Goal: Task Accomplishment & Management: Complete application form

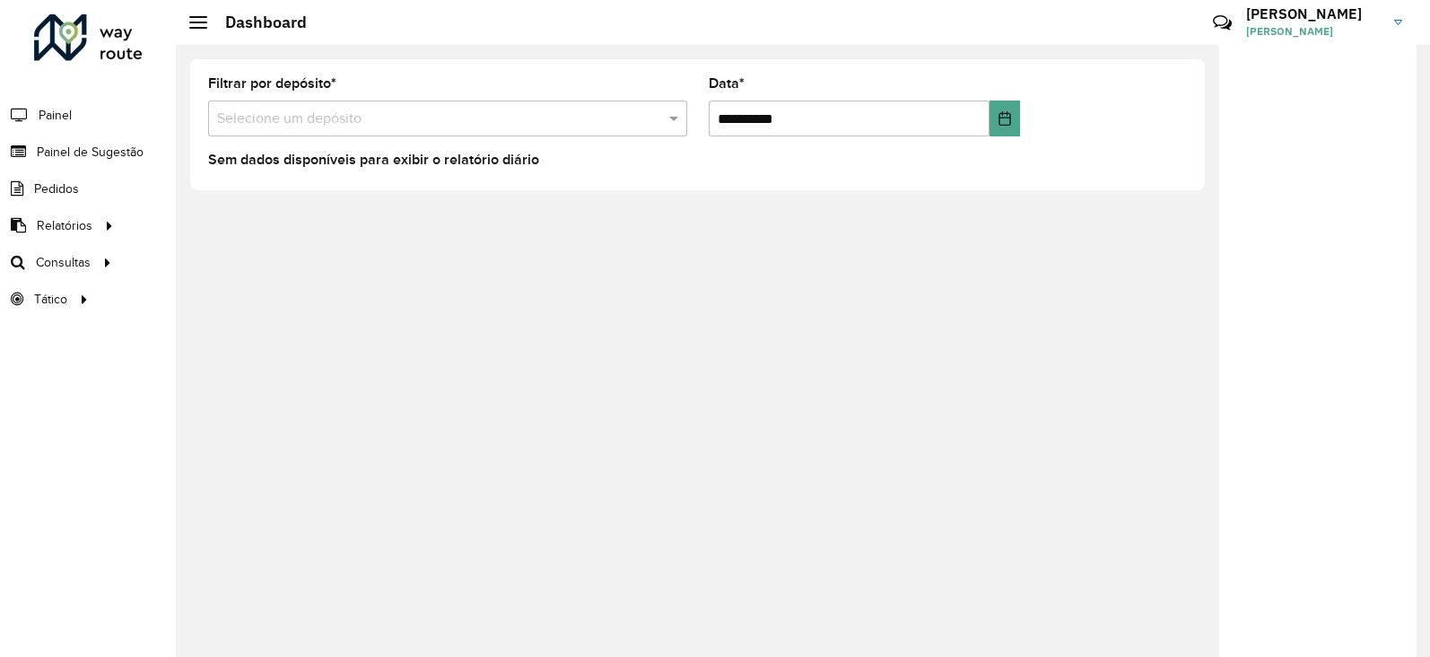
click at [40, 29] on div at bounding box center [88, 37] width 109 height 47
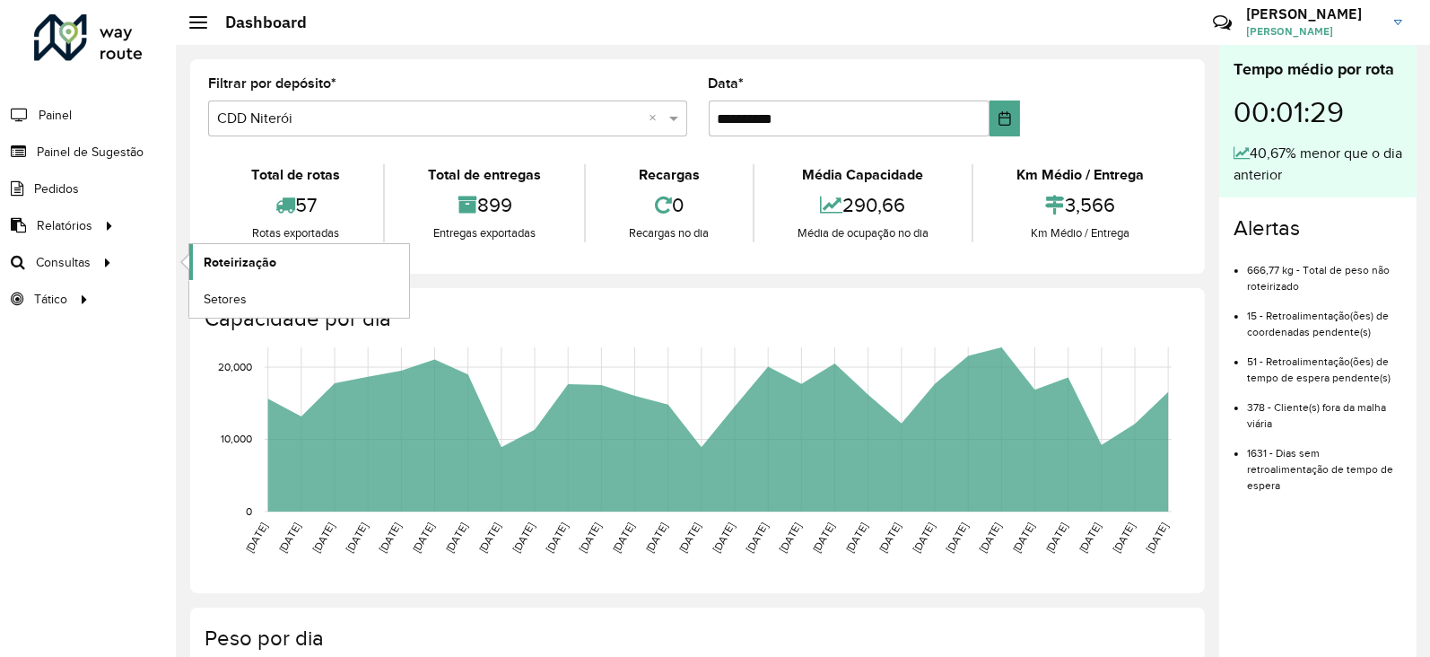
click at [229, 264] on span "Roteirização" at bounding box center [240, 262] width 73 height 19
click at [84, 153] on span "Painel de Sugestão" at bounding box center [93, 152] width 112 height 19
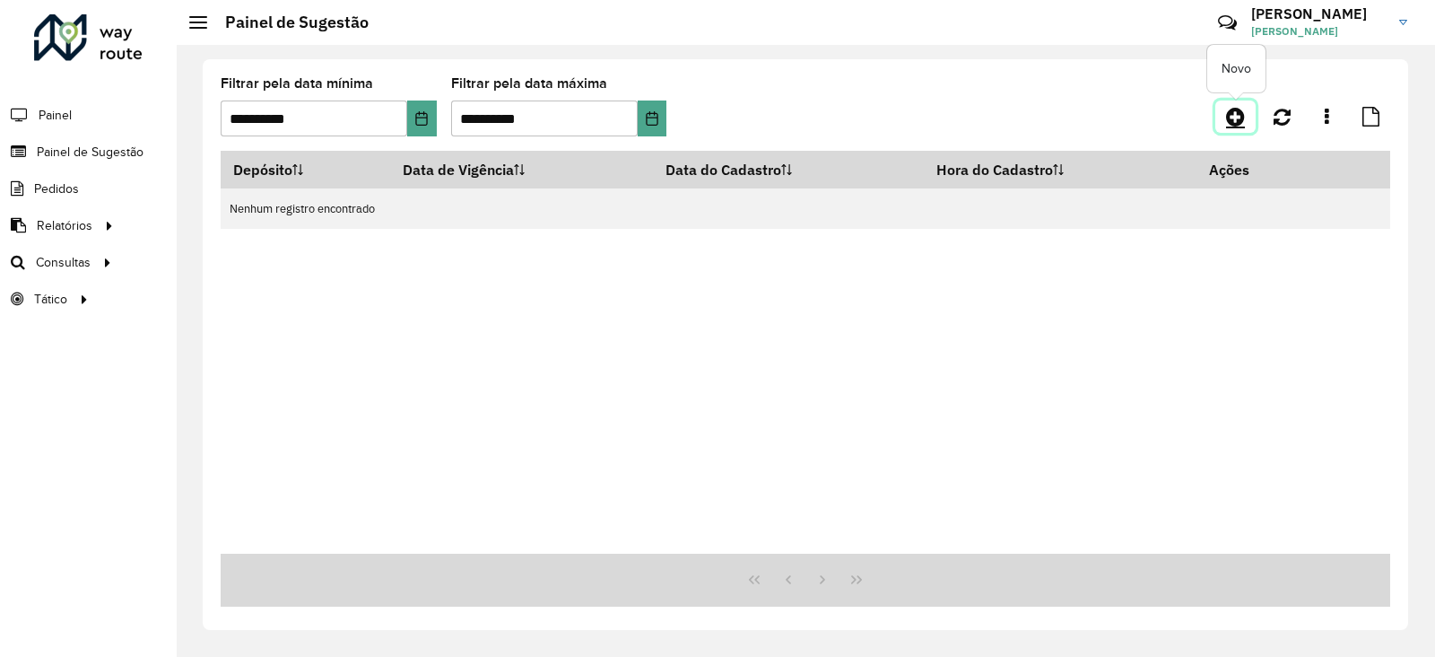
click at [1225, 116] on link at bounding box center [1235, 116] width 40 height 32
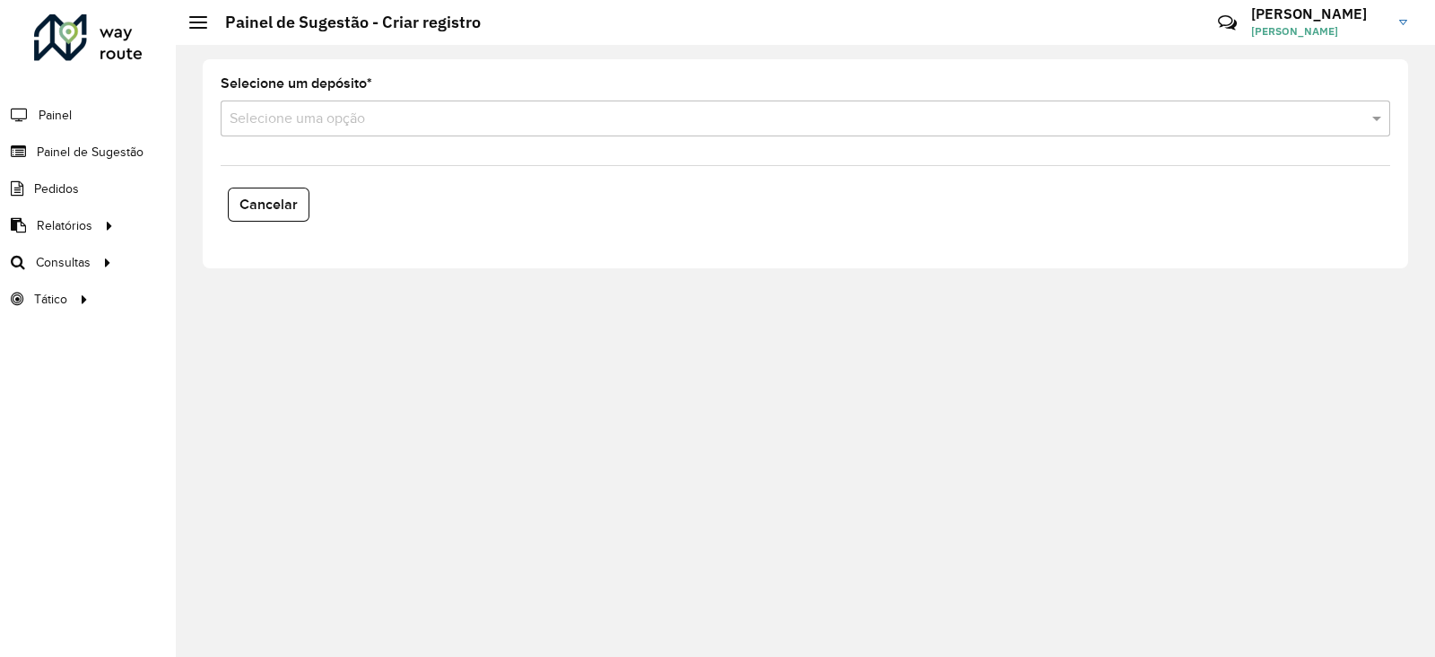
click at [318, 130] on div "Selecione uma opção" at bounding box center [806, 118] width 1170 height 36
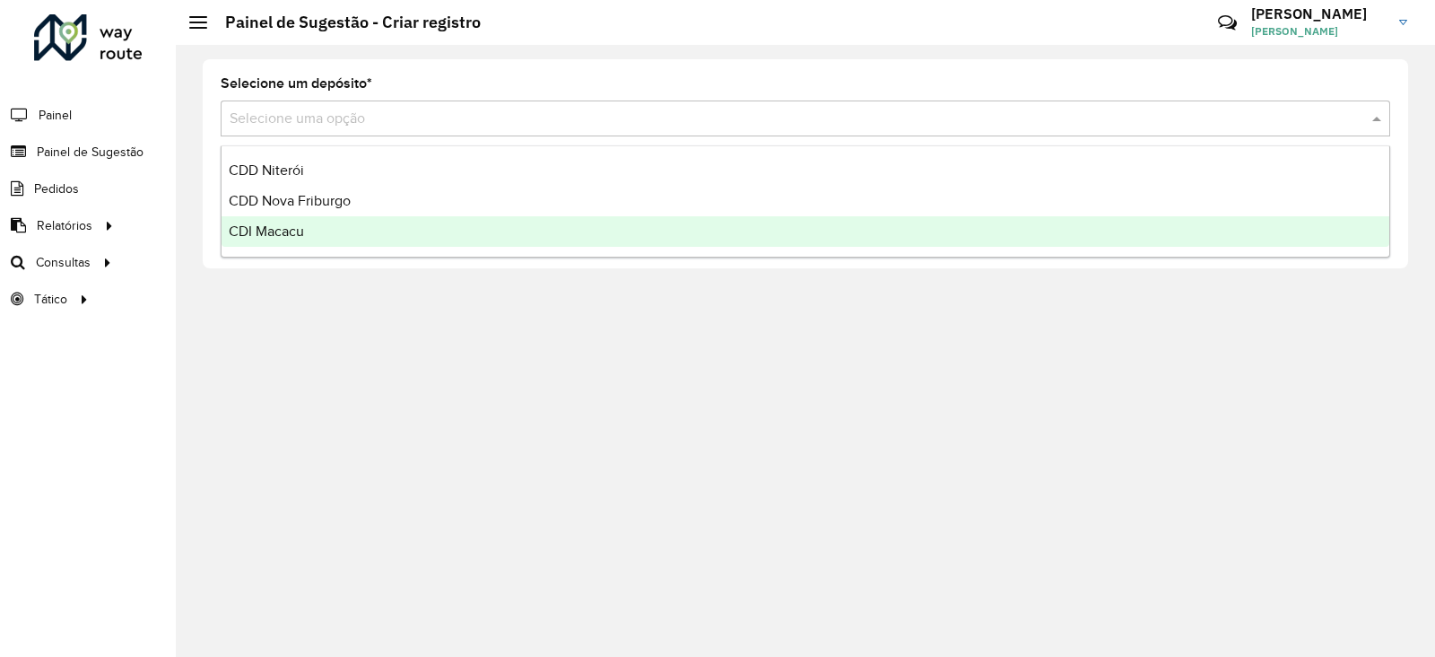
click at [274, 222] on div "CDI Macacu" at bounding box center [806, 231] width 1168 height 30
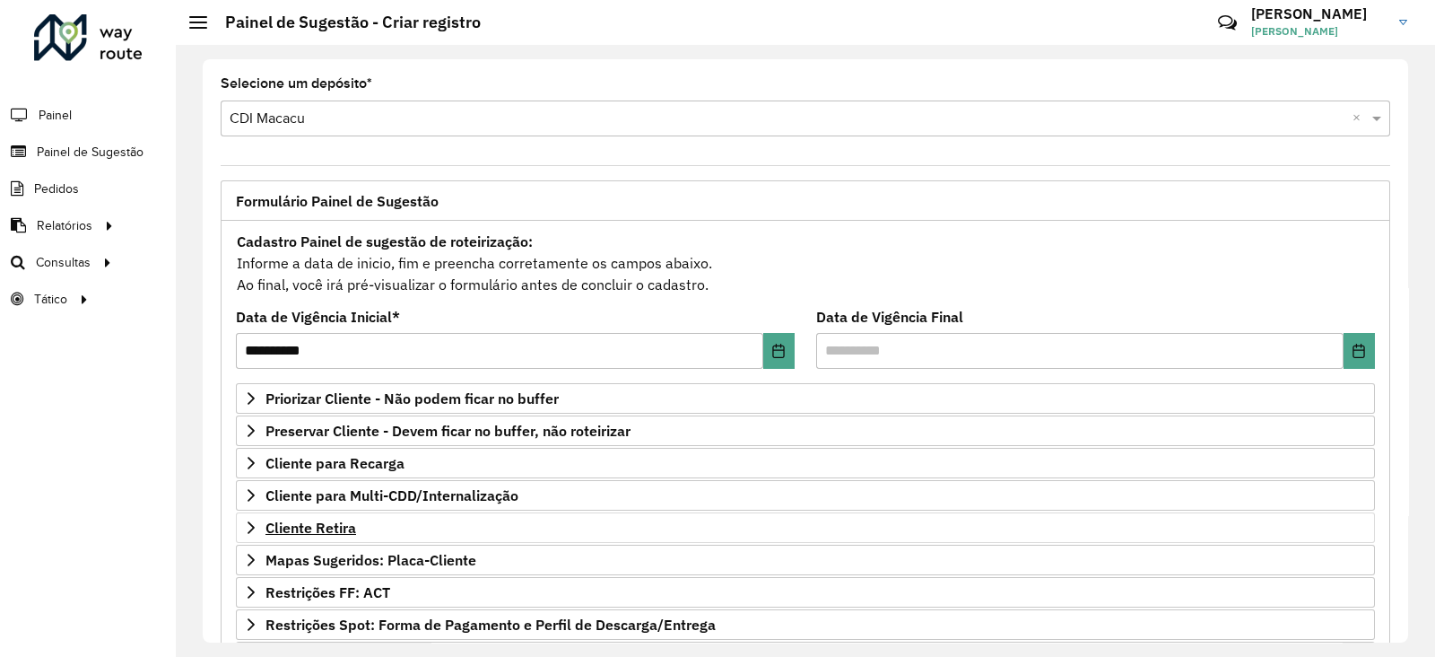
scroll to position [111, 0]
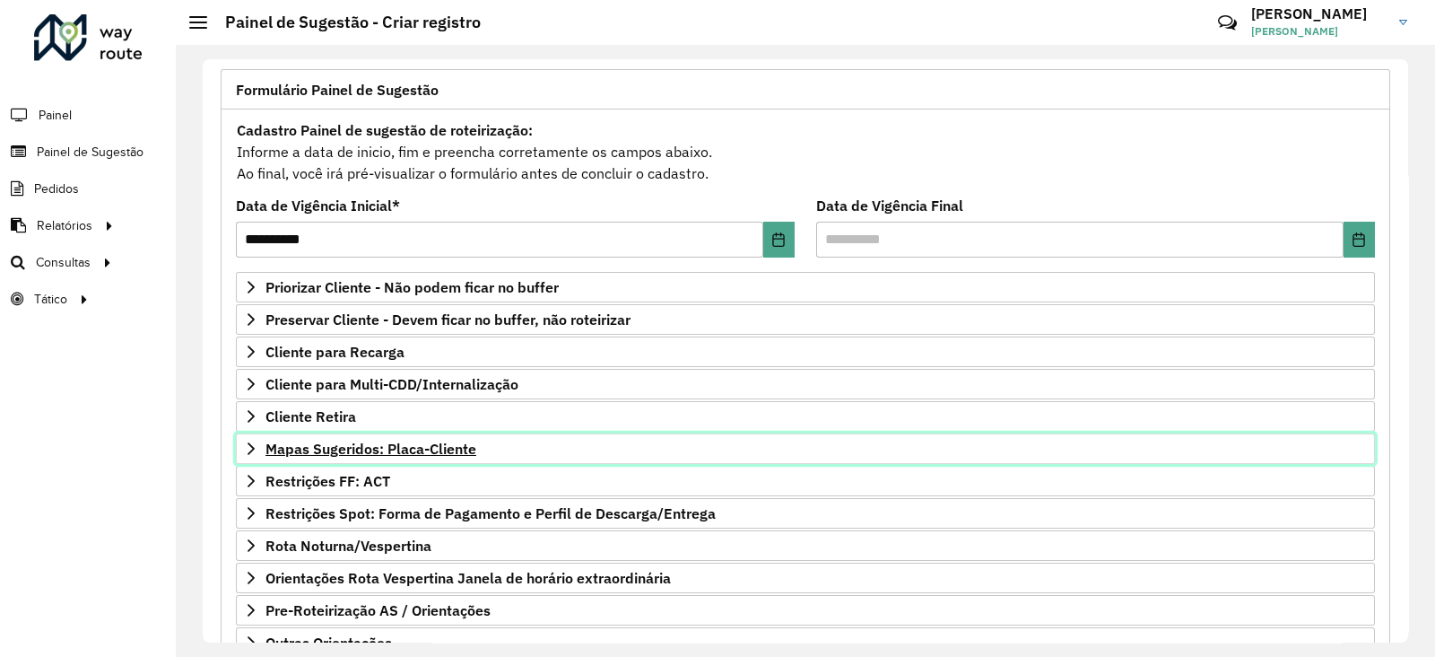
click at [325, 450] on span "Mapas Sugeridos: Placa-Cliente" at bounding box center [371, 448] width 211 height 14
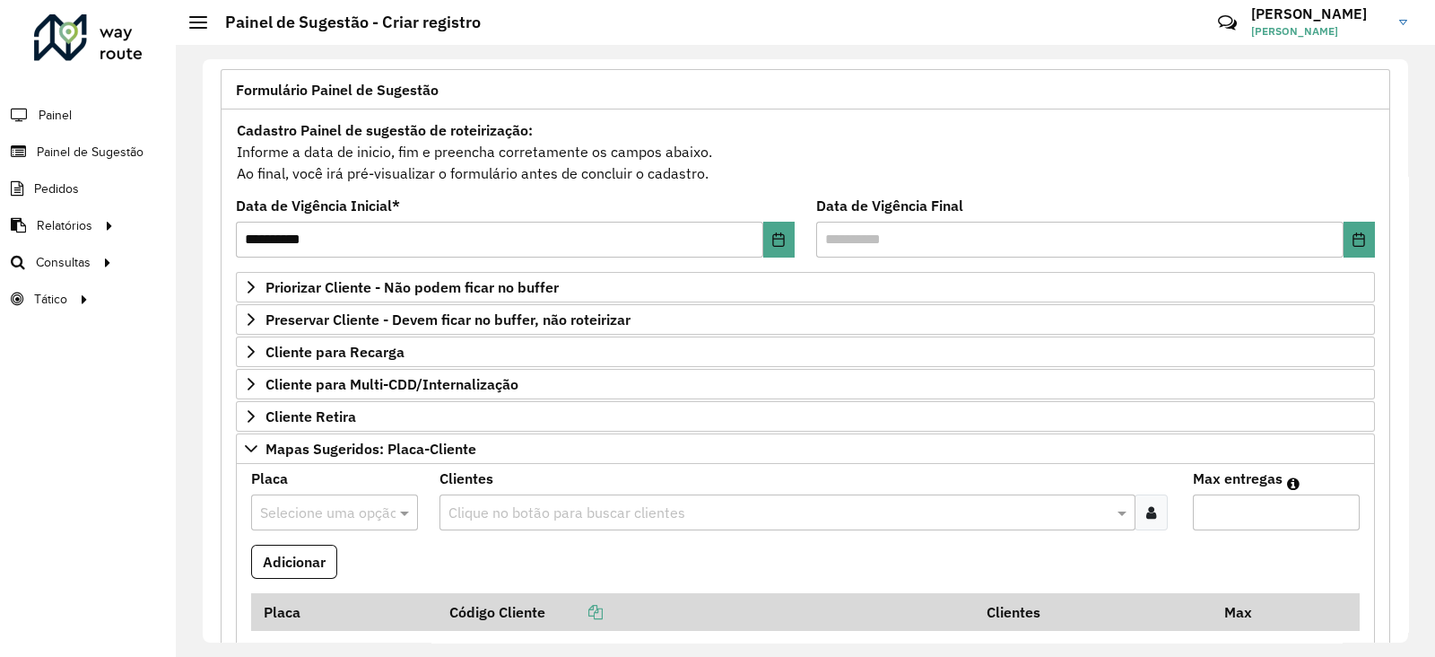
click at [297, 508] on input "text" at bounding box center [316, 513] width 113 height 22
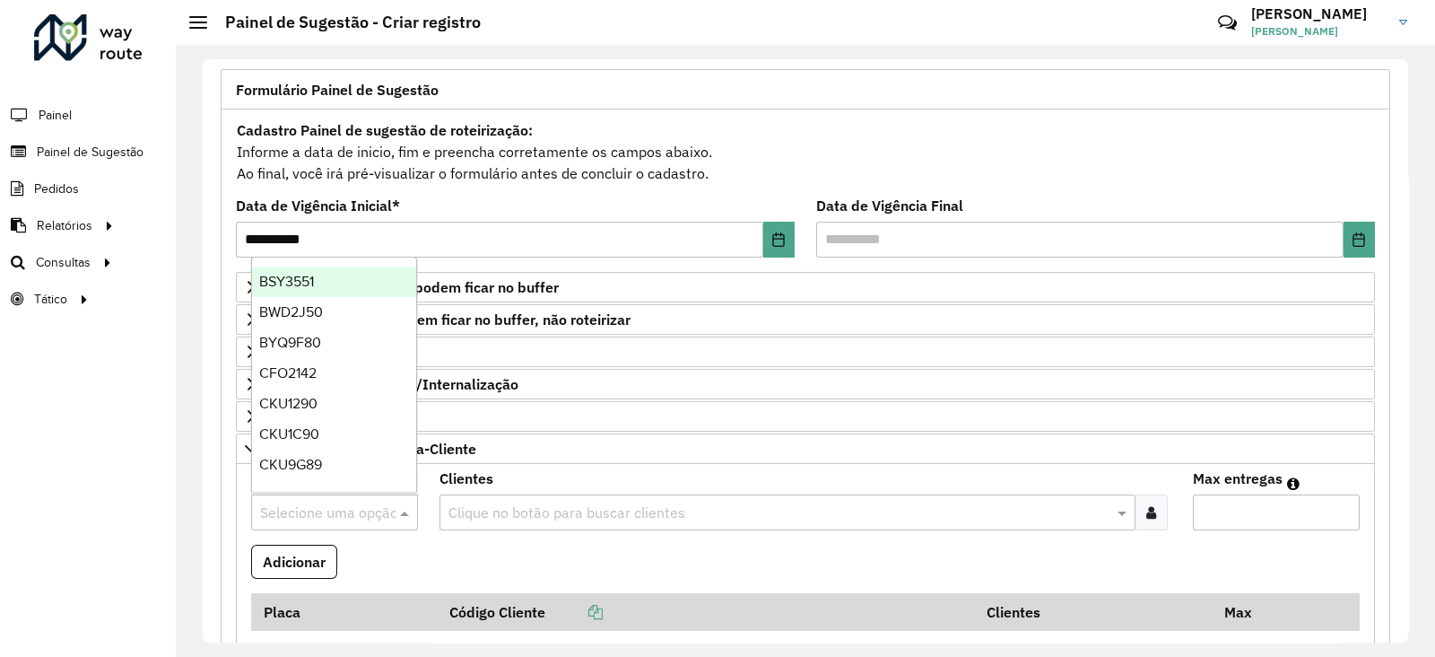
paste input "*******"
type input "*******"
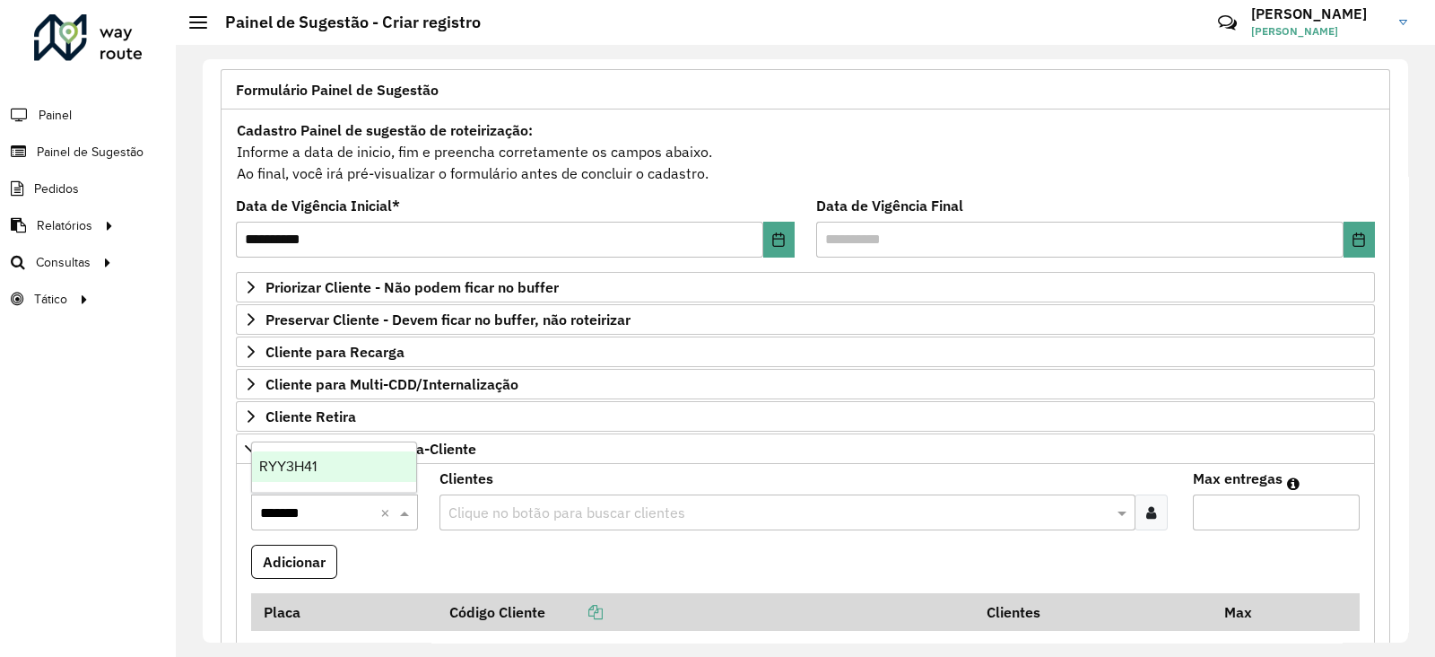
click at [305, 462] on span "RYY3H41" at bounding box center [287, 465] width 57 height 15
click at [503, 510] on input "text" at bounding box center [778, 513] width 669 height 22
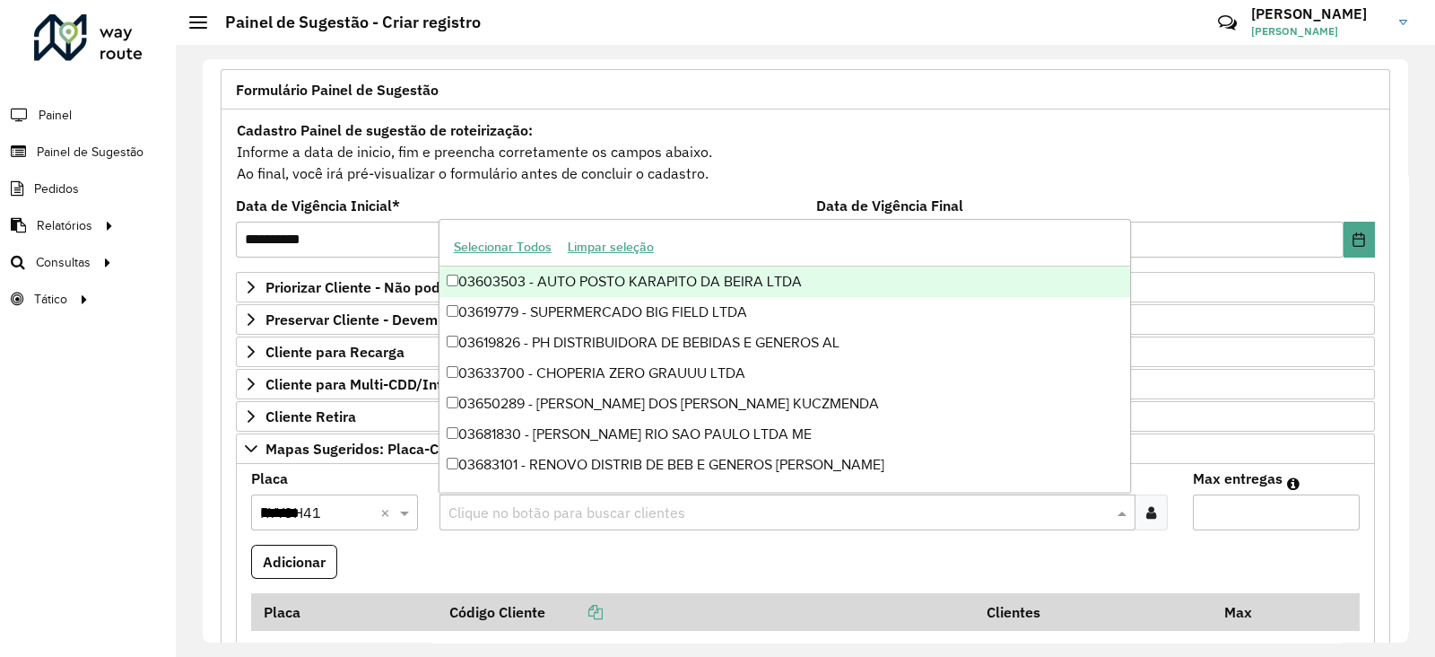
paste input "*****"
type input "*****"
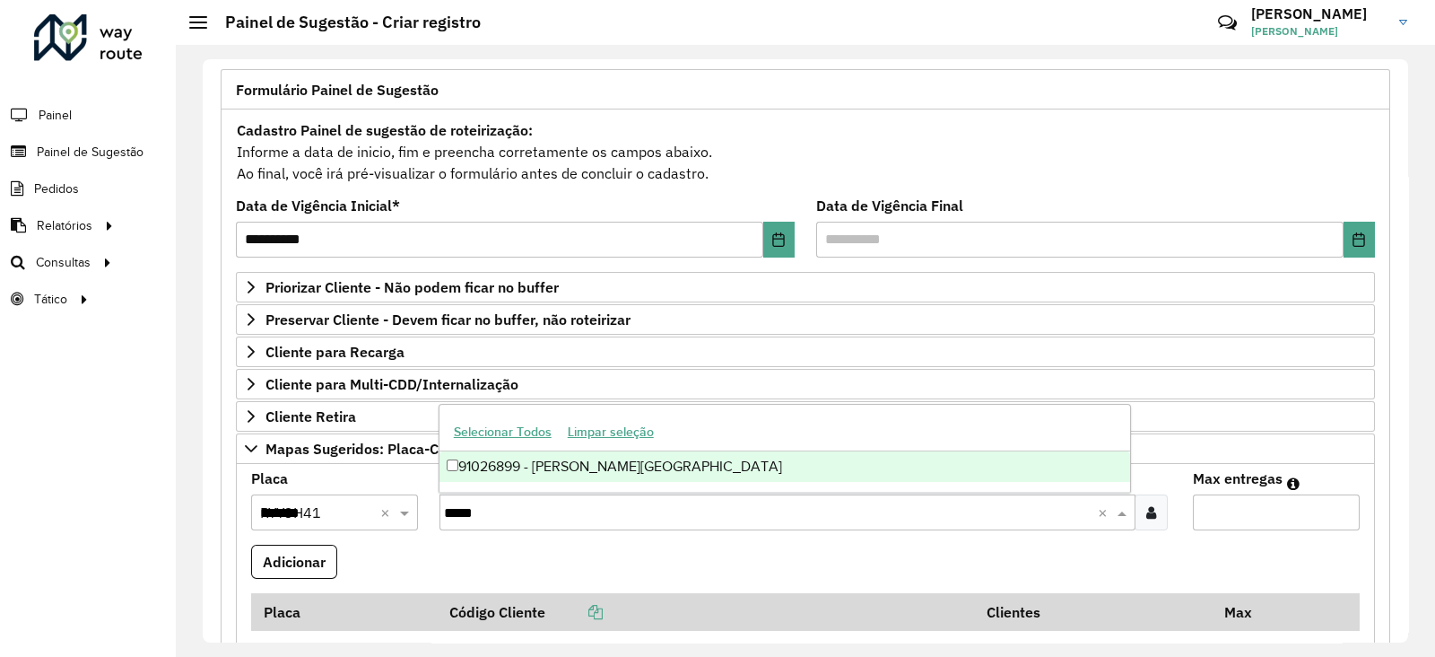
click at [506, 462] on div "91026899 - MERCADO RIO SUL PARA" at bounding box center [786, 466] width 692 height 30
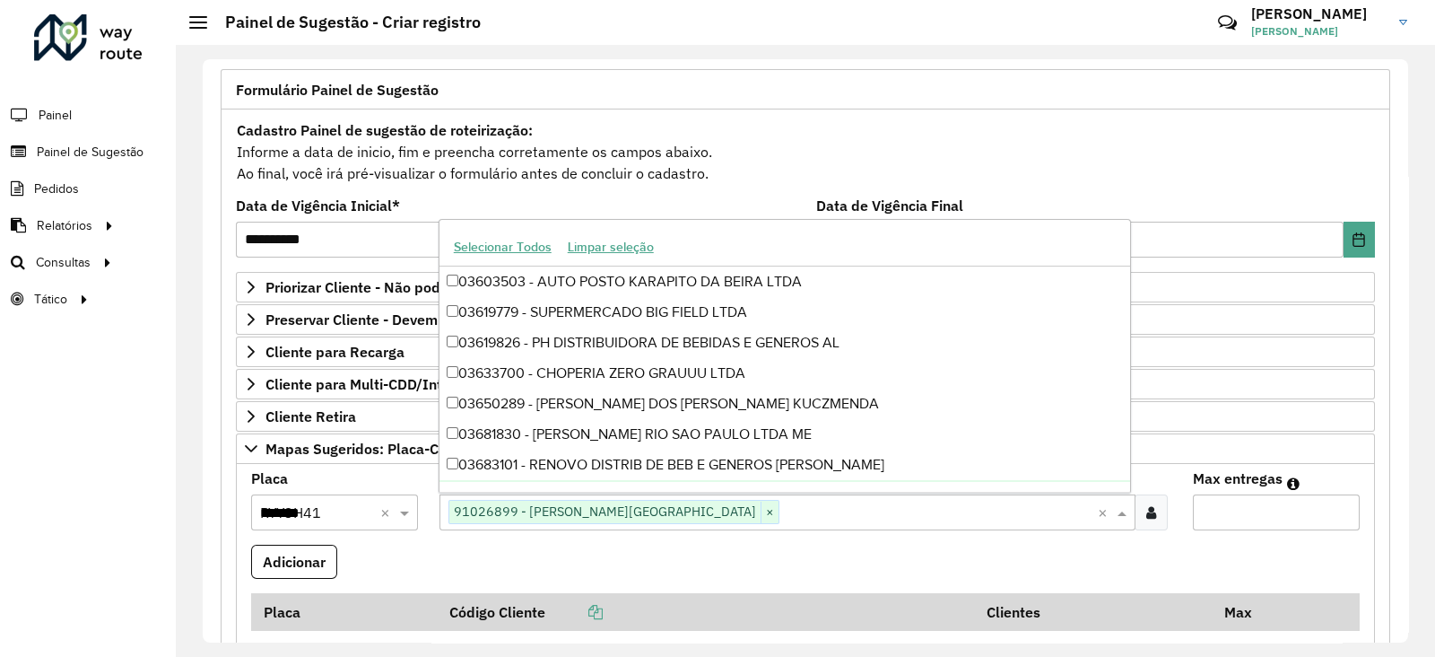
paste input "*****"
type input "*****"
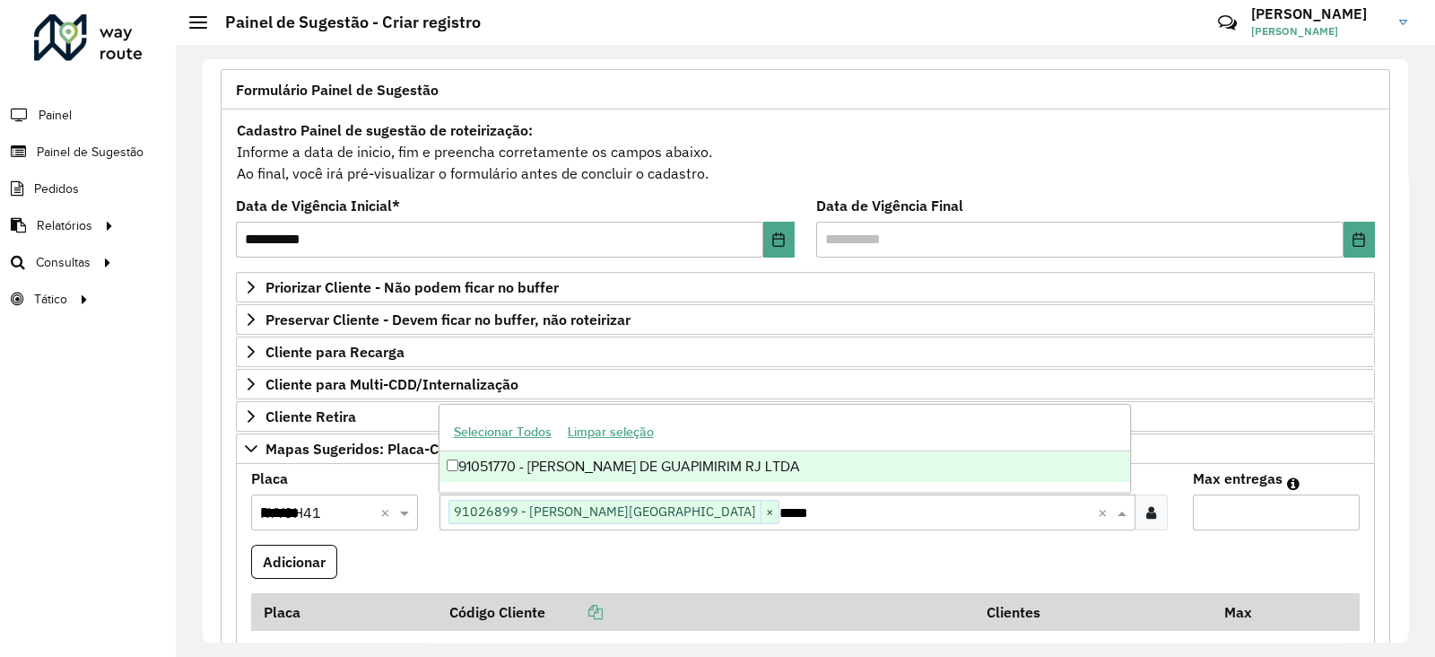
click at [635, 475] on div "91051770 - MERCADO DE GUAPIMIRIM RJ LTDA" at bounding box center [786, 466] width 692 height 30
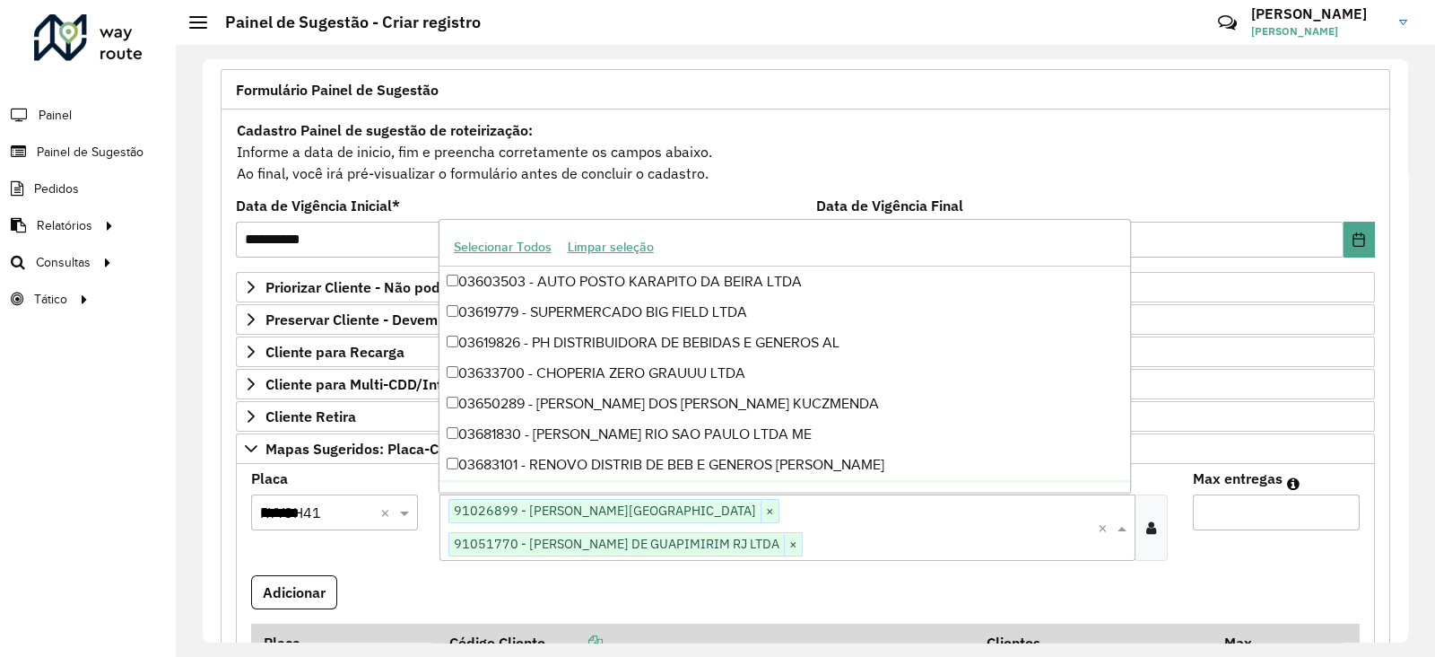
paste input "*****"
type input "*****"
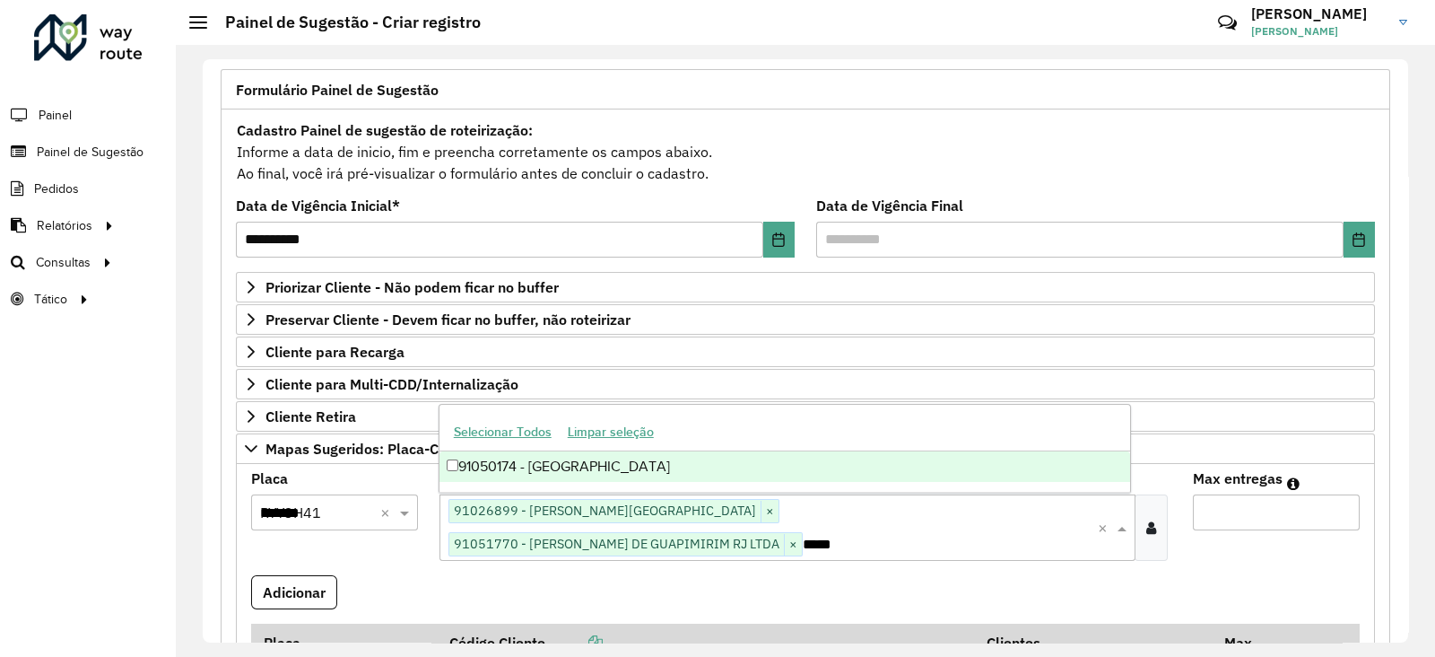
click at [619, 458] on div "91050174 - RIO SUL MAGE" at bounding box center [786, 466] width 692 height 30
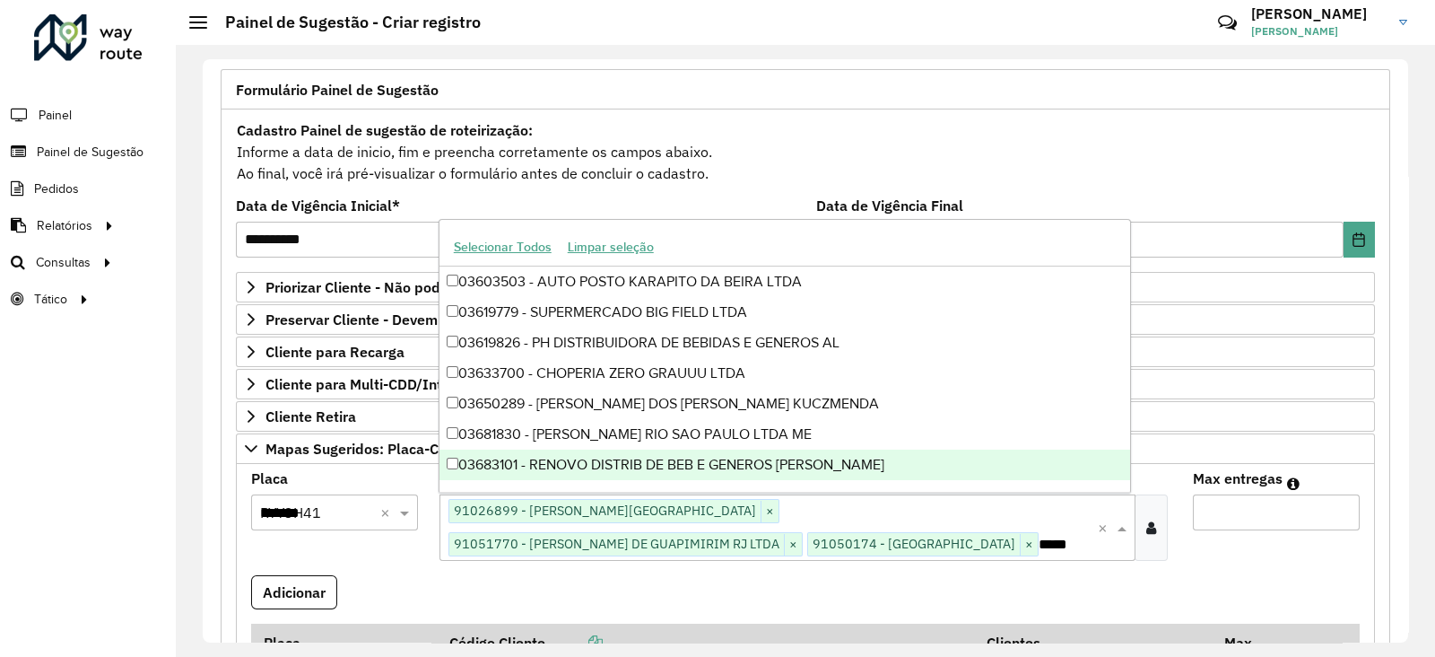
click at [1259, 516] on input "Max entregas" at bounding box center [1276, 512] width 167 height 36
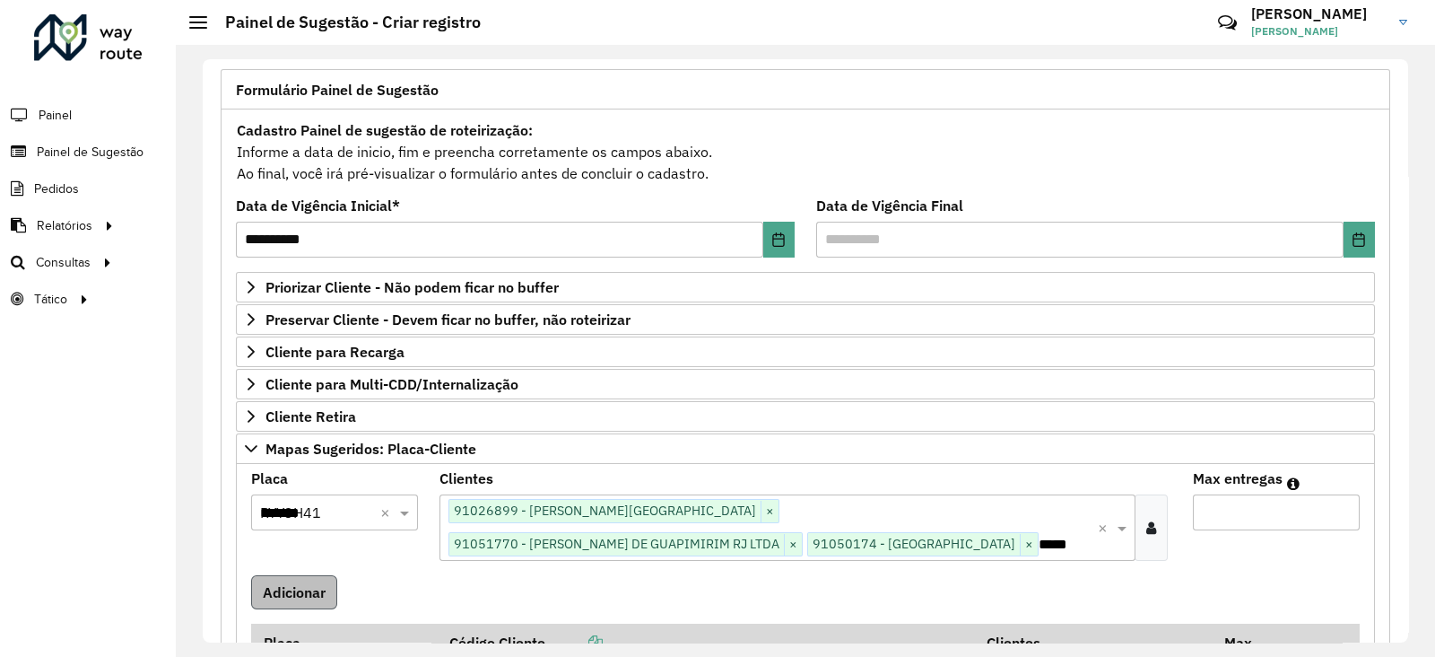
type input "*"
click at [318, 581] on button "Adicionar" at bounding box center [294, 592] width 86 height 34
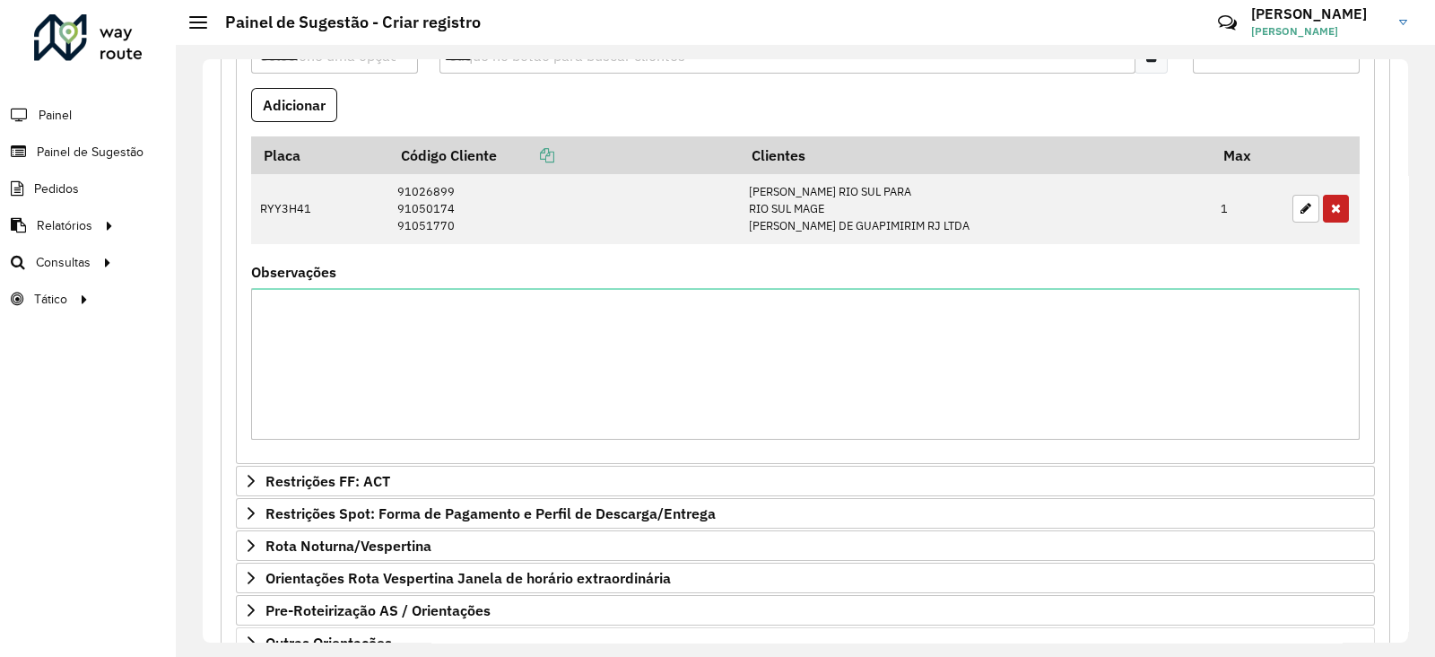
scroll to position [690, 0]
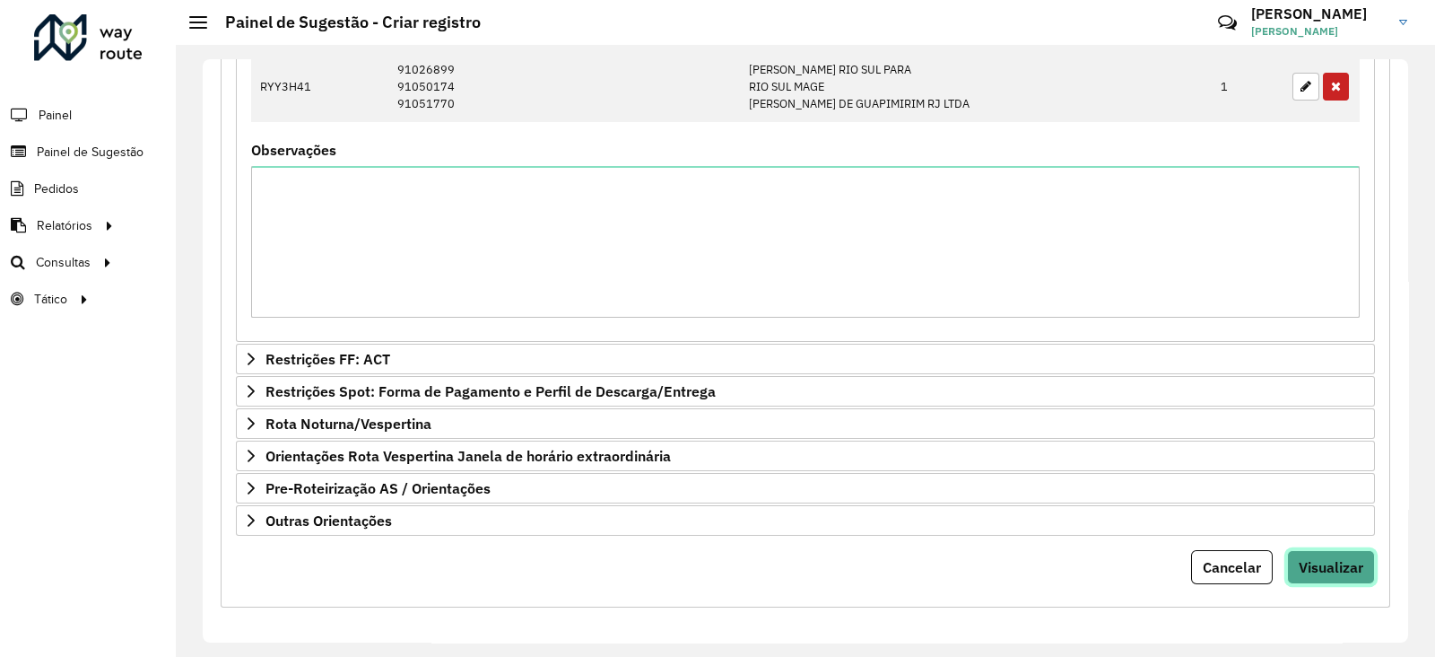
drag, startPoint x: 1341, startPoint y: 563, endPoint x: 1324, endPoint y: 554, distance: 19.3
click at [1341, 565] on span "Visualizar" at bounding box center [1331, 567] width 65 height 18
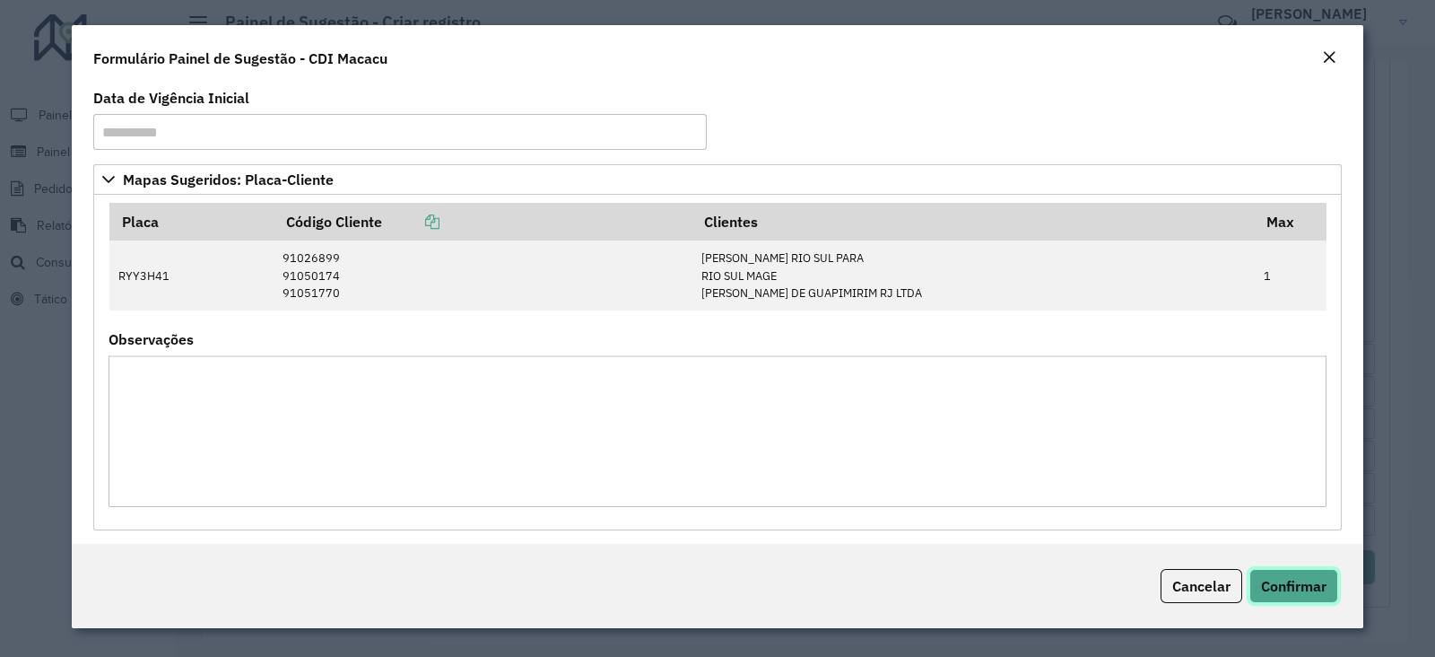
click at [1285, 581] on span "Confirmar" at bounding box center [1293, 586] width 65 height 18
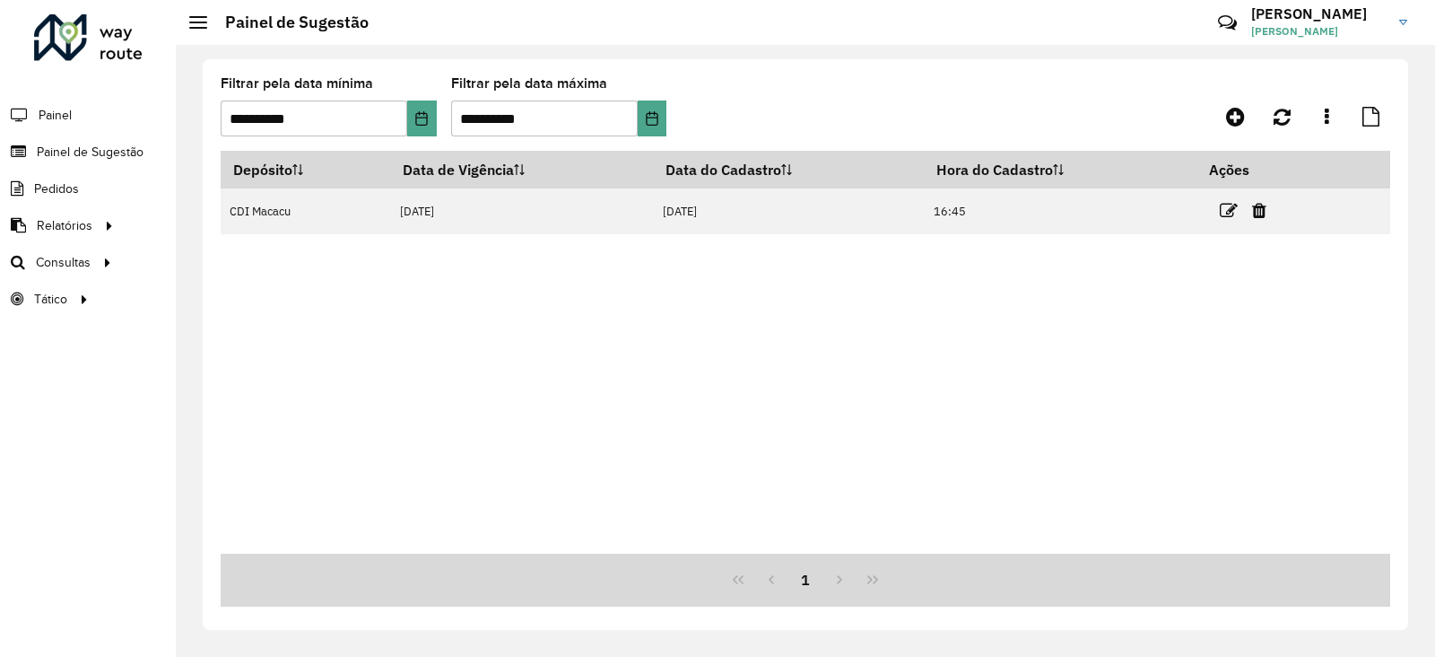
click at [1238, 212] on icon at bounding box center [1229, 211] width 18 height 18
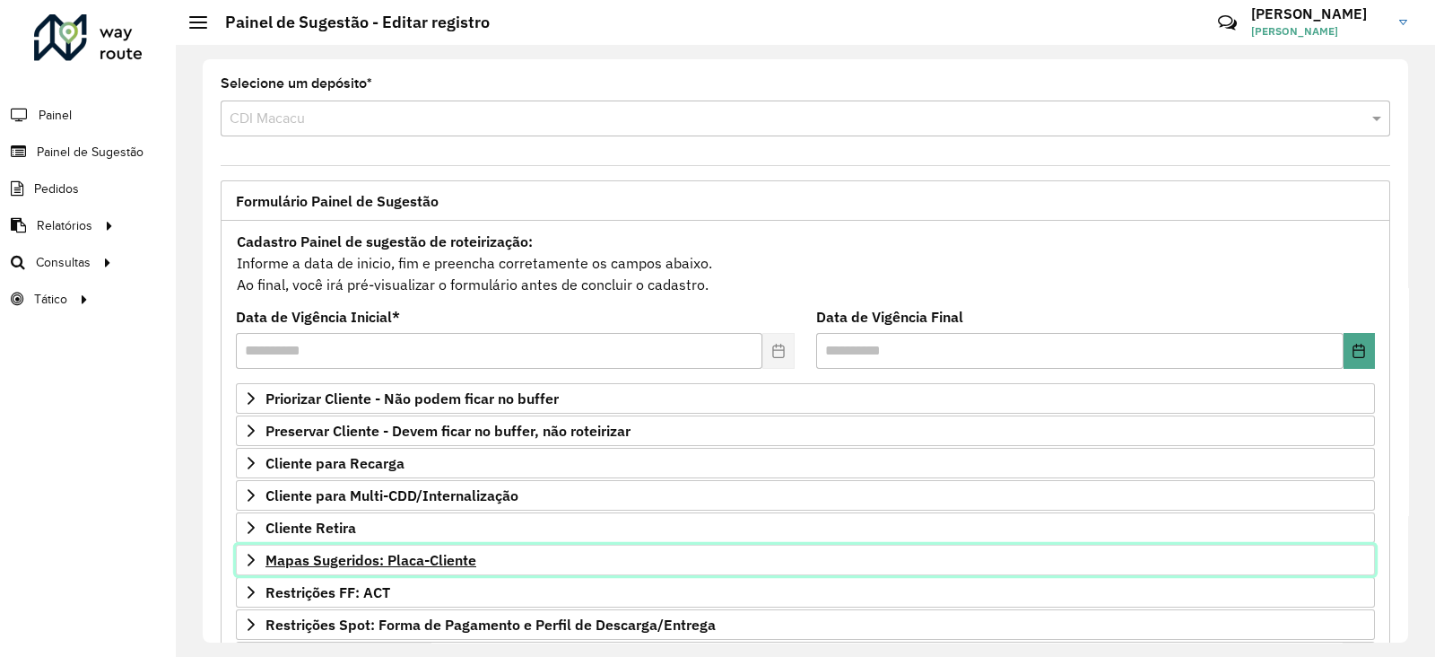
click at [349, 562] on span "Mapas Sugeridos: Placa-Cliente" at bounding box center [371, 560] width 211 height 14
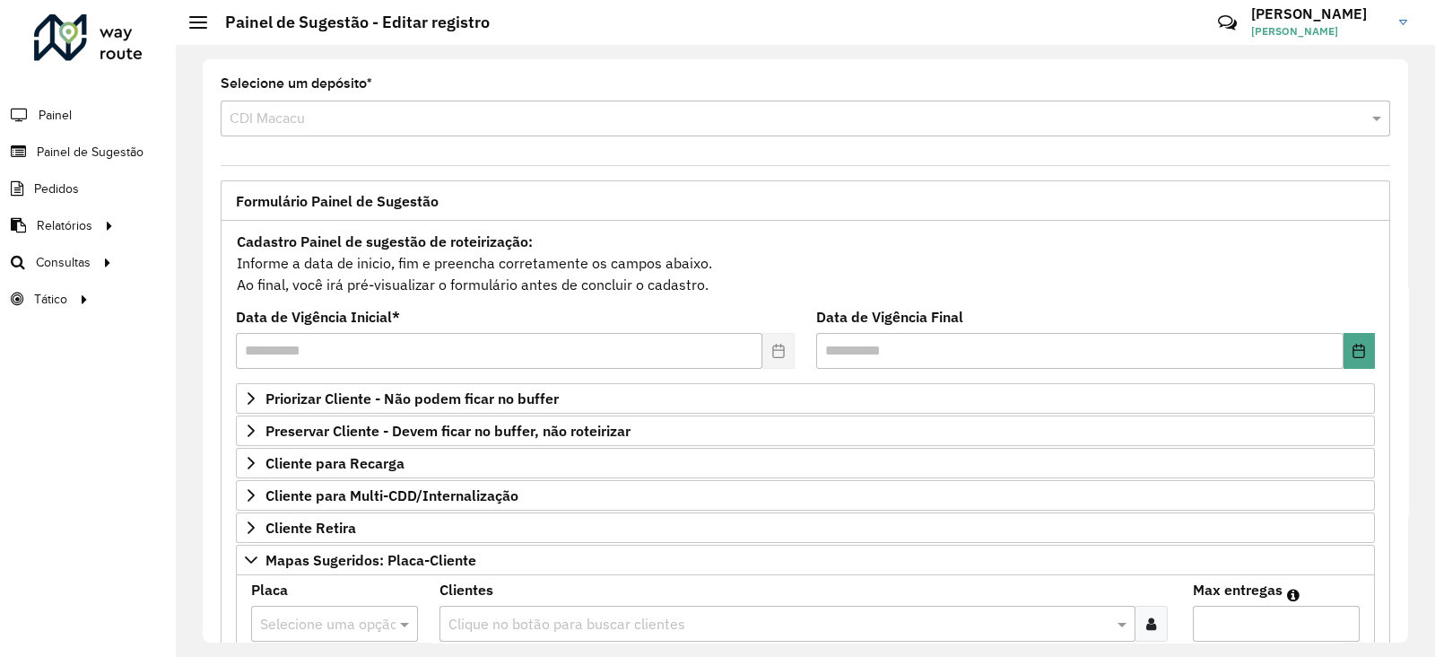
click at [305, 614] on input "text" at bounding box center [316, 625] width 113 height 22
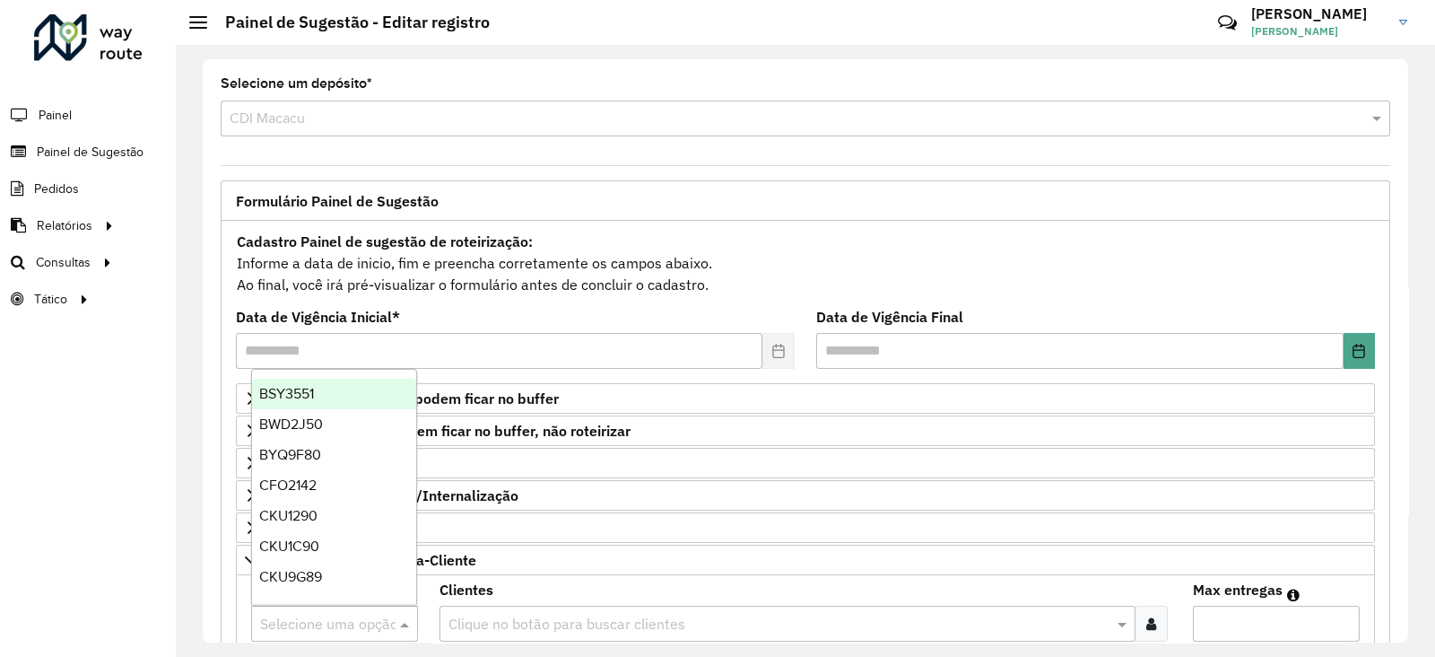
paste input "*******"
type input "*******"
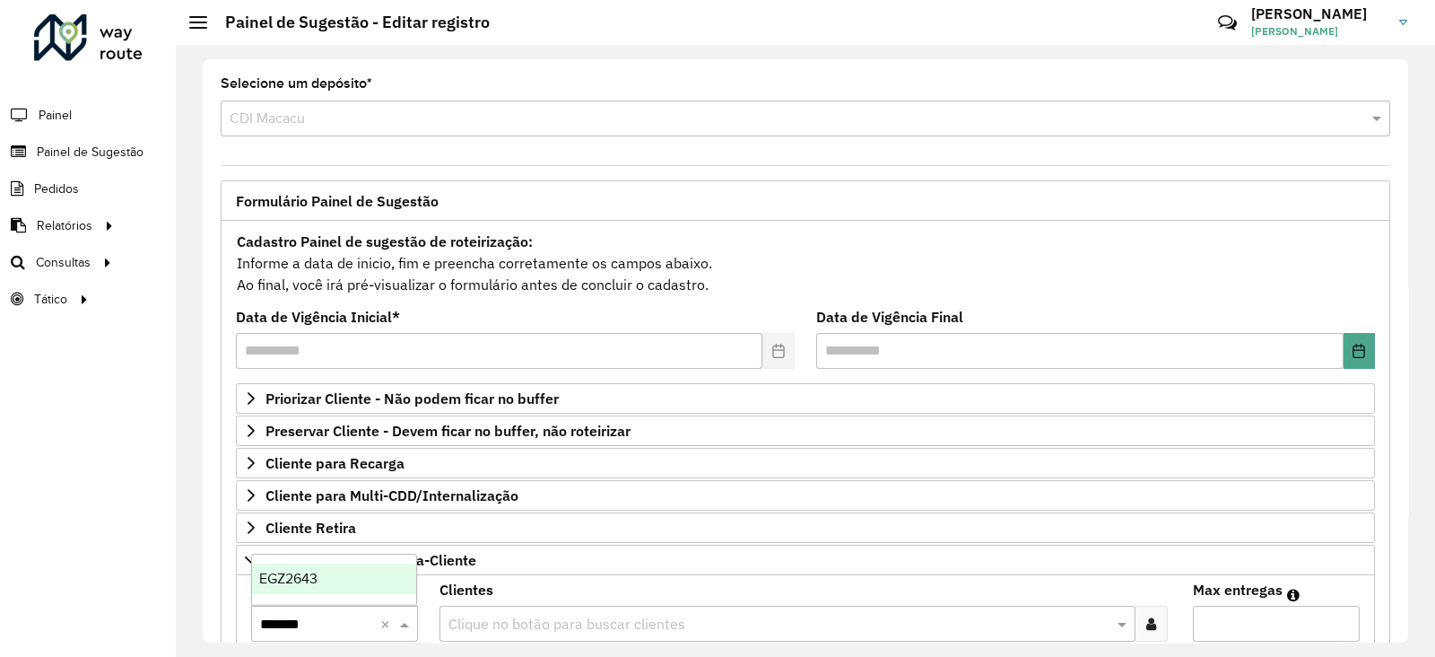
click at [305, 580] on span "EGZ2643" at bounding box center [288, 578] width 58 height 15
click at [507, 622] on input "text" at bounding box center [778, 625] width 669 height 22
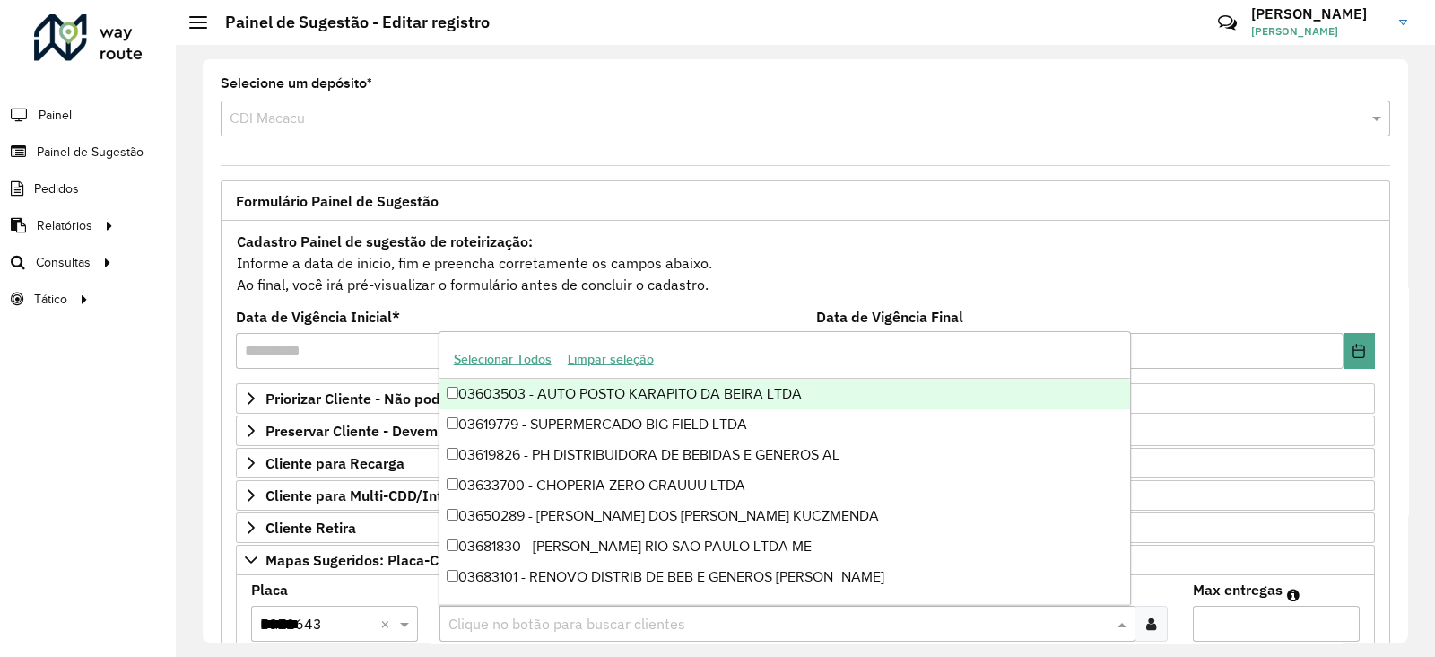
paste input "*****"
type input "*****"
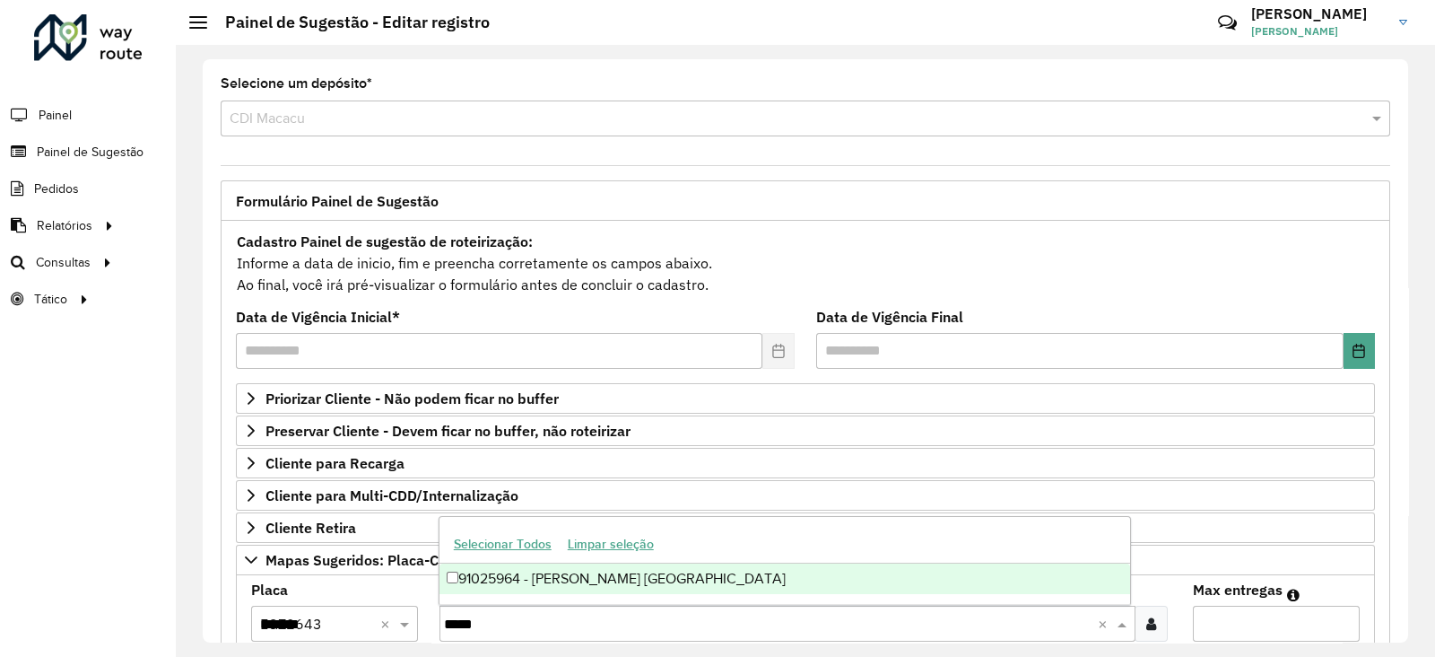
click at [535, 584] on div "91025964 - MERCADO [GEOGRAPHIC_DATA]" at bounding box center [786, 578] width 692 height 30
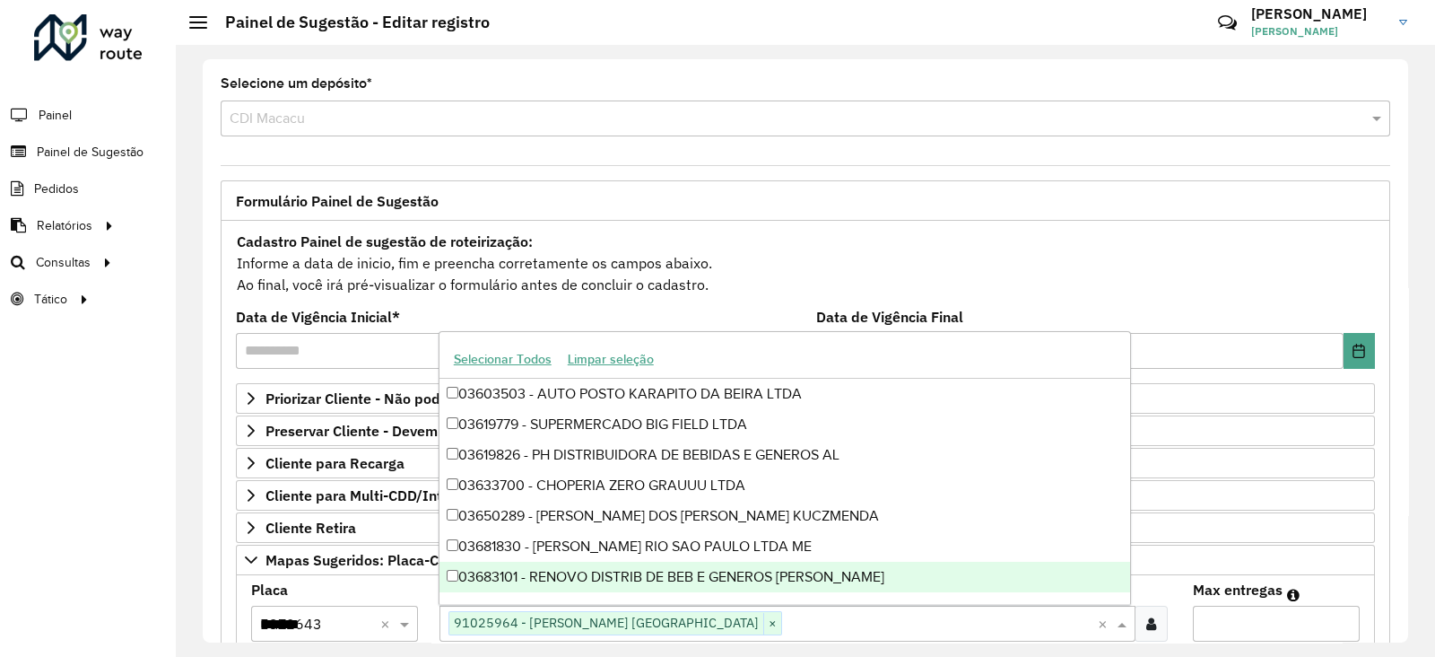
paste input "*****"
type input "*****"
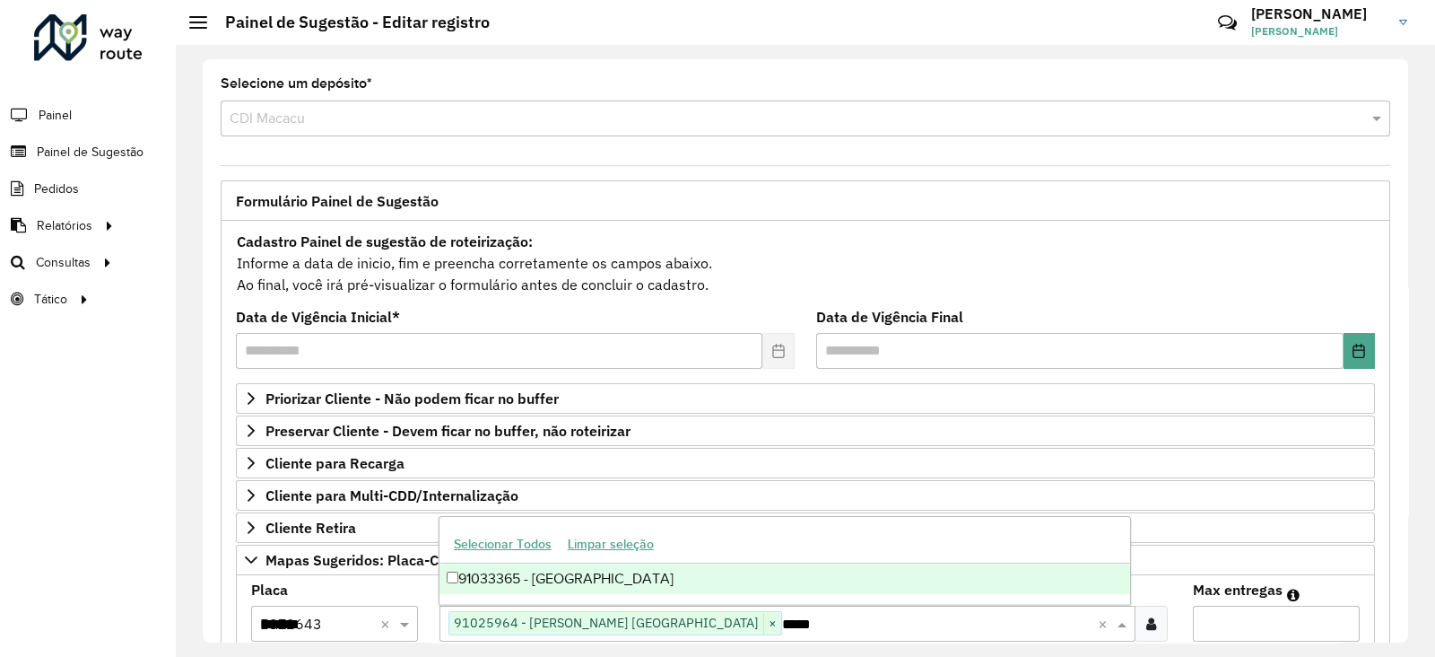
click at [574, 574] on div "91033365 - RIO SUL MAU" at bounding box center [786, 578] width 692 height 30
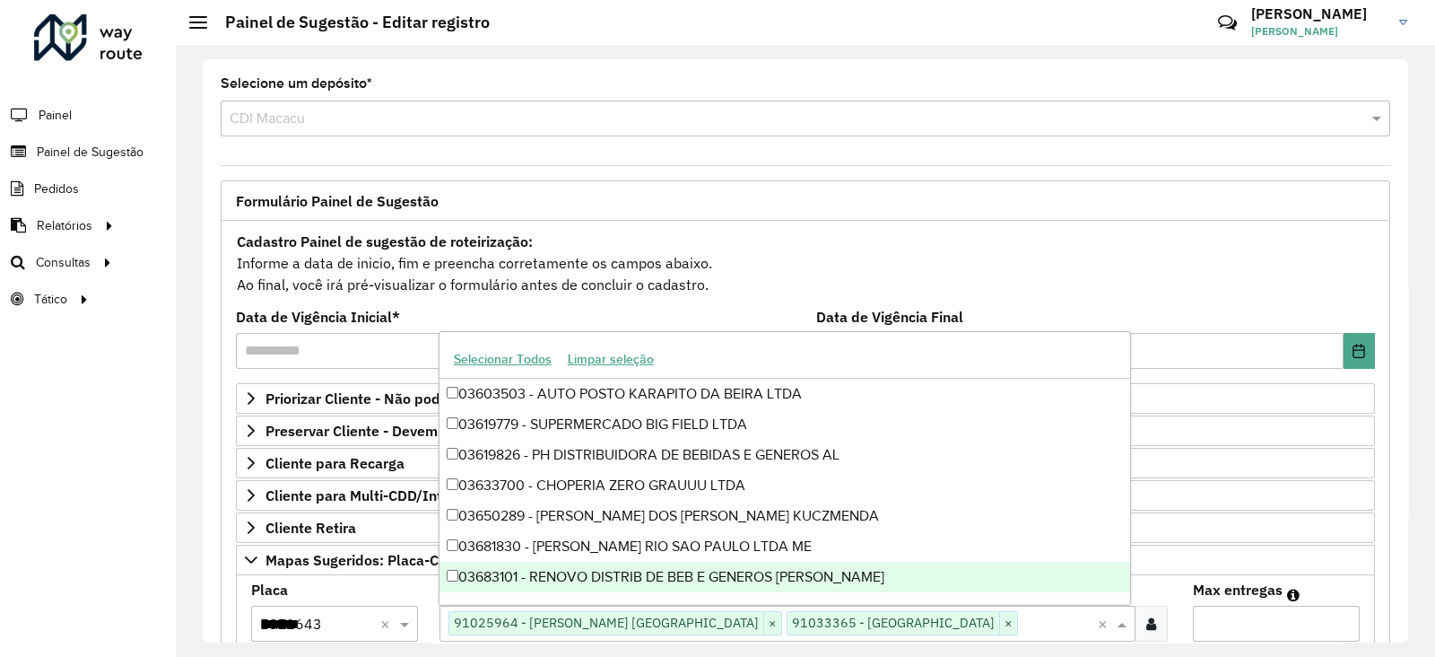
paste input "*****"
type input "*****"
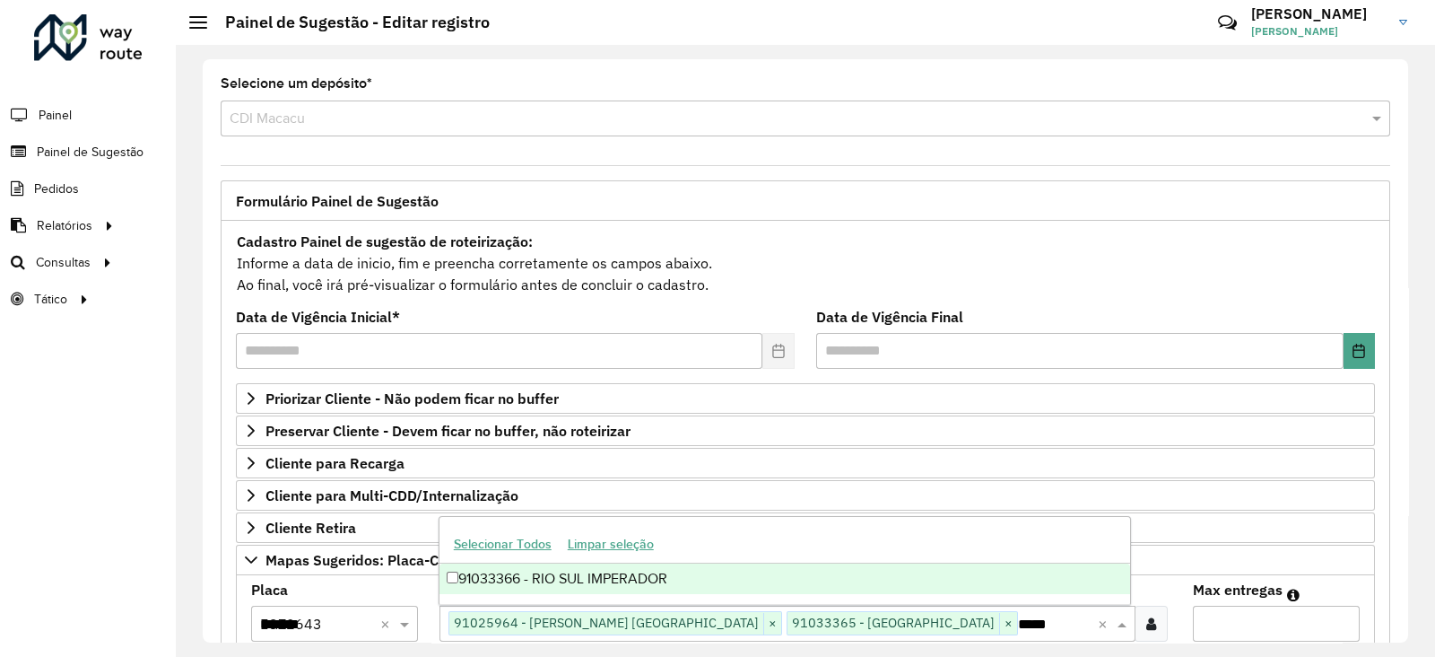
click at [657, 580] on div "91033366 - RIO SUL IMPERADOR" at bounding box center [786, 578] width 692 height 30
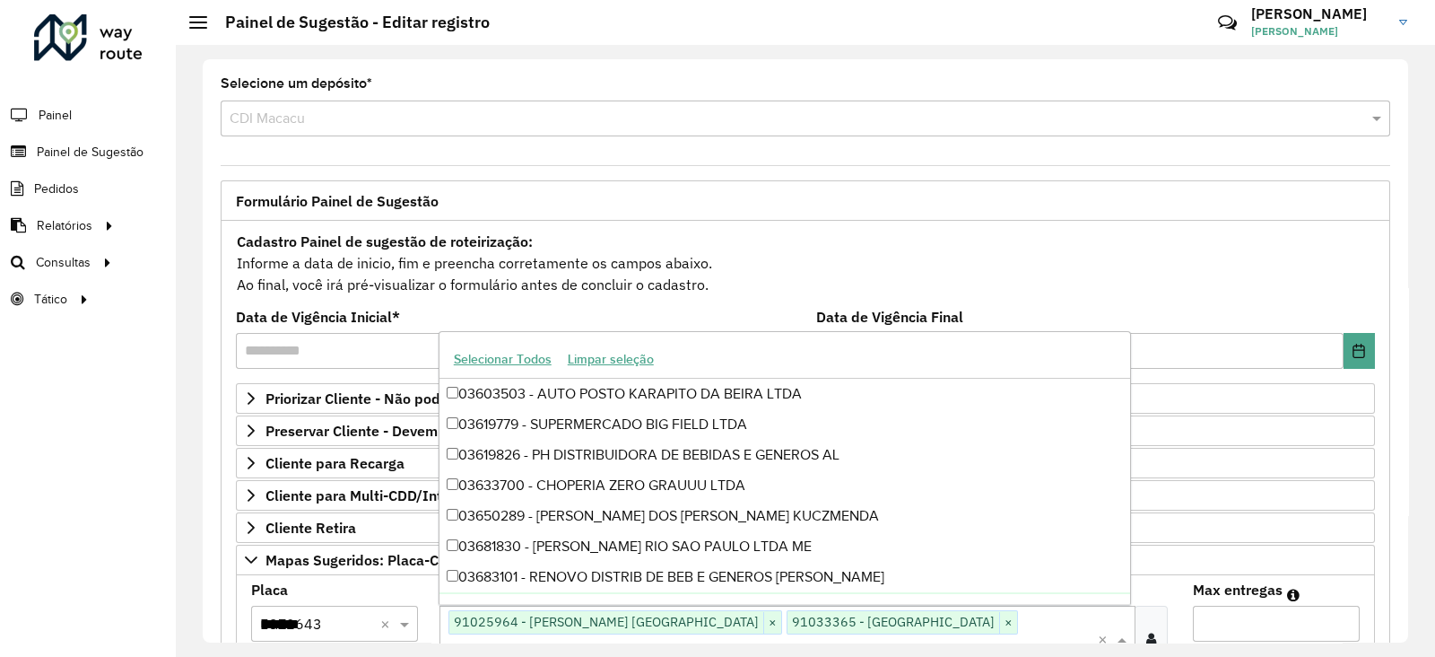
paste input "*****"
type input "*****"
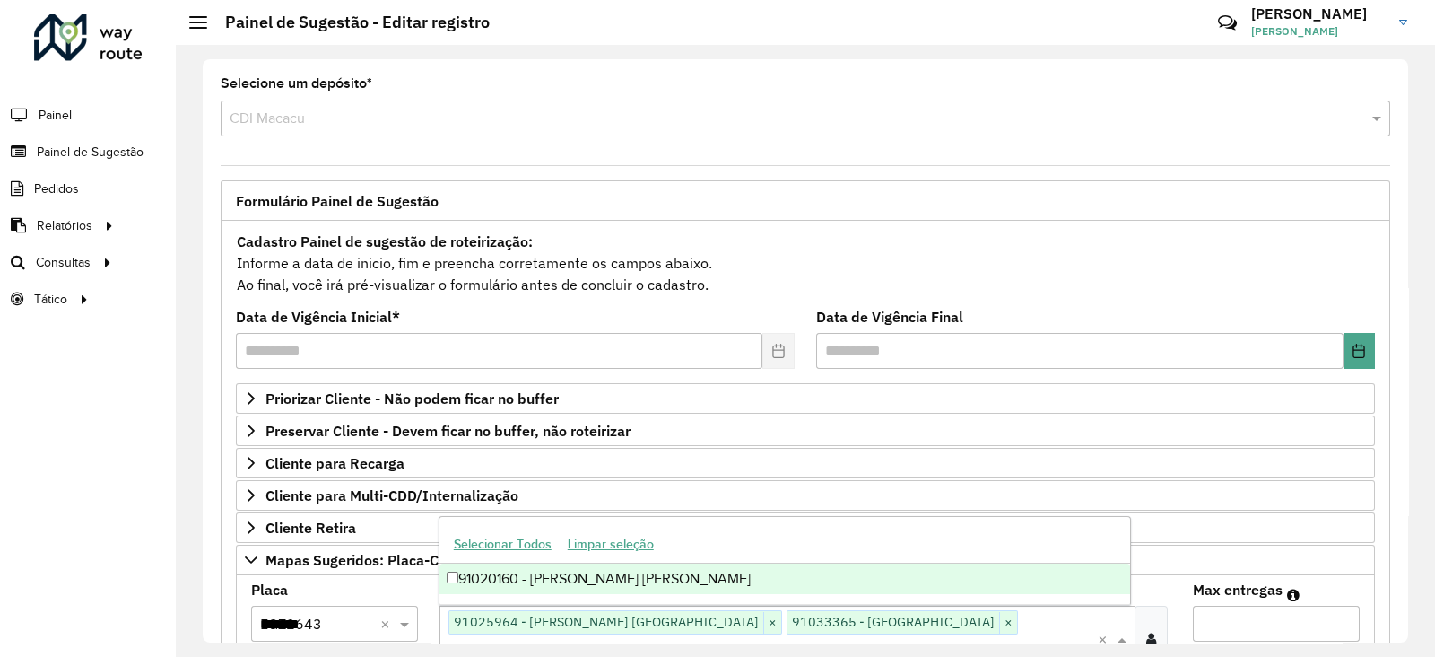
scroll to position [20, 0]
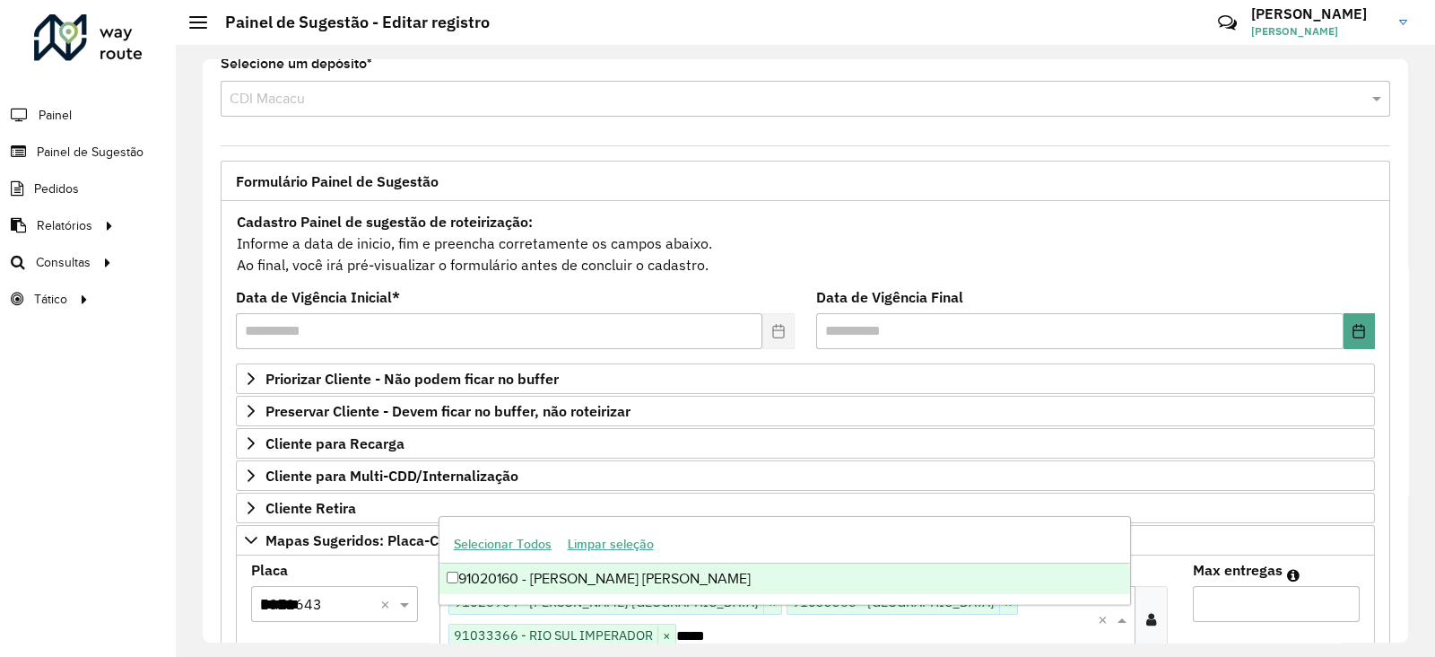
click at [686, 581] on div "91020160 - [PERSON_NAME]" at bounding box center [786, 578] width 692 height 30
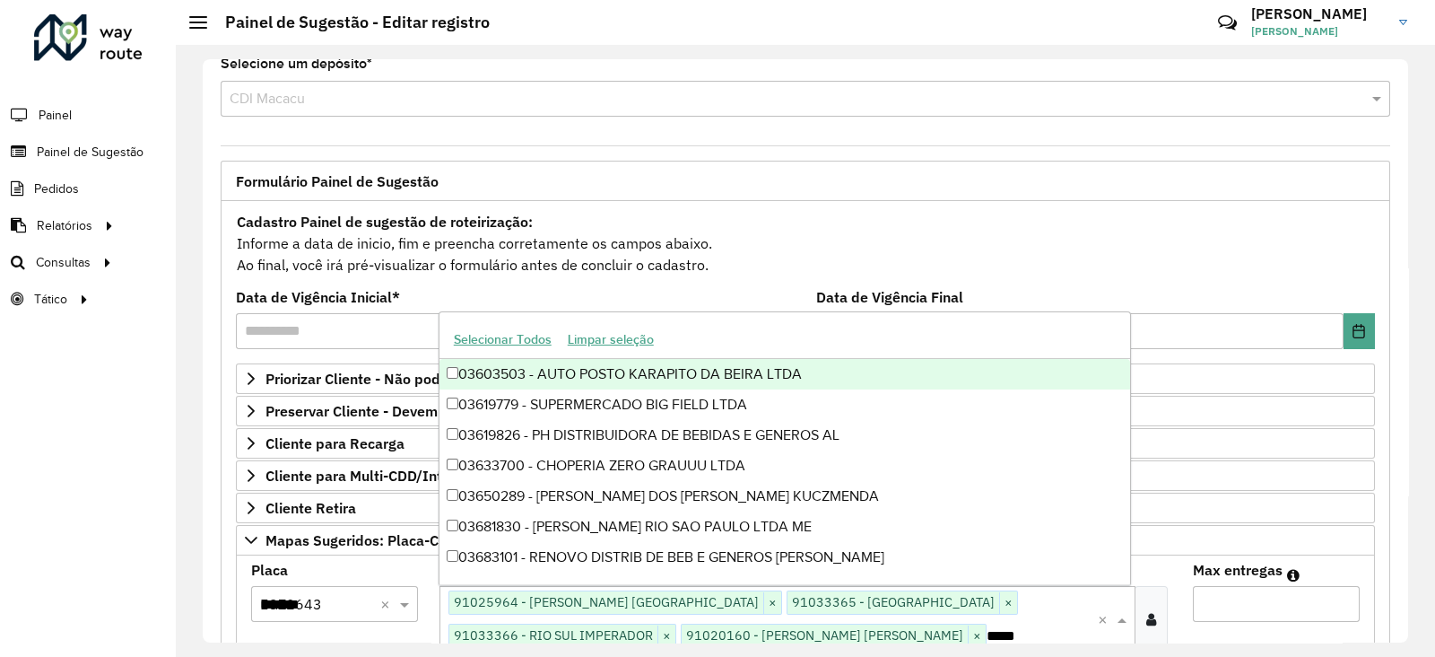
click at [1215, 602] on input "Max entregas" at bounding box center [1276, 604] width 167 height 36
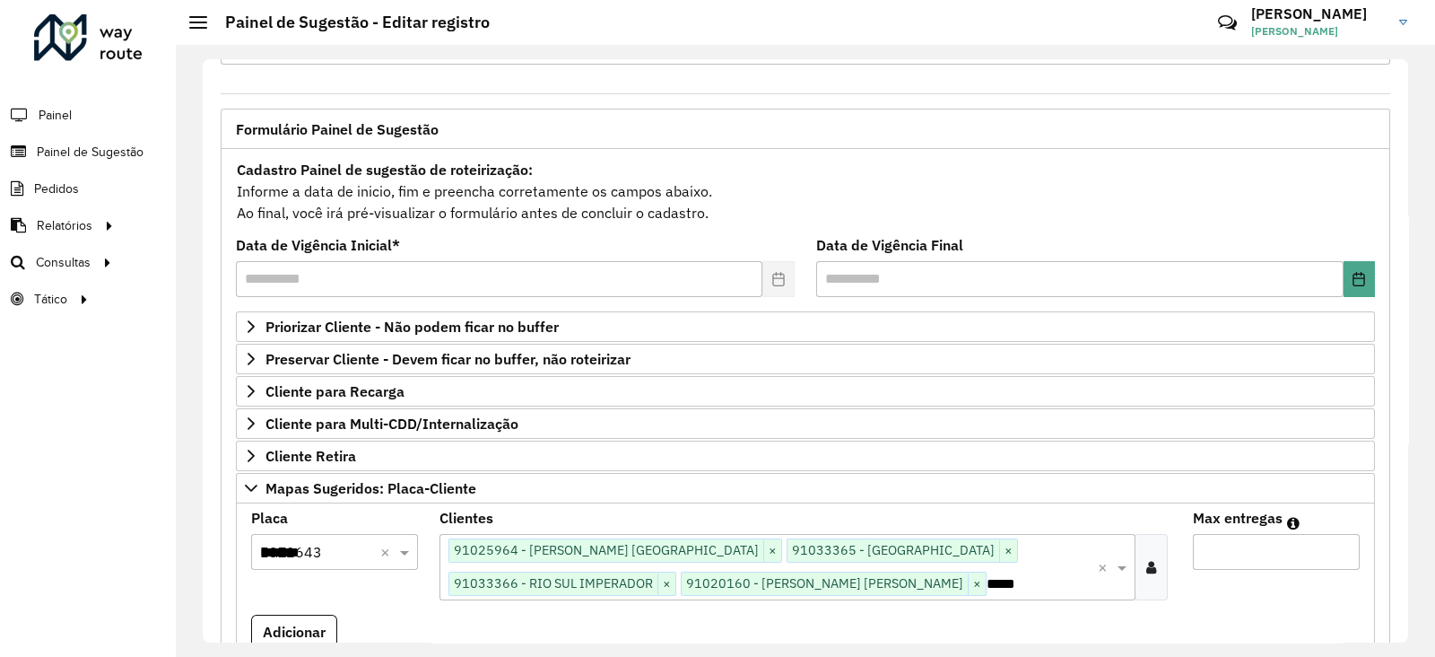
scroll to position [132, 0]
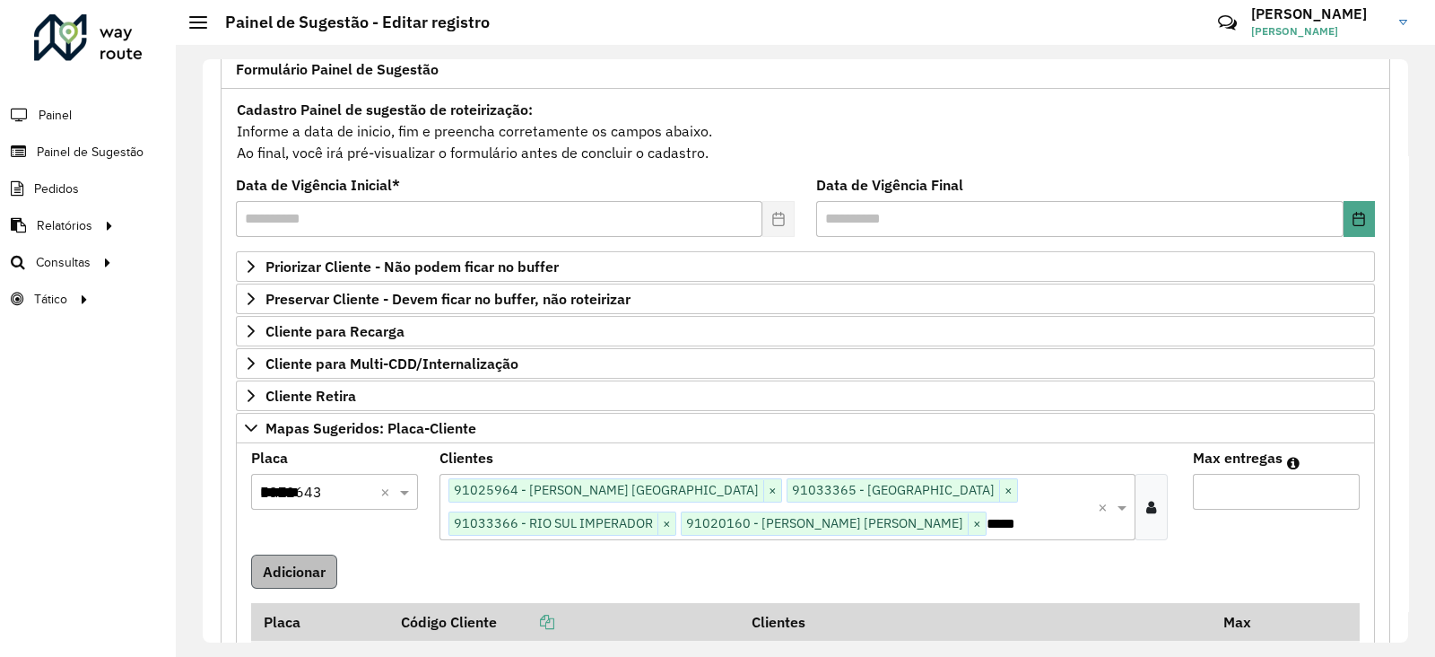
type input "*"
click at [334, 567] on button "Adicionar" at bounding box center [294, 571] width 86 height 34
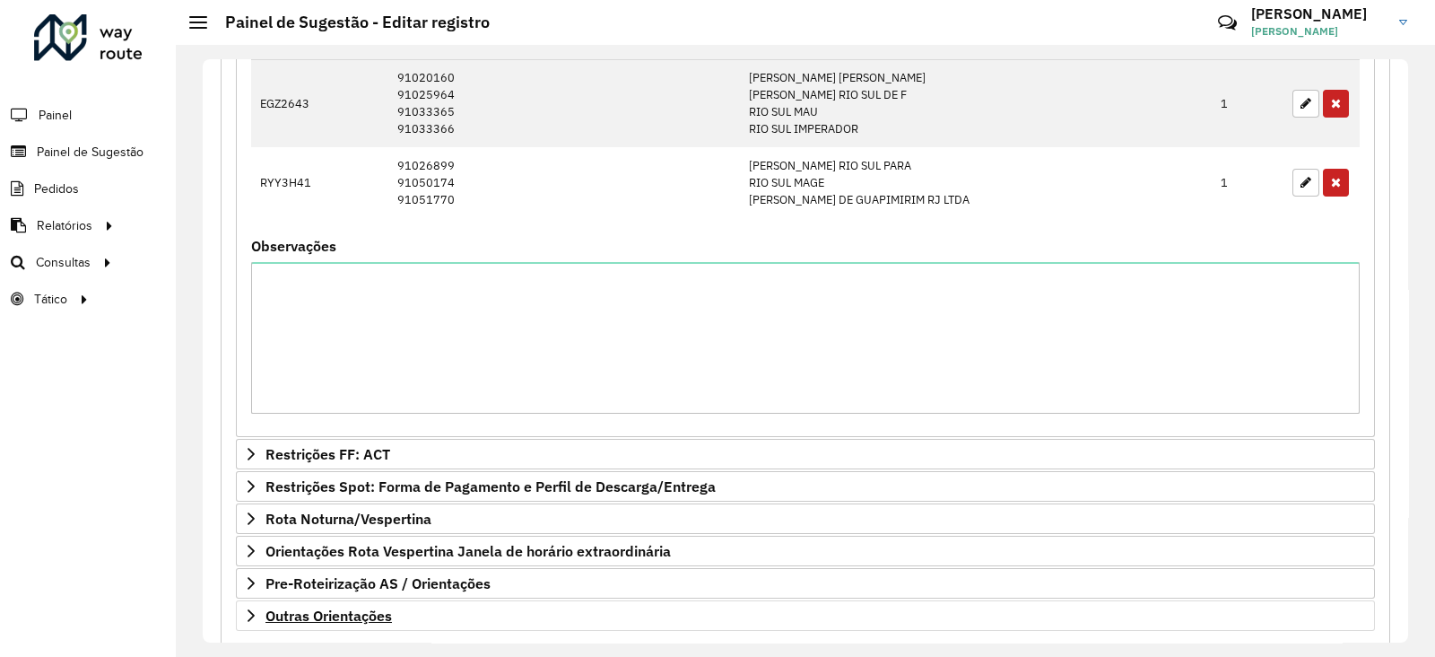
scroll to position [777, 0]
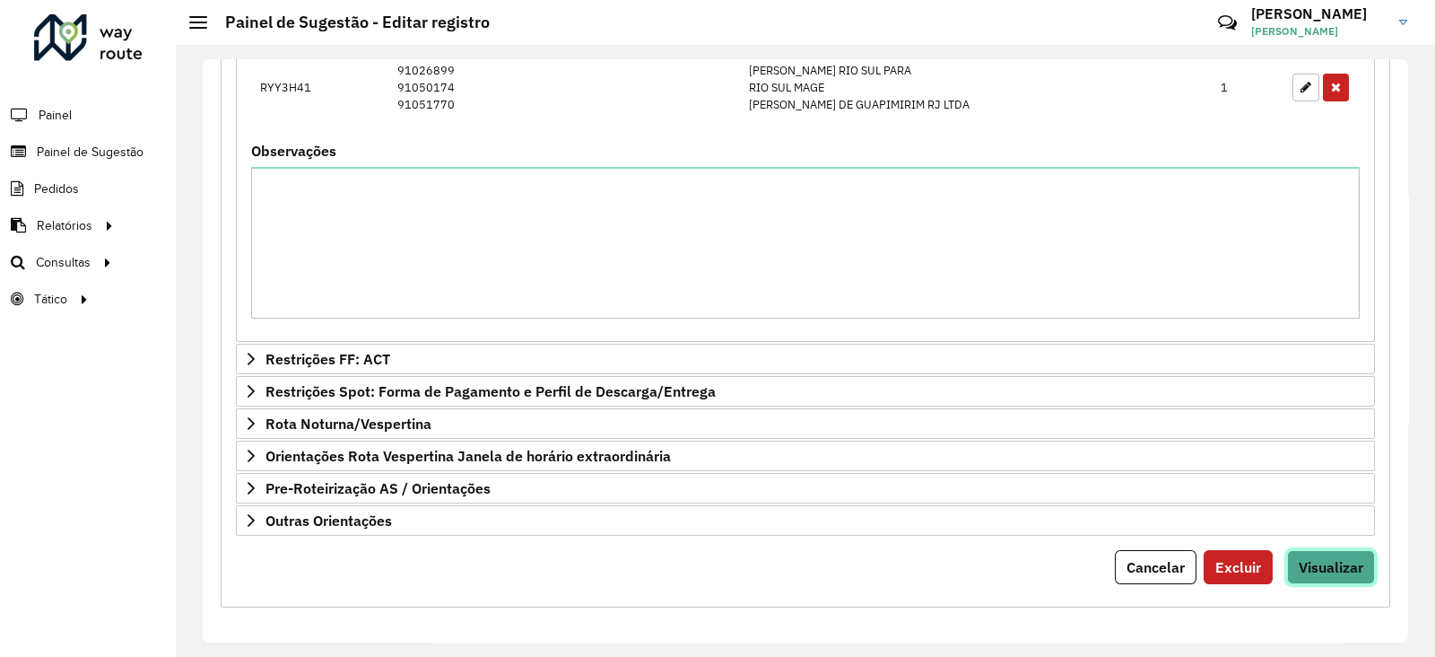
click at [1314, 561] on span "Visualizar" at bounding box center [1331, 567] width 65 height 18
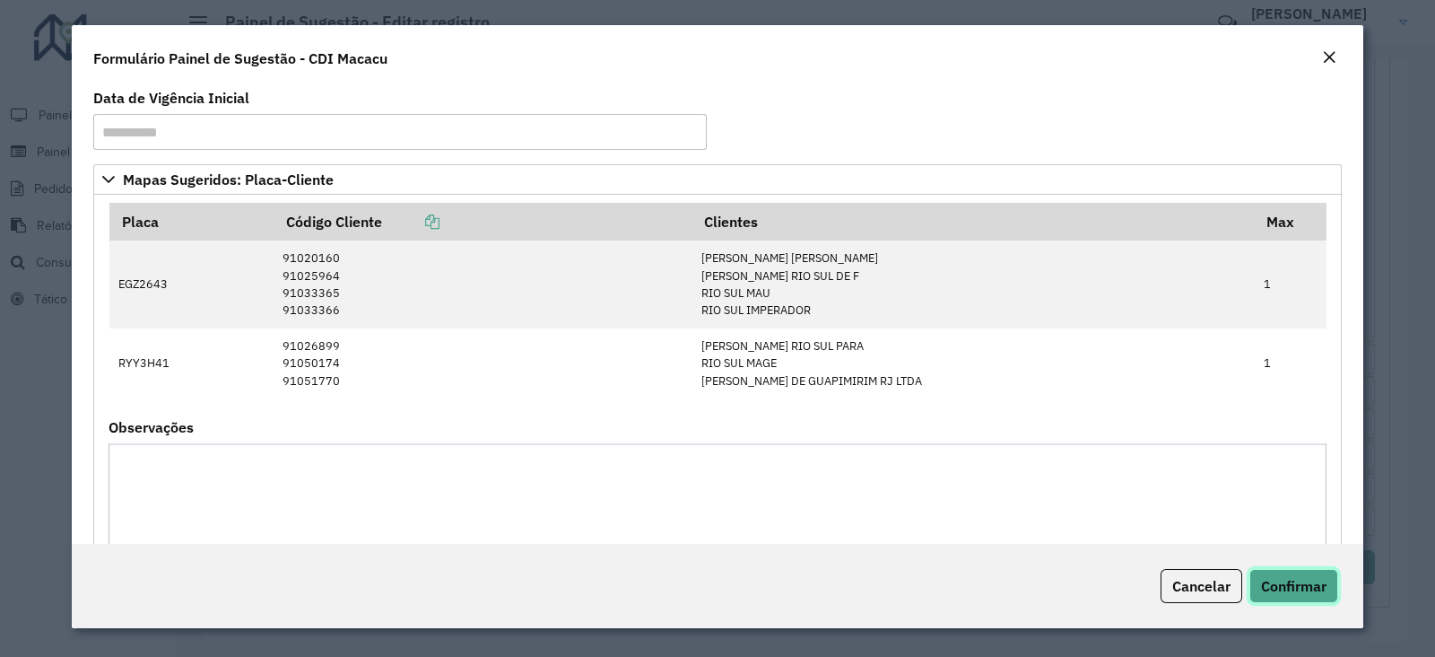
click at [1278, 588] on span "Confirmar" at bounding box center [1293, 586] width 65 height 18
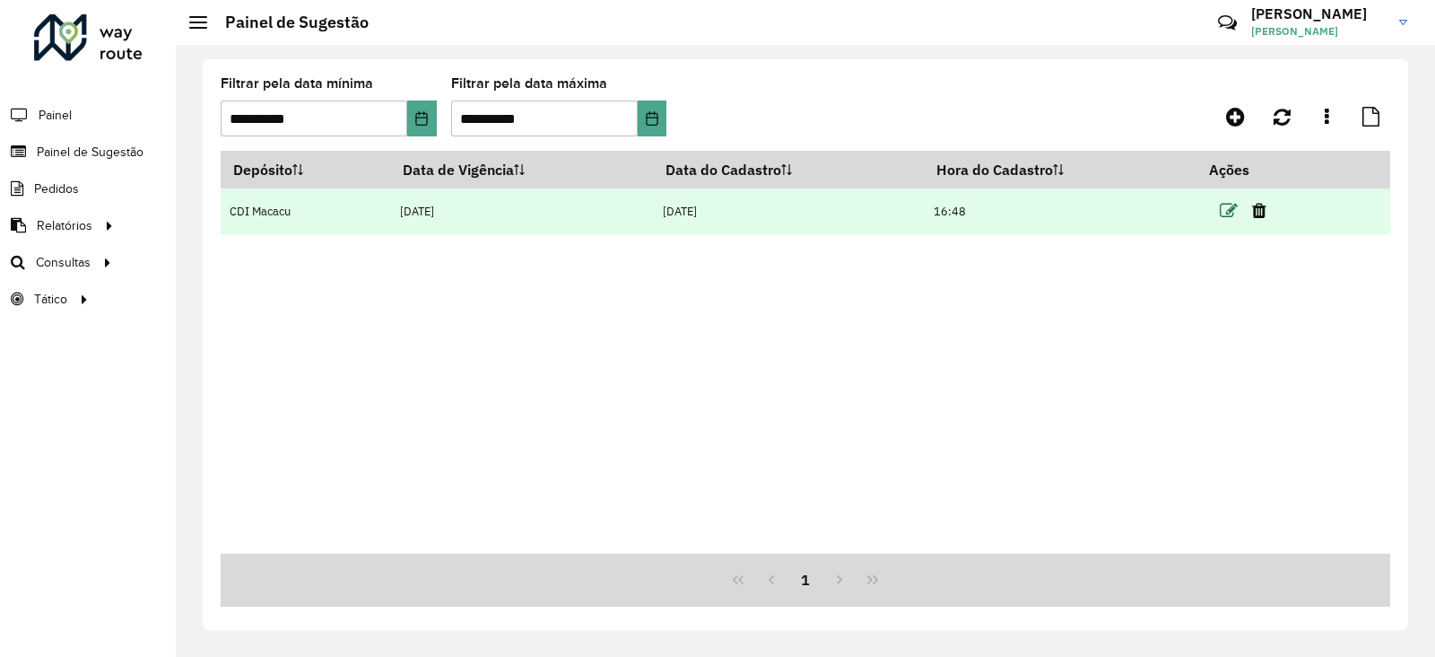
click at [1233, 206] on icon at bounding box center [1229, 211] width 18 height 18
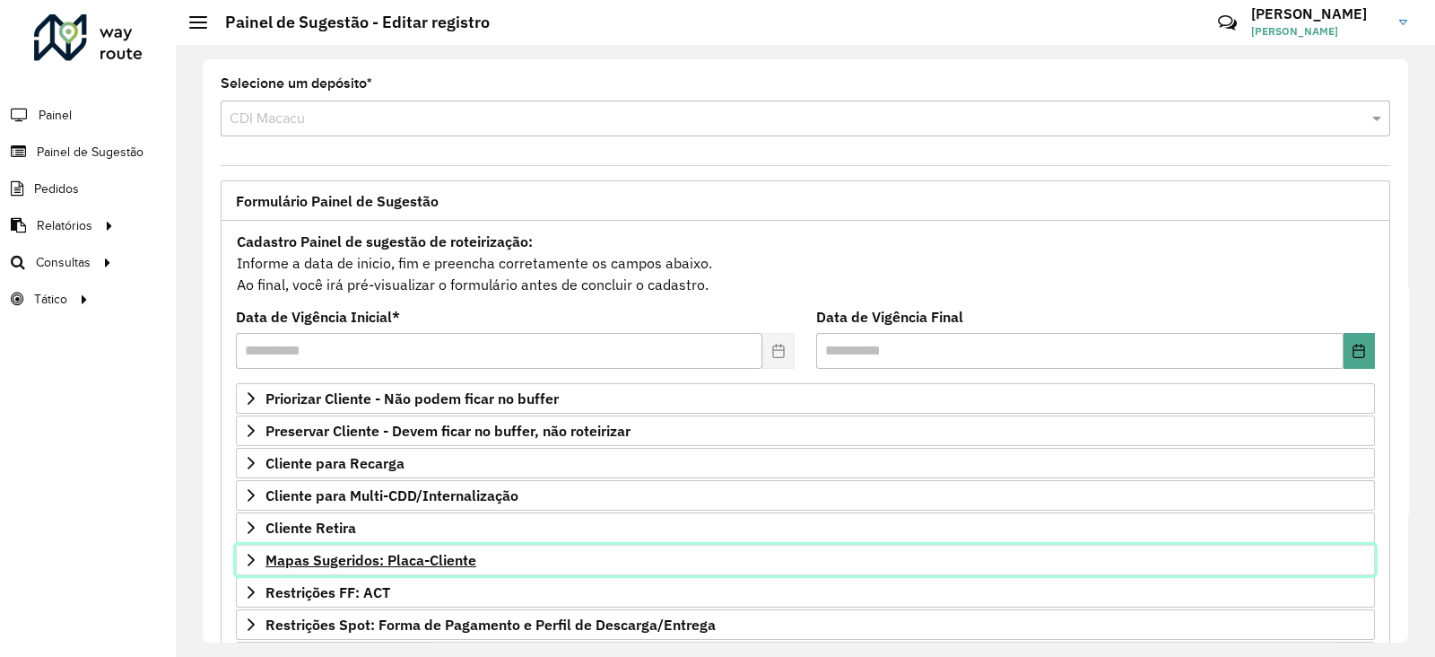
click at [379, 562] on span "Mapas Sugeridos: Placa-Cliente" at bounding box center [371, 560] width 211 height 14
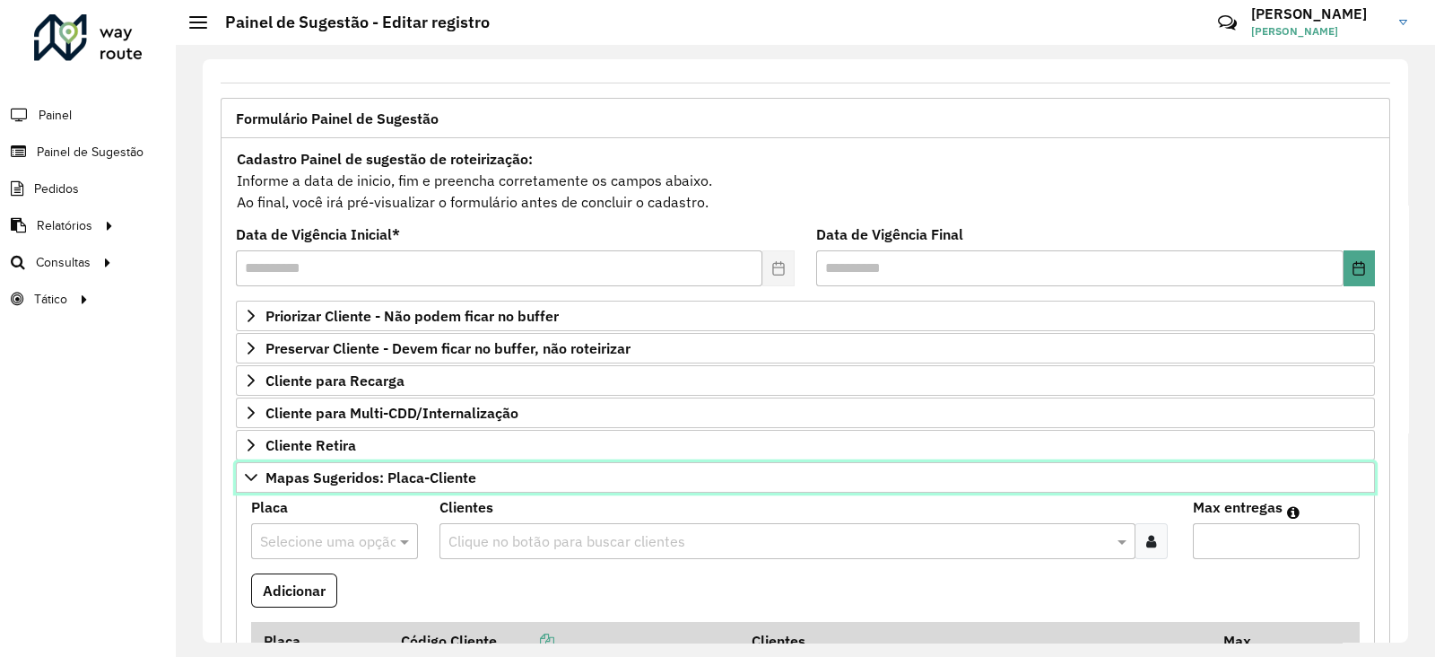
scroll to position [223, 0]
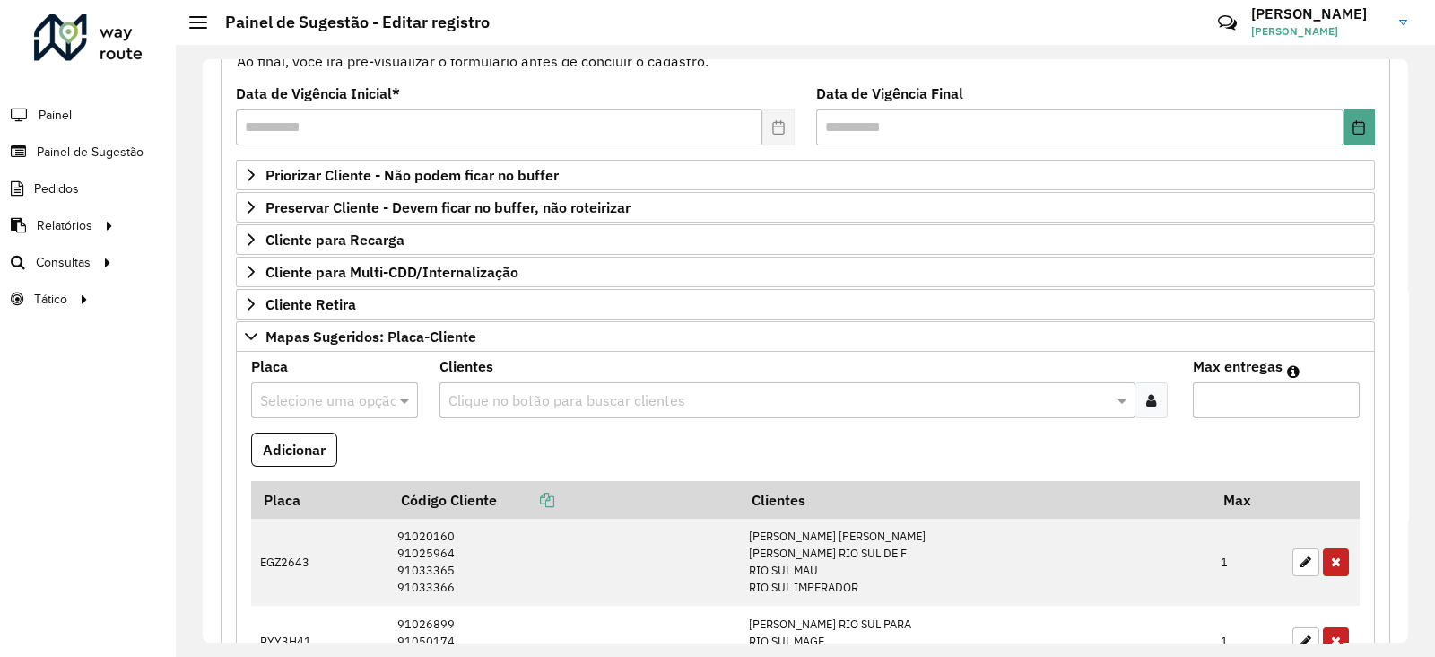
click at [288, 401] on input "text" at bounding box center [316, 401] width 113 height 22
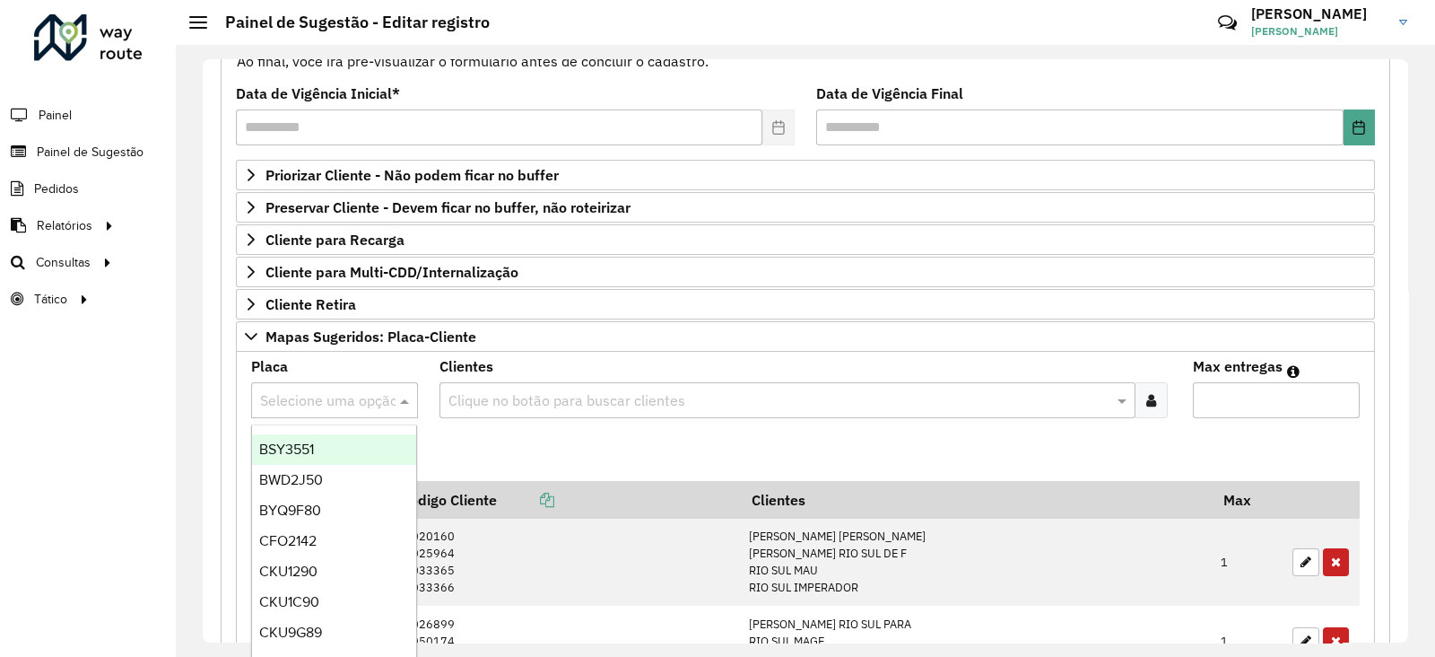
paste input "*******"
type input "*******"
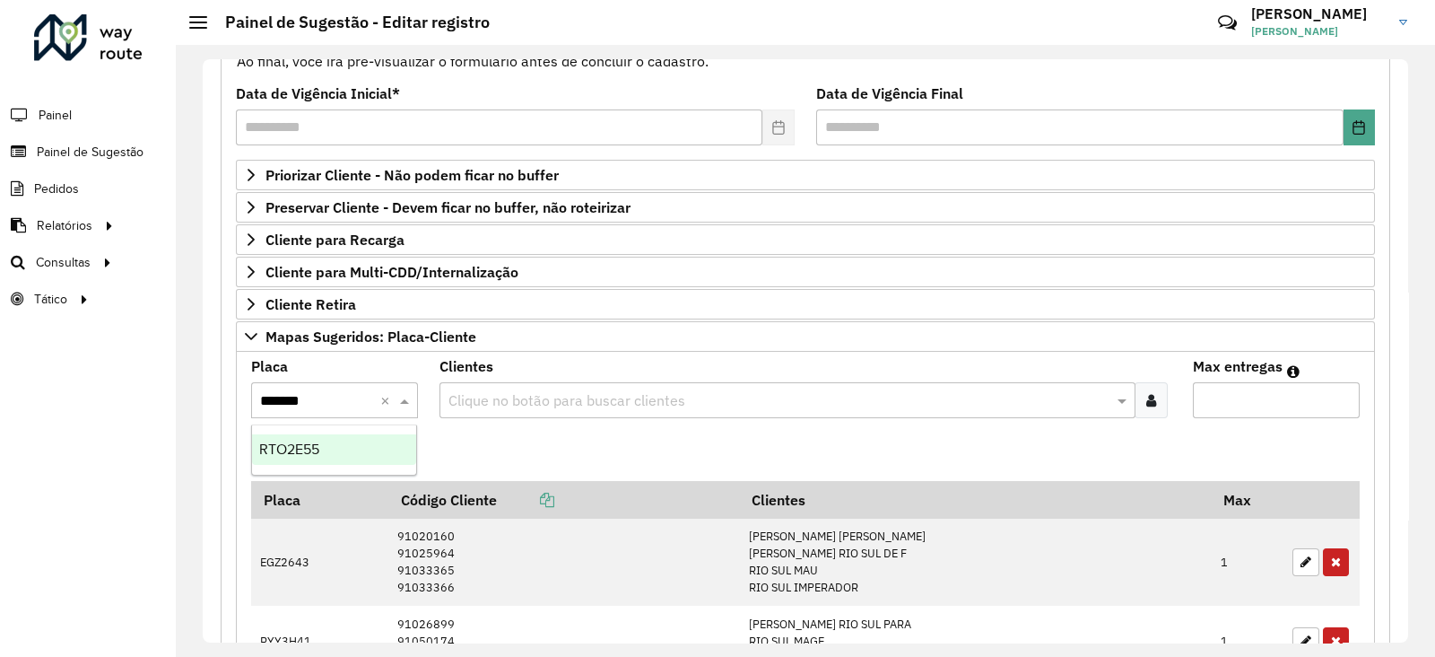
drag, startPoint x: 303, startPoint y: 453, endPoint x: 332, endPoint y: 452, distance: 28.7
click at [304, 453] on span "RTO2E55" at bounding box center [289, 448] width 60 height 15
click at [541, 390] on input "text" at bounding box center [778, 401] width 669 height 22
paste input "*****"
type input "*****"
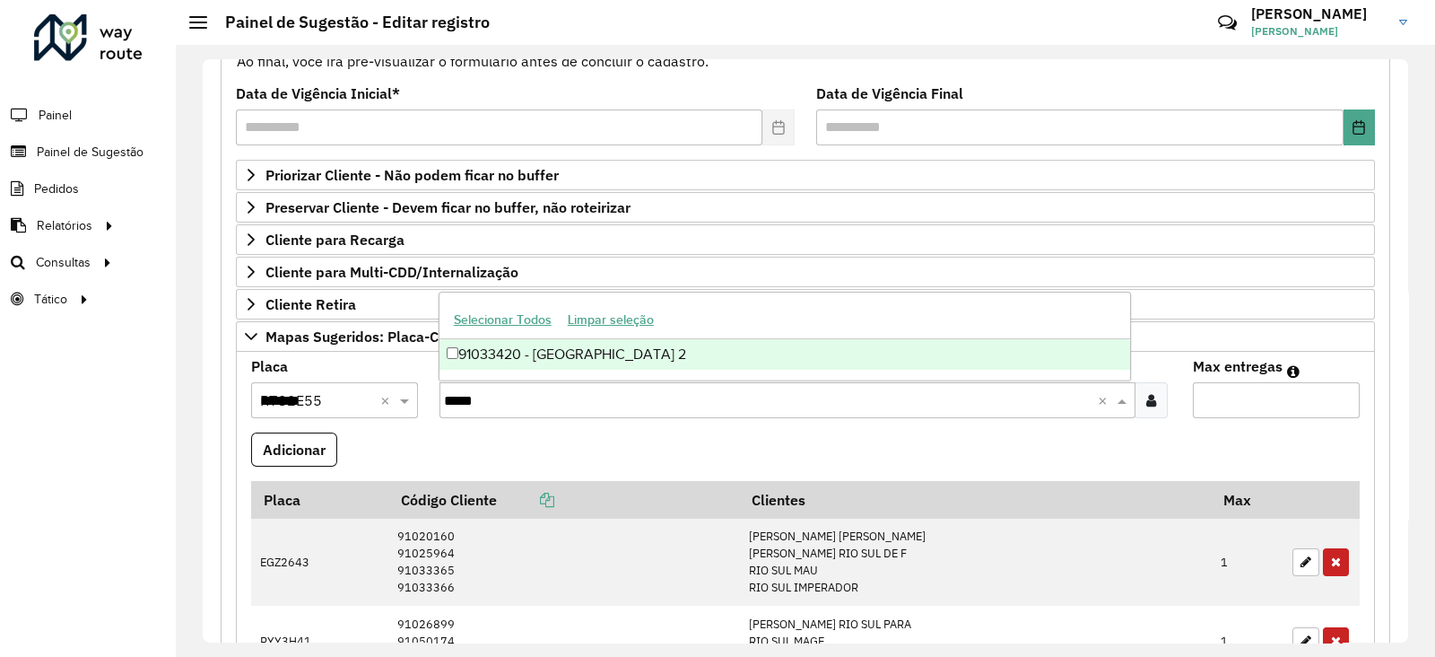
click at [504, 365] on div "91033420 - [GEOGRAPHIC_DATA] 2" at bounding box center [786, 354] width 692 height 30
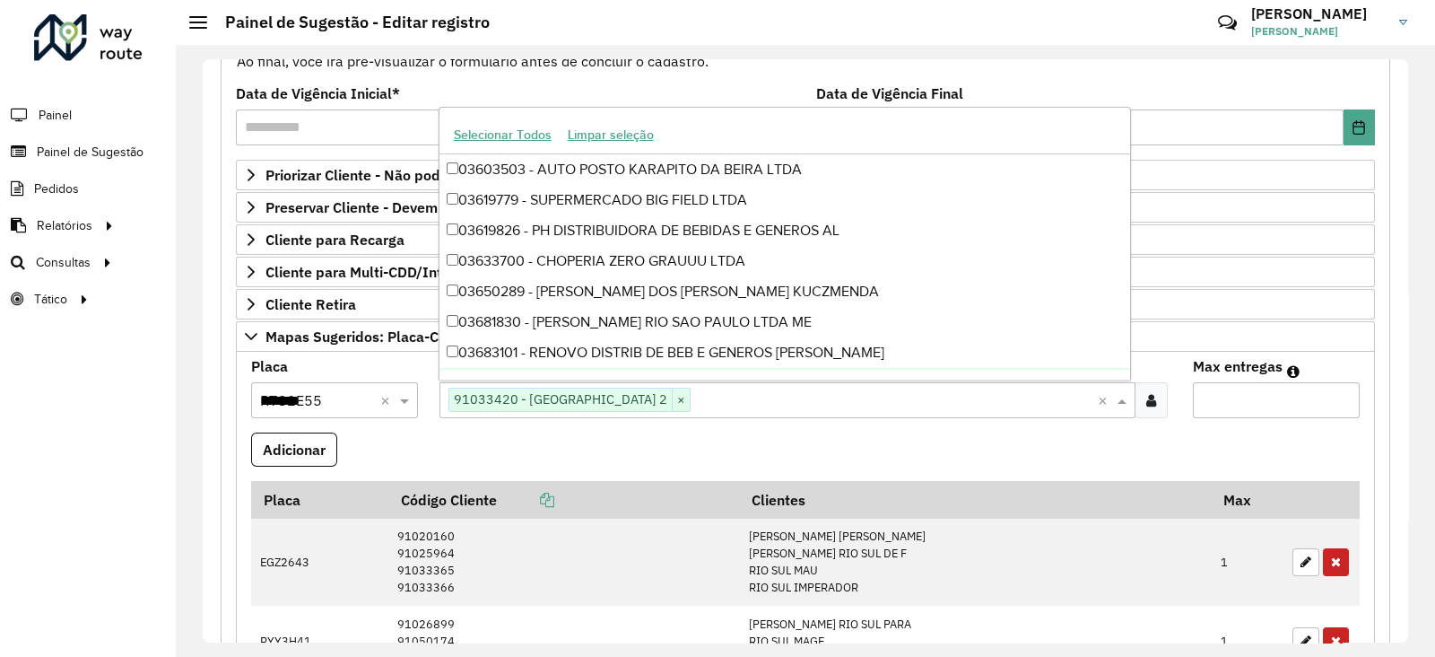
paste input "*****"
type input "*****"
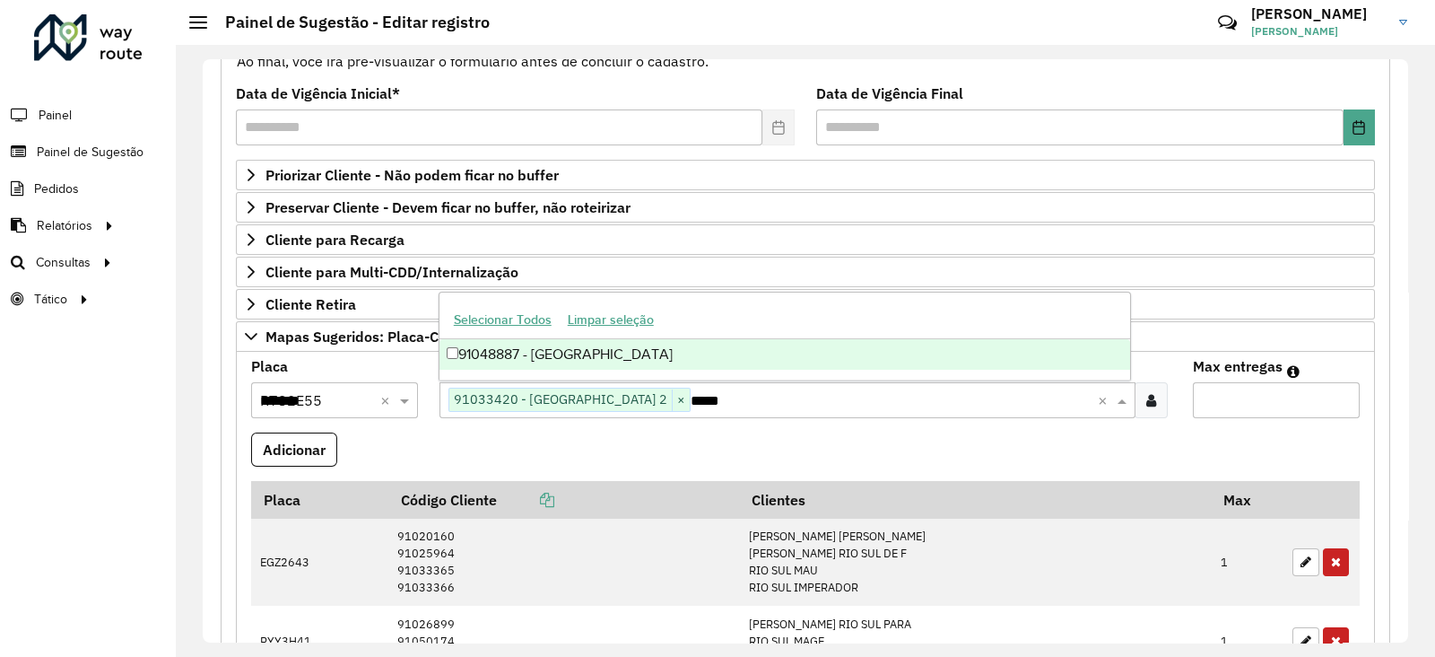
click at [535, 344] on div "91048887 - RIO SUL" at bounding box center [786, 354] width 692 height 30
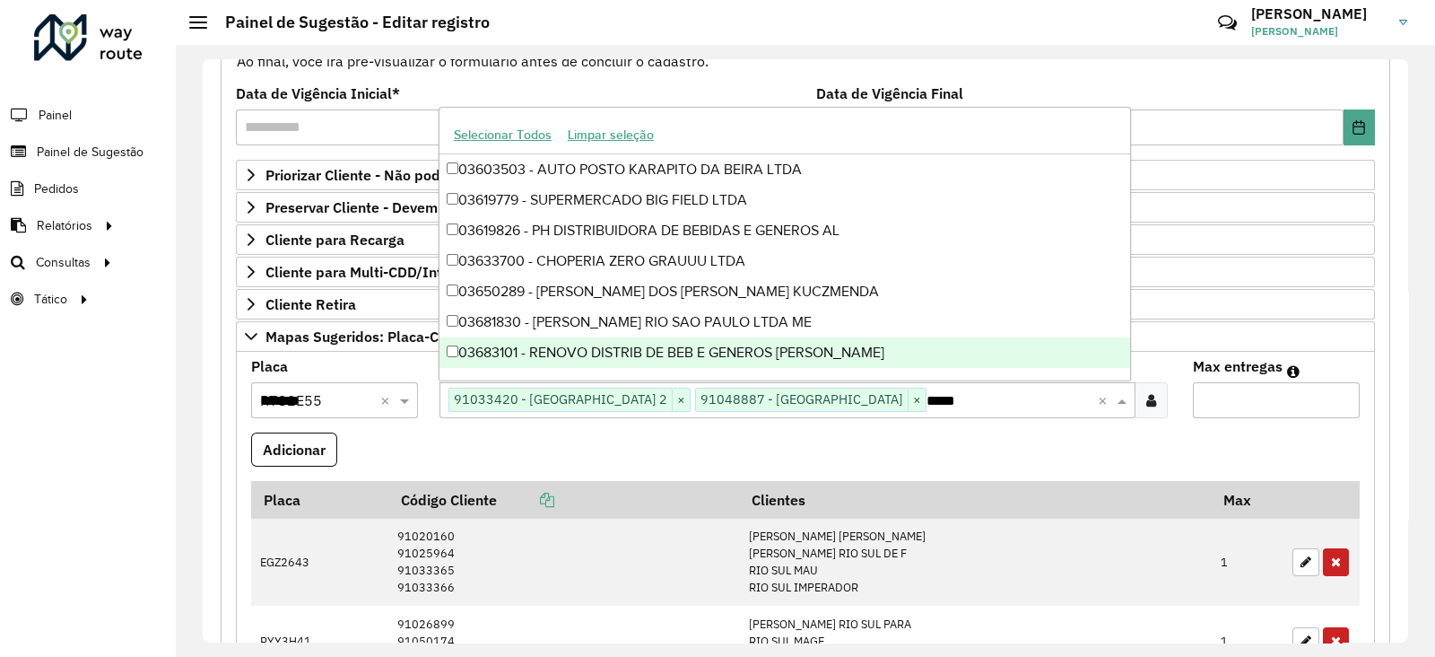
click at [1246, 395] on input "Max entregas" at bounding box center [1276, 400] width 167 height 36
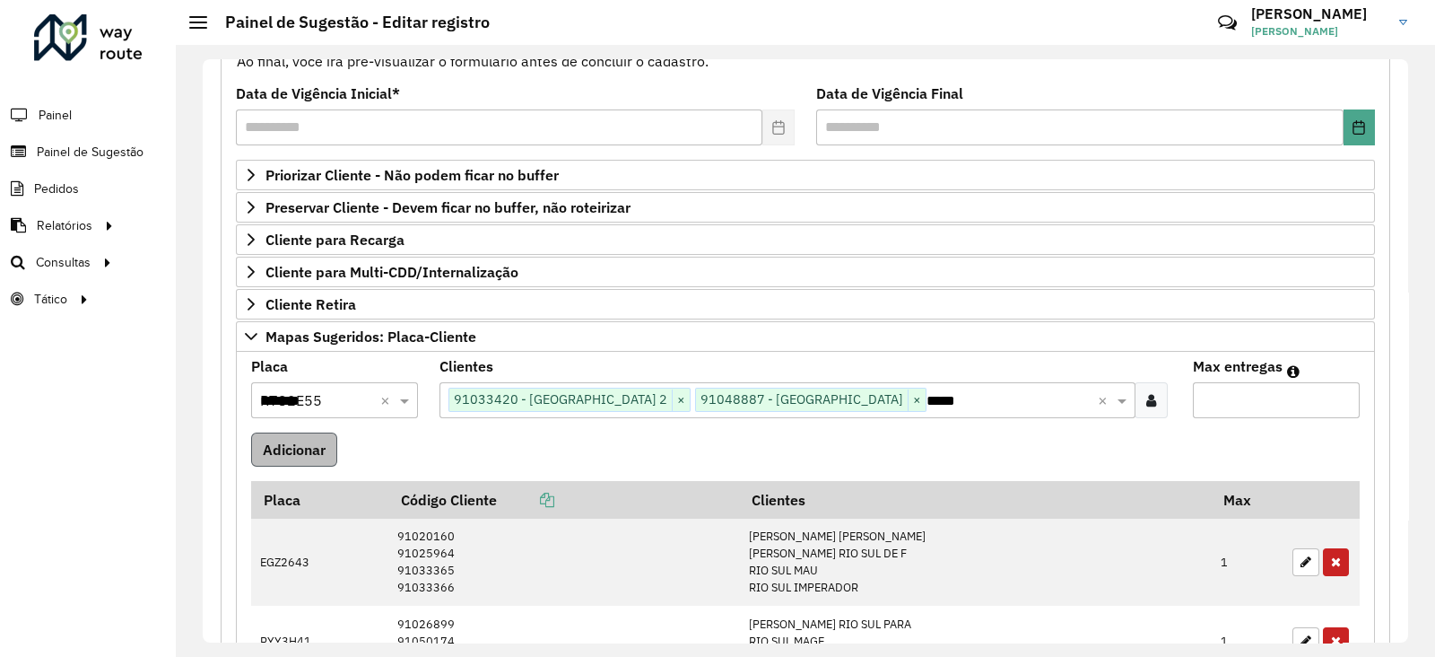
type input "*"
click at [315, 457] on button "Adicionar" at bounding box center [294, 449] width 86 height 34
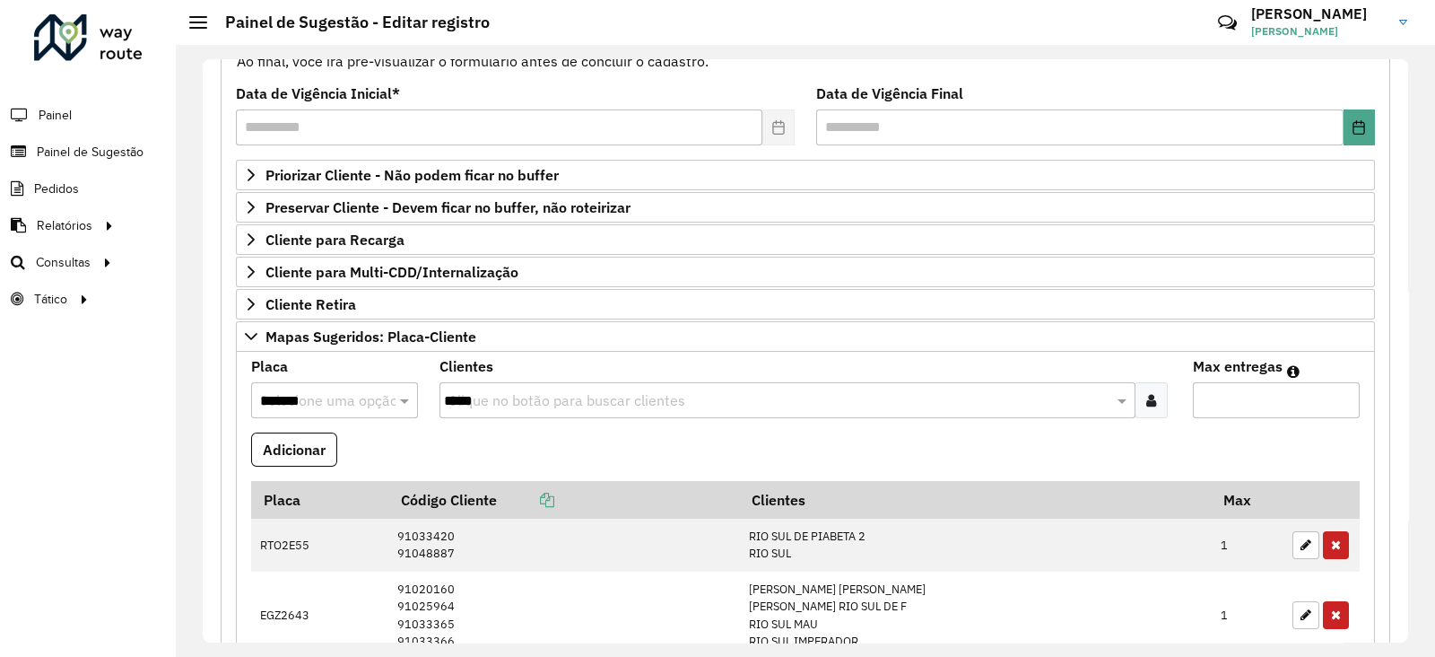
drag, startPoint x: 383, startPoint y: 450, endPoint x: 392, endPoint y: 453, distance: 9.4
click at [388, 450] on formly-field "Adicionar" at bounding box center [805, 456] width 1130 height 48
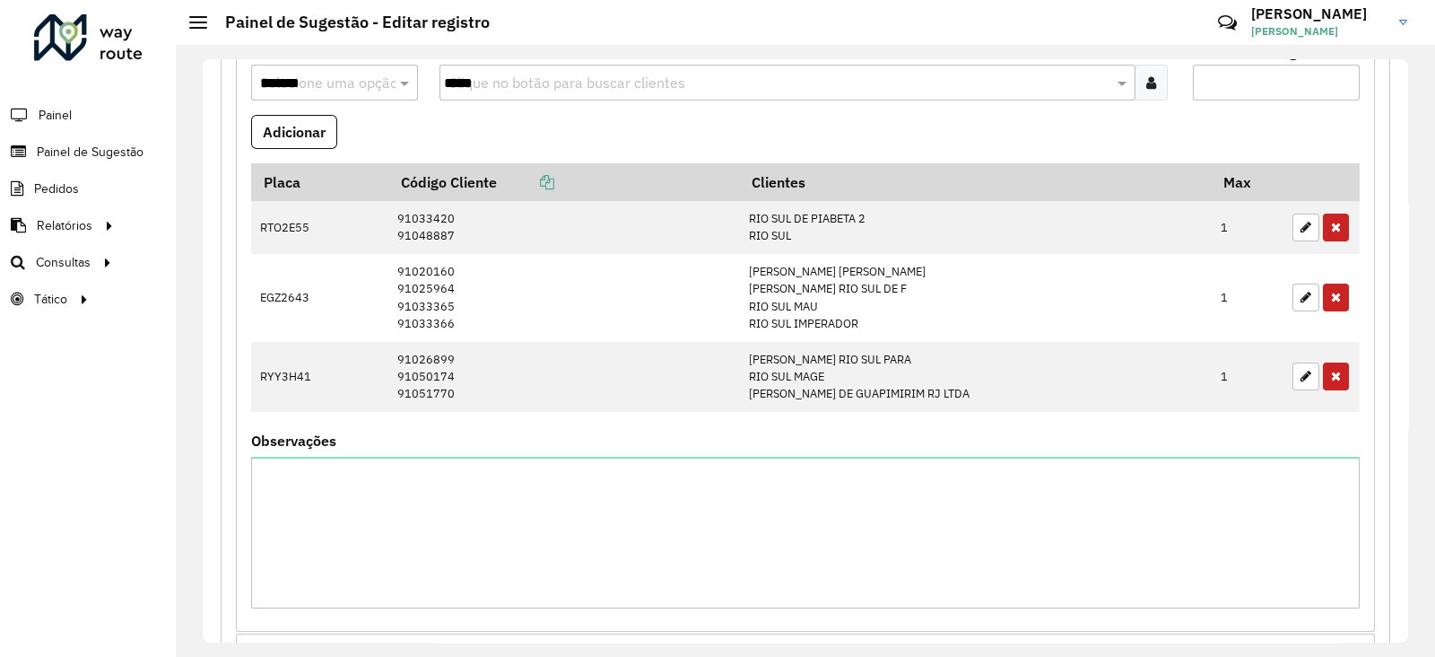
scroll to position [561, 0]
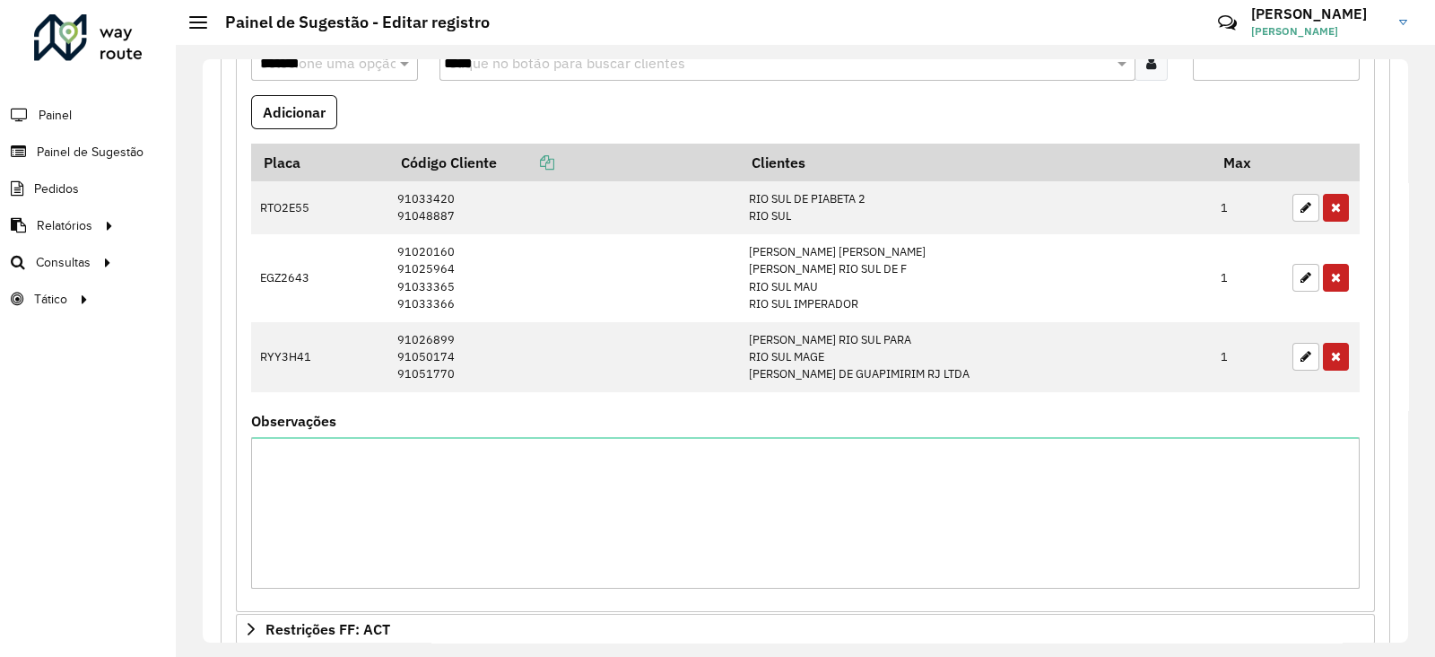
click at [1380, 491] on div "**********" at bounding box center [806, 268] width 1170 height 1216
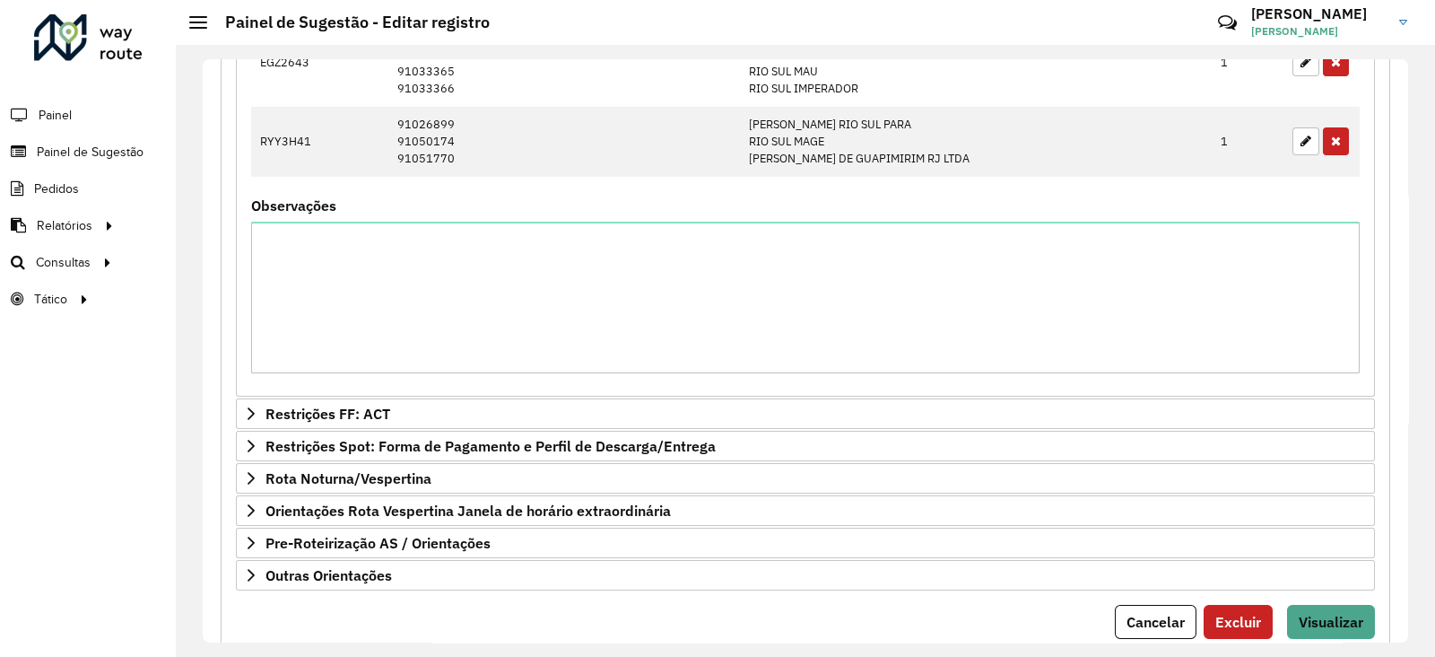
scroll to position [830, 0]
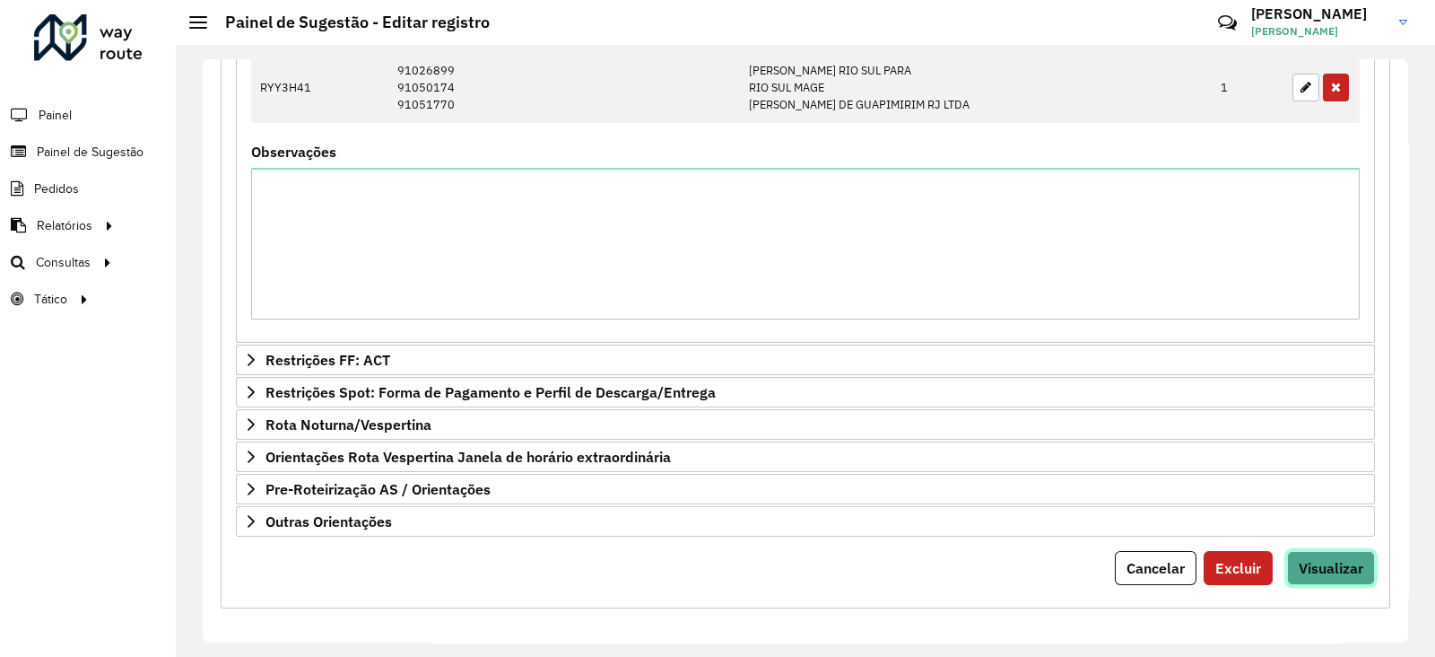
click at [1317, 559] on span "Visualizar" at bounding box center [1331, 568] width 65 height 18
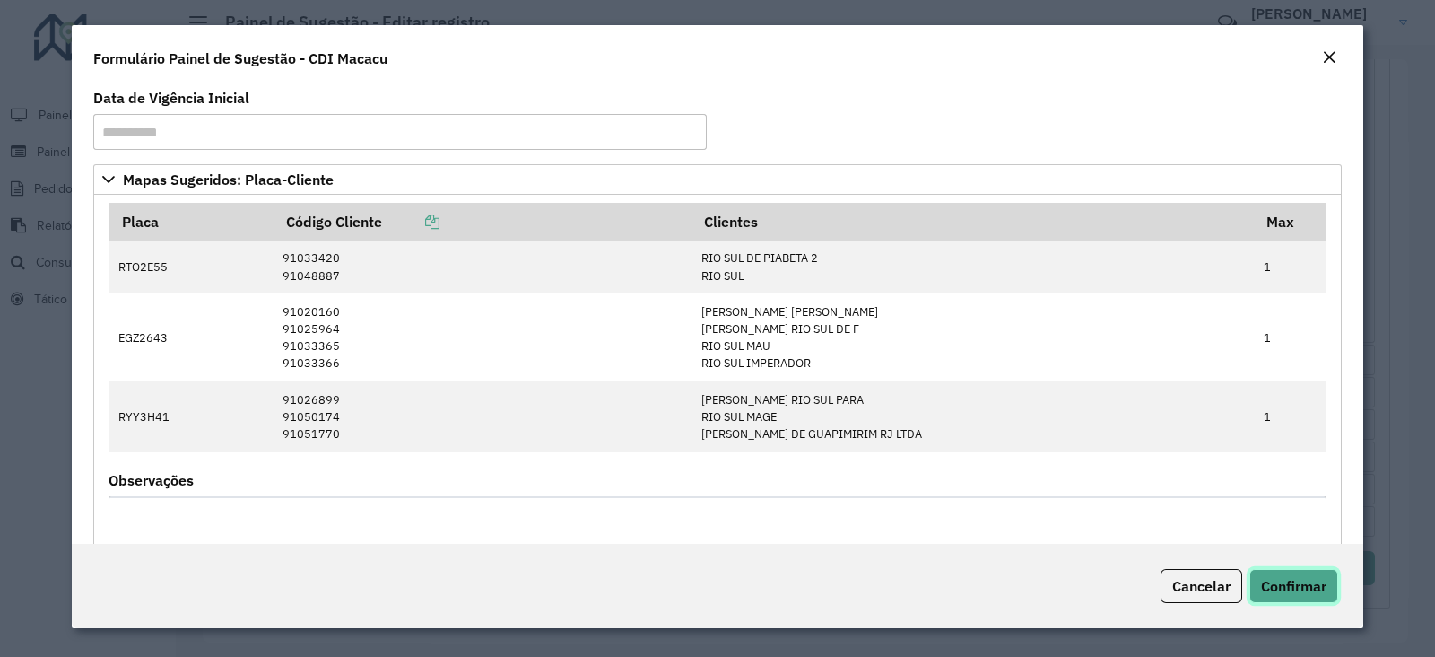
drag, startPoint x: 1305, startPoint y: 579, endPoint x: 1262, endPoint y: 579, distance: 43.1
click at [1303, 579] on span "Confirmar" at bounding box center [1293, 586] width 65 height 18
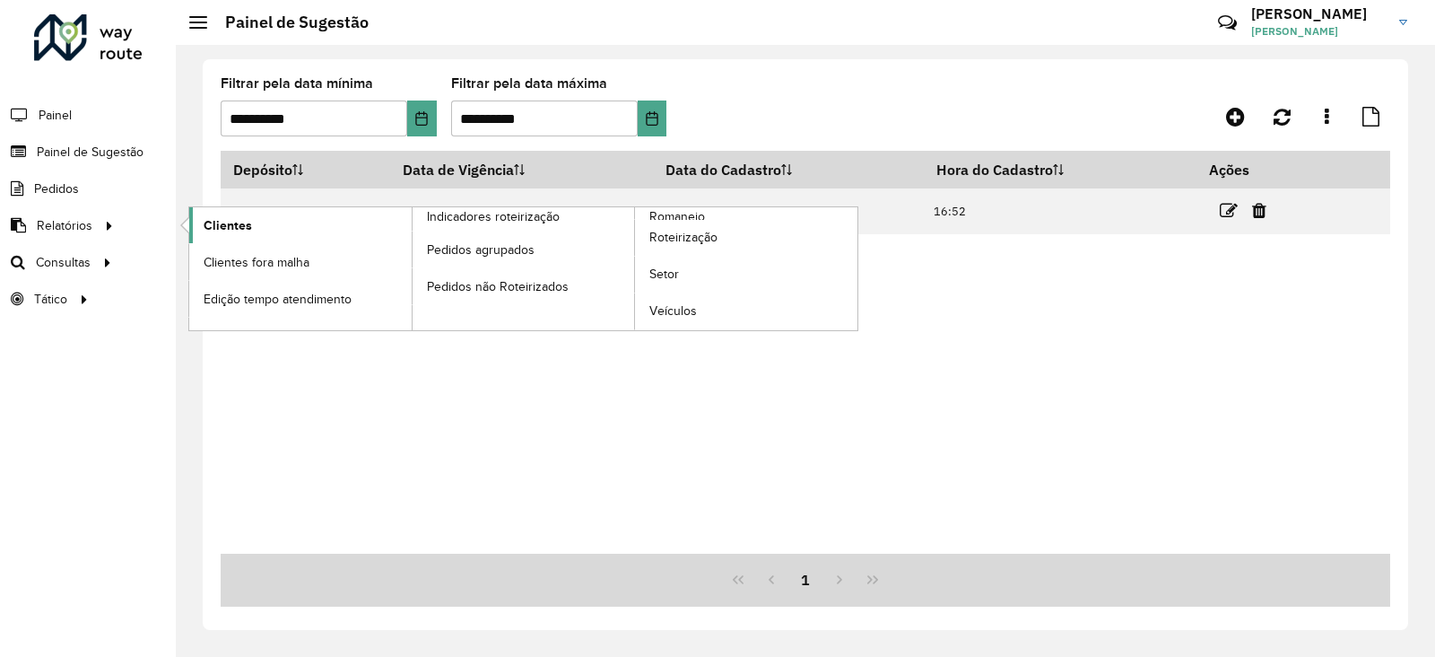
click at [238, 228] on span "Clientes" at bounding box center [228, 225] width 48 height 19
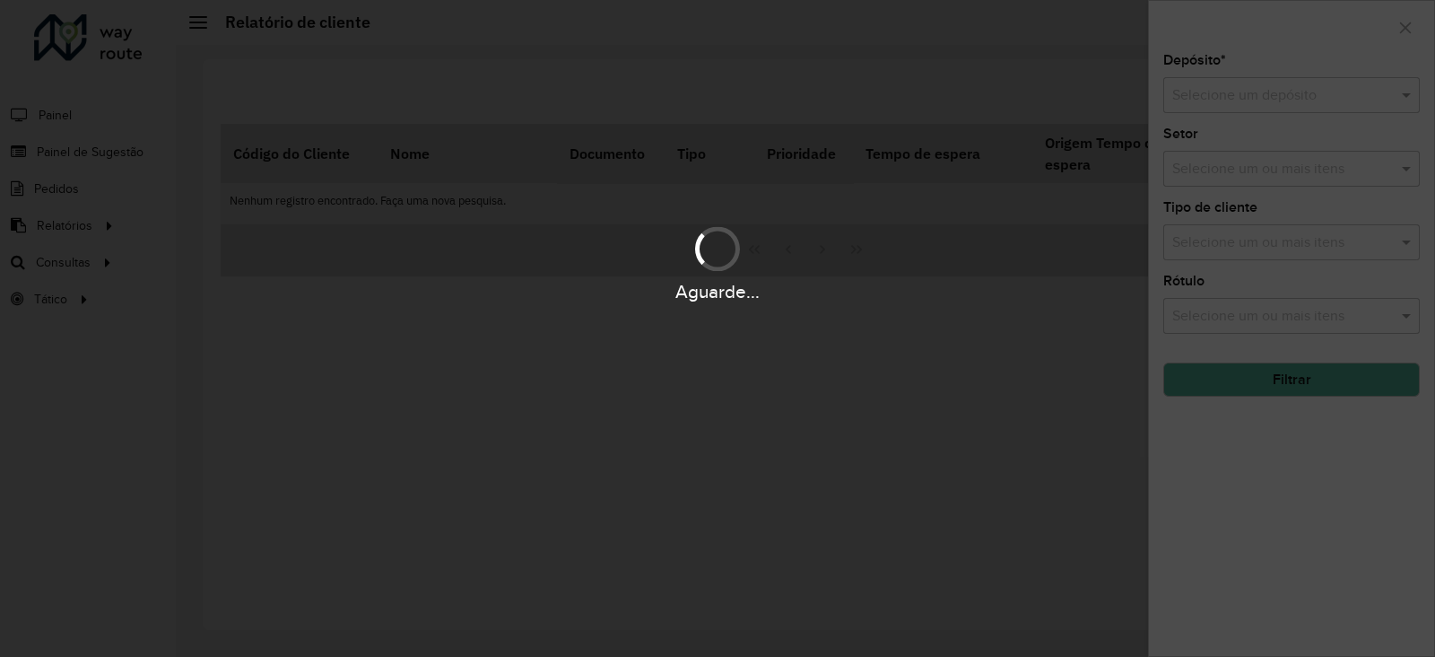
click at [1199, 103] on div "Aguarde..." at bounding box center [717, 328] width 1435 height 657
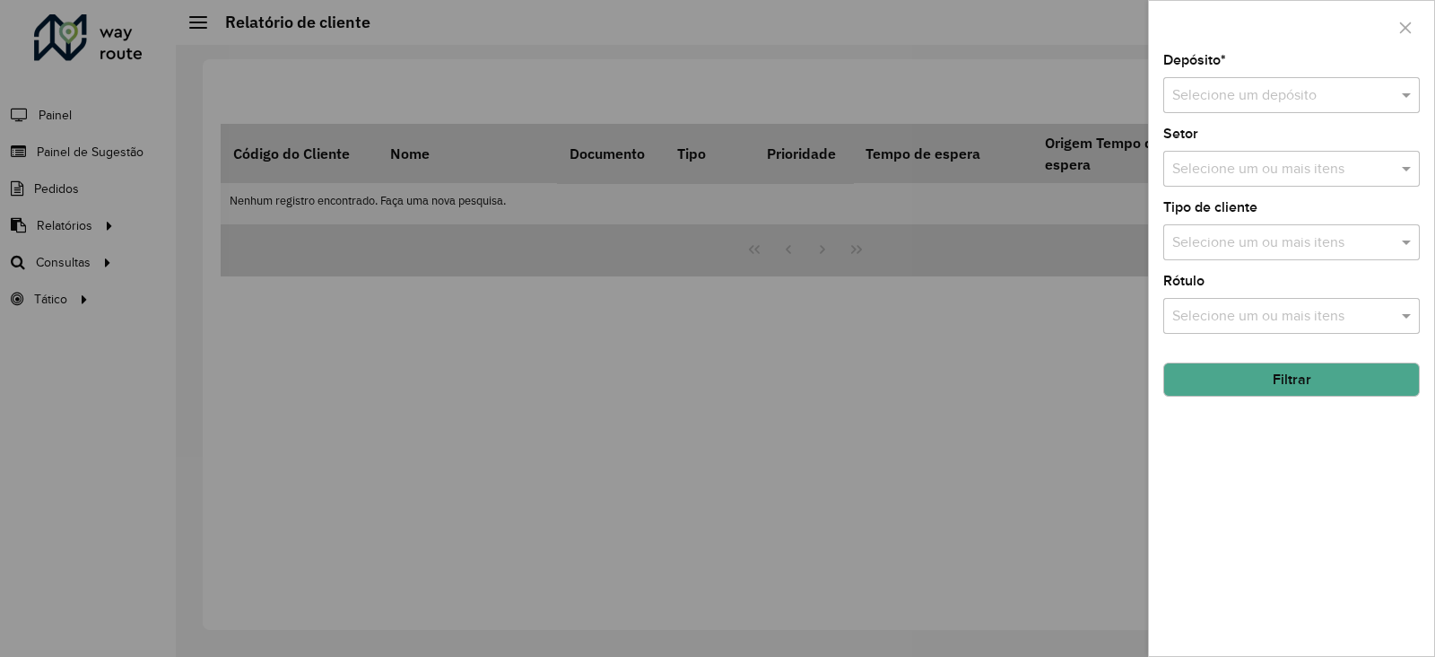
click at [1199, 103] on input "text" at bounding box center [1273, 96] width 203 height 22
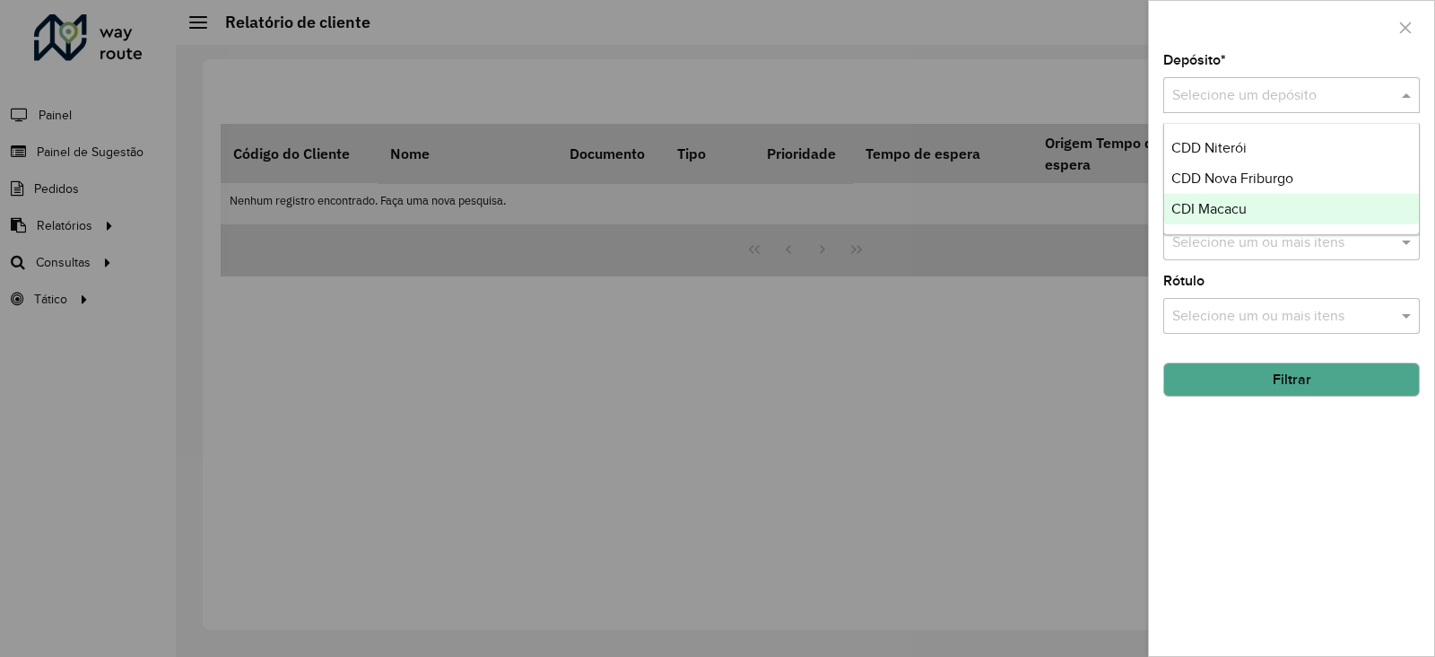
click at [1203, 208] on span "CDI Macacu" at bounding box center [1209, 208] width 75 height 15
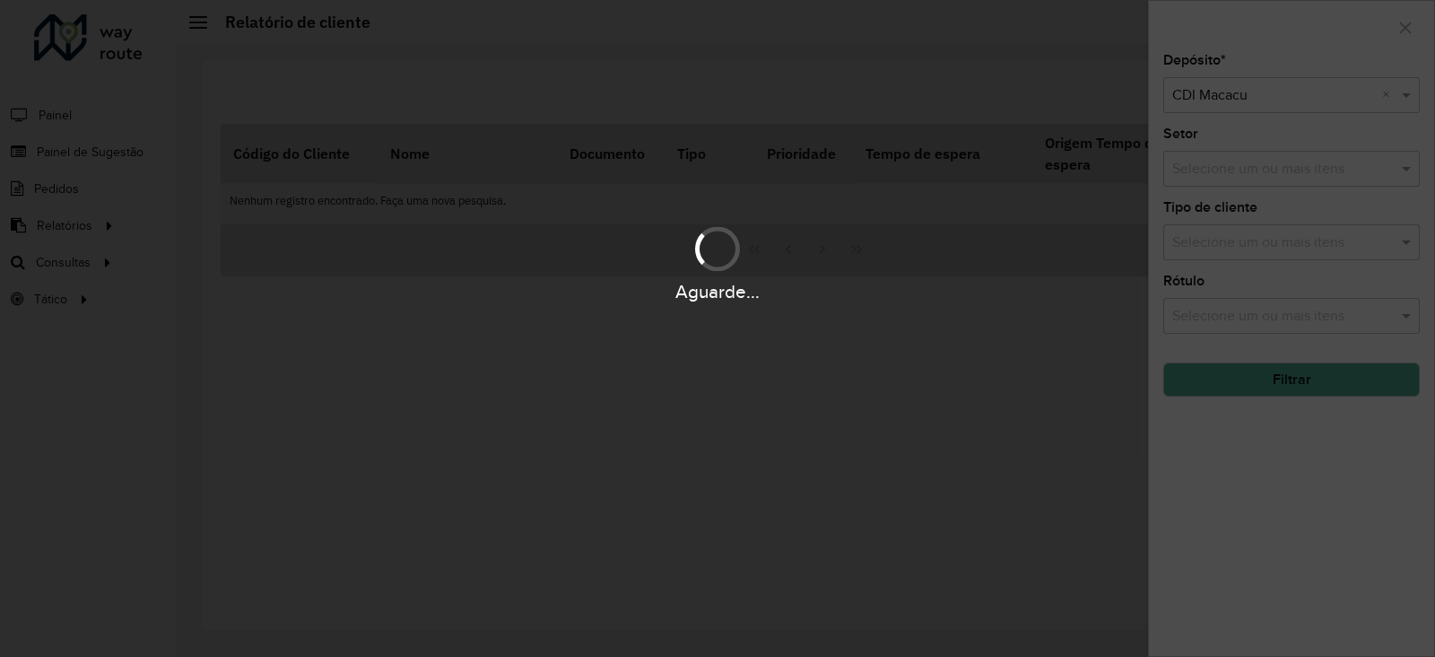
click at [1243, 473] on div "Aguarde..." at bounding box center [717, 328] width 1435 height 657
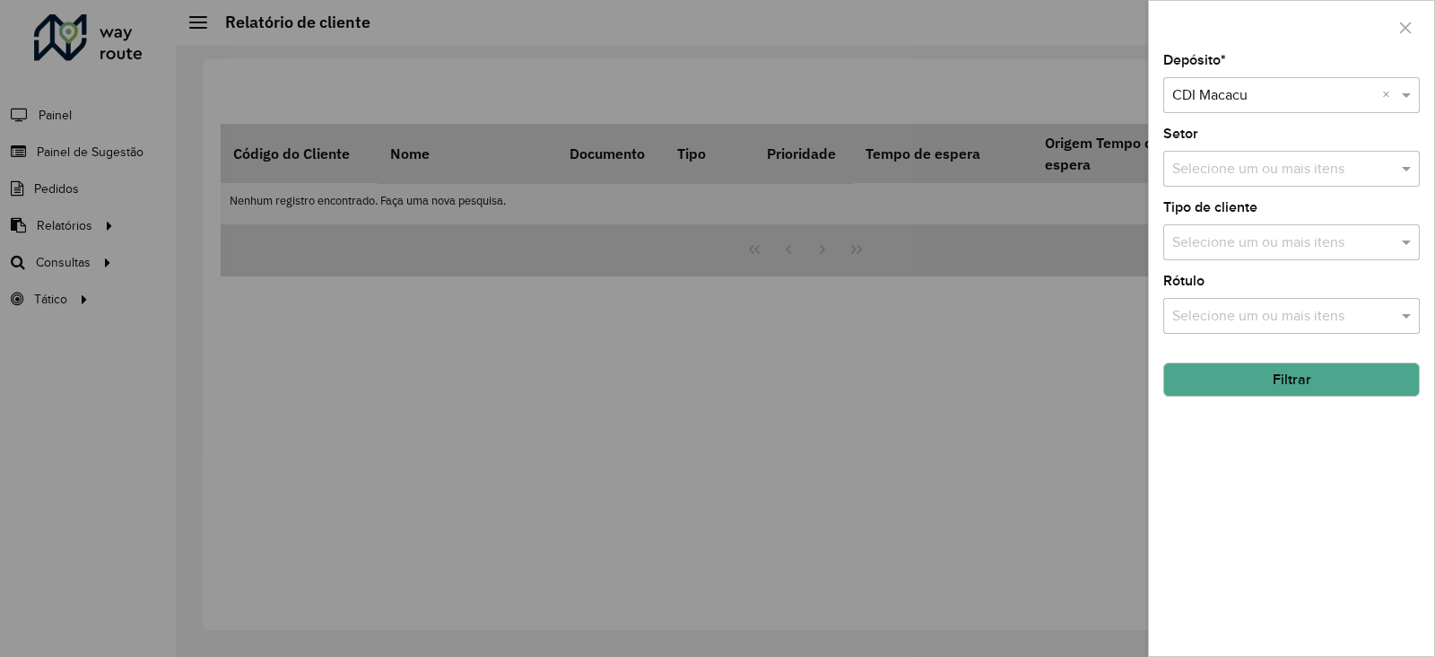
click at [1249, 378] on button "Filtrar" at bounding box center [1291, 379] width 257 height 34
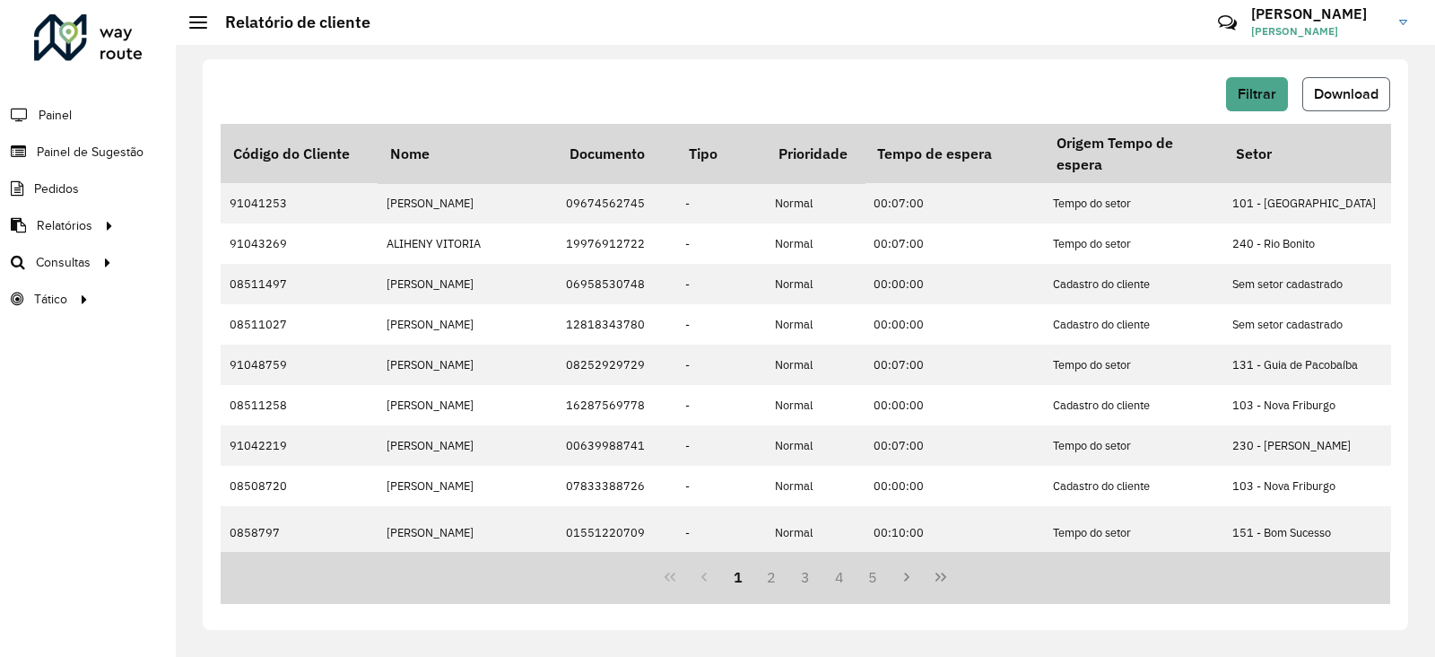
click at [1340, 90] on span "Download" at bounding box center [1346, 93] width 65 height 15
click at [72, 158] on span "Painel de Sugestão" at bounding box center [93, 152] width 112 height 19
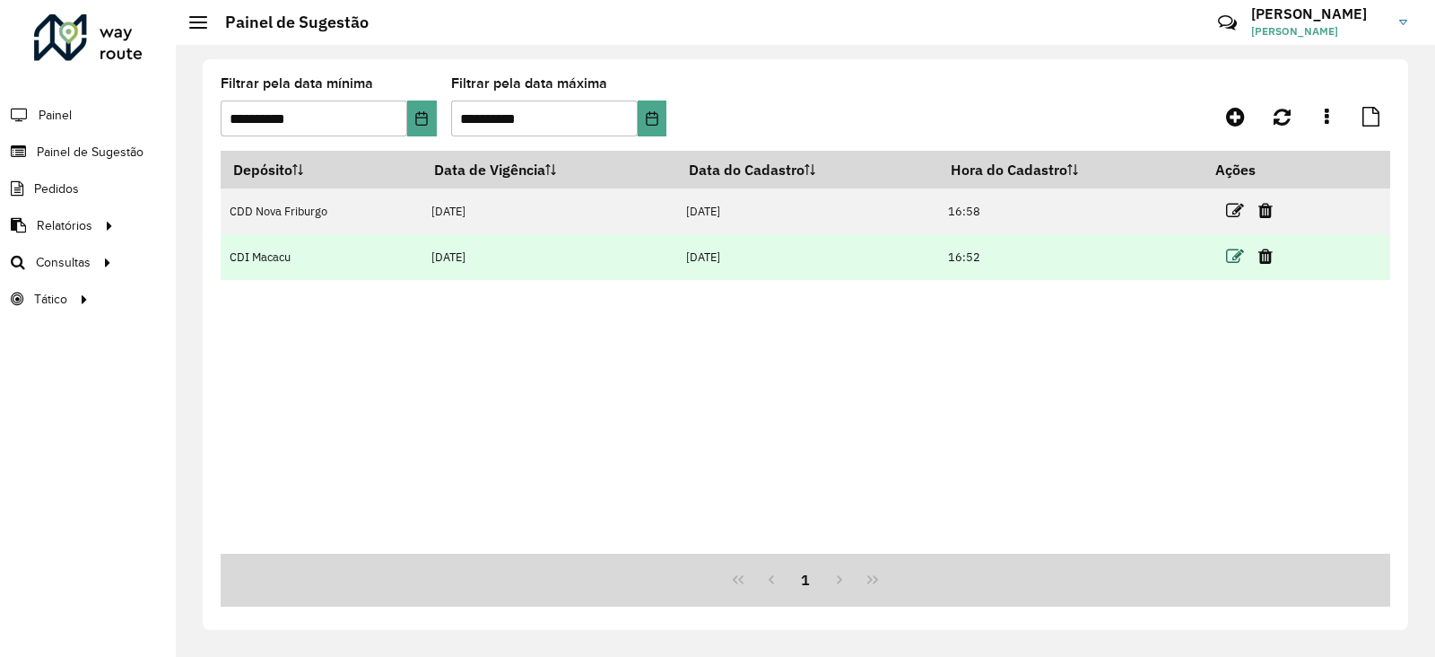
click at [1233, 252] on icon at bounding box center [1235, 257] width 18 height 18
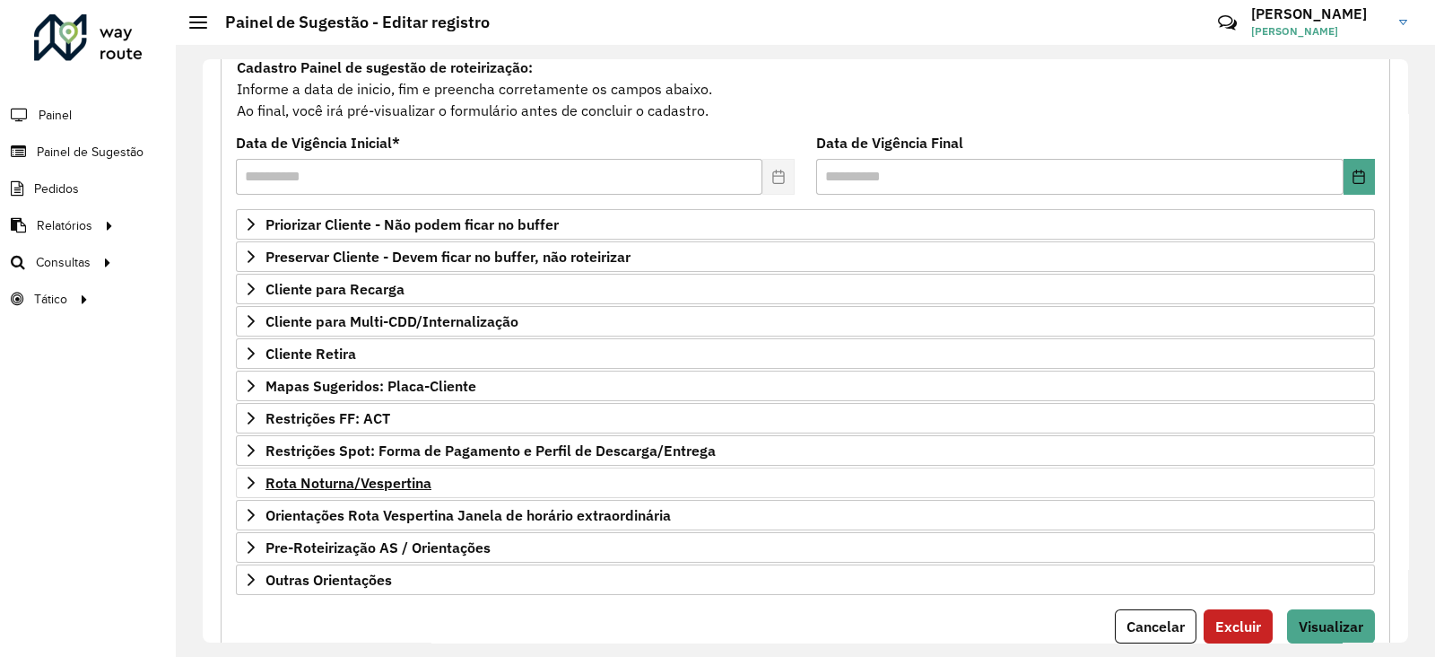
scroll to position [223, 0]
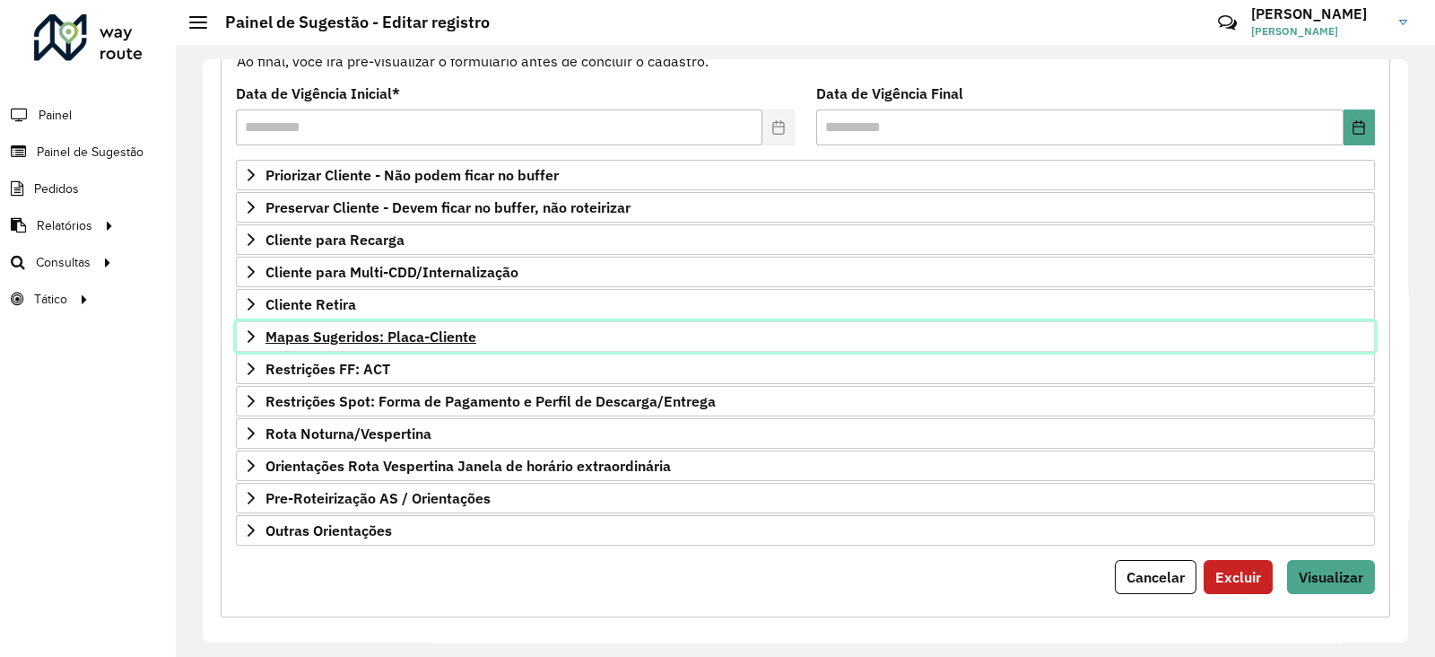
click at [309, 340] on span "Mapas Sugeridos: Placa-Cliente" at bounding box center [371, 336] width 211 height 14
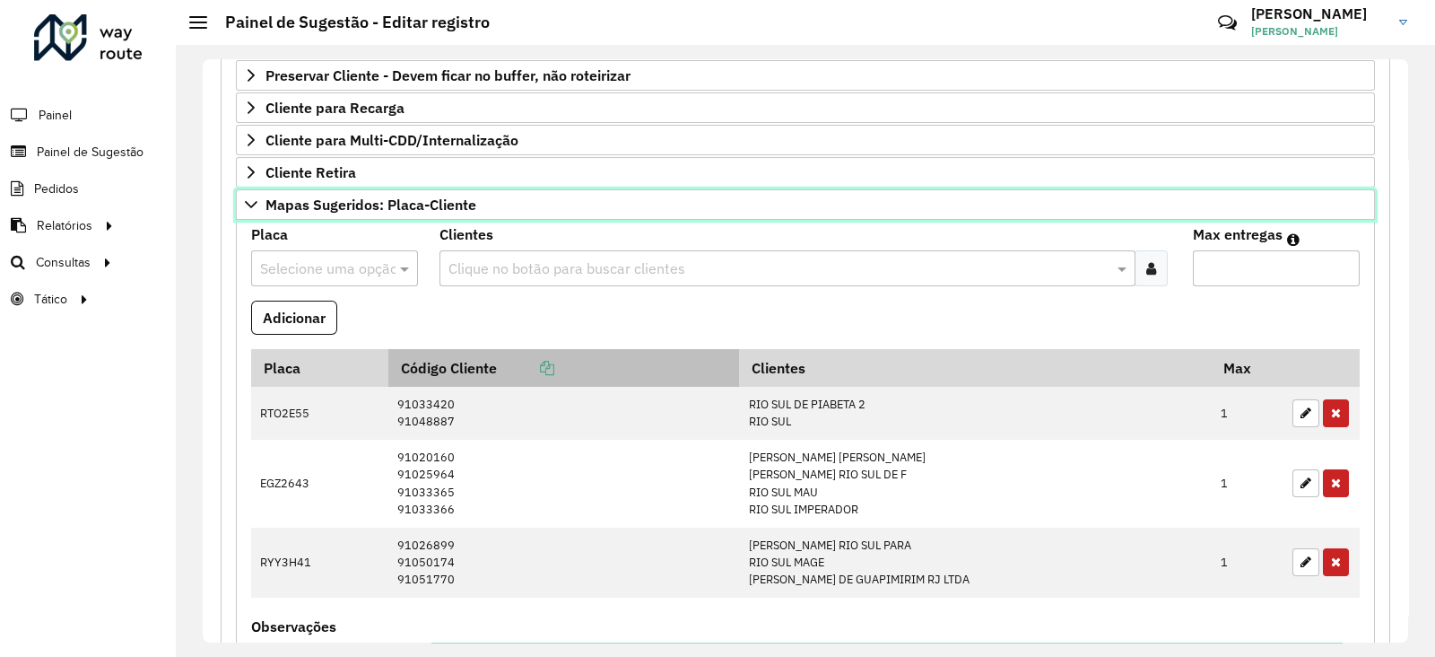
scroll to position [561, 0]
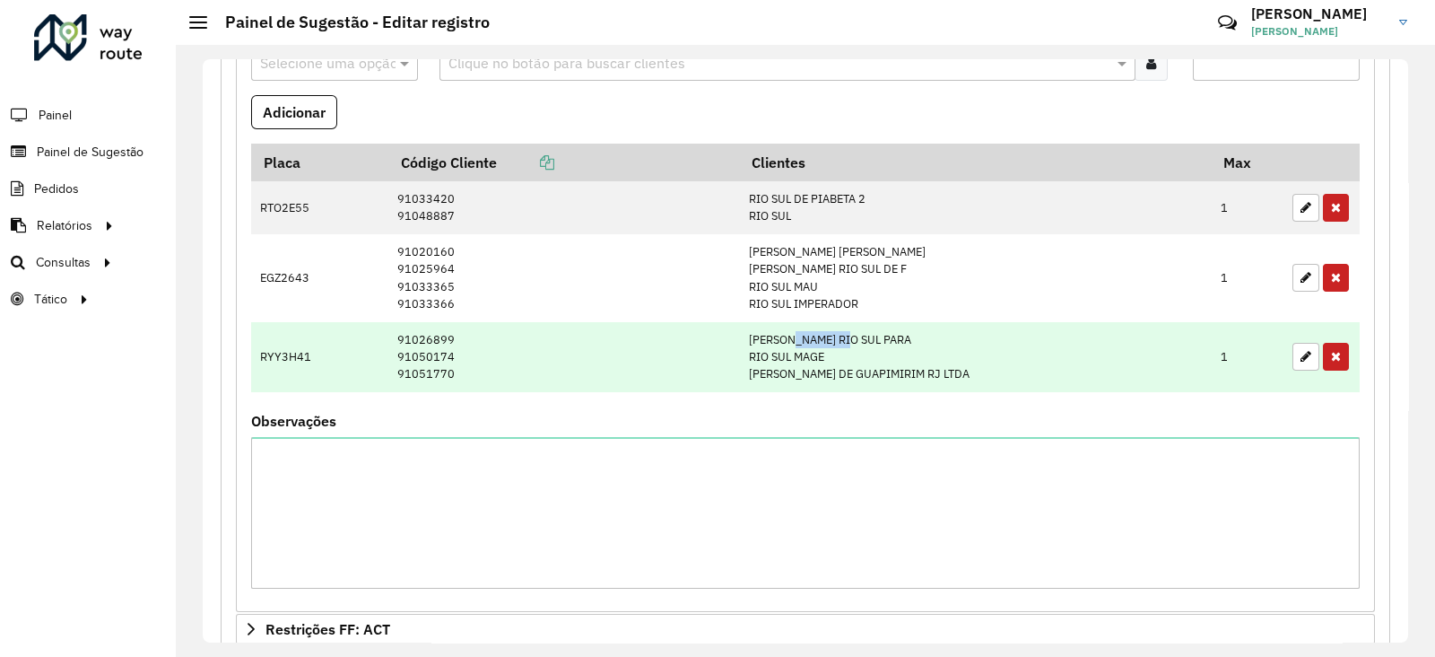
drag, startPoint x: 828, startPoint y: 334, endPoint x: 875, endPoint y: 338, distance: 46.9
click at [881, 334] on td "MERCADO RIO SUL PARA RIO SUL MAGE MERCADO DE GUAPIMIRIM RJ LTDA" at bounding box center [975, 357] width 472 height 71
drag, startPoint x: 853, startPoint y: 352, endPoint x: 867, endPoint y: 353, distance: 13.5
click at [867, 353] on td "MERCADO RIO SUL PARA RIO SUL MAGE MERCADO DE GUAPIMIRIM RJ LTDA" at bounding box center [975, 357] width 472 height 71
drag, startPoint x: 857, startPoint y: 320, endPoint x: 854, endPoint y: 347, distance: 27.0
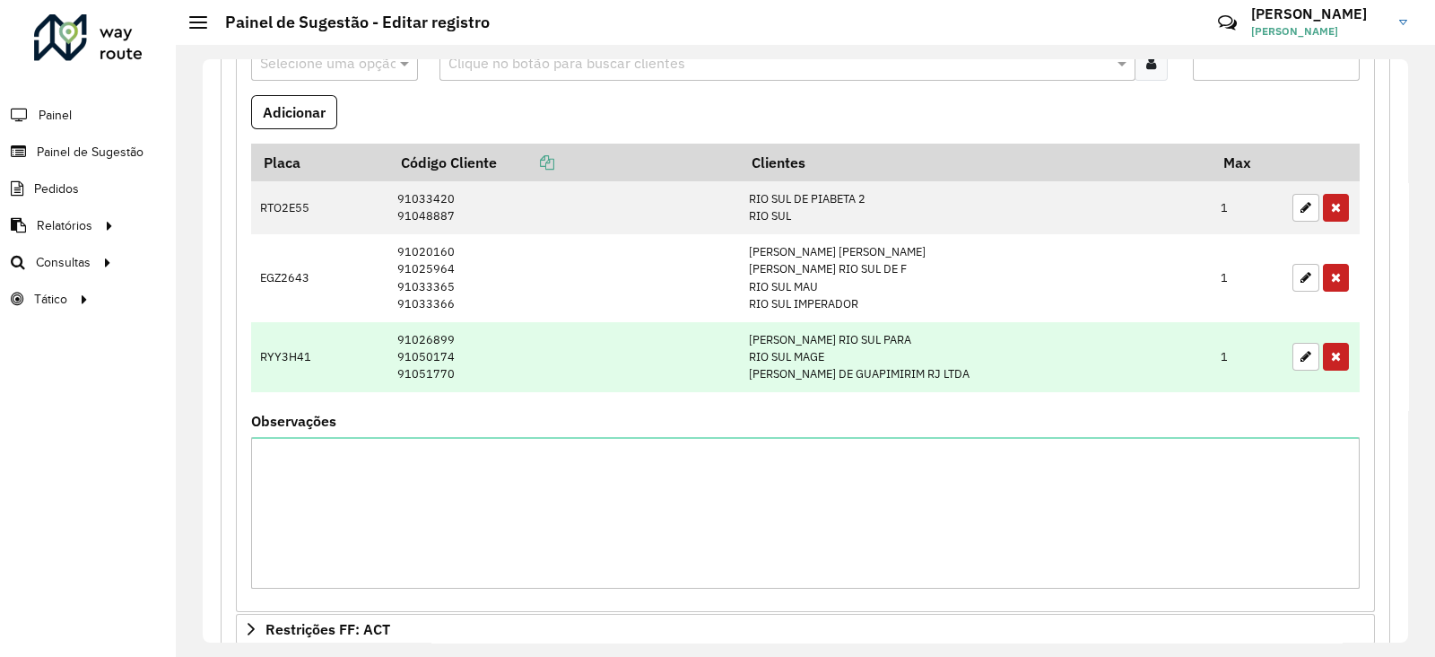
click at [857, 322] on td "MERCADO RIO SUL PARA RIO SUL MAGE MERCADO DE GUAPIMIRIM RJ LTDA" at bounding box center [975, 357] width 472 height 71
click at [853, 382] on td "MERCADO RIO SUL PARA RIO SUL MAGE MERCADO DE GUAPIMIRIM RJ LTDA" at bounding box center [975, 357] width 472 height 71
drag, startPoint x: 827, startPoint y: 345, endPoint x: 835, endPoint y: 387, distance: 42.0
click at [835, 387] on td "MERCADO RIO SUL PARA RIO SUL MAGE MERCADO DE GUAPIMIRIM RJ LTDA" at bounding box center [975, 357] width 472 height 71
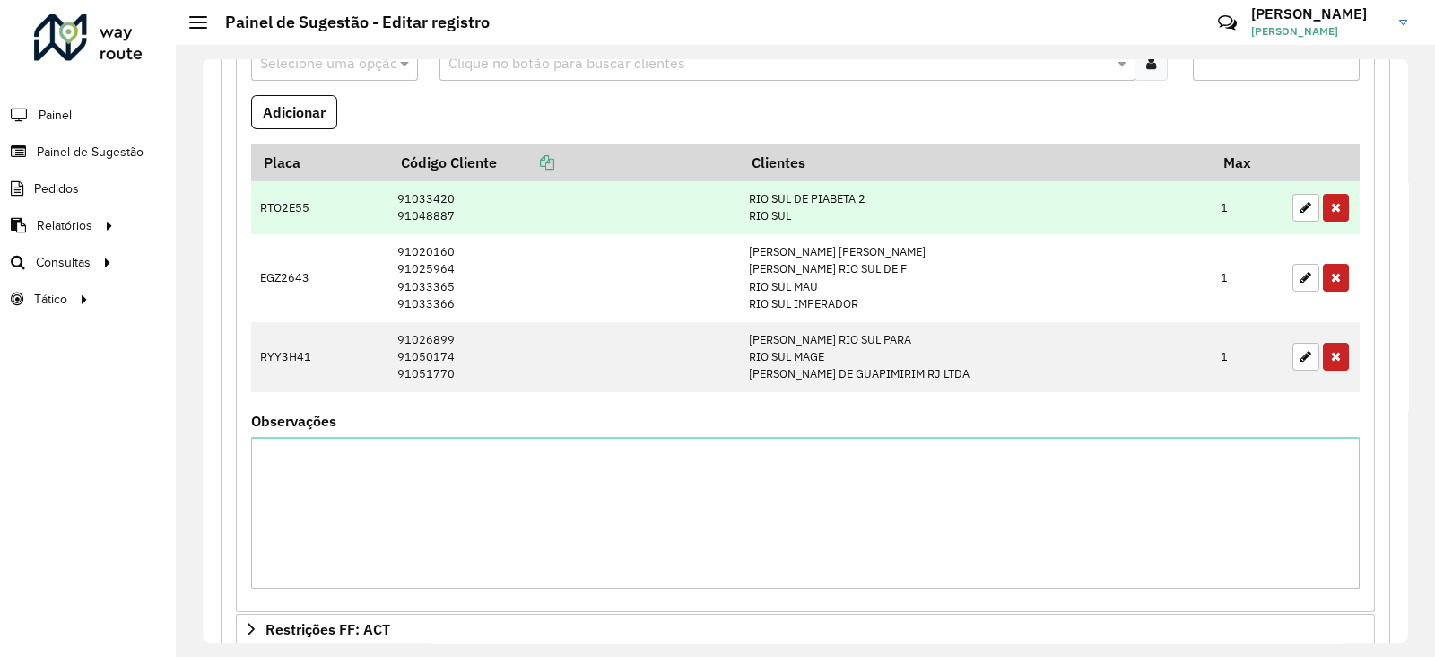
click at [803, 199] on td "RIO SUL DE PIABETA 2 RIO SUL" at bounding box center [975, 207] width 472 height 53
drag, startPoint x: 797, startPoint y: 220, endPoint x: 808, endPoint y: 195, distance: 27.3
click at [799, 216] on td "RIO SUL DE PIABETA 2 RIO SUL" at bounding box center [975, 207] width 472 height 53
drag, startPoint x: 808, startPoint y: 195, endPoint x: 812, endPoint y: 226, distance: 31.6
click at [812, 226] on td "RIO SUL DE PIABETA 2 RIO SUL" at bounding box center [975, 207] width 472 height 53
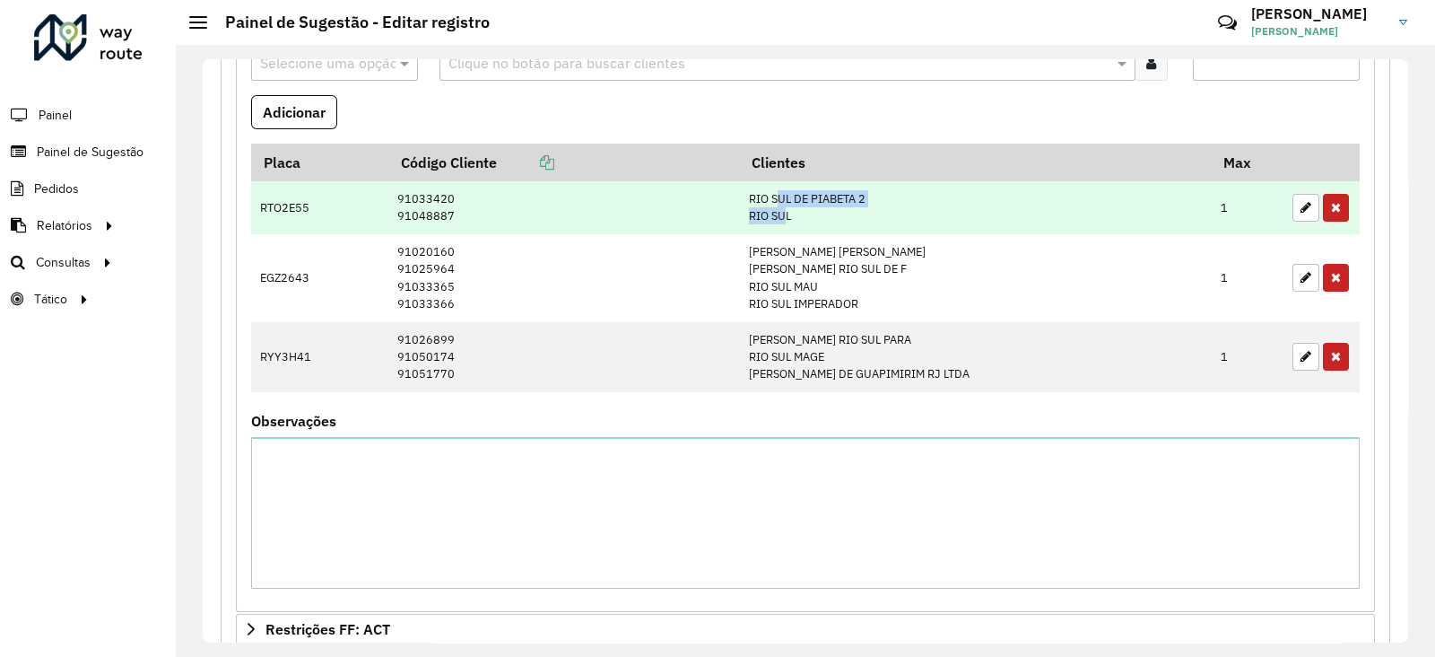
click at [813, 187] on td "RIO SUL DE PIABETA 2 RIO SUL" at bounding box center [975, 207] width 472 height 53
drag, startPoint x: 810, startPoint y: 195, endPoint x: 817, endPoint y: 213, distance: 20.2
click at [817, 213] on td "RIO SUL DE PIABETA 2 RIO SUL" at bounding box center [975, 207] width 472 height 53
click at [815, 200] on td "RIO SUL DE PIABETA 2 RIO SUL" at bounding box center [975, 207] width 472 height 53
drag, startPoint x: 789, startPoint y: 195, endPoint x: 822, endPoint y: 226, distance: 45.7
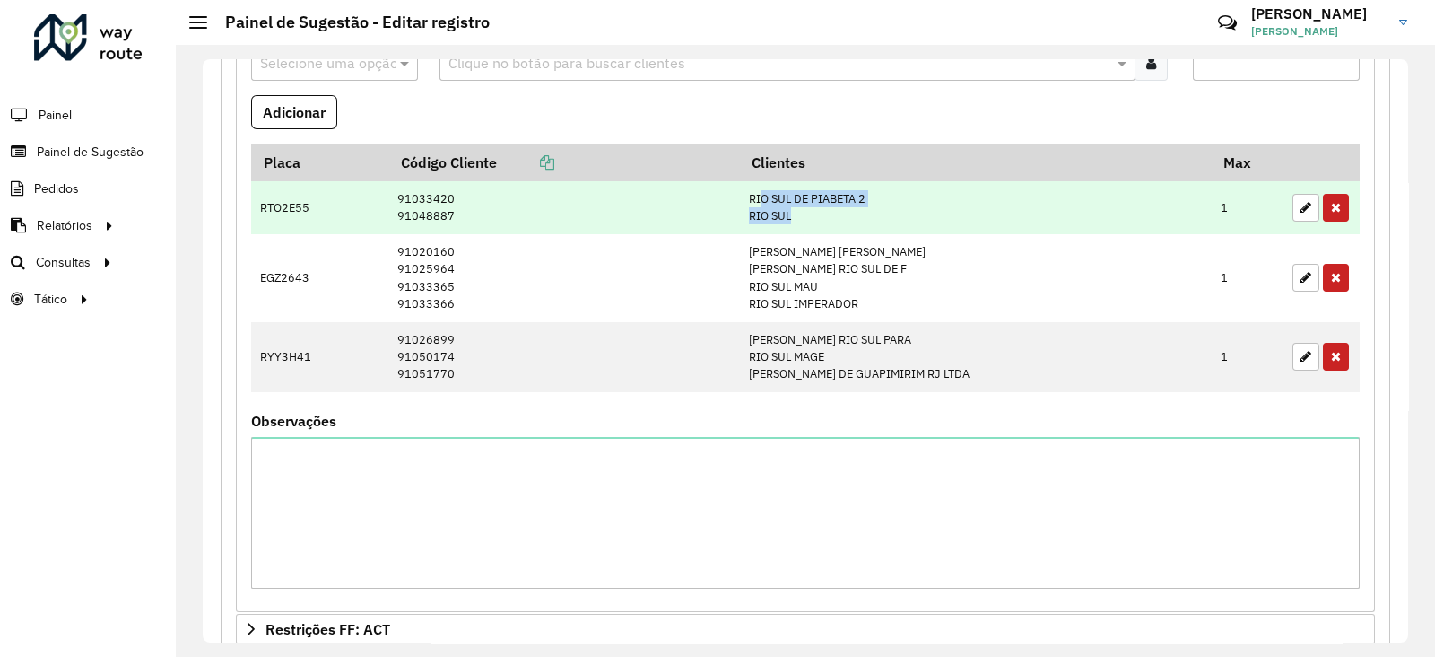
click at [822, 226] on td "RIO SUL DE PIABETA 2 RIO SUL" at bounding box center [975, 207] width 472 height 53
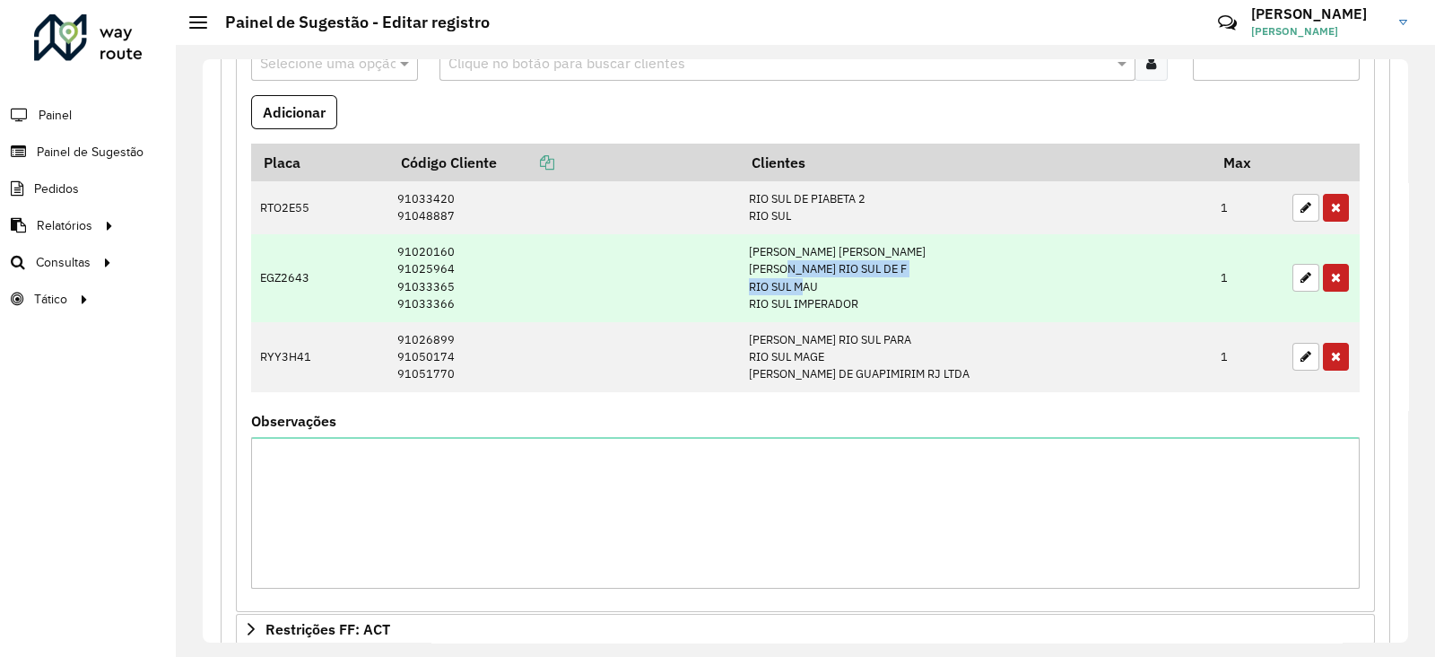
drag, startPoint x: 821, startPoint y: 275, endPoint x: 832, endPoint y: 275, distance: 10.8
click at [832, 277] on td "LUCIO CELESTINO LOPE MERCADO RIO SUL DE F RIO SUL MAU RIO SUL IMPERADOR" at bounding box center [975, 278] width 472 height 88
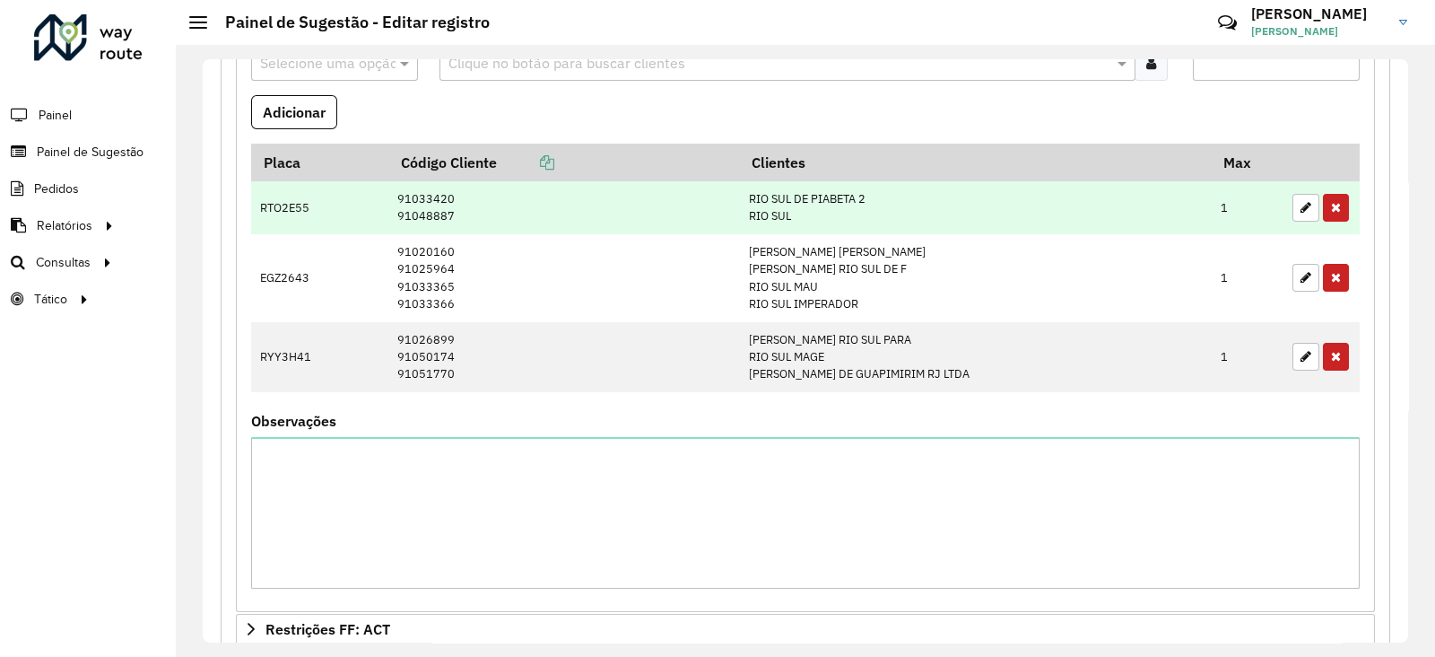
click at [823, 215] on td "RIO SUL DE PIABETA 2 RIO SUL" at bounding box center [975, 207] width 472 height 53
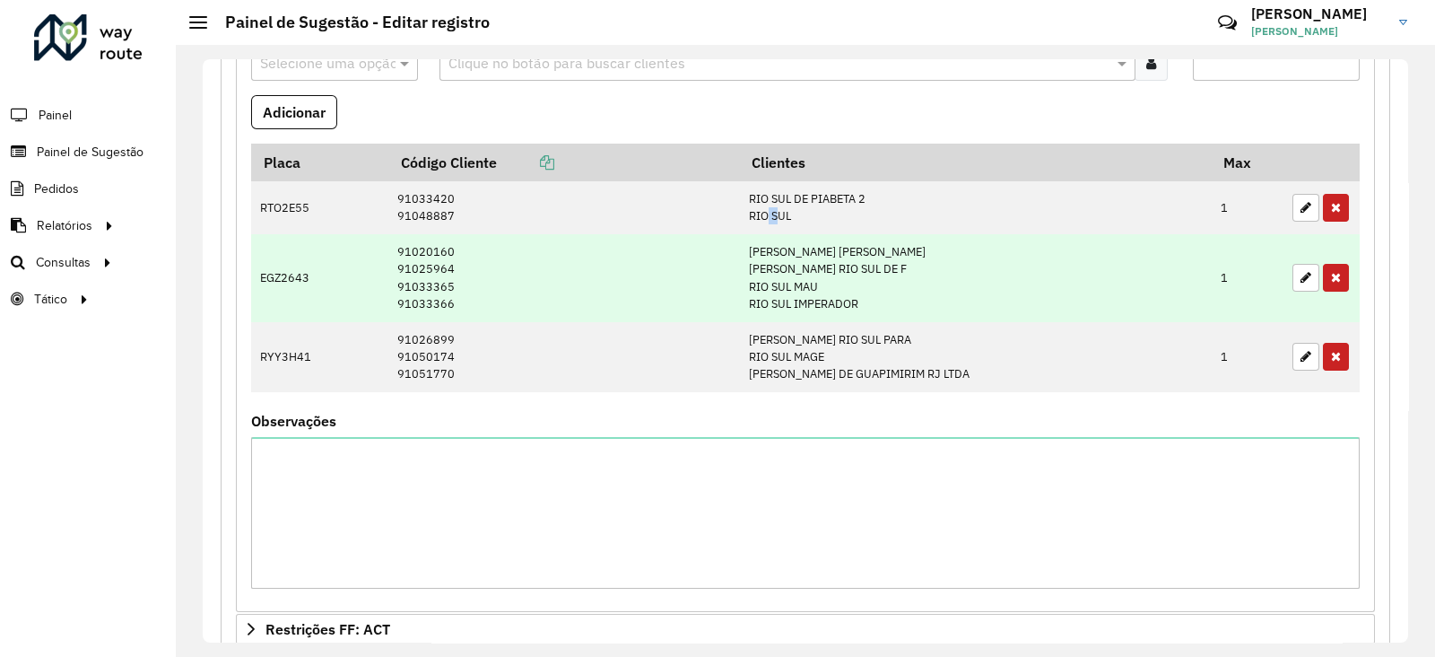
drag, startPoint x: 804, startPoint y: 217, endPoint x: 812, endPoint y: 248, distance: 32.4
click at [811, 219] on td "RIO SUL DE PIABETA 2 RIO SUL" at bounding box center [975, 207] width 472 height 53
click at [829, 275] on td "LUCIO CELESTINO LOPE MERCADO RIO SUL DE F RIO SUL MAU RIO SUL IMPERADOR" at bounding box center [975, 278] width 472 height 88
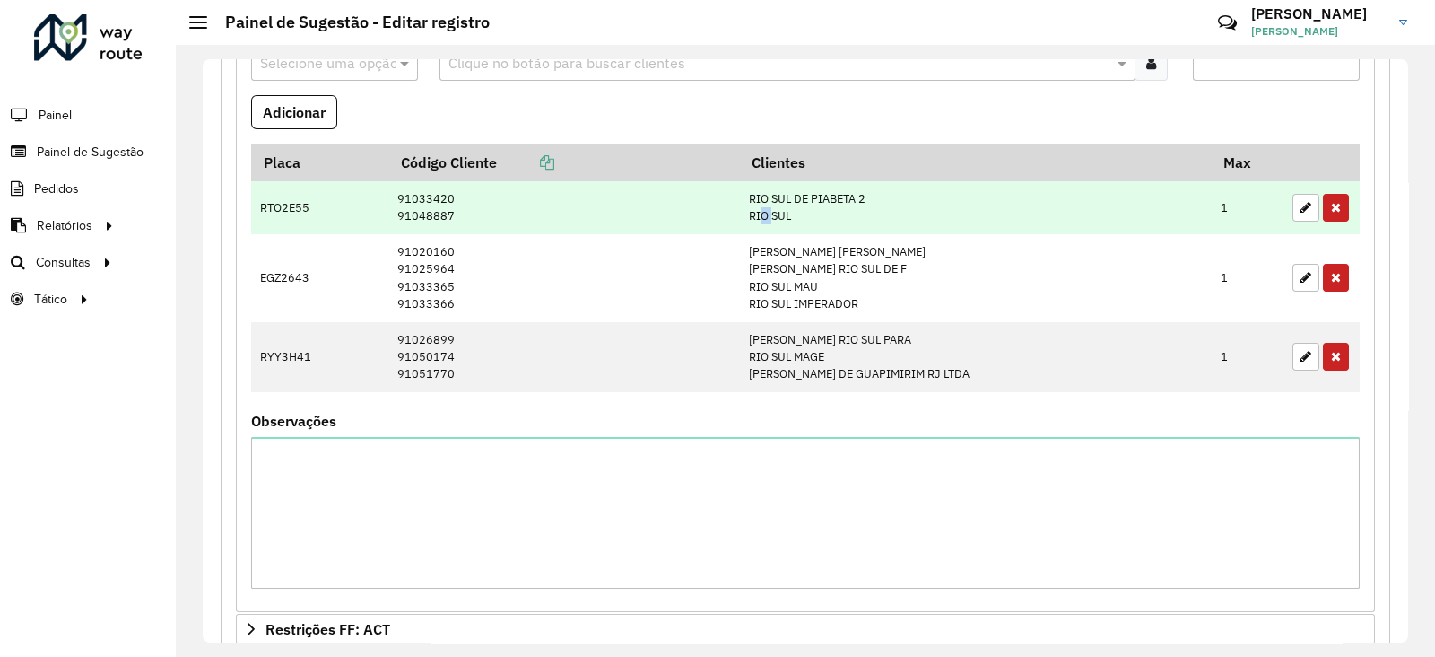
drag, startPoint x: 791, startPoint y: 215, endPoint x: 803, endPoint y: 217, distance: 11.8
click at [803, 217] on td "RIO SUL DE PIABETA 2 RIO SUL" at bounding box center [975, 207] width 472 height 53
click at [801, 217] on td "RIO SUL DE PIABETA 2 RIO SUL" at bounding box center [975, 207] width 472 height 53
drag, startPoint x: 785, startPoint y: 214, endPoint x: 823, endPoint y: 214, distance: 38.6
click at [823, 214] on td "RIO SUL DE PIABETA 2 RIO SUL" at bounding box center [975, 207] width 472 height 53
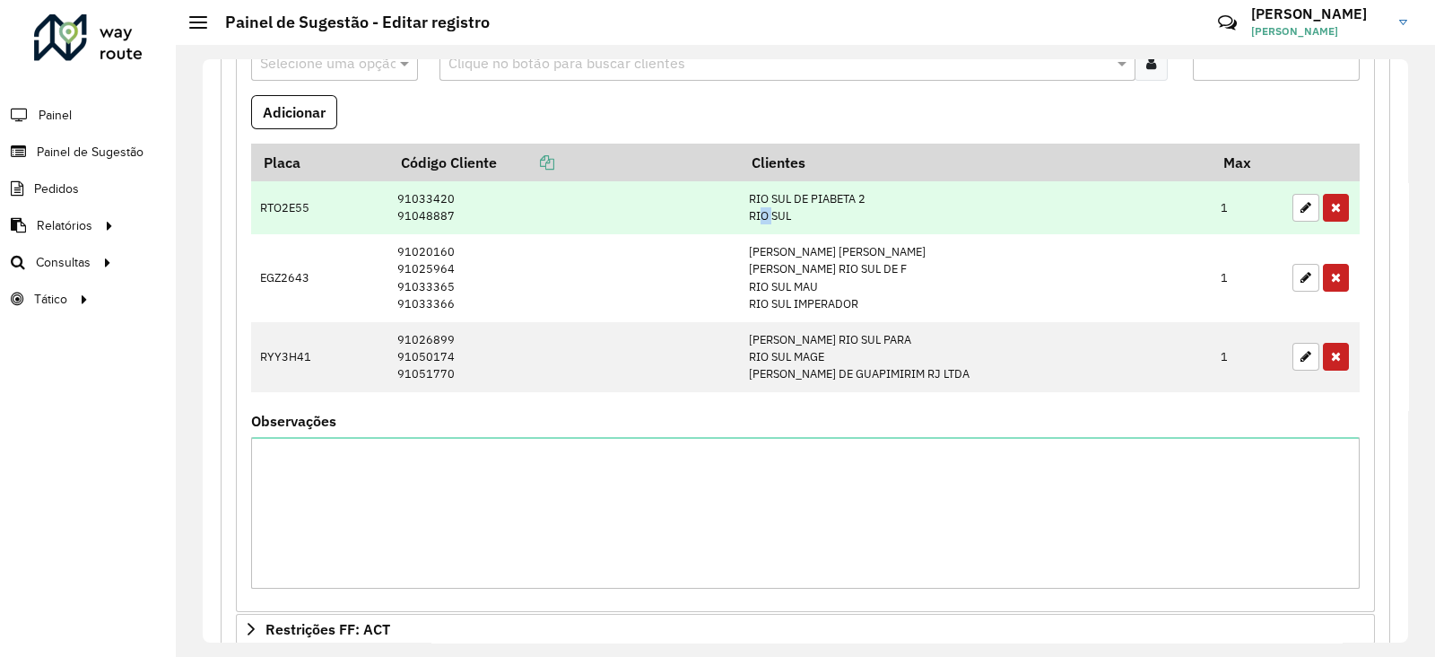
click at [807, 210] on td "RIO SUL DE PIABETA 2 RIO SUL" at bounding box center [975, 207] width 472 height 53
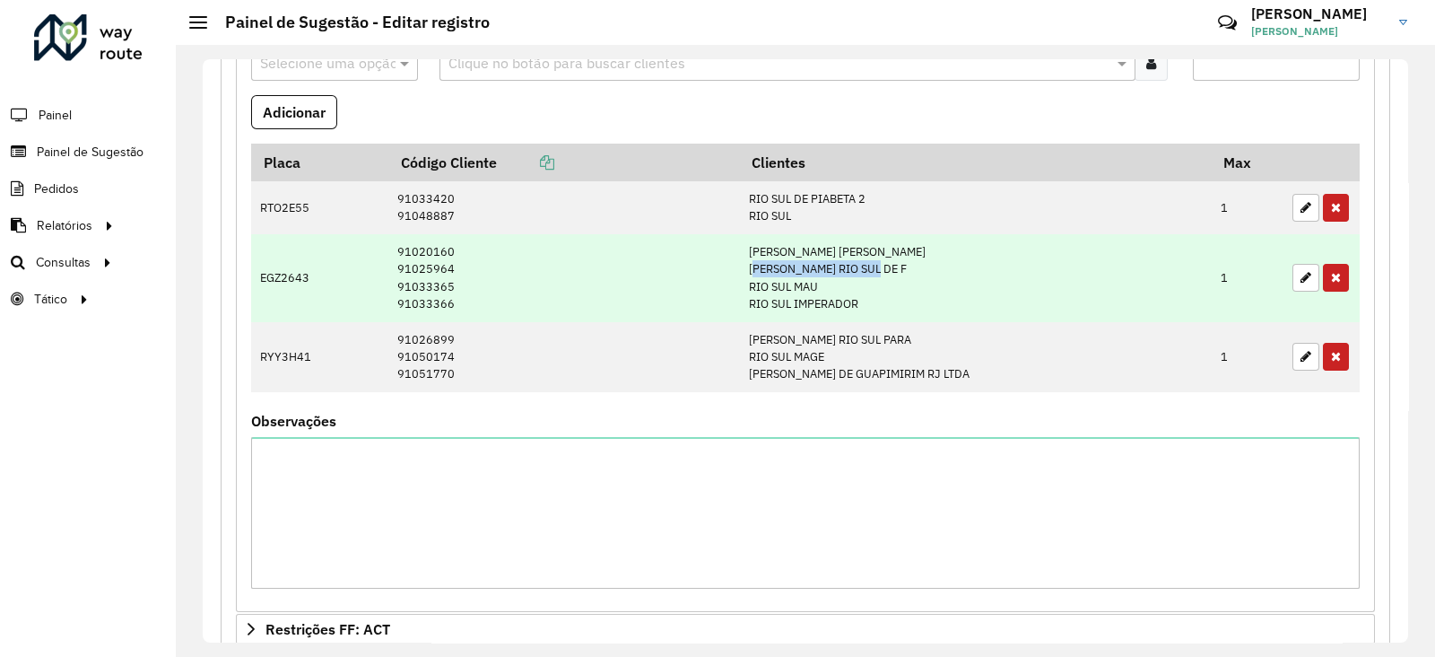
drag, startPoint x: 785, startPoint y: 263, endPoint x: 911, endPoint y: 262, distance: 125.6
click at [911, 262] on td "LUCIO CELESTINO LOPE MERCADO RIO SUL DE F RIO SUL MAU RIO SUL IMPERADOR" at bounding box center [975, 278] width 472 height 88
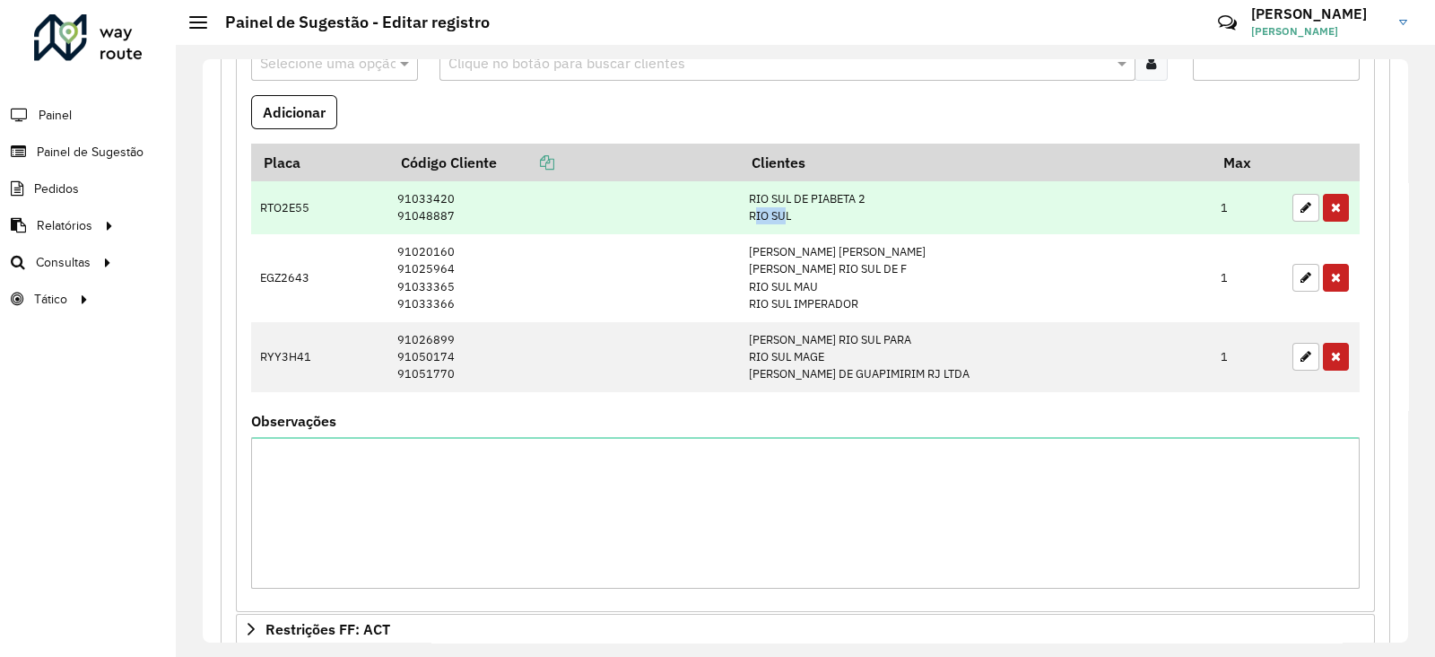
drag, startPoint x: 785, startPoint y: 219, endPoint x: 811, endPoint y: 225, distance: 26.8
click at [811, 225] on td "RIO SUL DE PIABETA 2 RIO SUL" at bounding box center [975, 207] width 472 height 53
click at [822, 216] on td "RIO SUL DE PIABETA 2 RIO SUL" at bounding box center [975, 207] width 472 height 53
drag, startPoint x: 824, startPoint y: 216, endPoint x: 787, endPoint y: 217, distance: 37.7
click at [787, 217] on td "RIO SUL DE PIABETA 2 RIO SUL" at bounding box center [975, 207] width 472 height 53
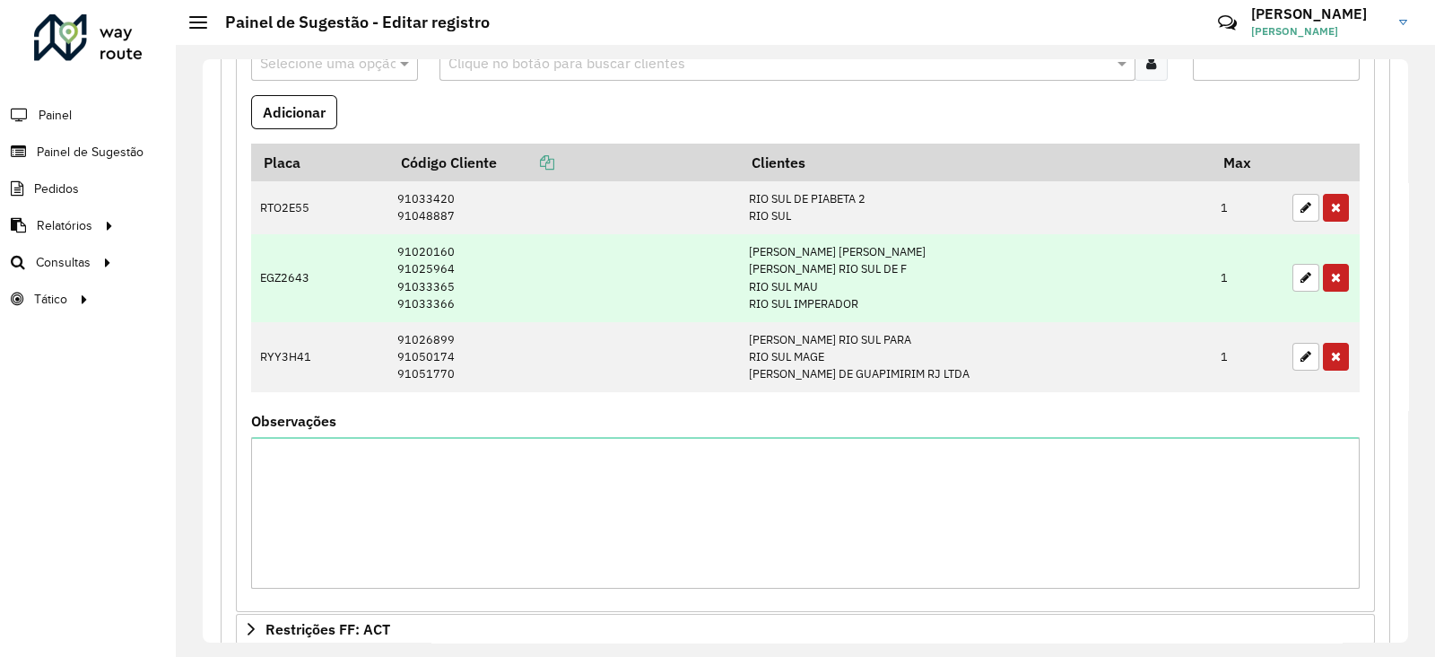
click at [838, 261] on td "LUCIO CELESTINO LOPE MERCADO RIO SUL DE F RIO SUL MAU RIO SUL IMPERADOR" at bounding box center [975, 278] width 472 height 88
drag, startPoint x: 783, startPoint y: 261, endPoint x: 924, endPoint y: 271, distance: 141.2
click at [924, 271] on td "LUCIO CELESTINO LOPE MERCADO RIO SUL DE F RIO SUL MAU RIO SUL IMPERADOR" at bounding box center [975, 278] width 472 height 88
click at [922, 269] on td "LUCIO CELESTINO LOPE MERCADO RIO SUL DE F RIO SUL MAU RIO SUL IMPERADOR" at bounding box center [975, 278] width 472 height 88
click at [1303, 283] on button "button" at bounding box center [1306, 278] width 27 height 28
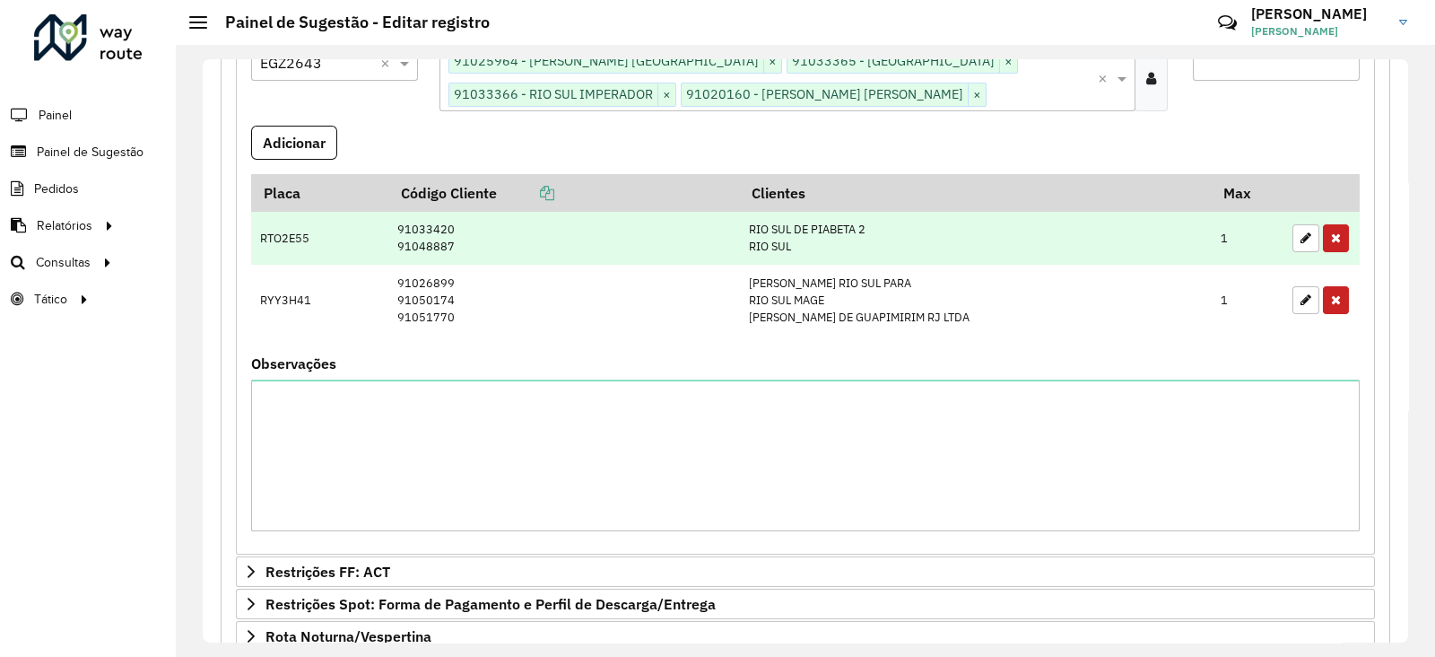
scroll to position [336, 0]
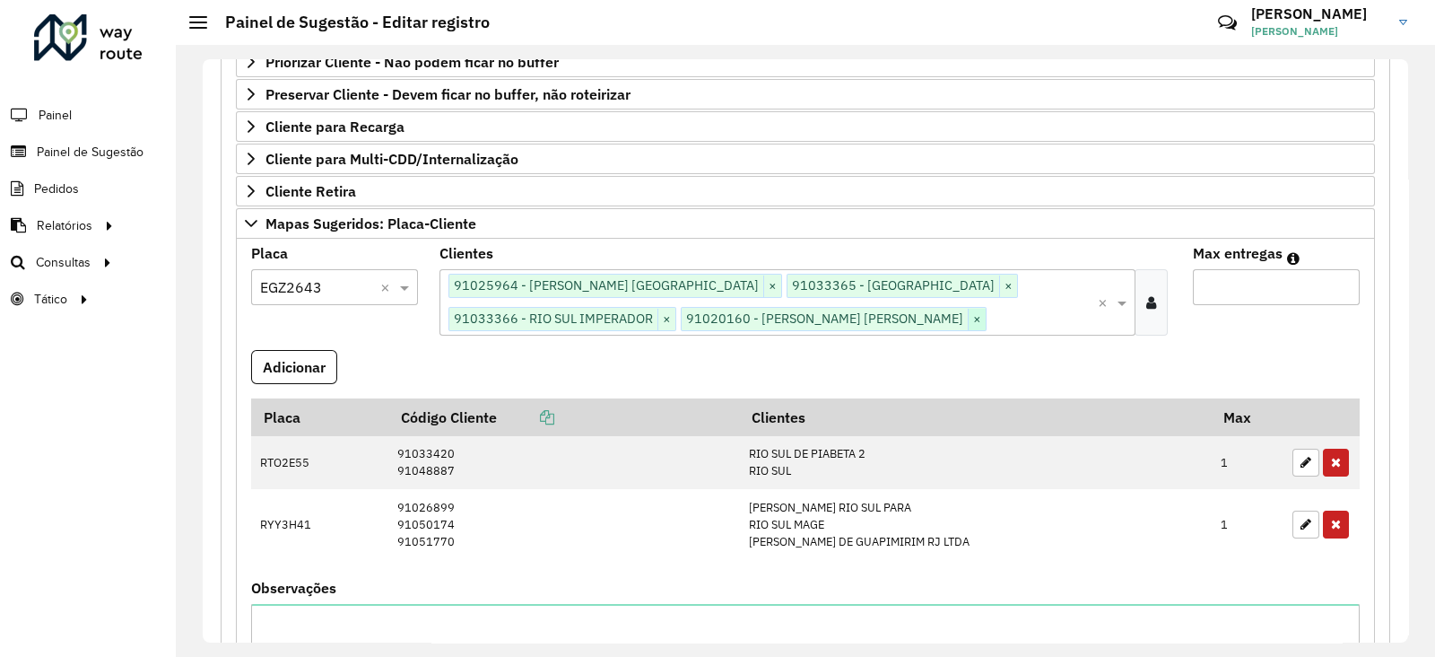
click at [968, 314] on span "×" at bounding box center [977, 320] width 18 height 22
click at [763, 285] on span "×" at bounding box center [772, 286] width 18 height 22
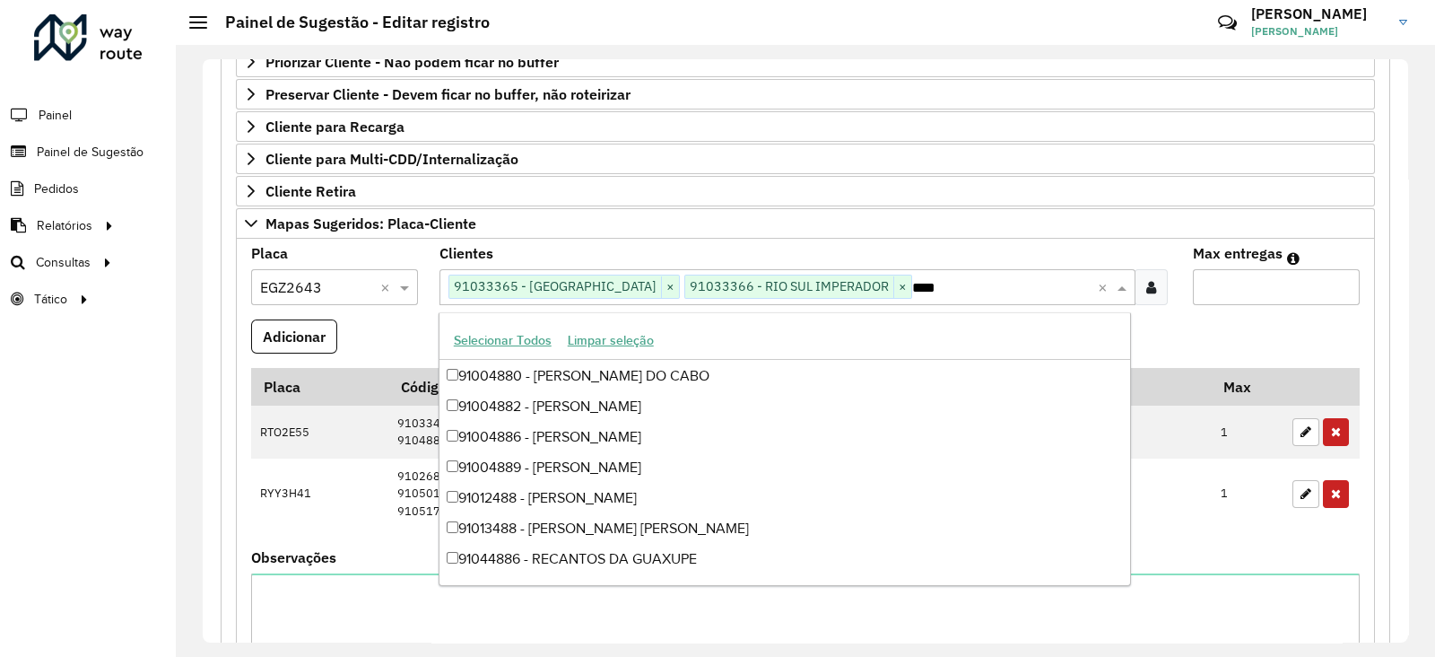
scroll to position [0, 0]
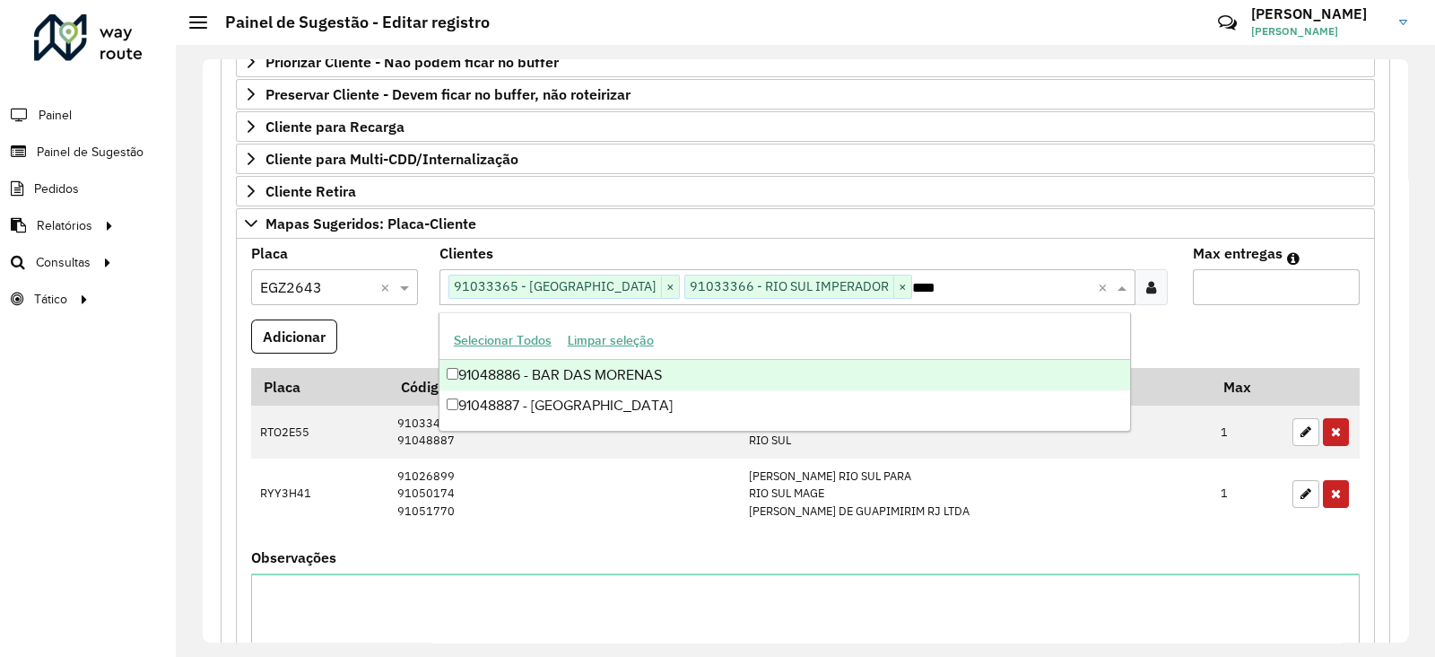
type input "*****"
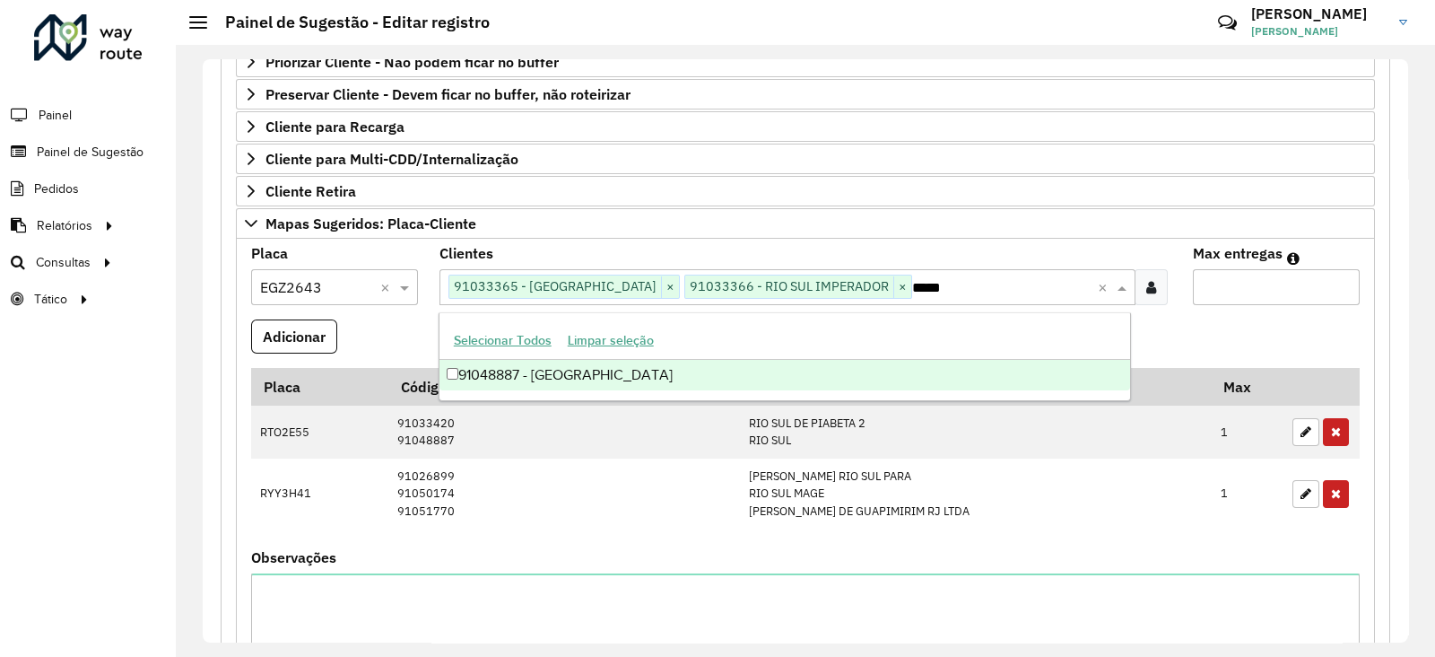
click at [525, 375] on div "91048887 - RIO SUL" at bounding box center [786, 375] width 692 height 30
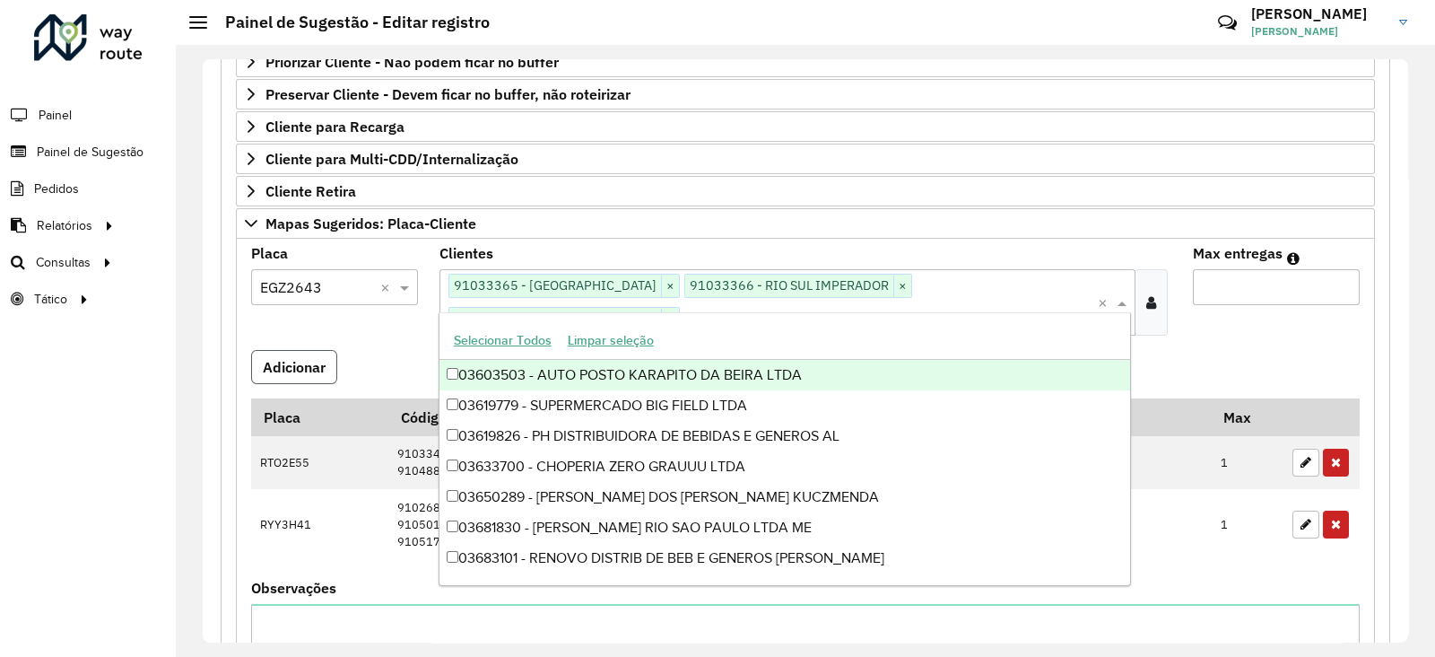
click at [305, 350] on button "Adicionar" at bounding box center [294, 367] width 86 height 34
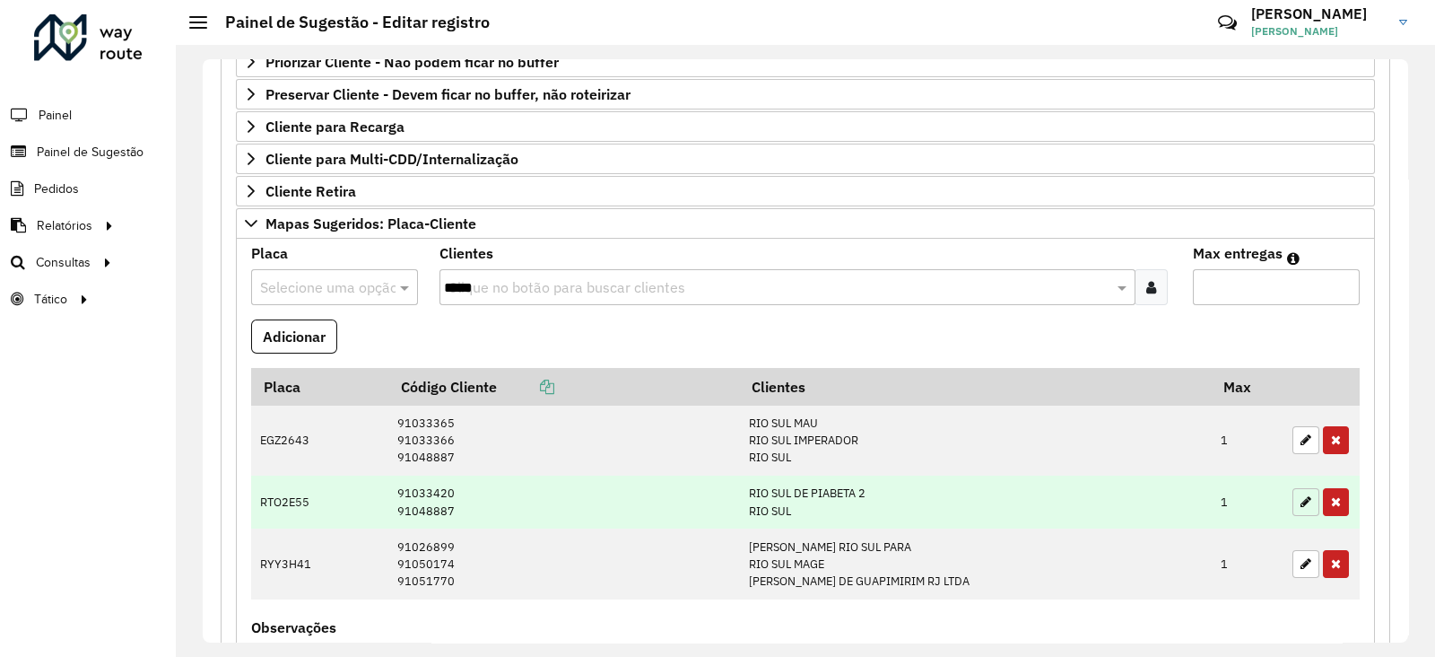
click at [1294, 500] on button "button" at bounding box center [1306, 502] width 27 height 28
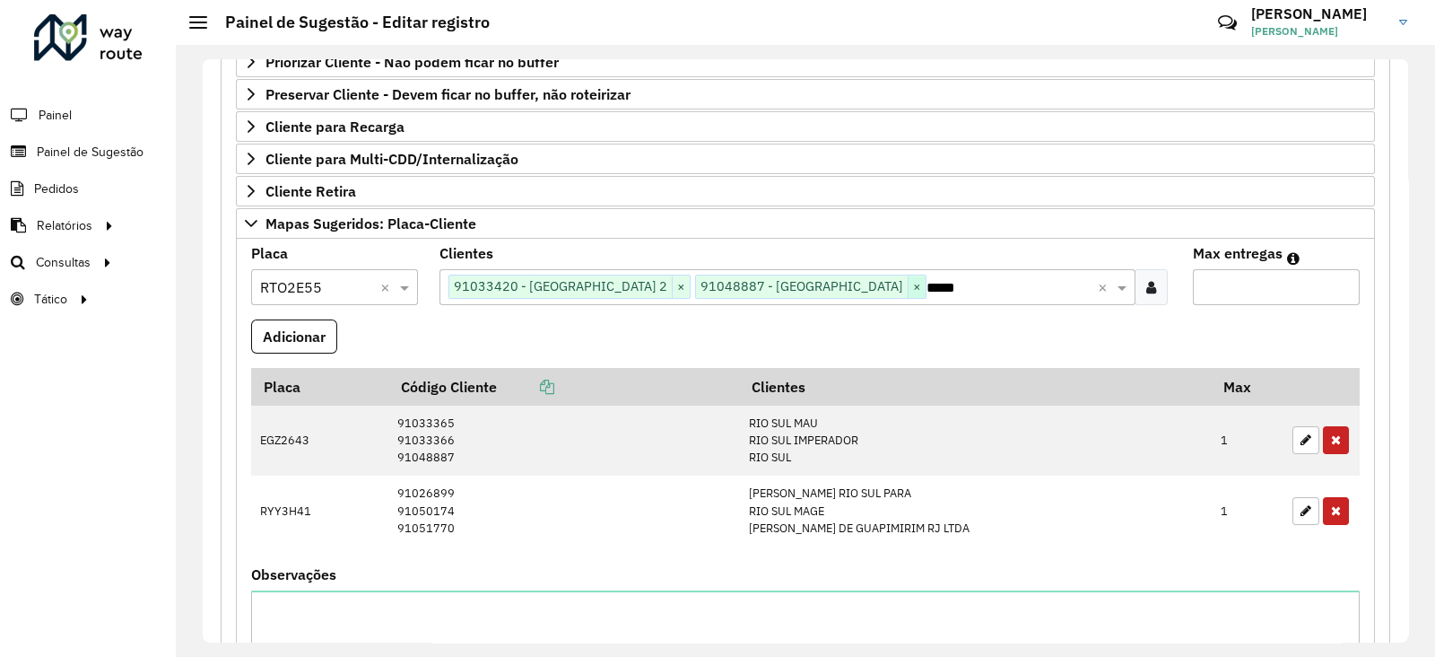
click at [908, 283] on span "×" at bounding box center [917, 287] width 18 height 22
click at [821, 283] on input "*****" at bounding box center [894, 288] width 407 height 22
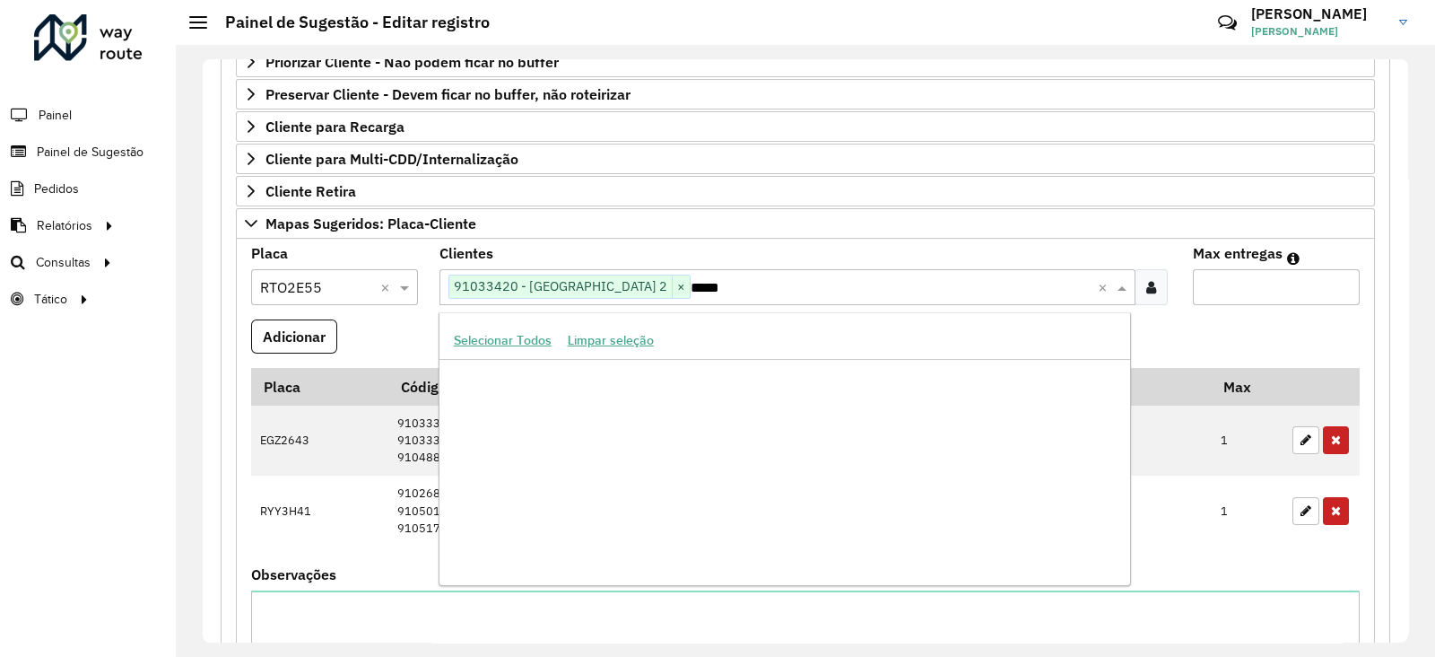
scroll to position [169151, 0]
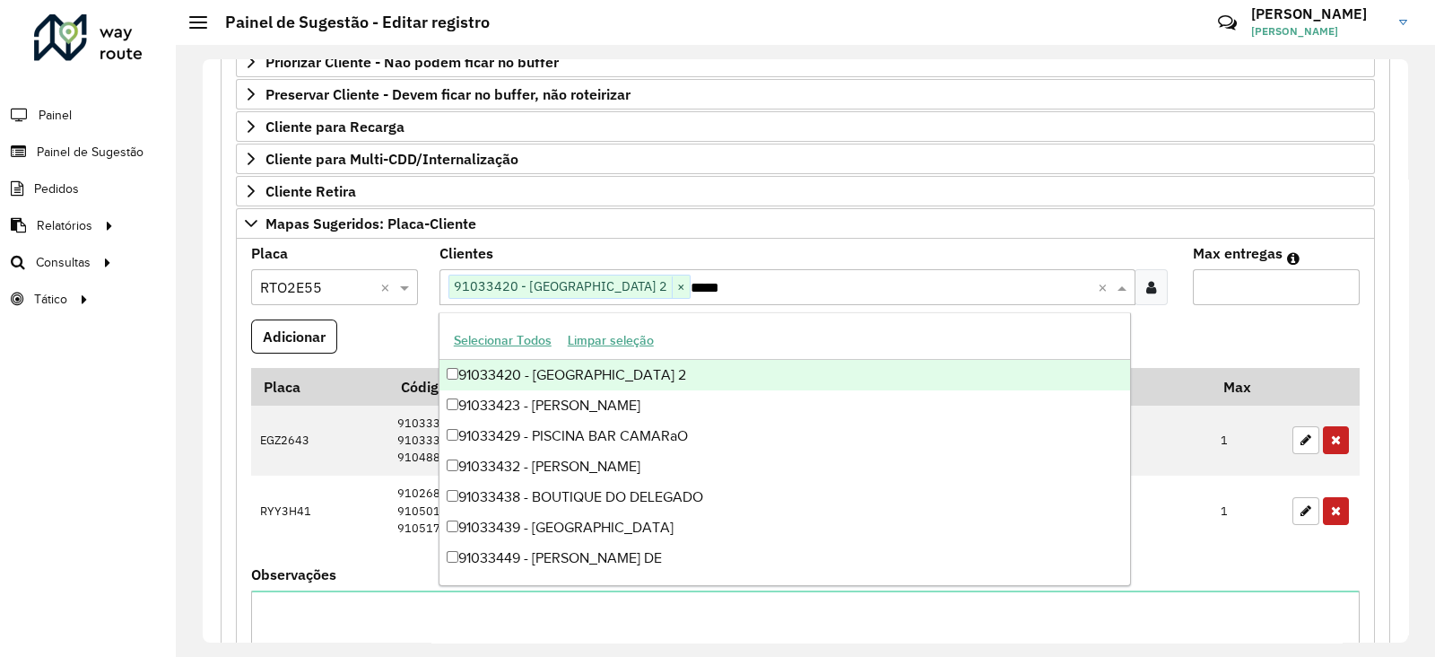
click at [872, 289] on input "*****" at bounding box center [894, 288] width 407 height 22
click at [798, 284] on input "*****" at bounding box center [894, 288] width 407 height 22
click at [379, 332] on formly-field "Adicionar" at bounding box center [805, 343] width 1130 height 48
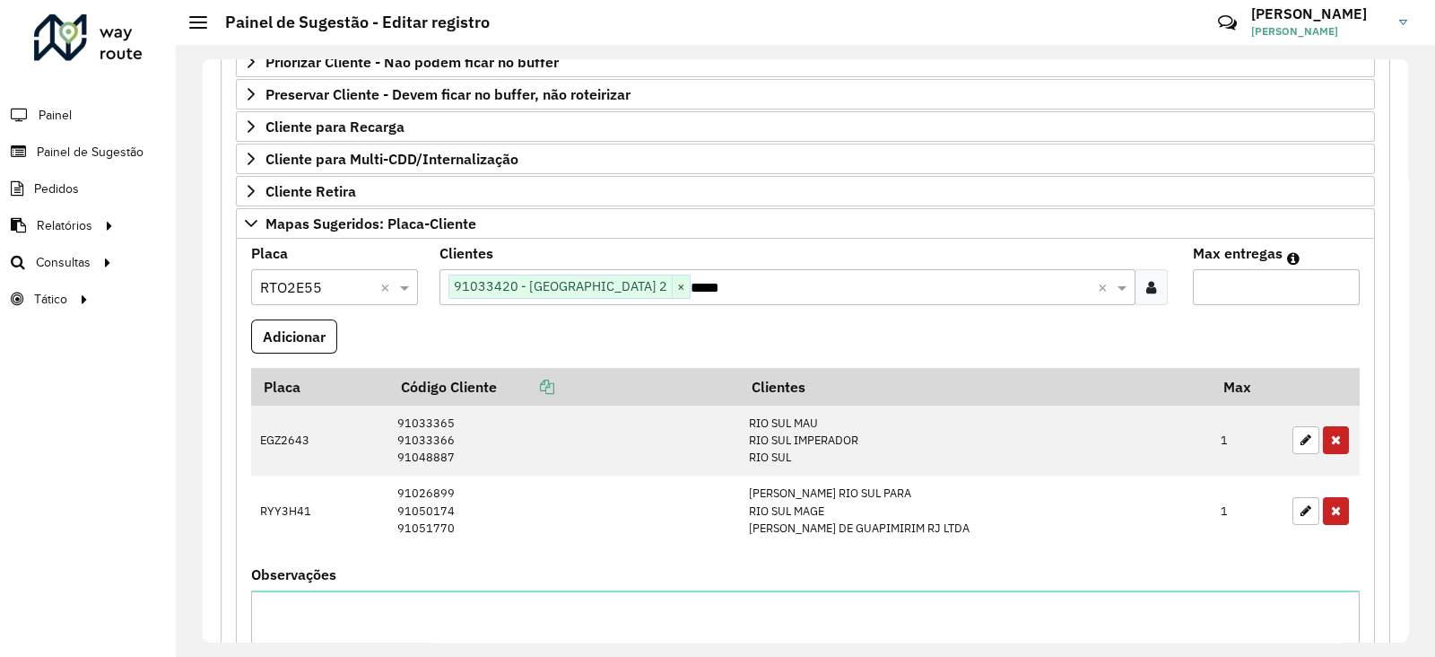
click at [727, 291] on input "*****" at bounding box center [894, 288] width 407 height 22
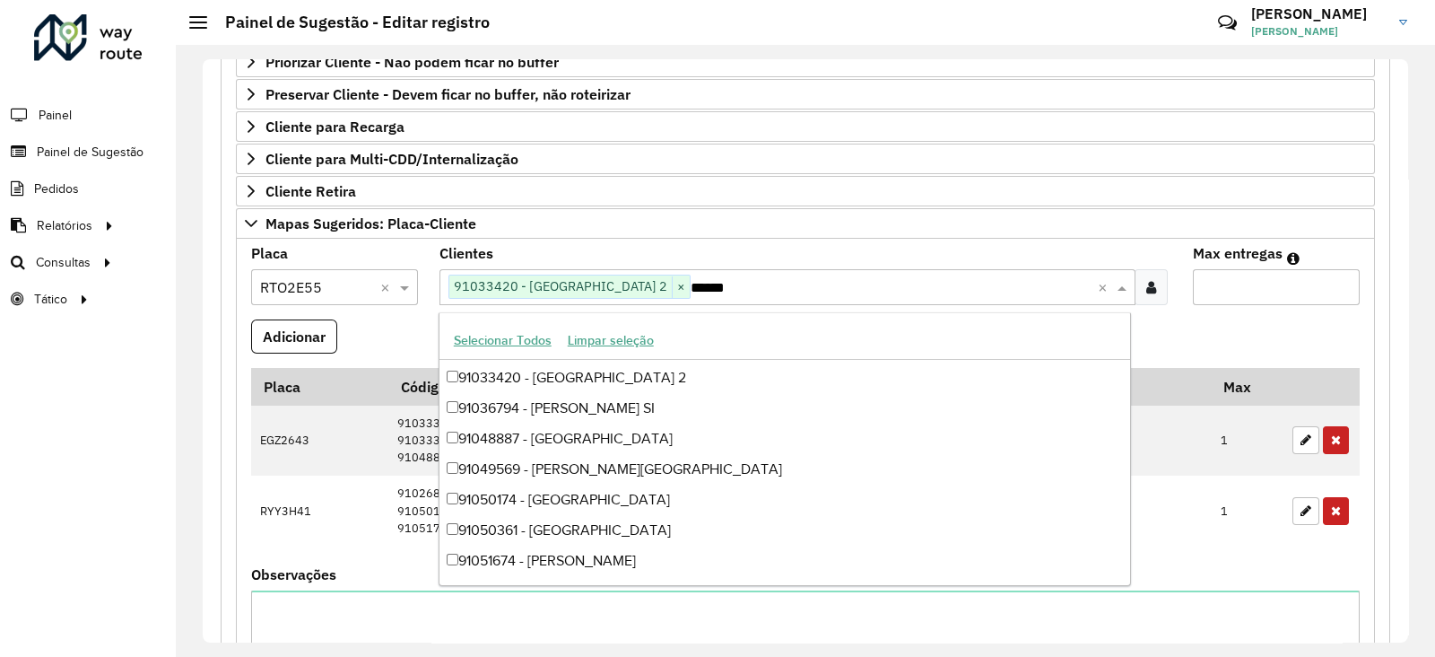
scroll to position [180, 0]
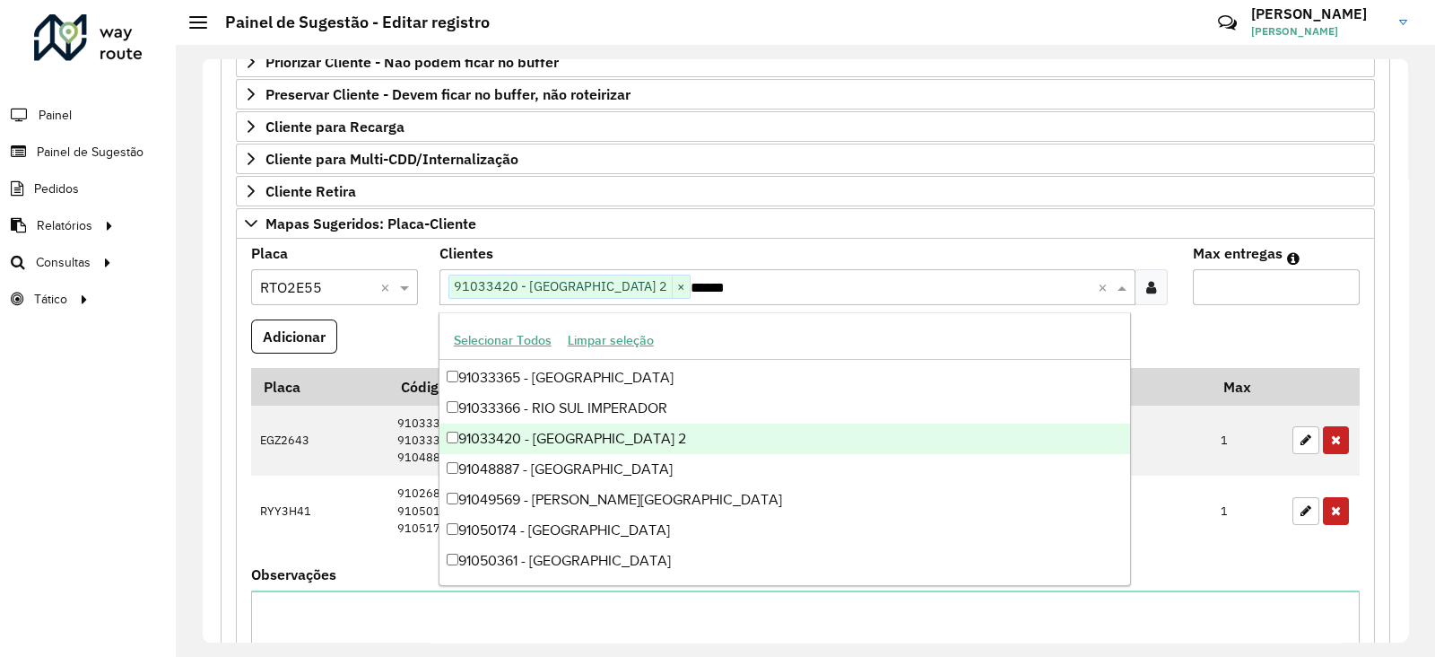
type input "*******"
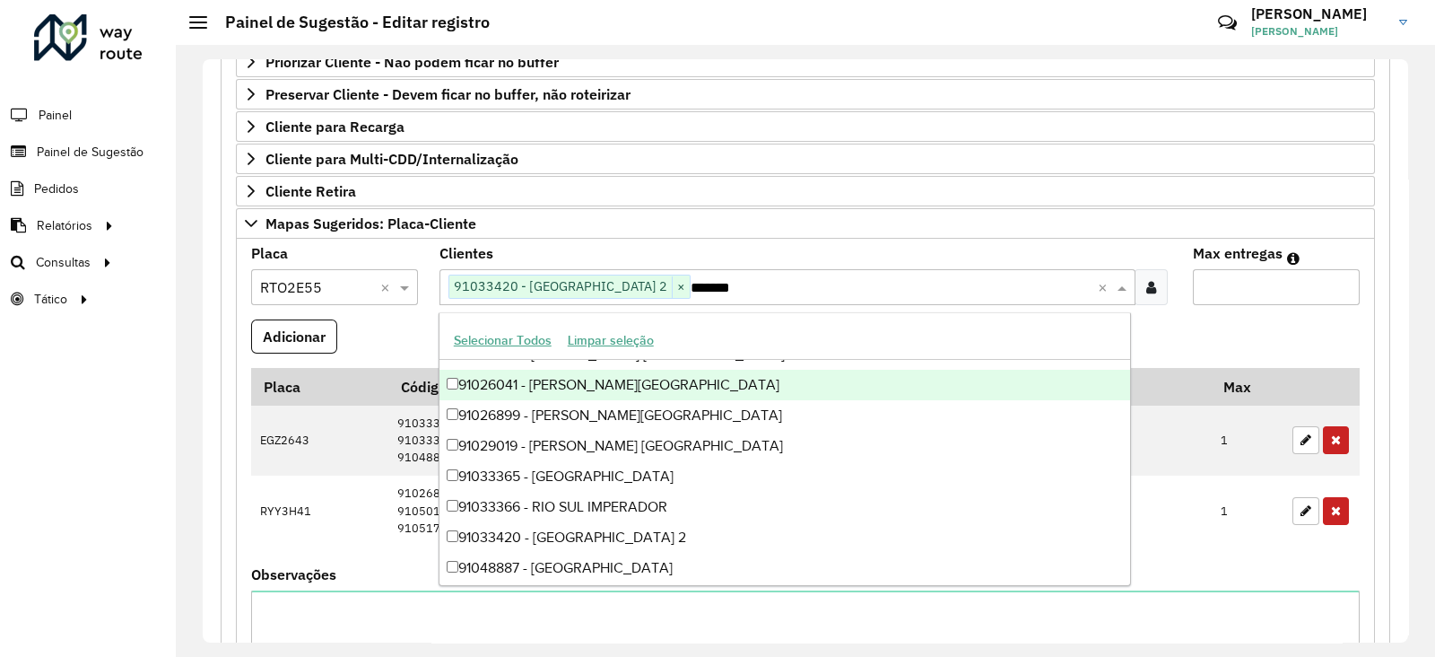
scroll to position [0, 0]
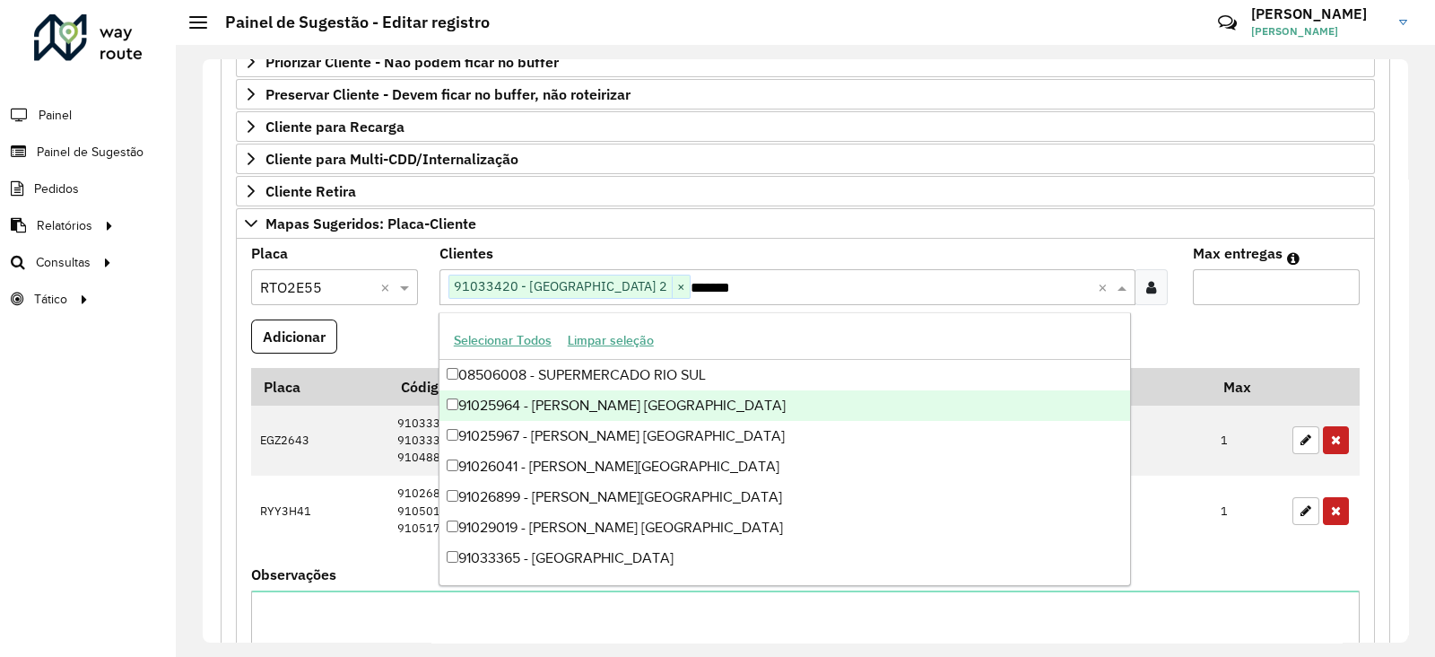
click at [588, 405] on div "91025964 - MERCADO [GEOGRAPHIC_DATA]" at bounding box center [786, 405] width 692 height 30
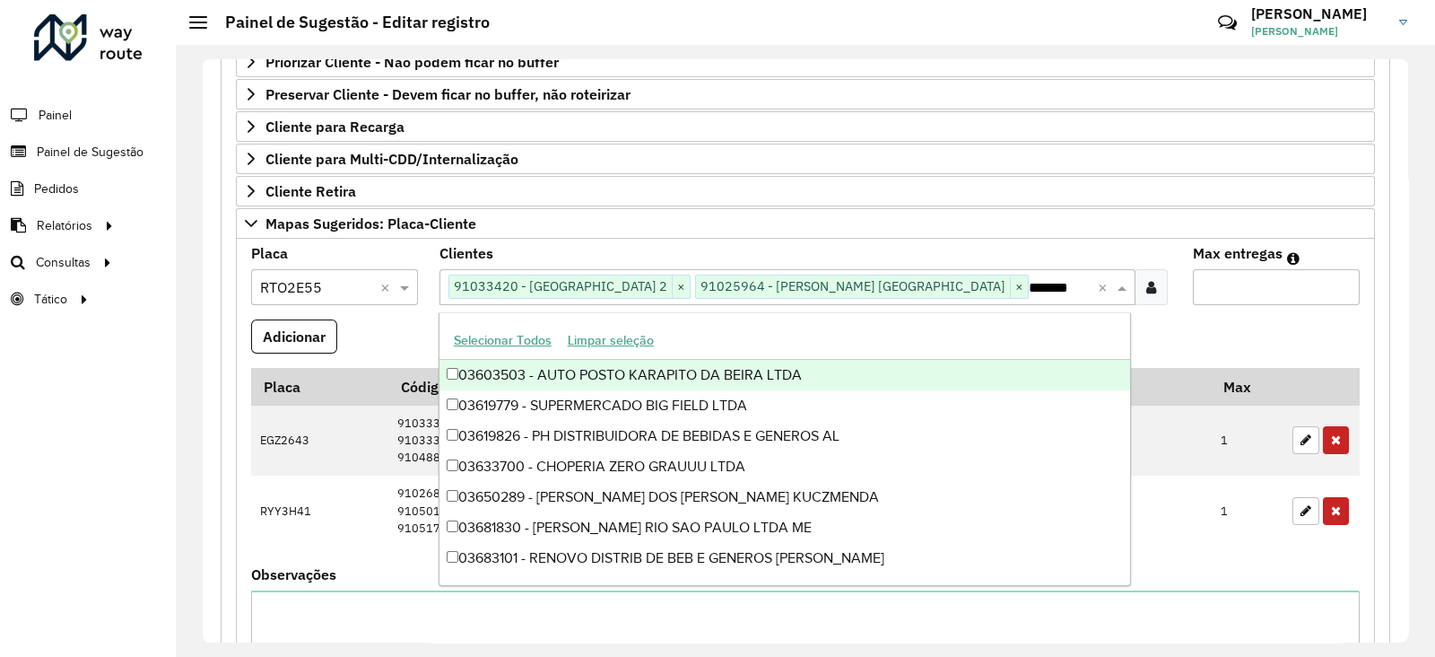
click at [1190, 311] on formly-field "Max entregas" at bounding box center [1276, 283] width 188 height 73
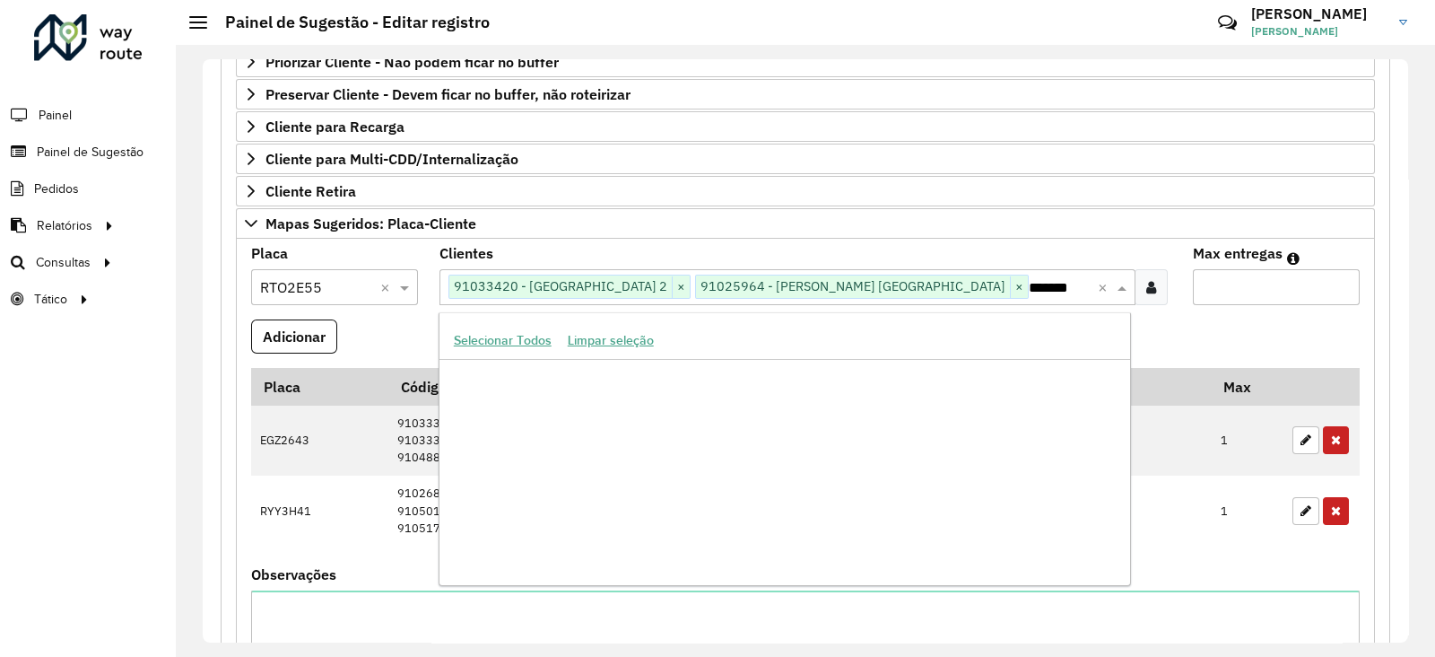
click at [1029, 287] on input "*******" at bounding box center [1063, 288] width 69 height 22
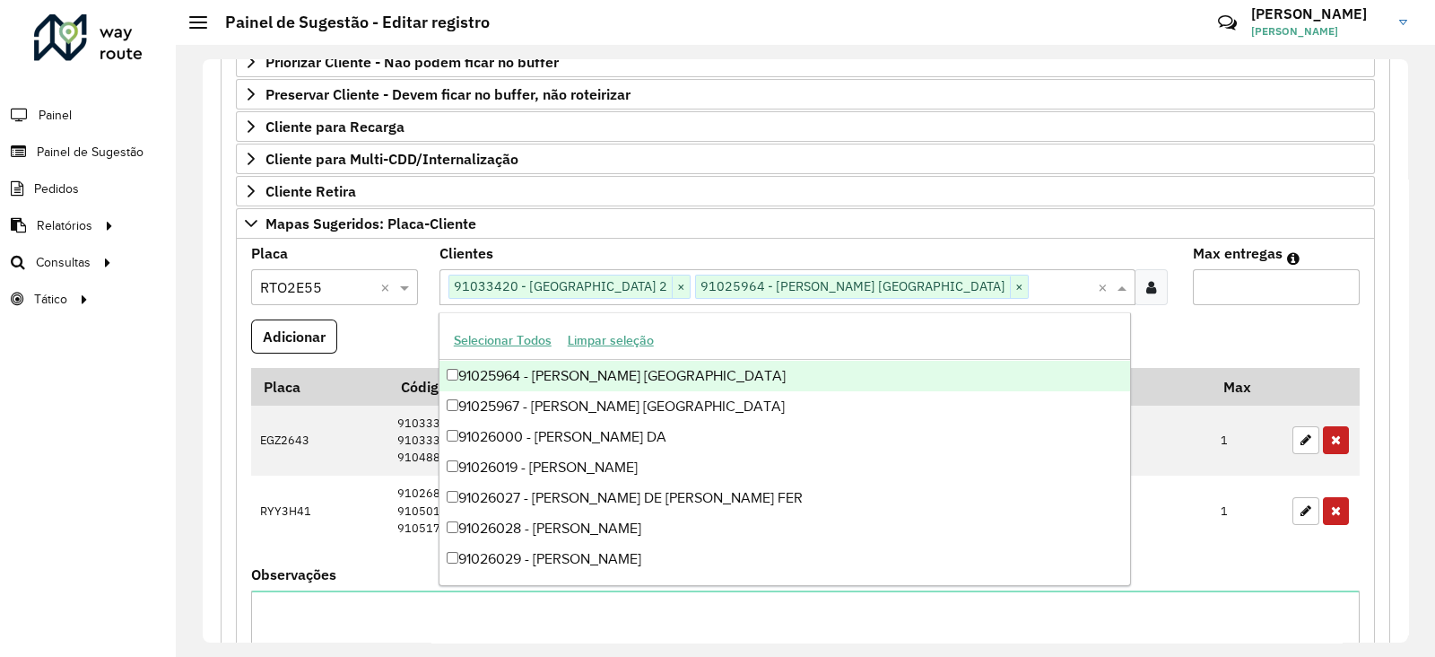
paste input "*****"
type input "*****"
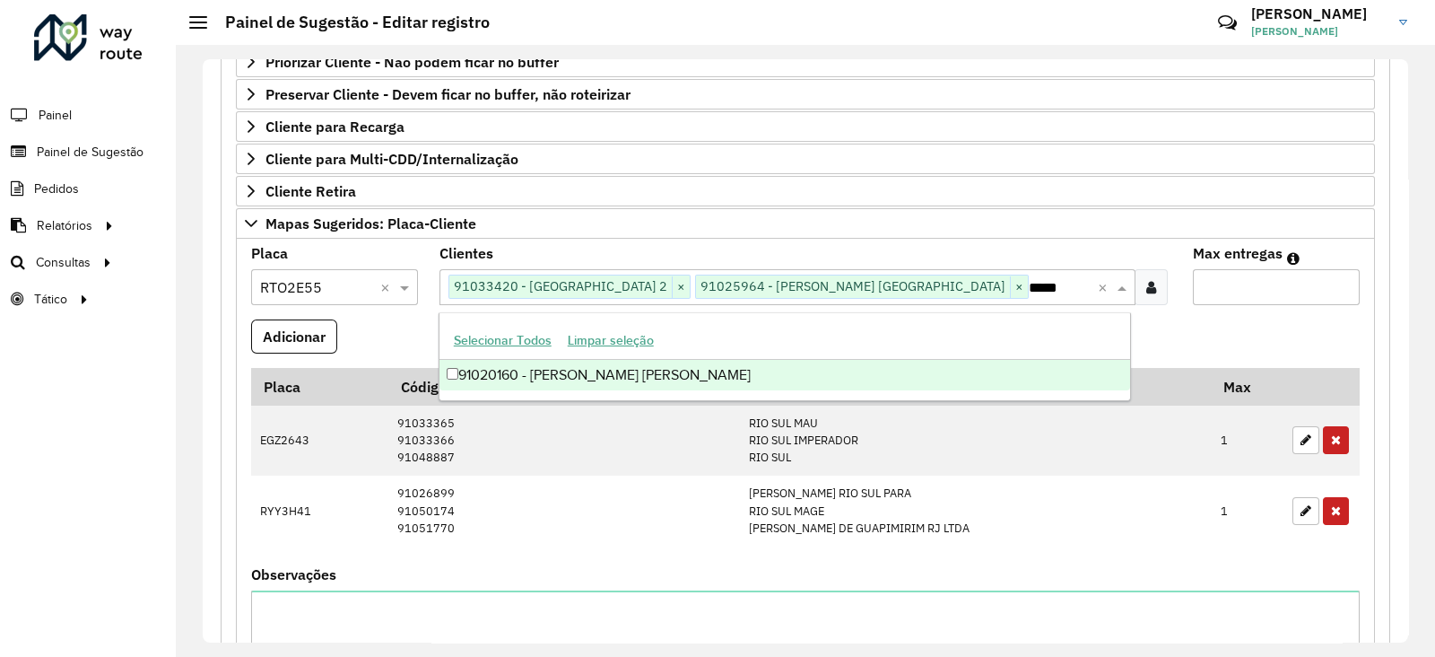
click at [687, 370] on div "91020160 - [PERSON_NAME]" at bounding box center [786, 375] width 692 height 30
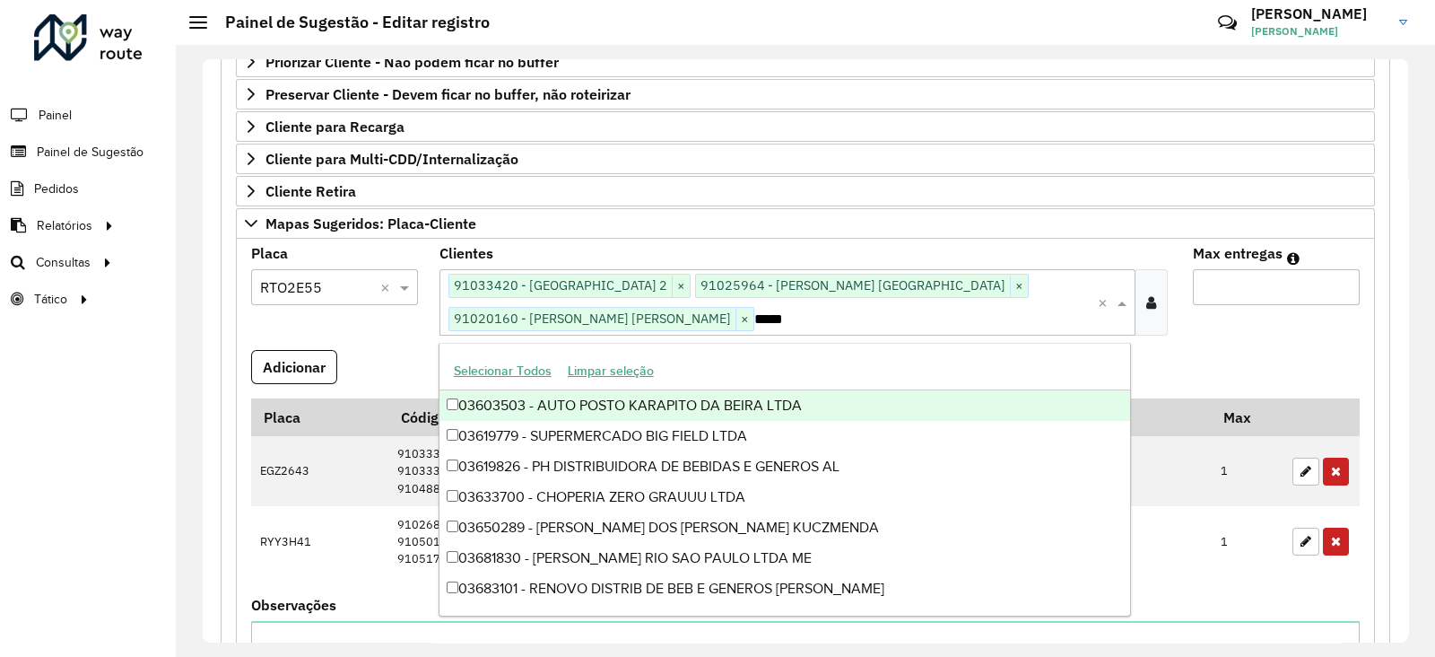
drag, startPoint x: 1245, startPoint y: 289, endPoint x: 1223, endPoint y: 288, distance: 22.4
click at [1245, 291] on input "Max entregas" at bounding box center [1276, 287] width 167 height 36
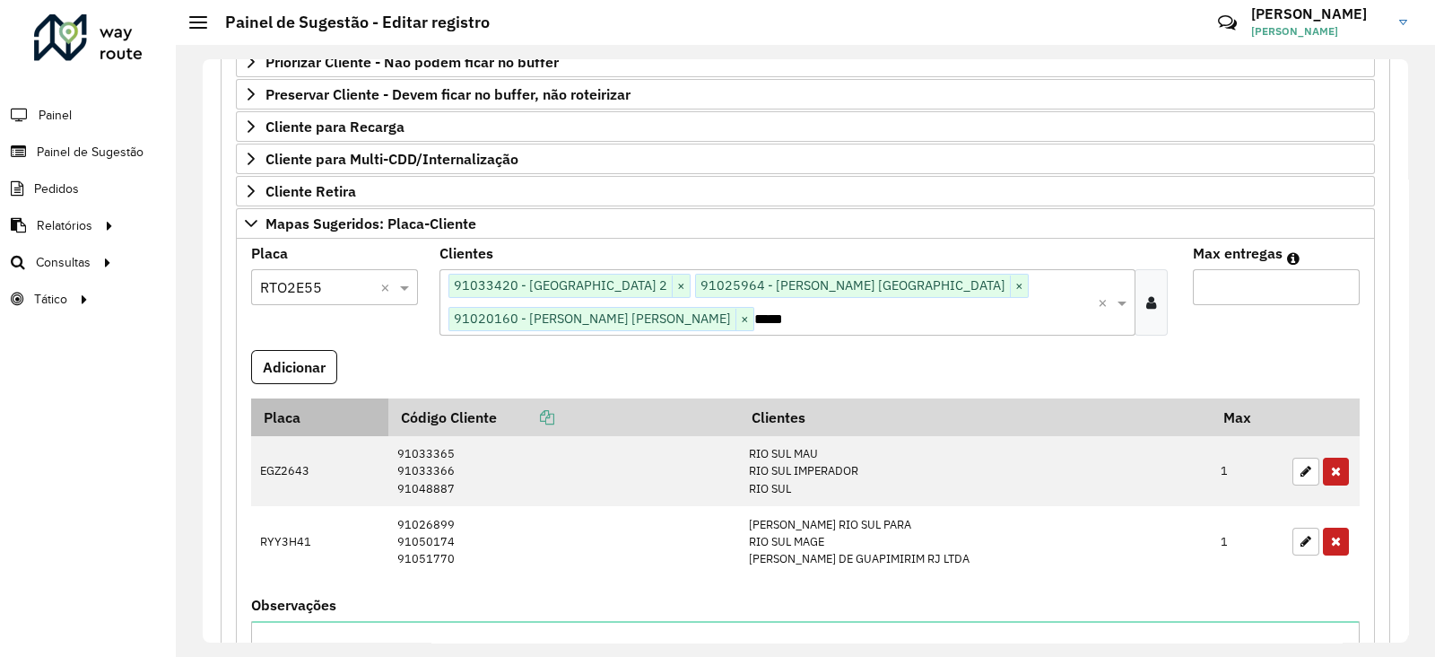
click at [309, 365] on button "Adicionar" at bounding box center [294, 367] width 86 height 34
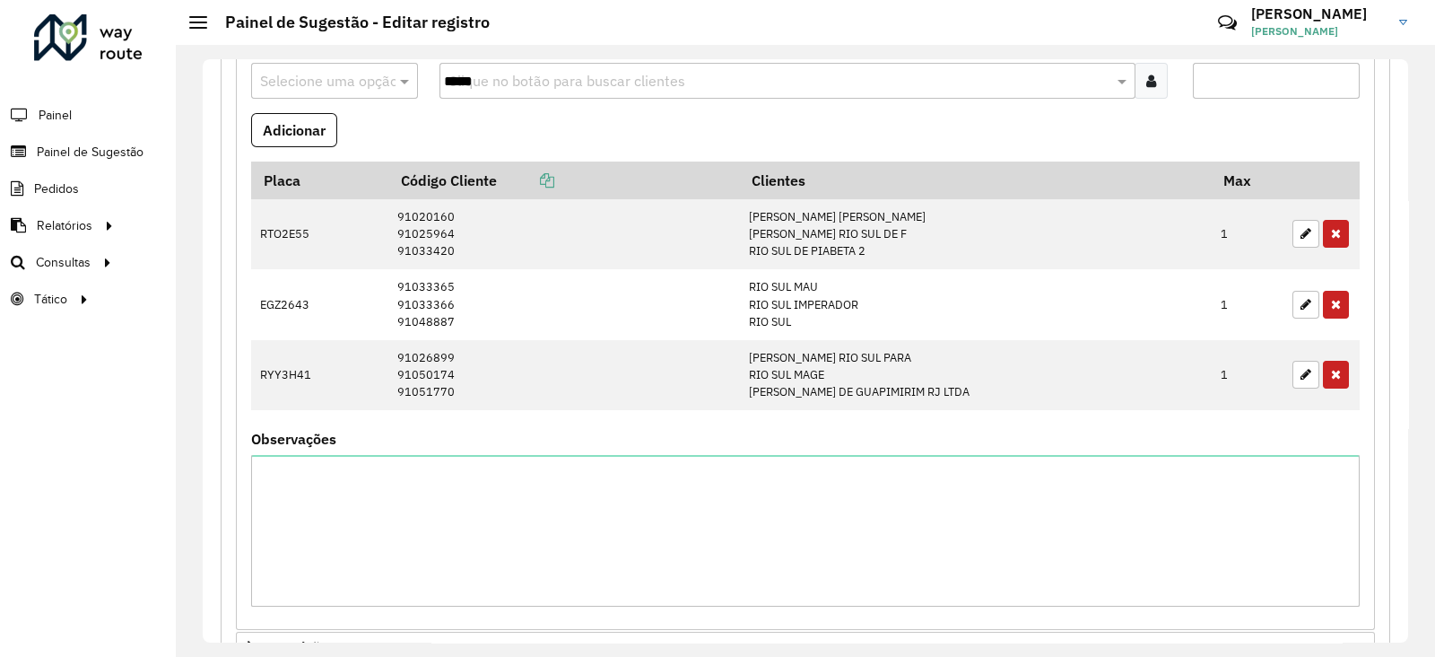
scroll to position [561, 0]
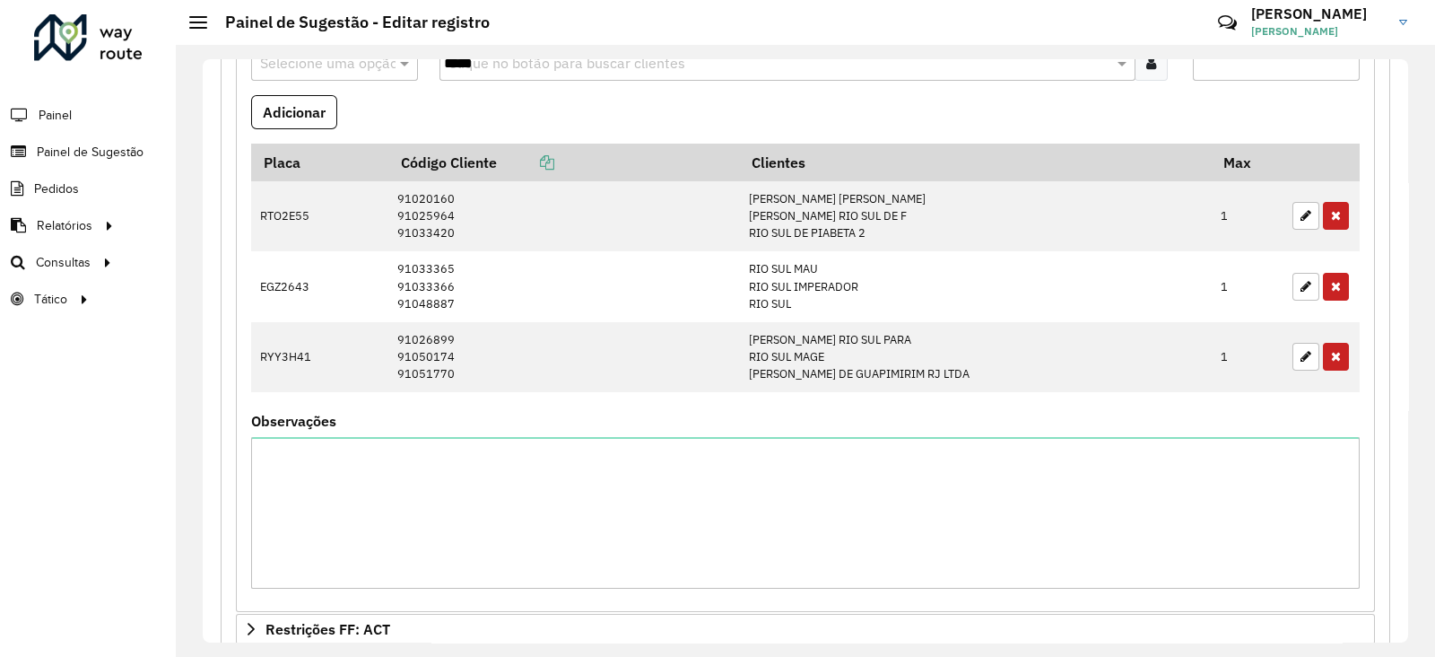
drag, startPoint x: 231, startPoint y: 491, endPoint x: 248, endPoint y: 487, distance: 17.4
click at [238, 491] on div "**********" at bounding box center [806, 268] width 1170 height 1216
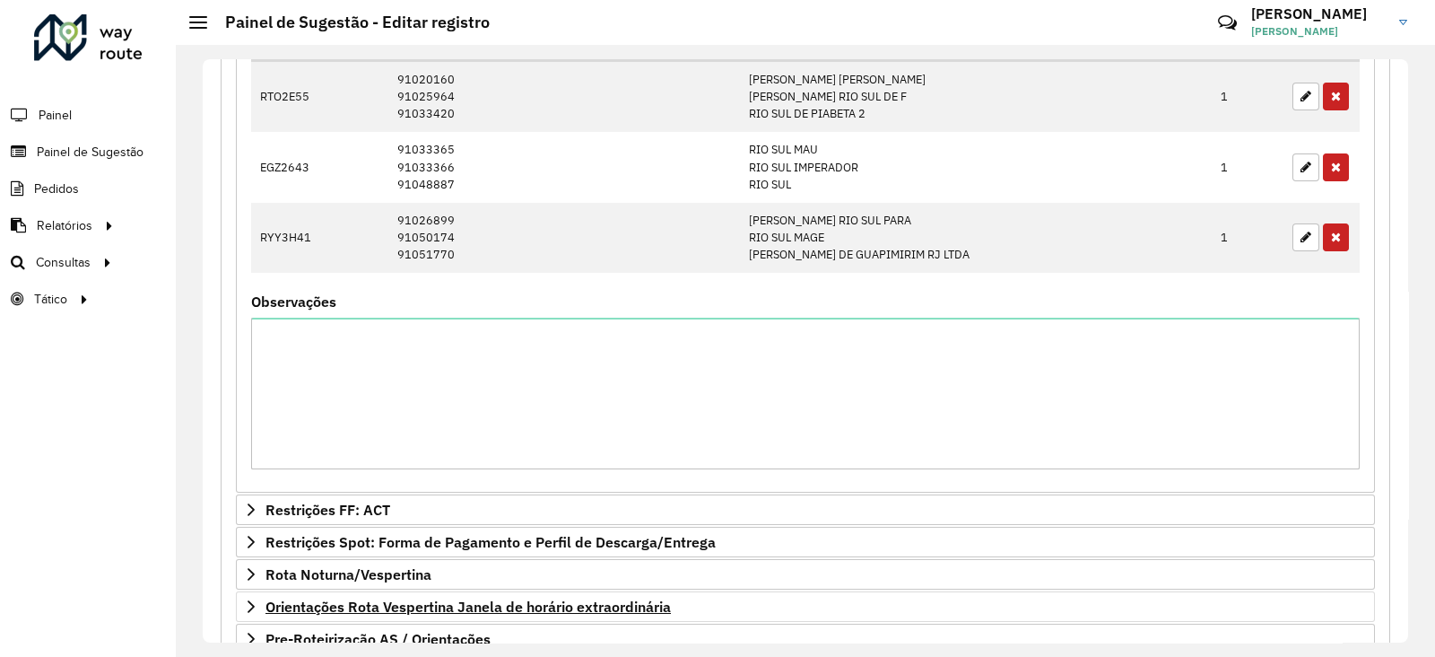
scroll to position [830, 0]
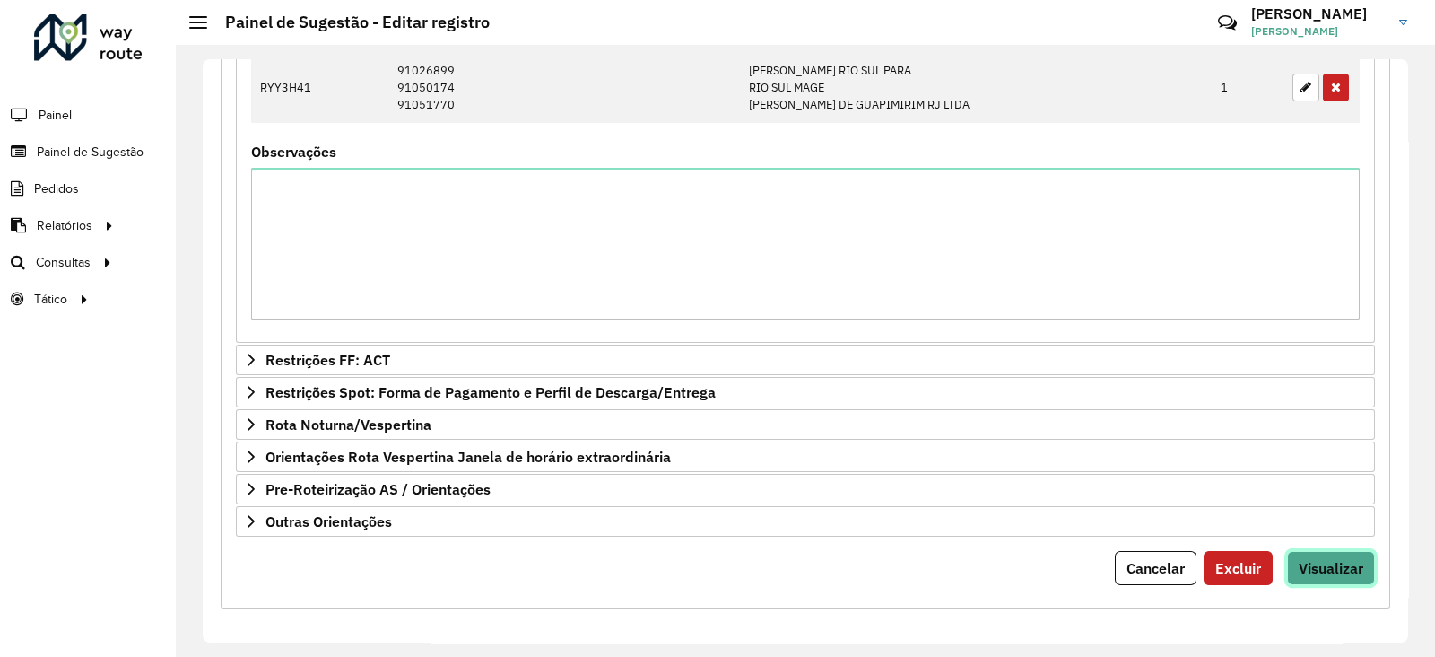
click at [1324, 575] on button "Visualizar" at bounding box center [1331, 568] width 88 height 34
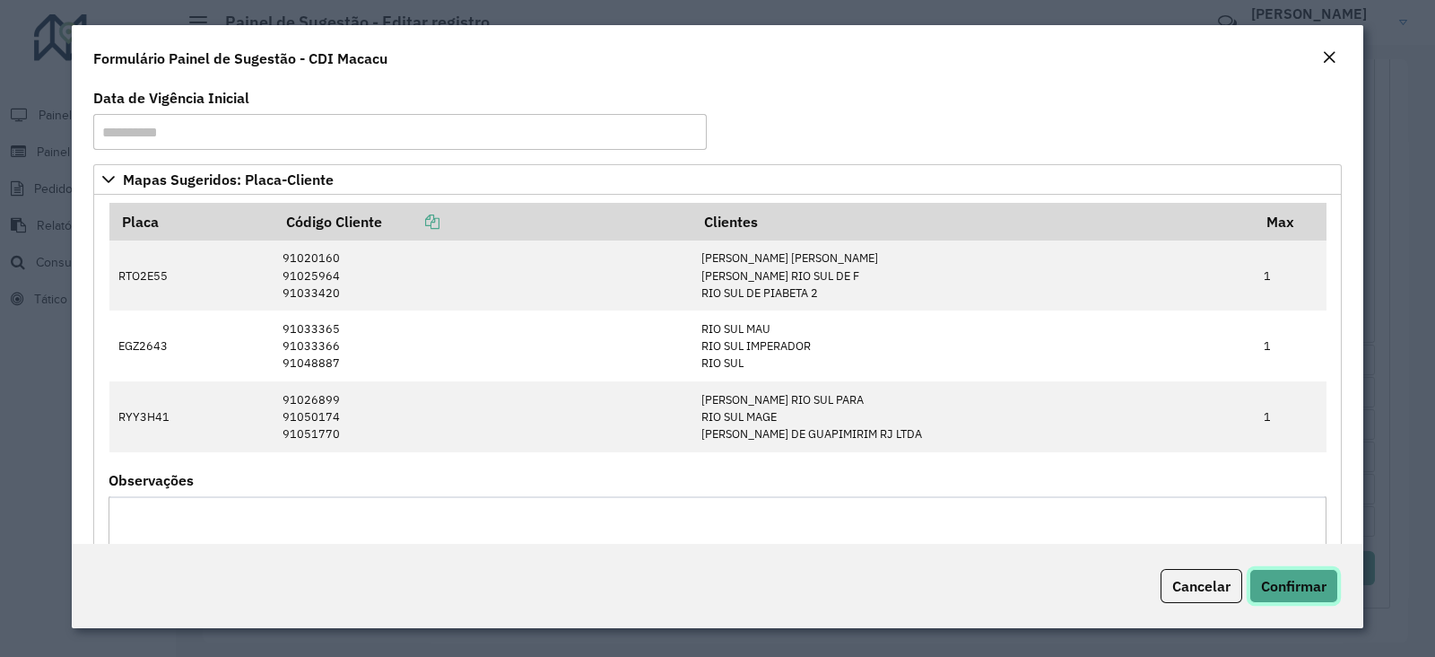
click at [1276, 578] on span "Confirmar" at bounding box center [1293, 586] width 65 height 18
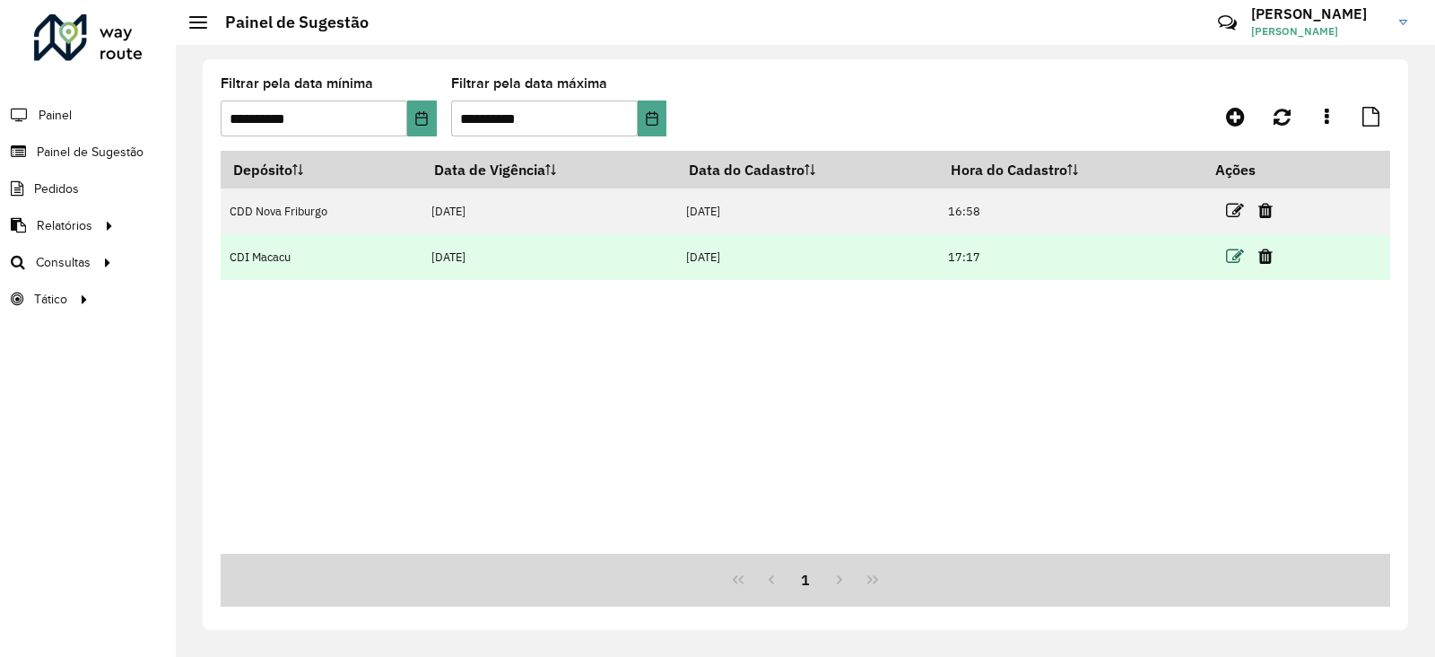
click at [1237, 251] on icon at bounding box center [1235, 257] width 18 height 18
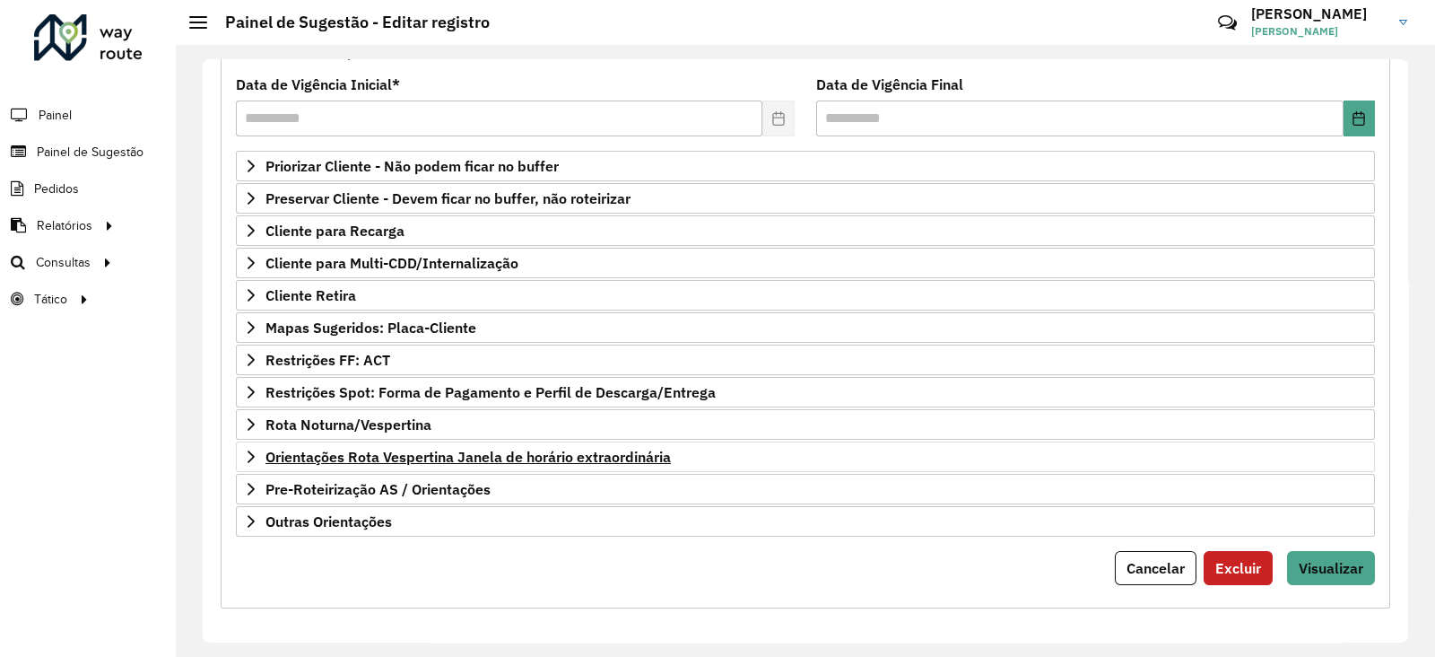
scroll to position [233, 0]
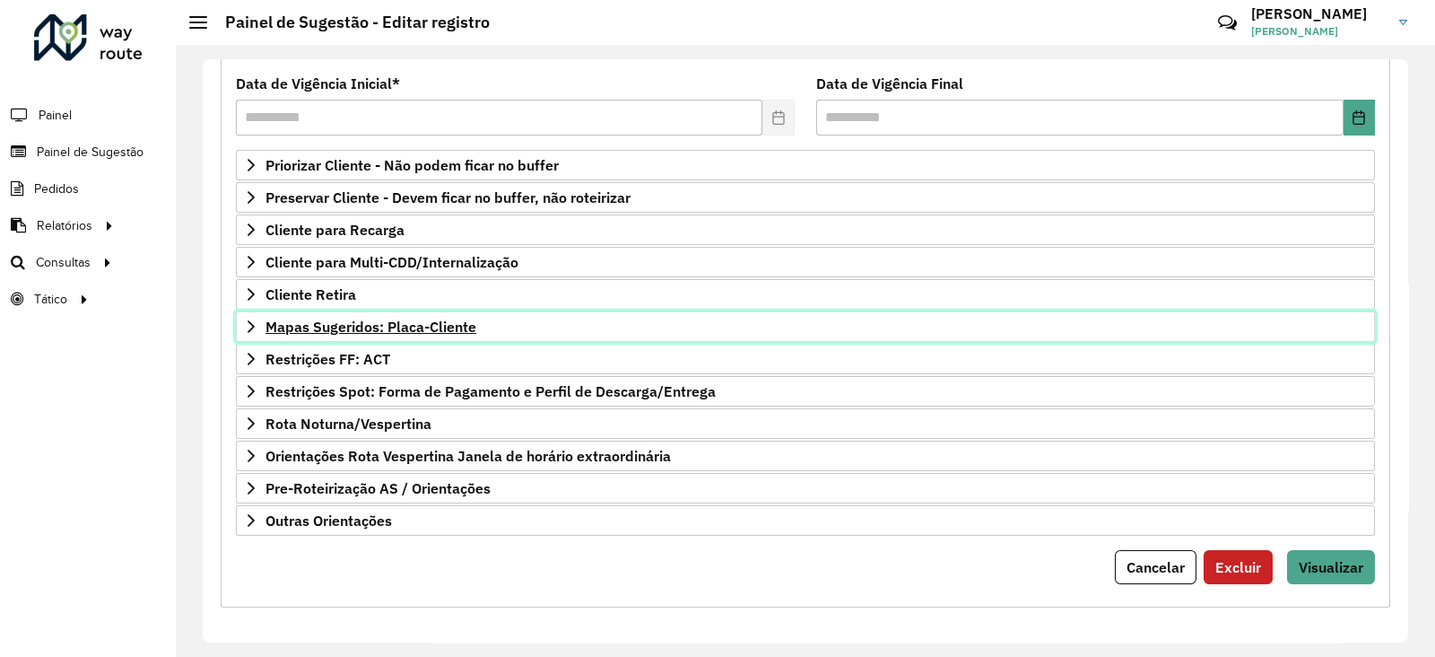
click at [310, 321] on span "Mapas Sugeridos: Placa-Cliente" at bounding box center [371, 326] width 211 height 14
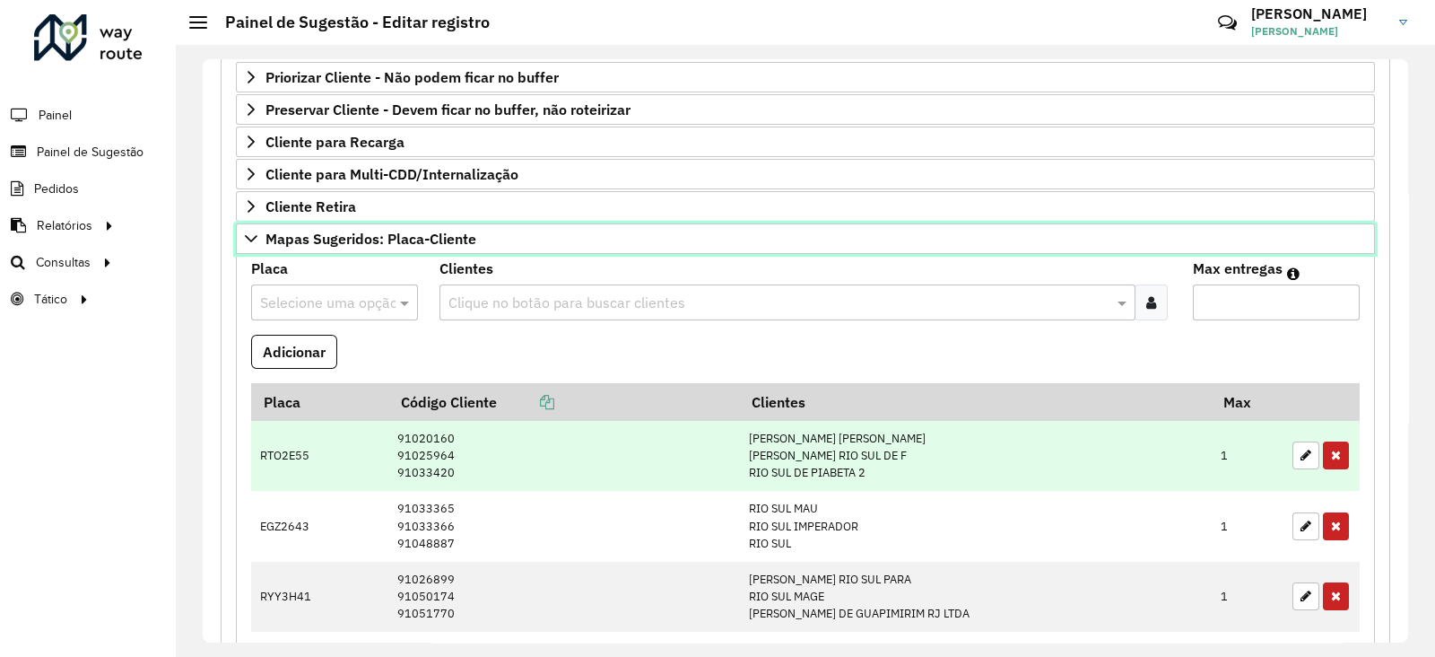
scroll to position [570, 0]
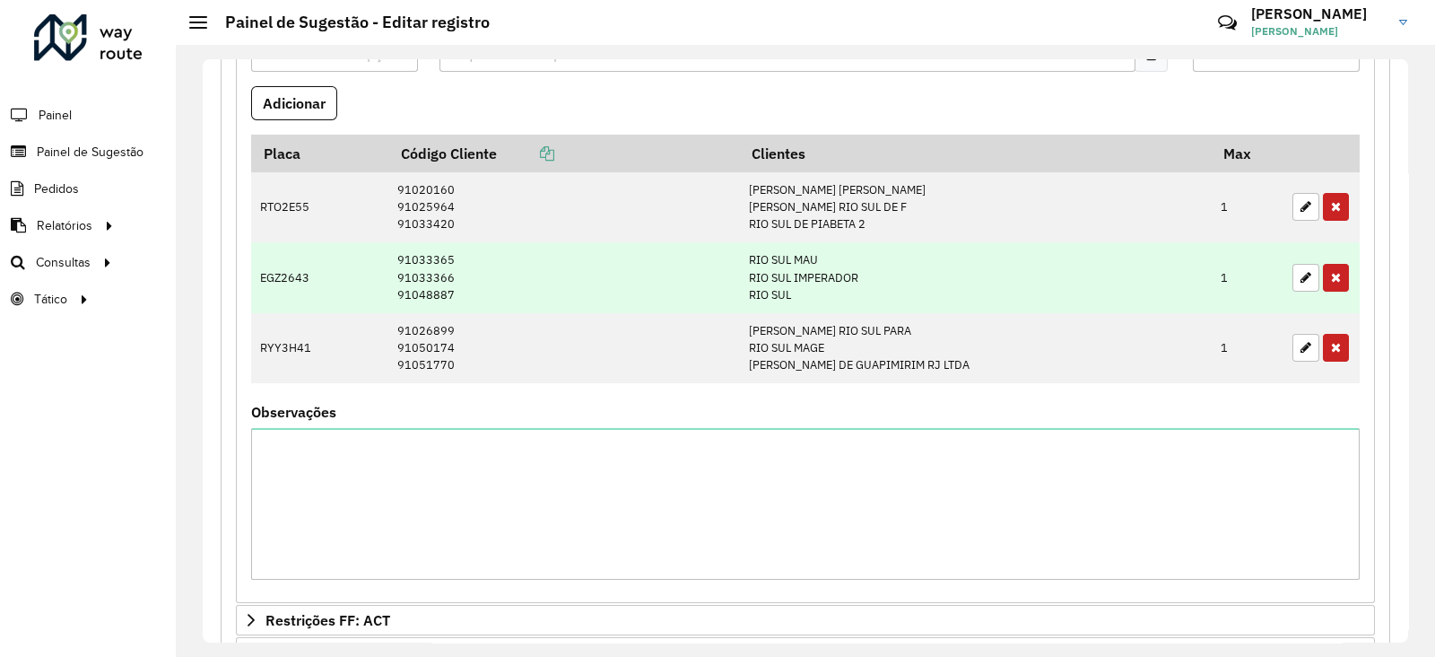
drag, startPoint x: 1294, startPoint y: 205, endPoint x: 1229, endPoint y: 209, distance: 64.7
click at [1293, 204] on button "button" at bounding box center [1306, 207] width 27 height 28
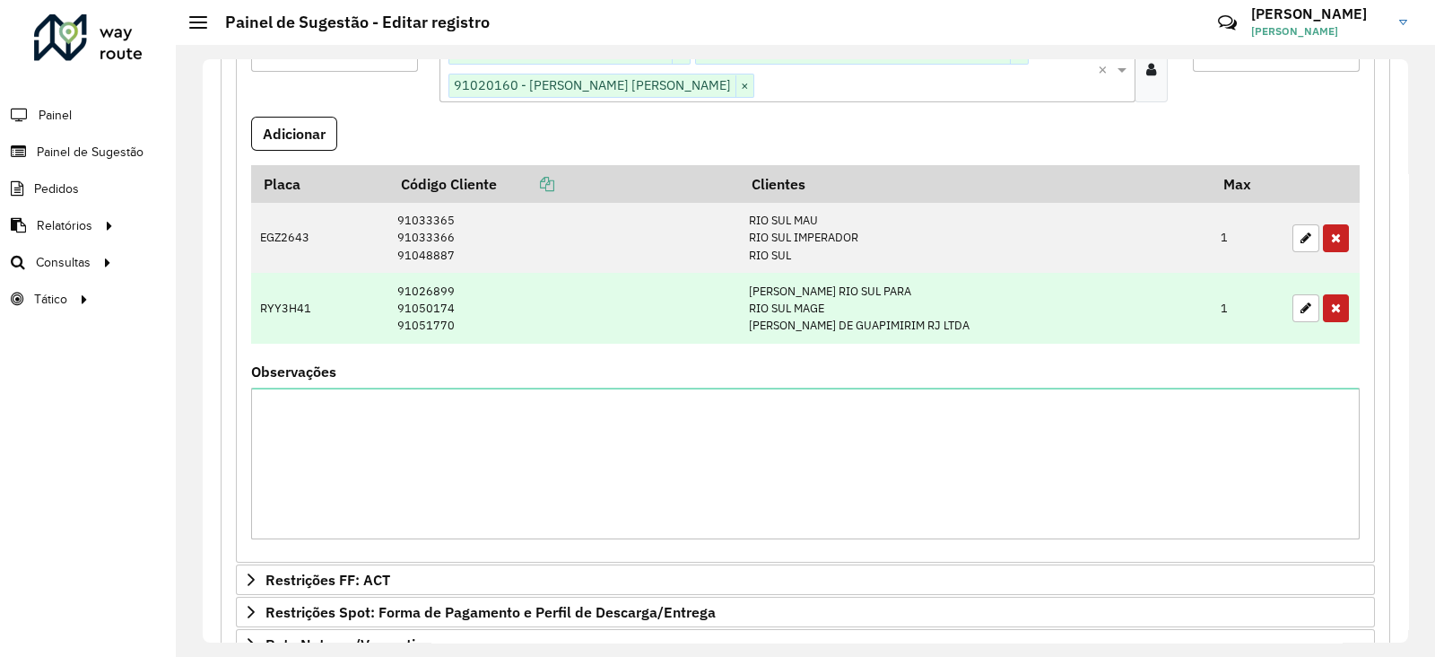
scroll to position [344, 0]
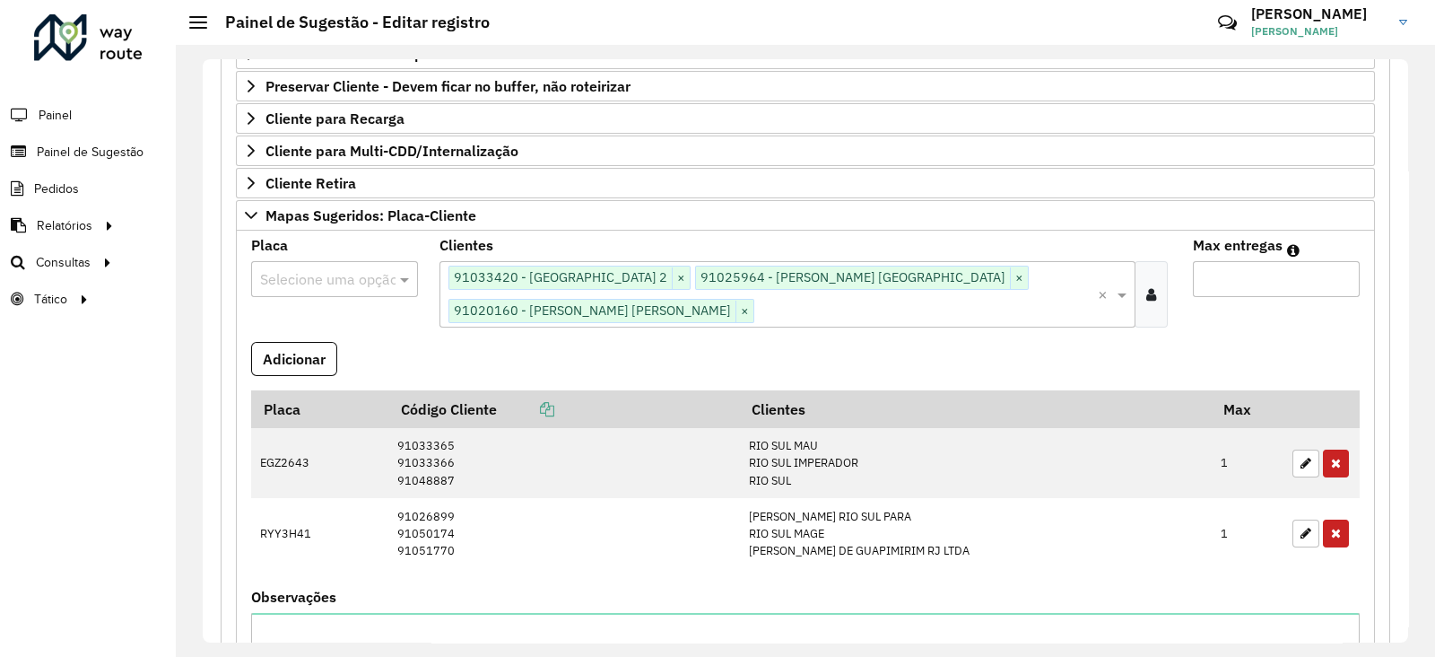
click at [323, 276] on input "text" at bounding box center [316, 280] width 113 height 22
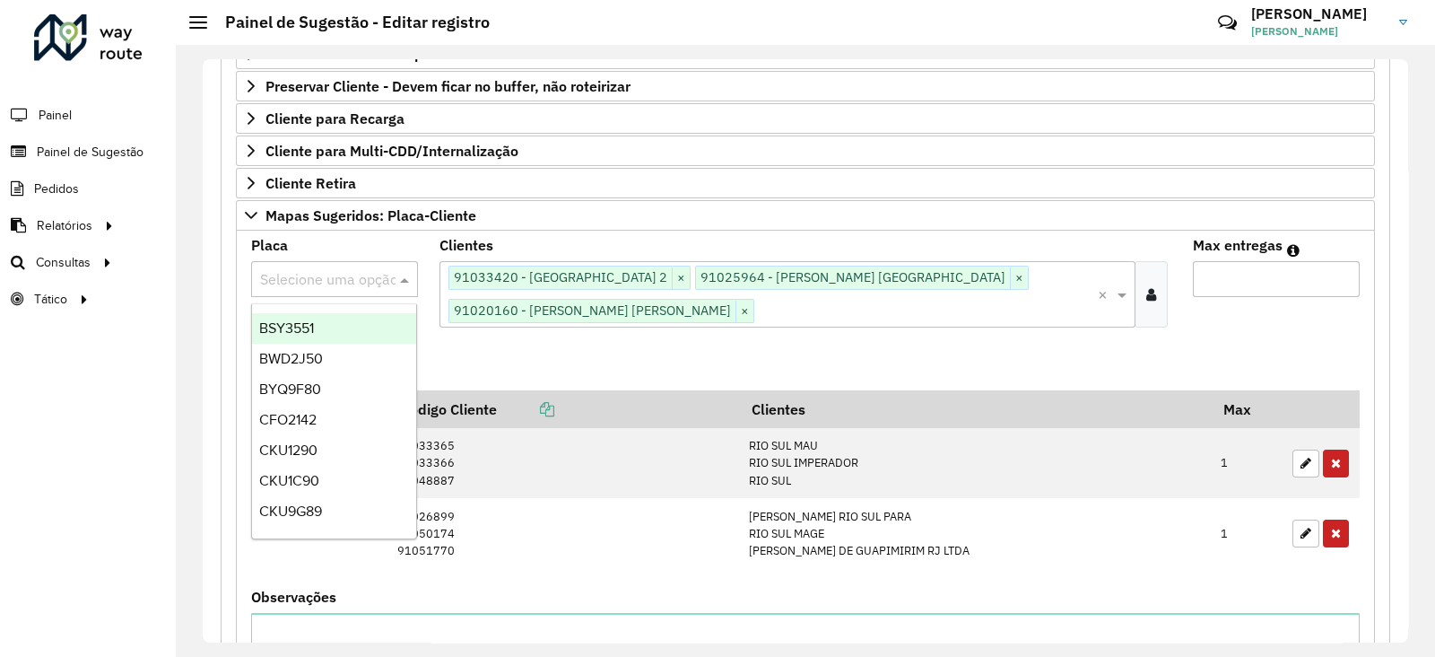
paste input "*******"
type input "*******"
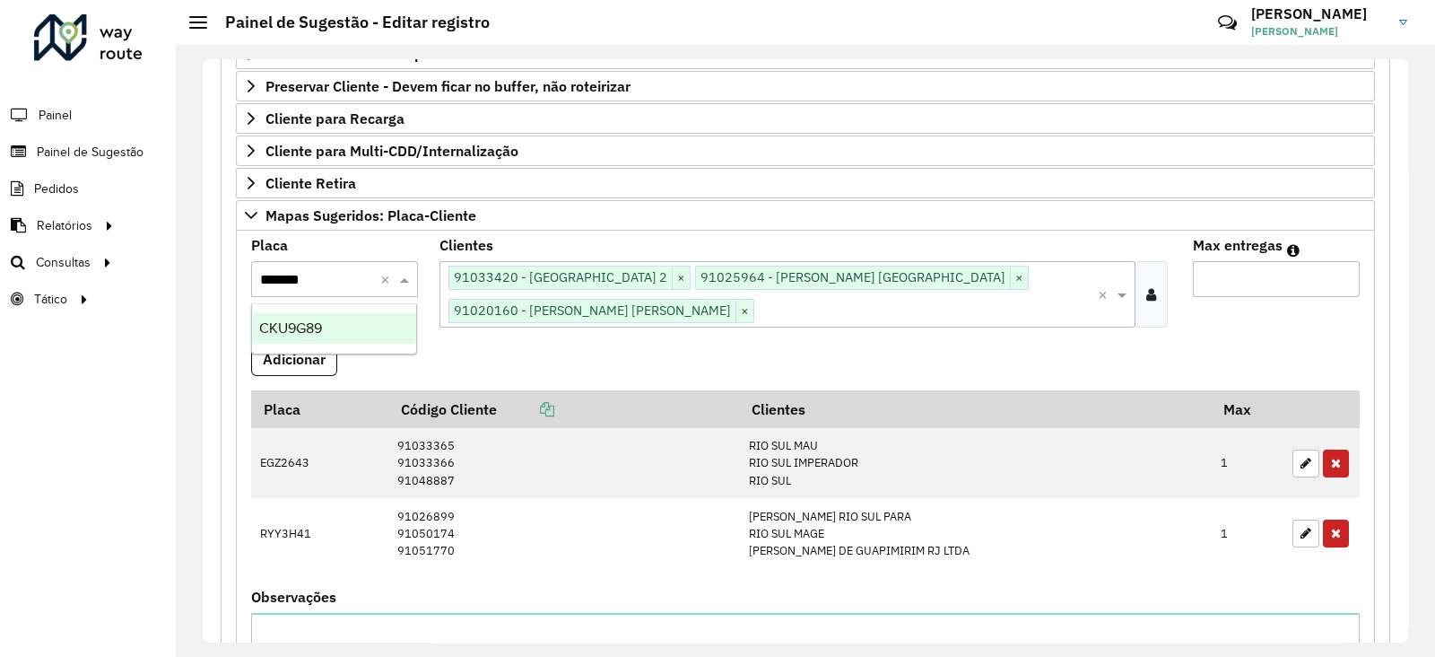
drag, startPoint x: 294, startPoint y: 327, endPoint x: 327, endPoint y: 327, distance: 32.3
click at [297, 327] on span "CKU9G89" at bounding box center [290, 327] width 63 height 15
click at [303, 351] on button "Adicionar" at bounding box center [294, 359] width 86 height 34
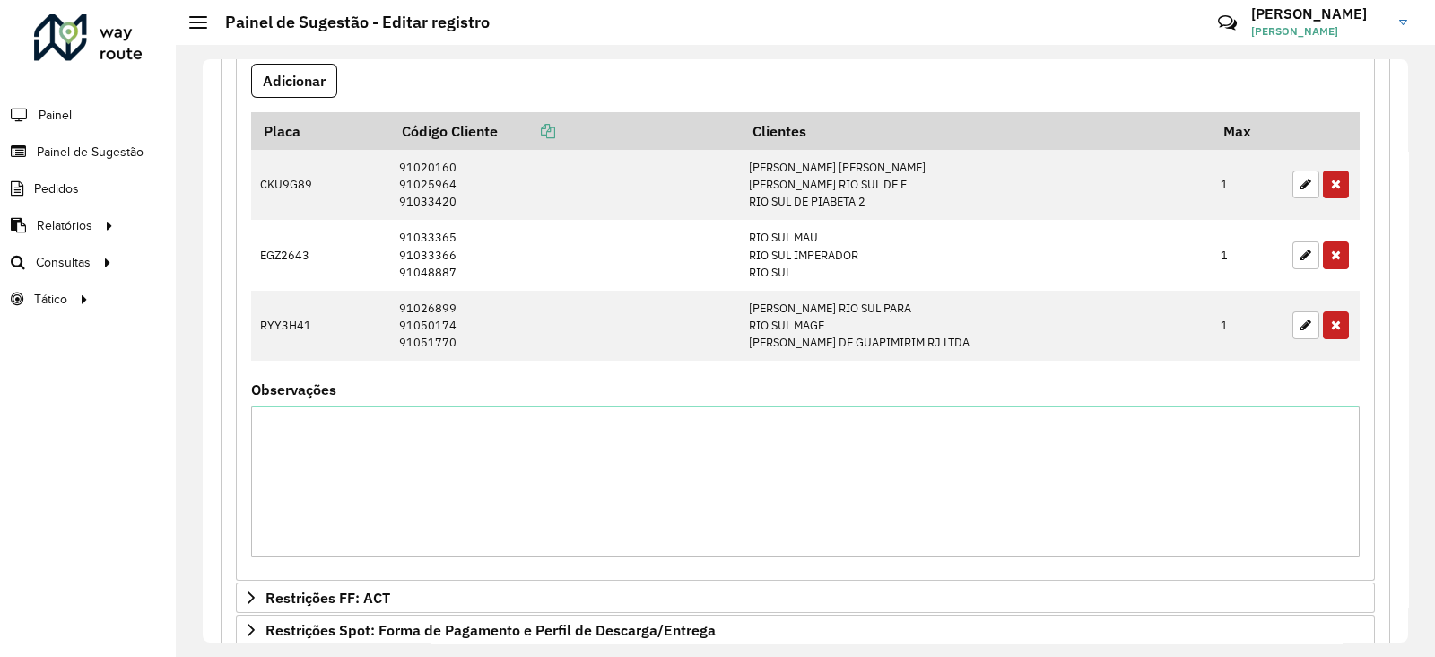
scroll to position [793, 0]
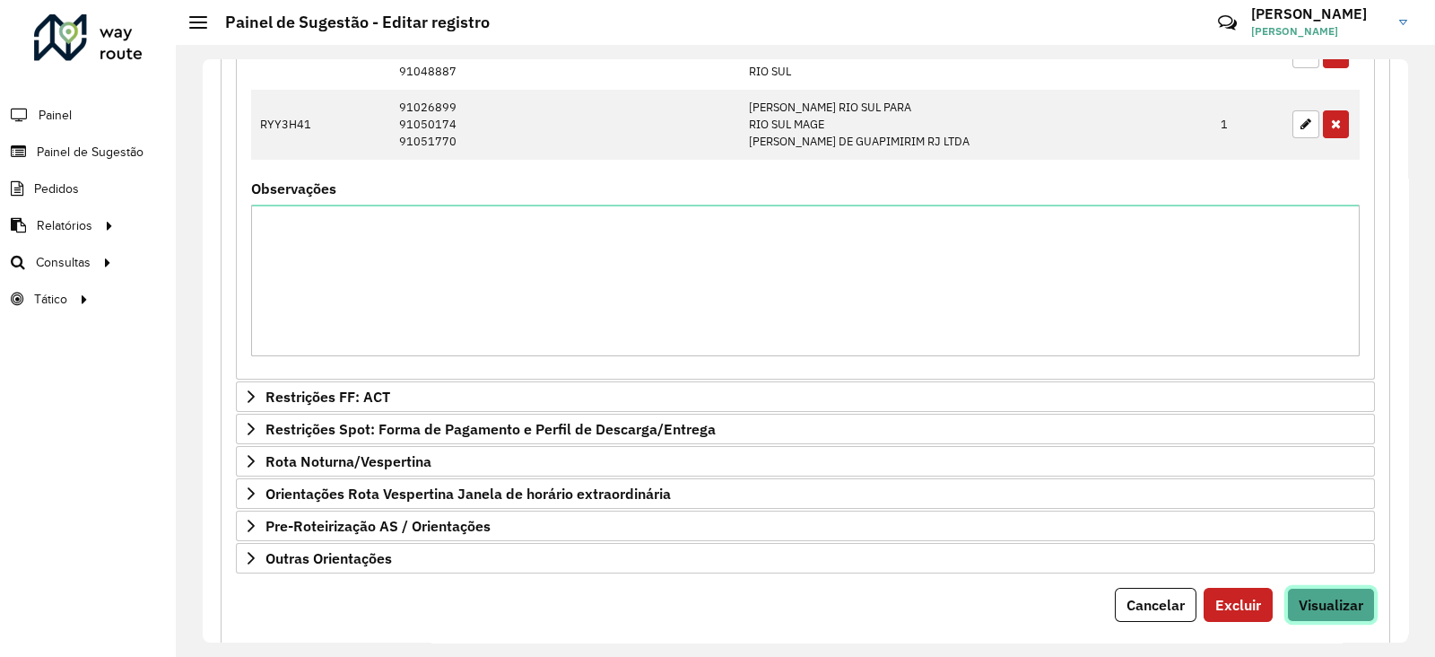
click at [1343, 607] on button "Visualizar" at bounding box center [1331, 605] width 88 height 34
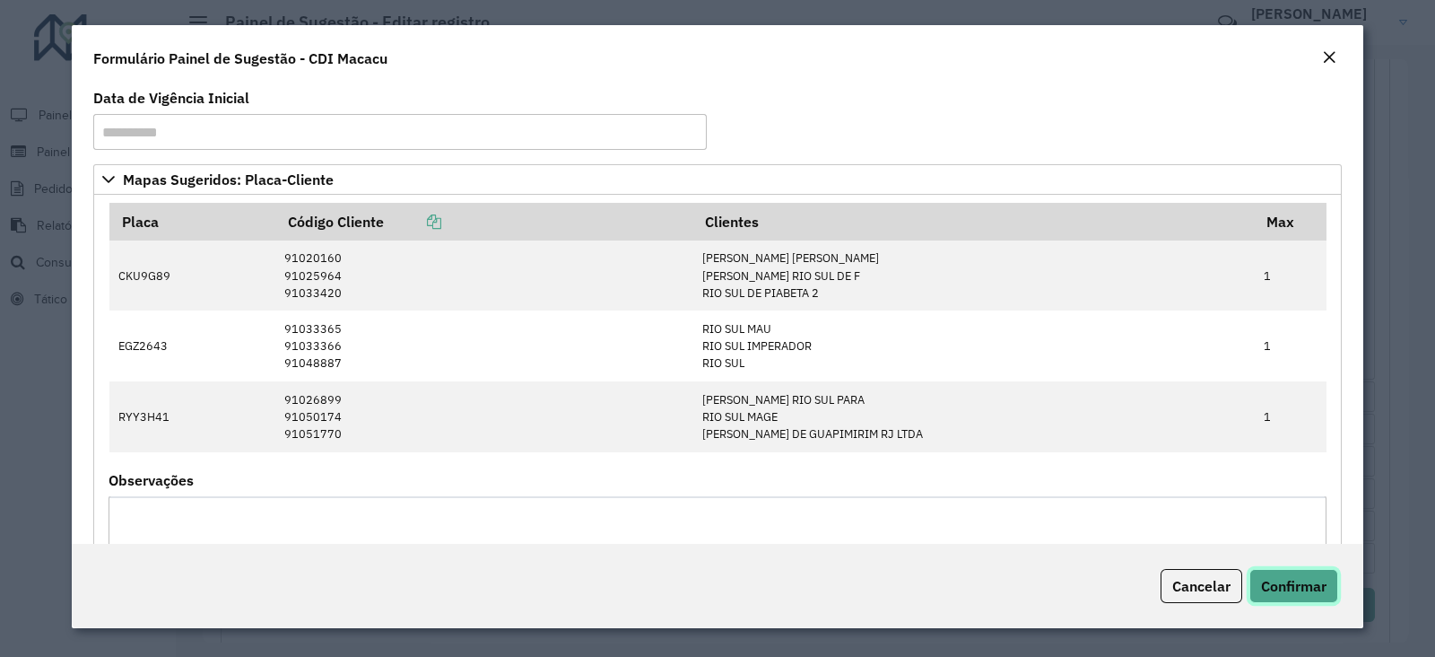
drag, startPoint x: 1294, startPoint y: 594, endPoint x: 1285, endPoint y: 587, distance: 11.5
click at [1293, 594] on button "Confirmar" at bounding box center [1294, 586] width 89 height 34
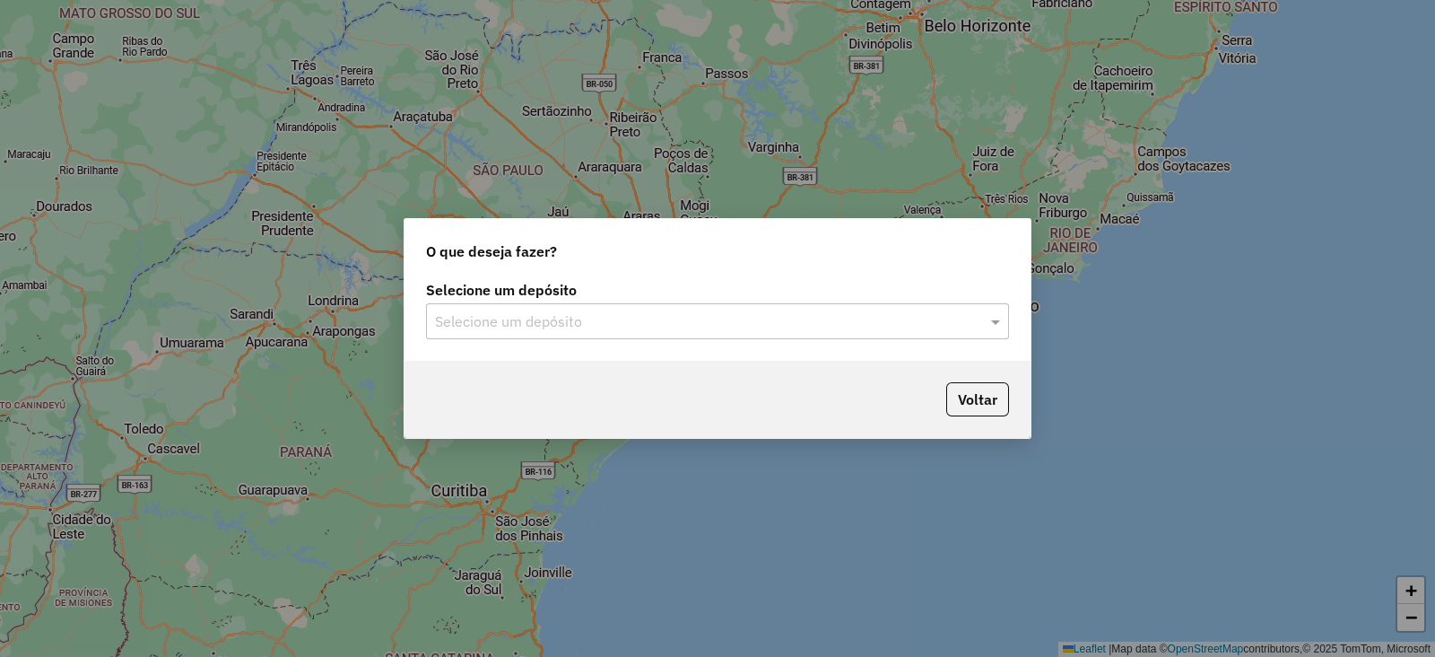
click at [462, 307] on div "Selecione um depósito" at bounding box center [717, 321] width 583 height 36
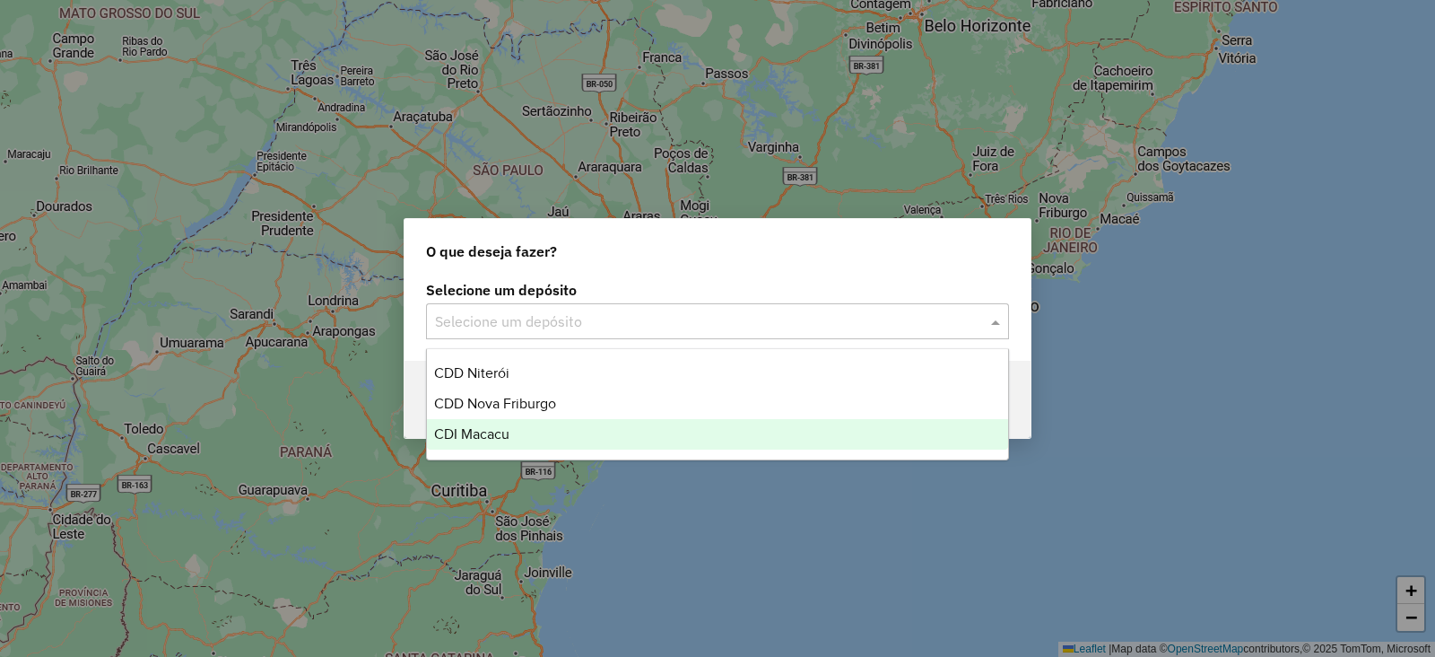
click at [487, 423] on div "CDI Macacu" at bounding box center [717, 434] width 581 height 30
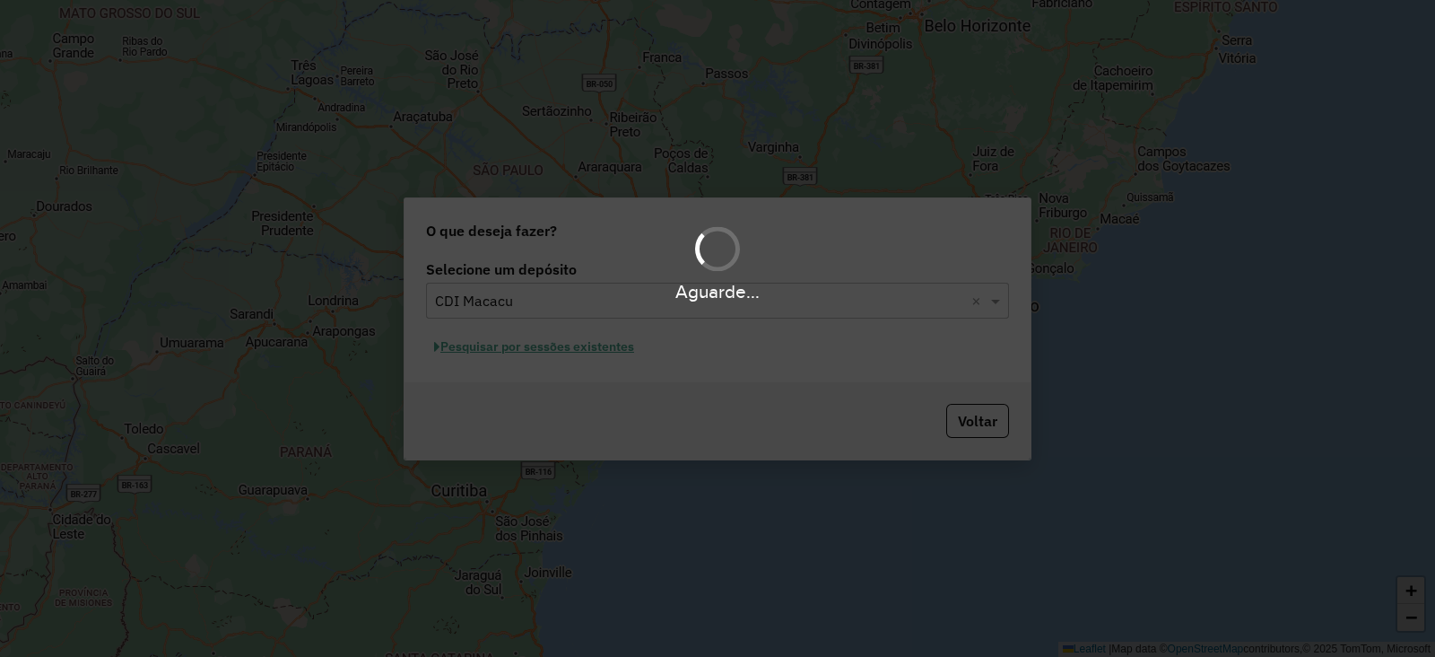
click at [531, 353] on div "Aguarde..." at bounding box center [717, 328] width 1435 height 657
click at [526, 351] on div "Aguarde..." at bounding box center [717, 328] width 1435 height 657
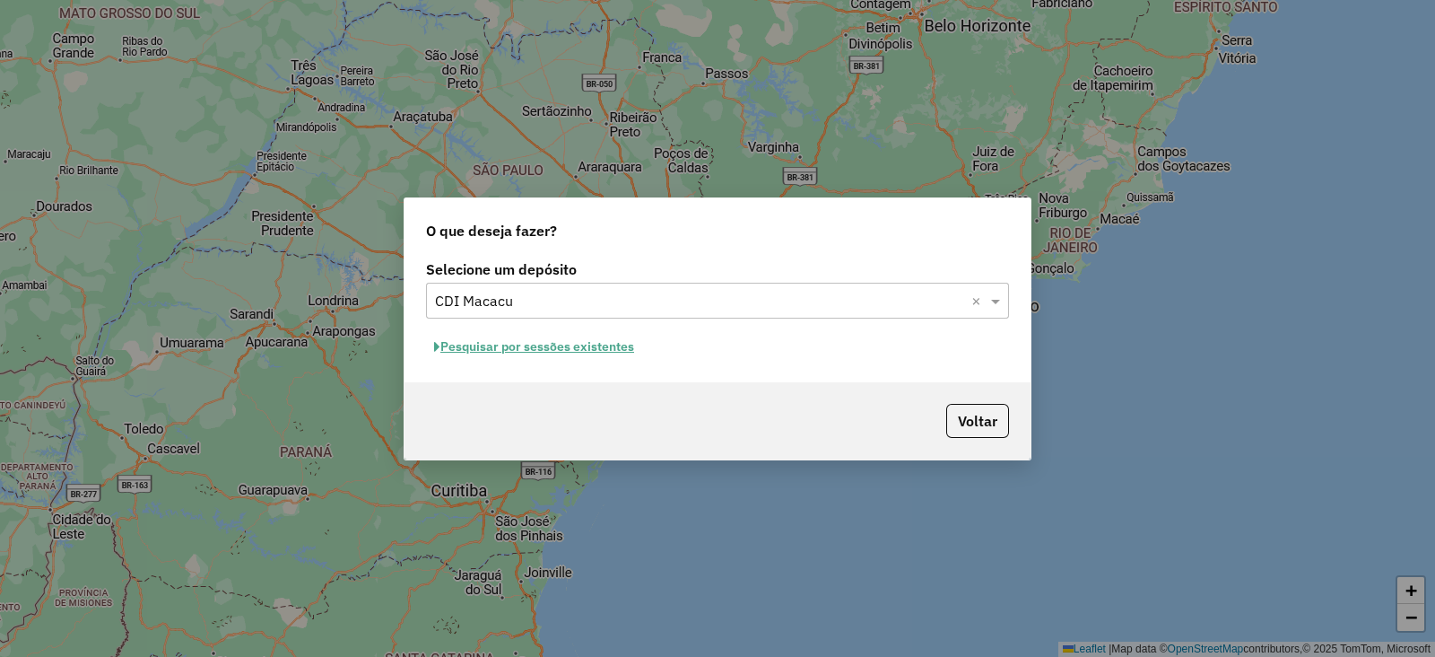
click at [525, 349] on button "Pesquisar por sessões existentes" at bounding box center [534, 347] width 216 height 28
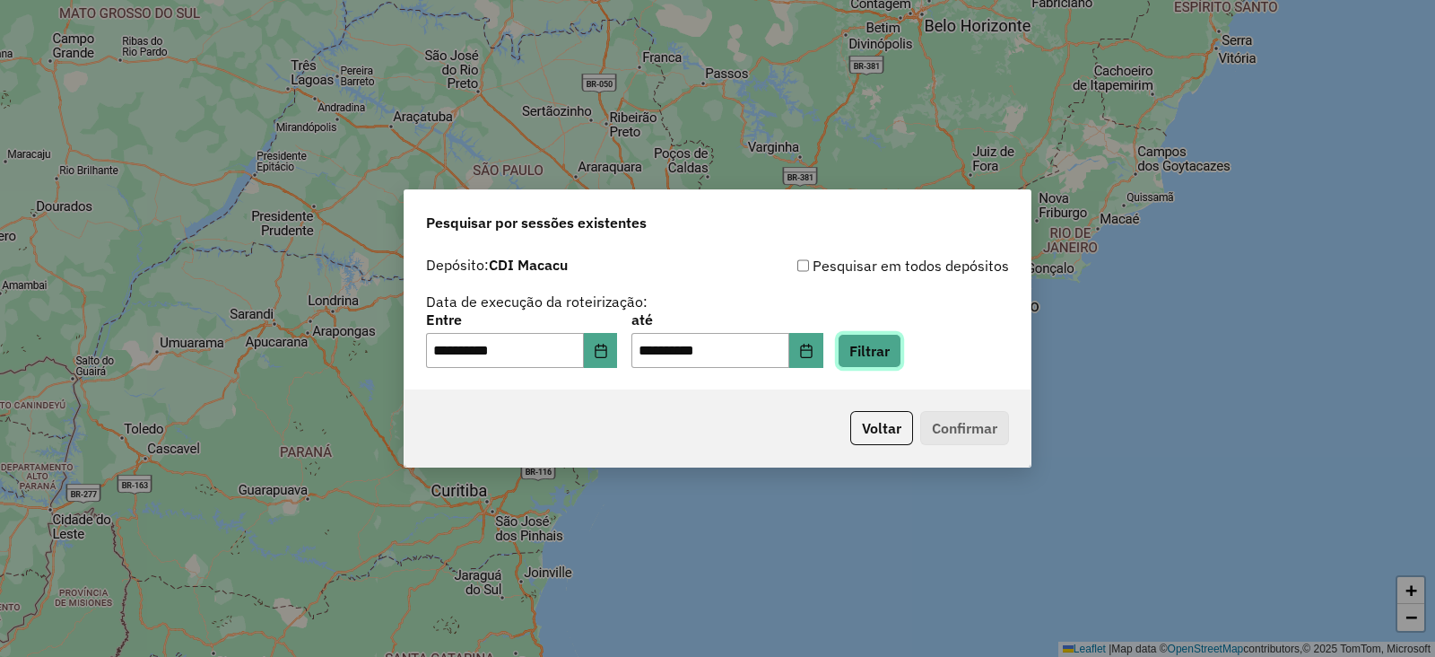
click at [886, 351] on button "Filtrar" at bounding box center [870, 351] width 64 height 34
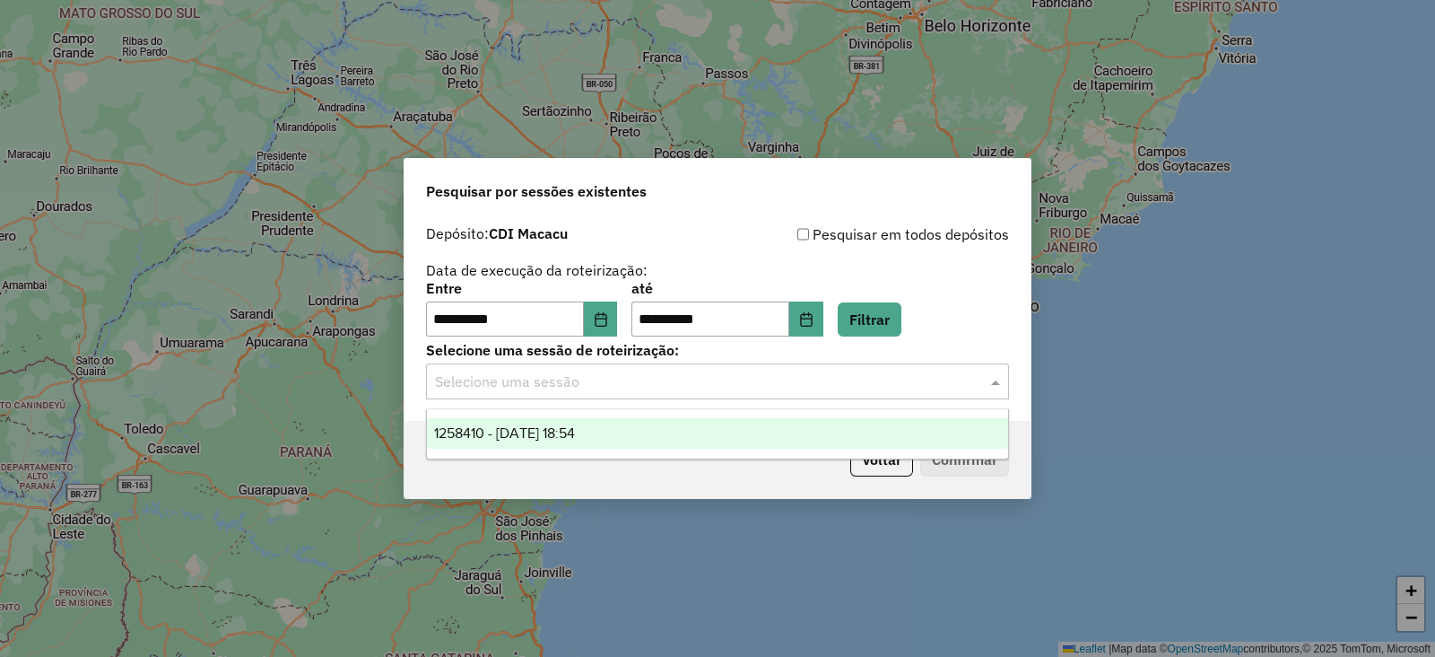
click at [650, 378] on input "text" at bounding box center [699, 382] width 529 height 22
click at [582, 450] on ng-dropdown-panel "1258410 - 03/09/2025 18:54" at bounding box center [717, 433] width 583 height 51
click at [575, 439] on span "1258410 - 03/09/2025 18:54" at bounding box center [504, 432] width 141 height 15
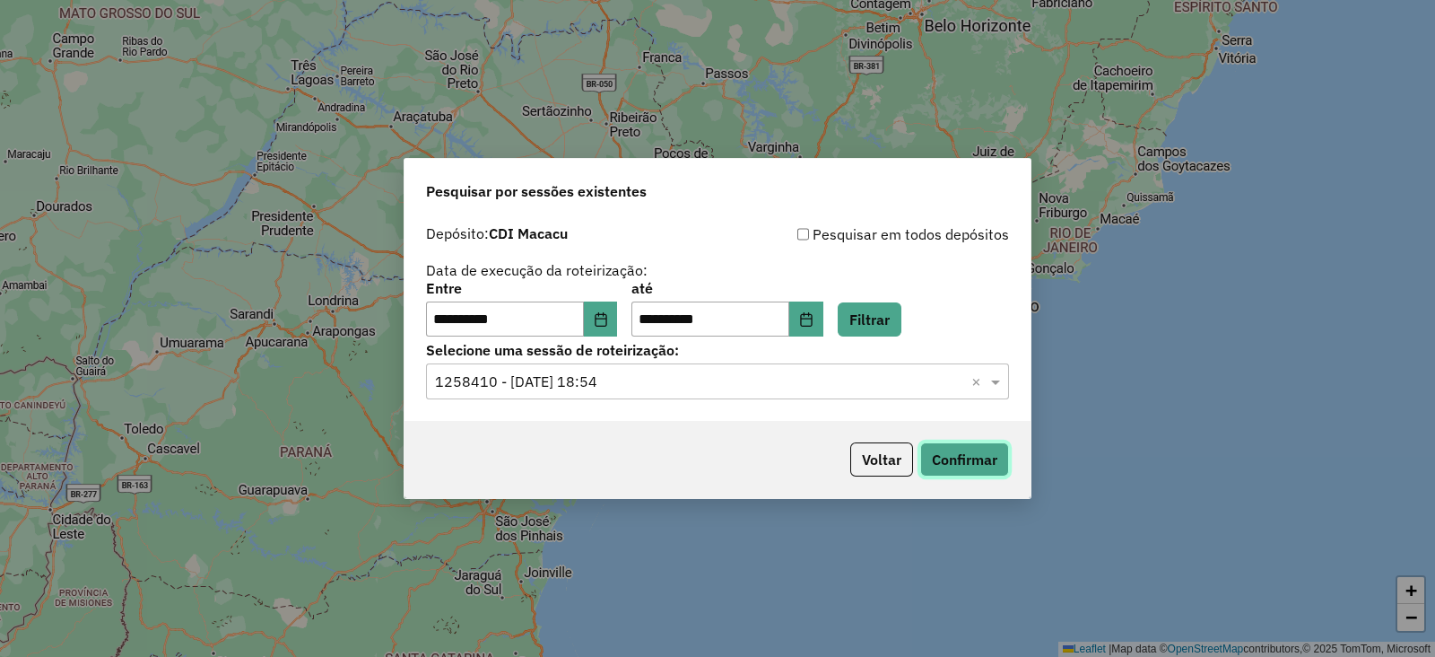
click at [972, 466] on button "Confirmar" at bounding box center [964, 459] width 89 height 34
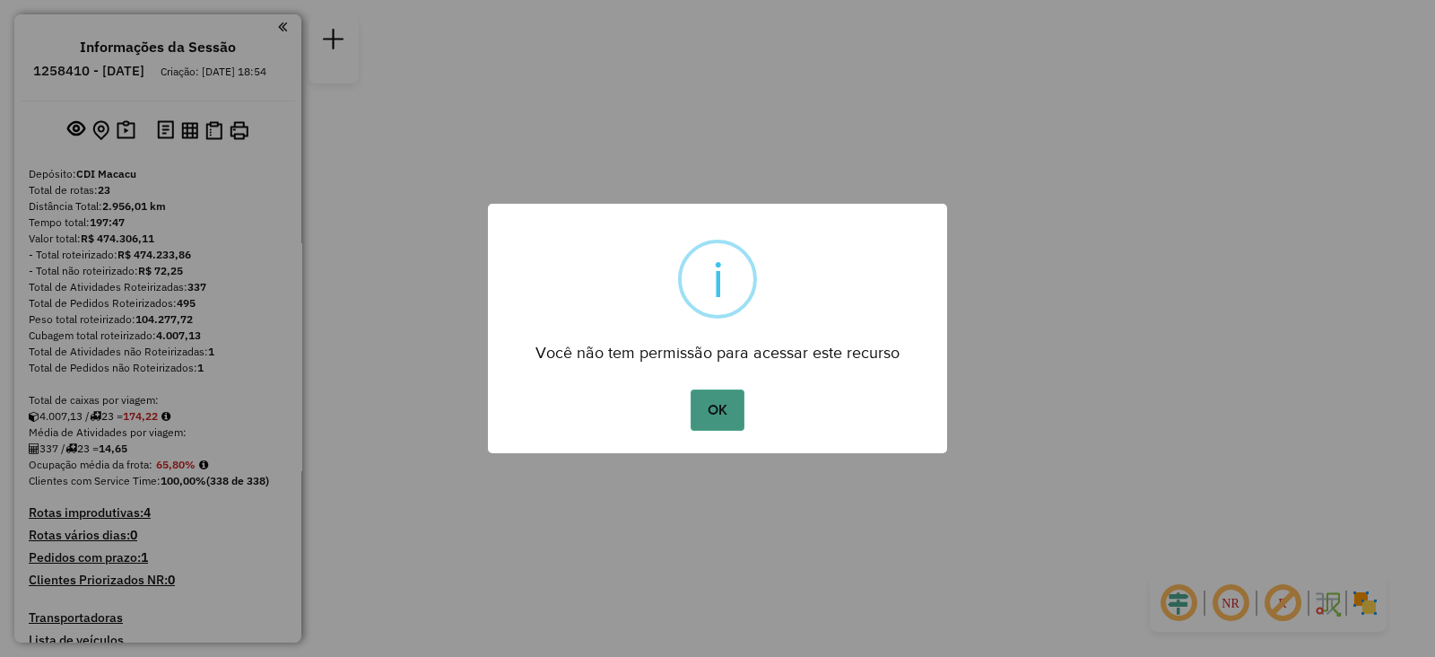
click at [728, 403] on button "OK" at bounding box center [717, 409] width 53 height 41
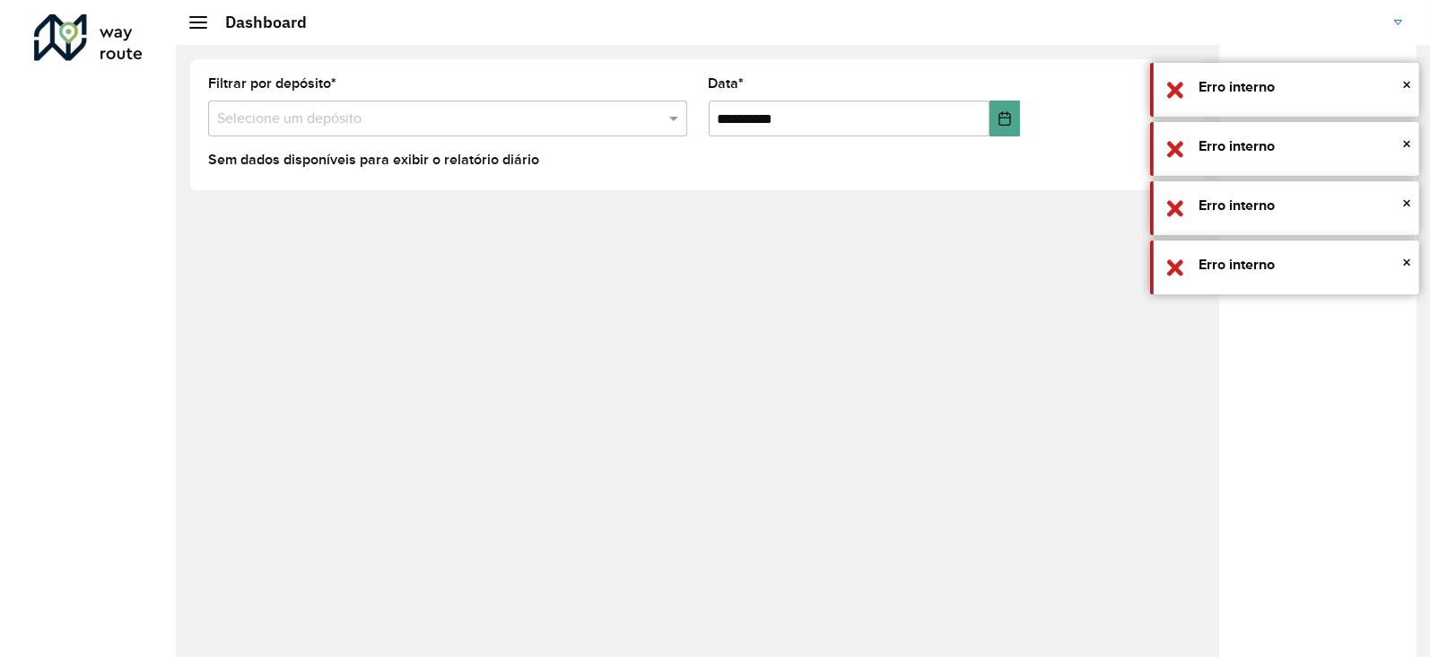
click at [89, 36] on div at bounding box center [88, 37] width 109 height 47
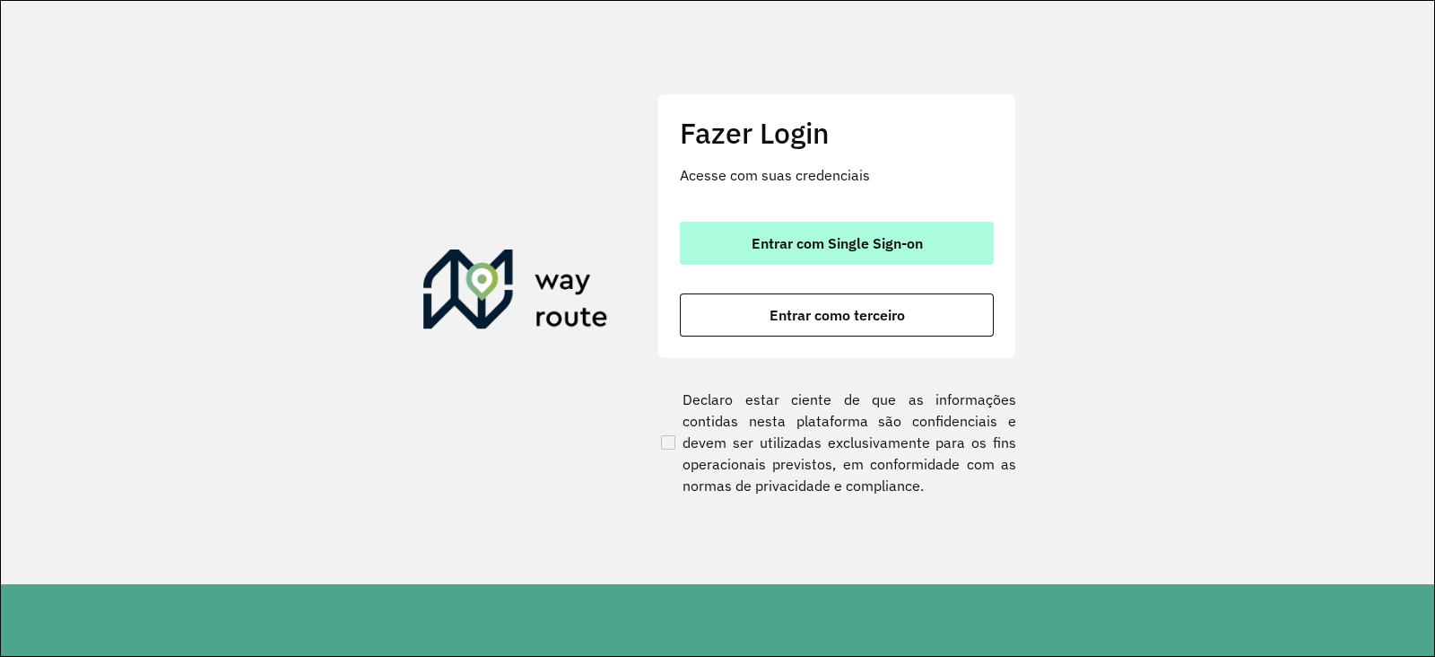
click at [738, 240] on button "Entrar com Single Sign-on" at bounding box center [837, 243] width 314 height 43
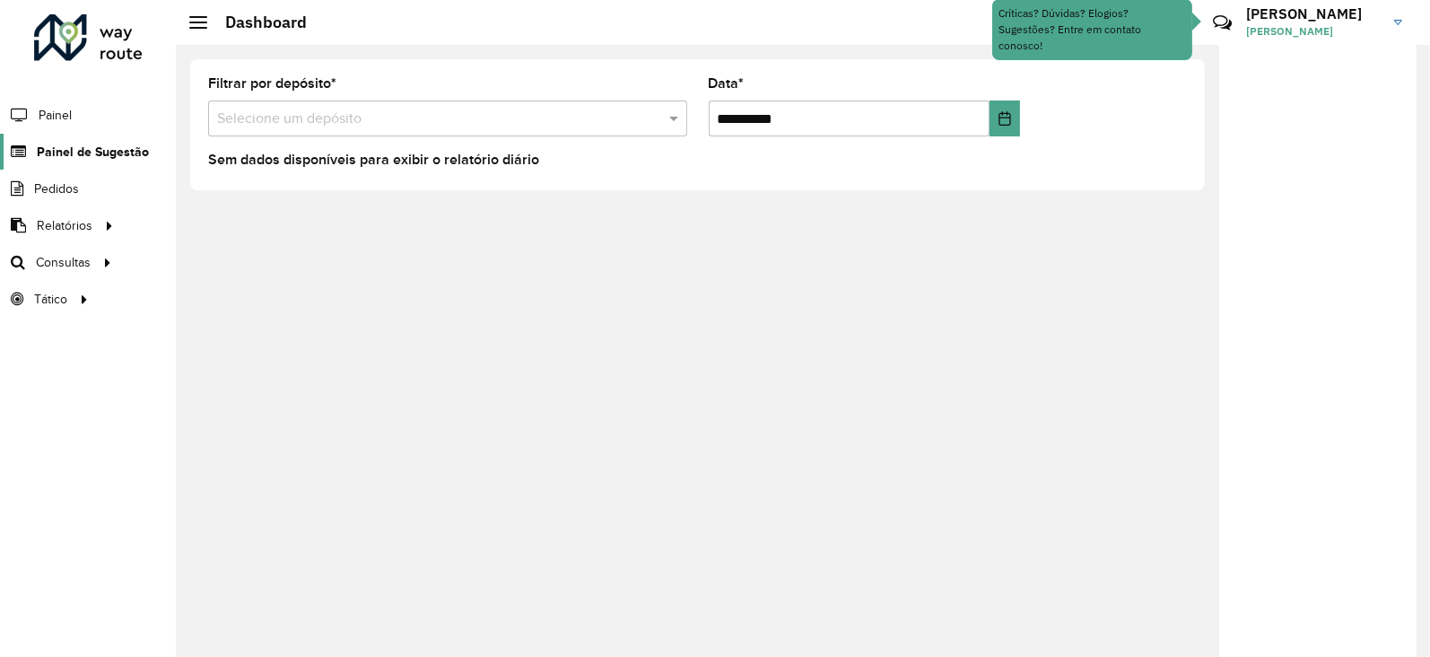
click at [90, 156] on span "Painel de Sugestão" at bounding box center [93, 152] width 112 height 19
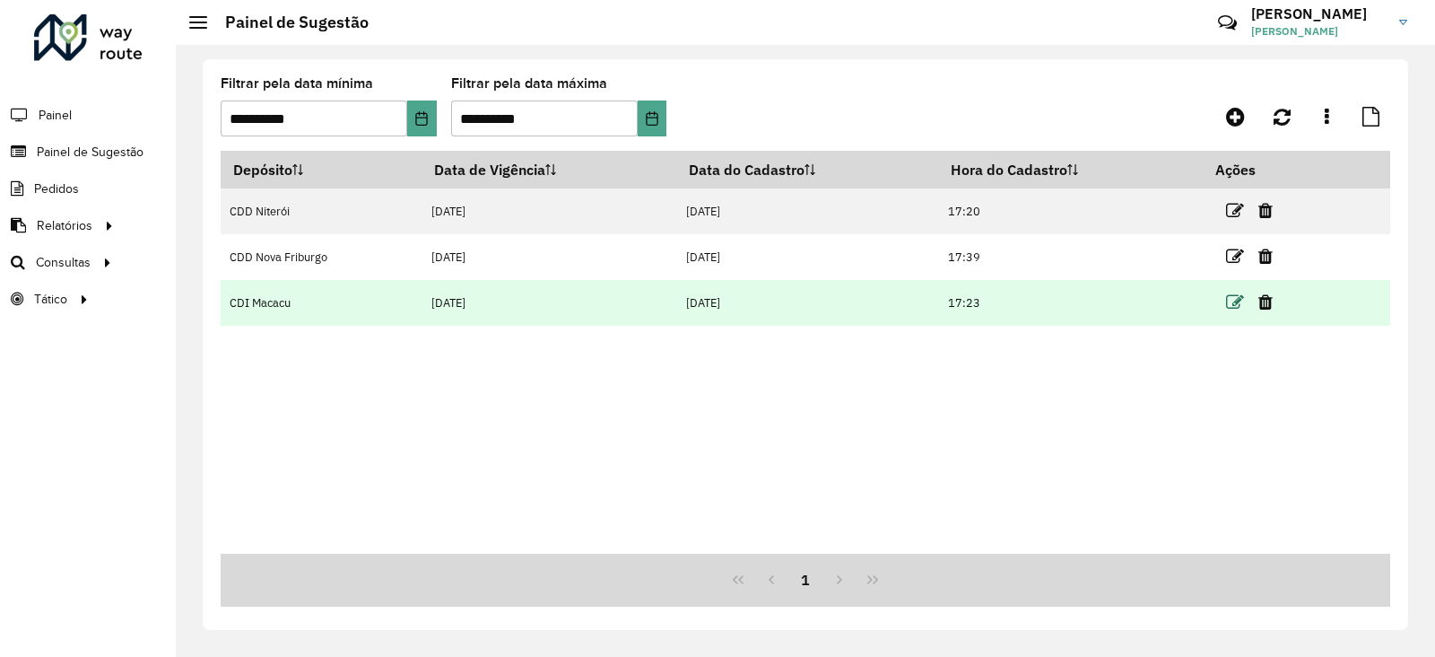
click at [1232, 306] on icon at bounding box center [1235, 302] width 18 height 18
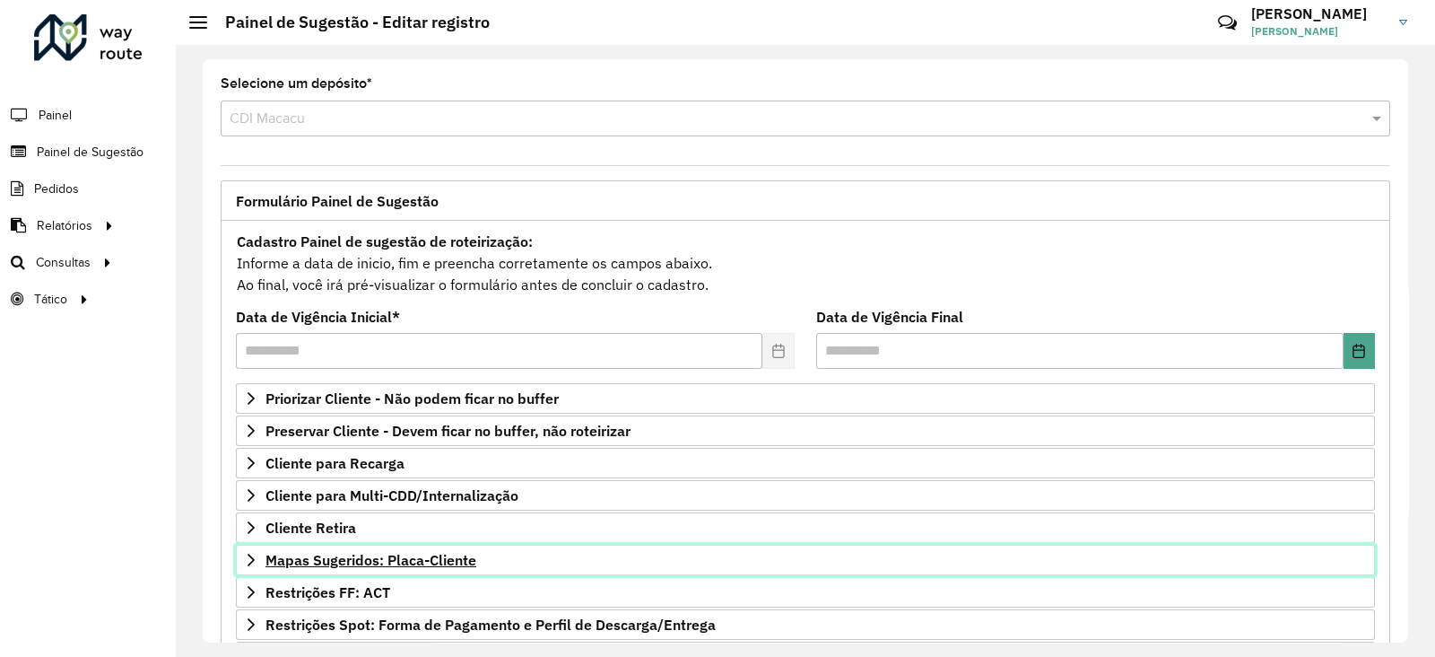
click at [342, 566] on span "Mapas Sugeridos: Placa-Cliente" at bounding box center [371, 560] width 211 height 14
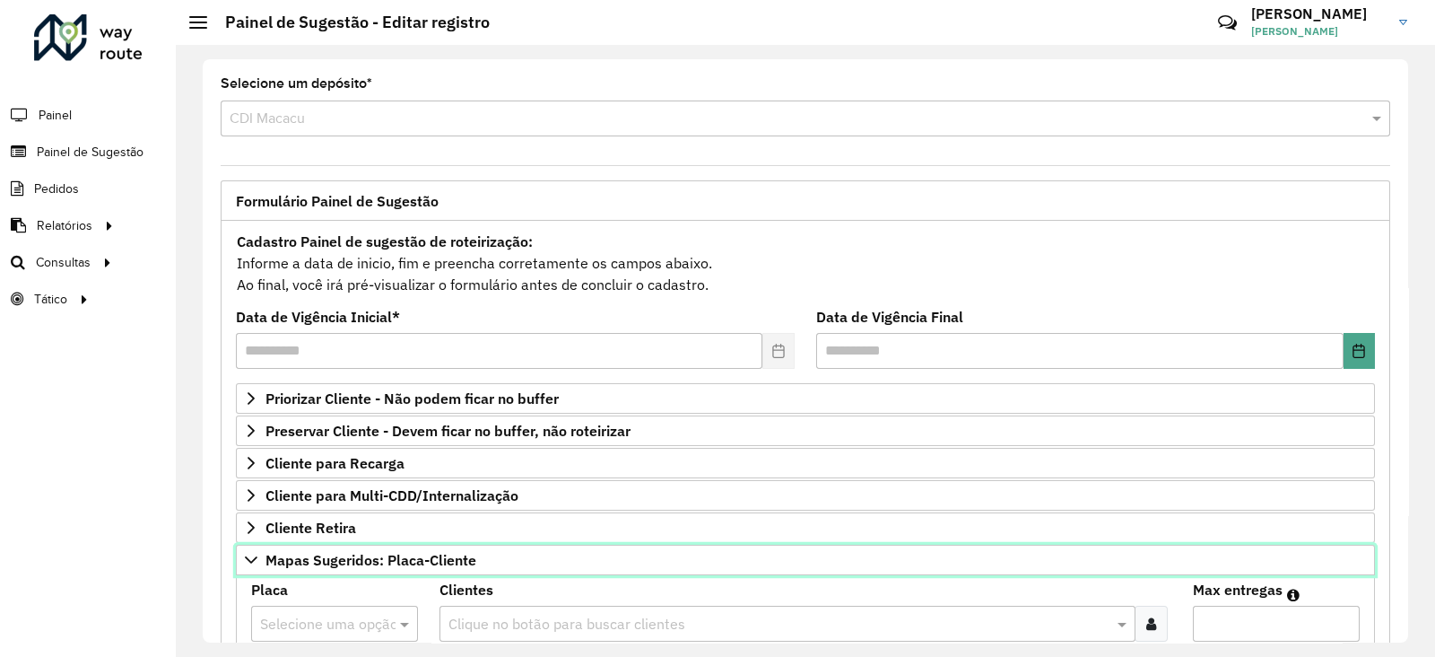
scroll to position [108, 0]
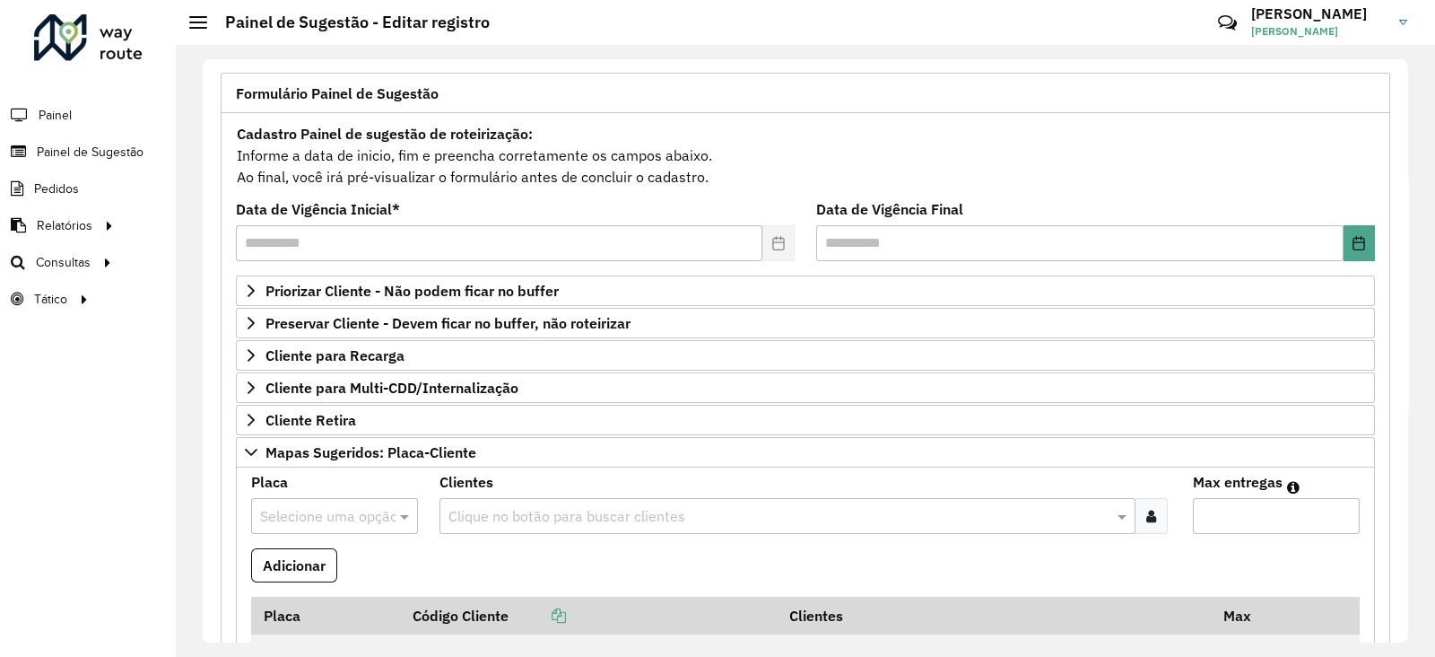
click at [1408, 384] on div "**********" at bounding box center [805, 351] width 1259 height 612
drag, startPoint x: 1401, startPoint y: 318, endPoint x: 1403, endPoint y: 410, distance: 92.4
click at [1403, 410] on div "**********" at bounding box center [806, 350] width 1206 height 583
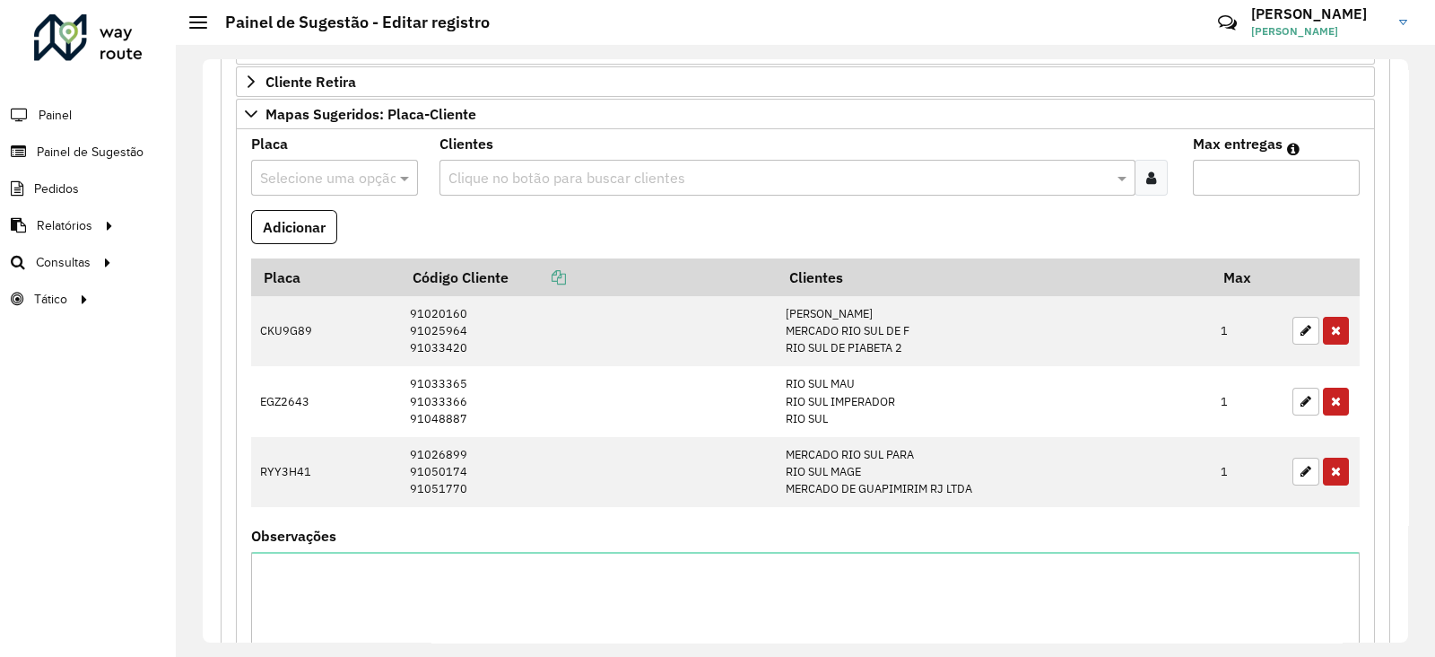
scroll to position [494, 0]
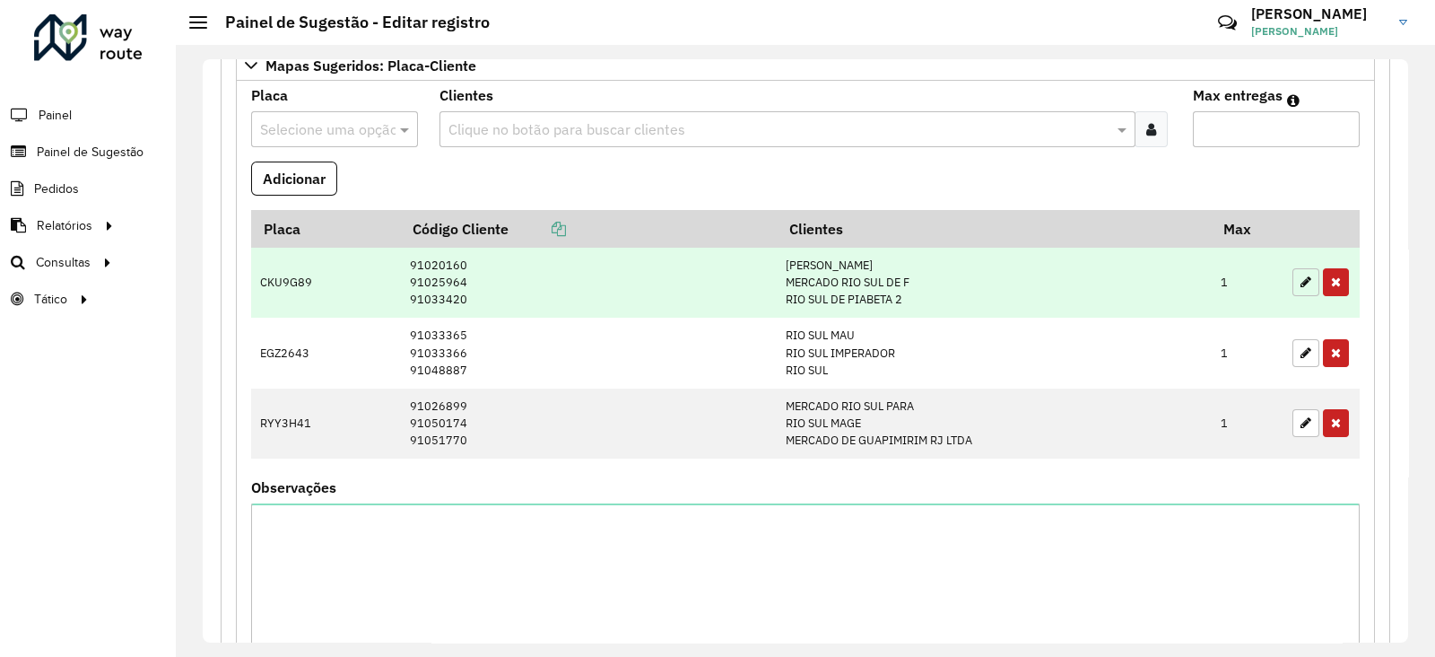
click at [1301, 279] on icon "button" at bounding box center [1306, 281] width 11 height 13
type input "*"
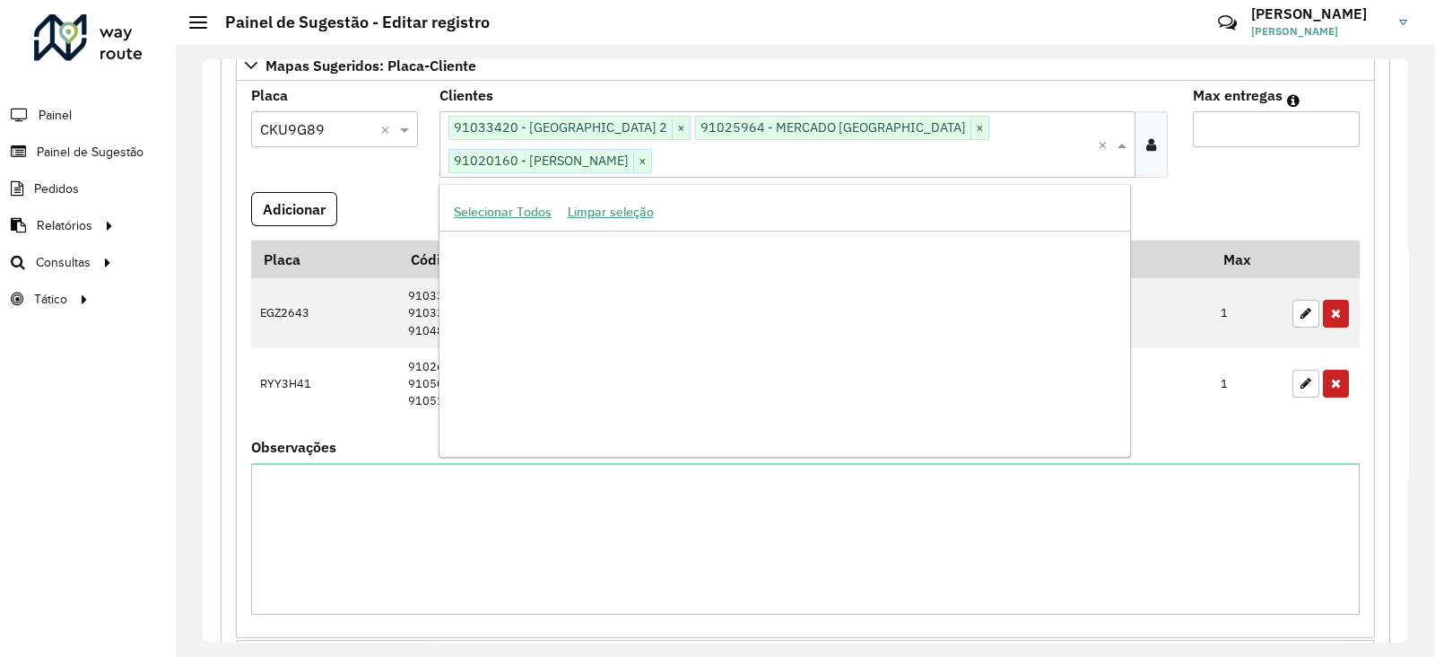
click at [945, 161] on input "text" at bounding box center [875, 162] width 446 height 22
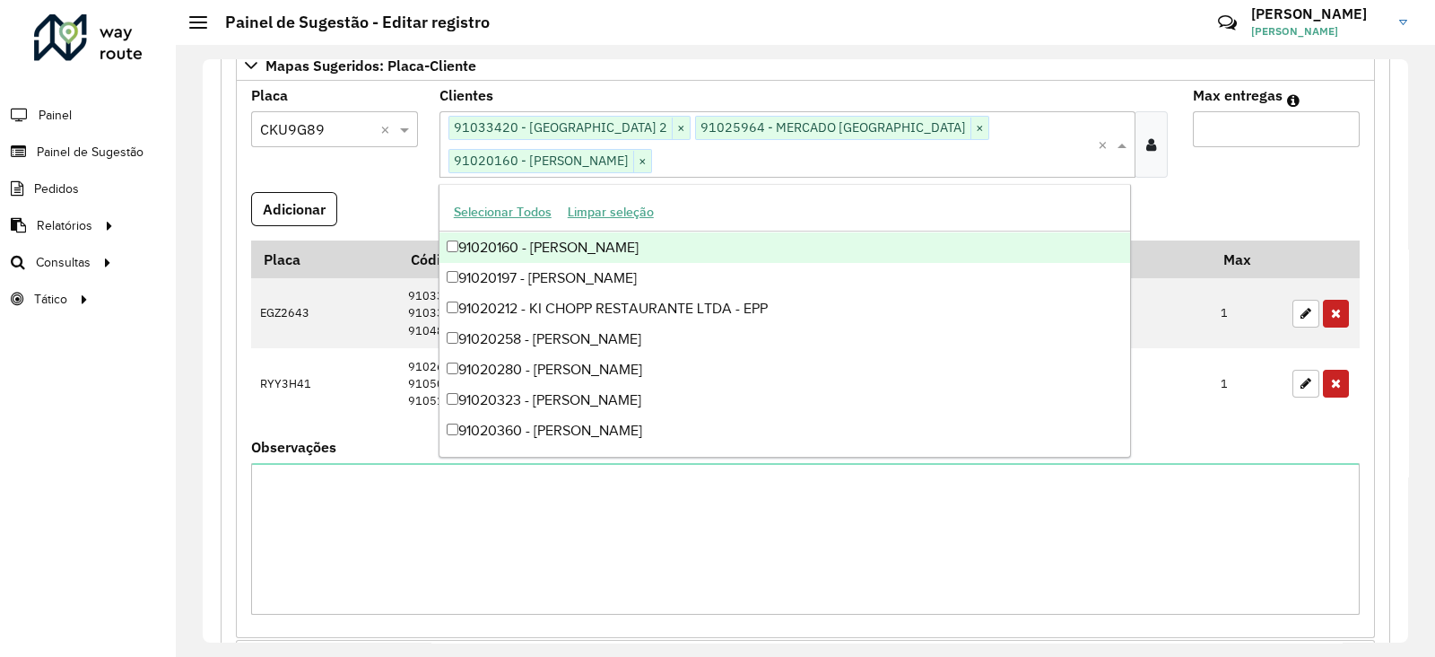
paste input "*****"
type input "*****"
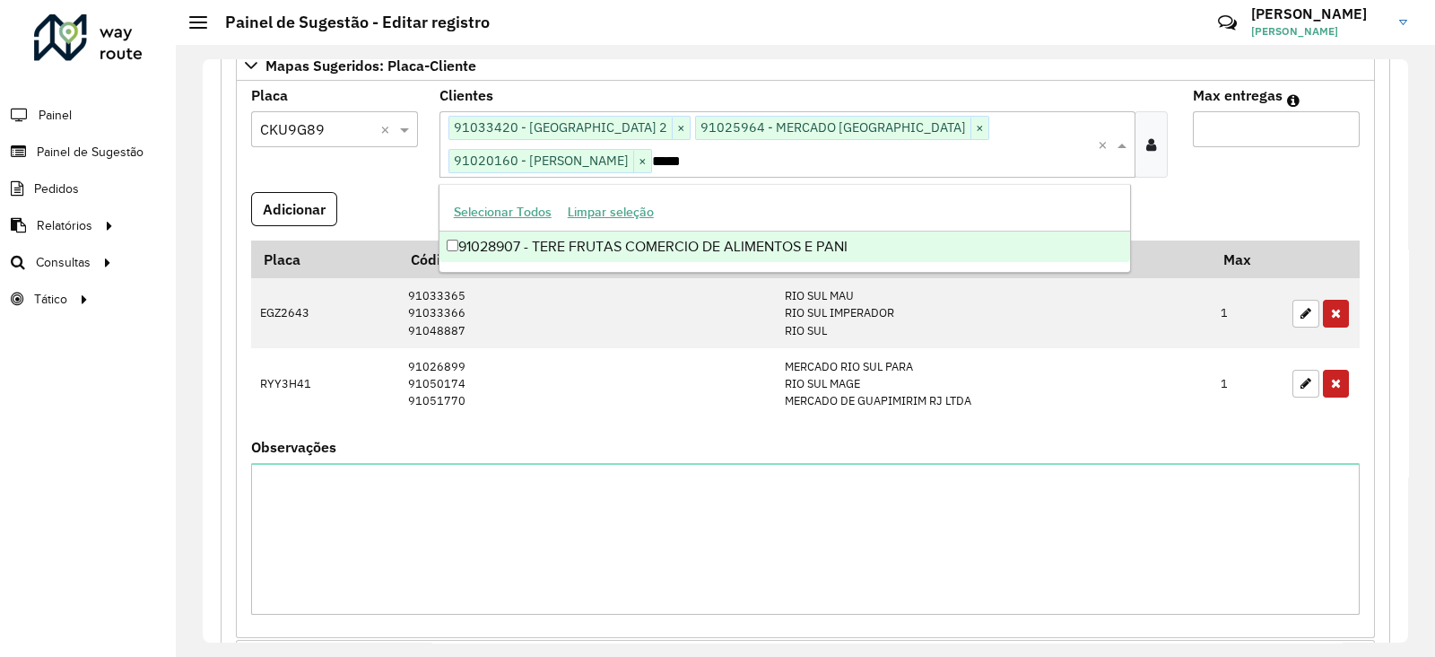
click at [669, 240] on div "91028907 - TERE FRUTAS COMERCIO DE ALIMENTOS E PANI" at bounding box center [786, 246] width 692 height 30
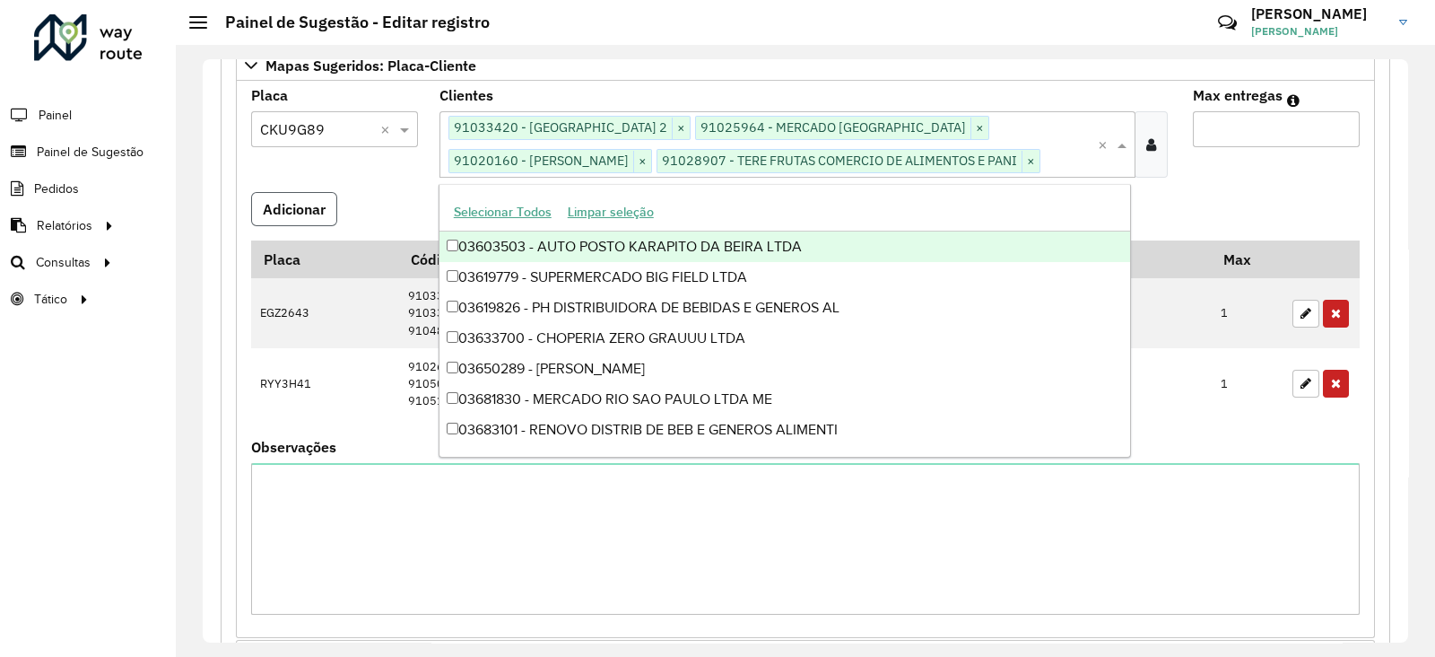
click at [311, 204] on button "Adicionar" at bounding box center [294, 209] width 86 height 34
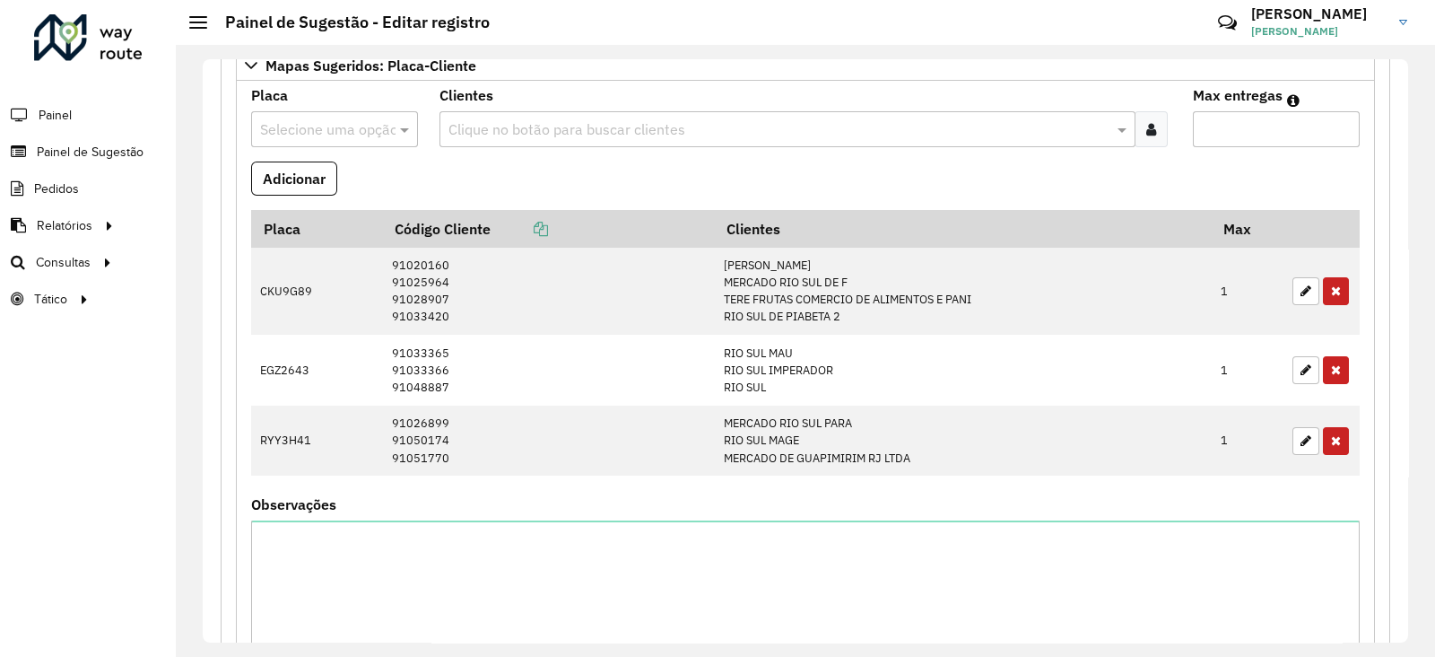
scroll to position [847, 0]
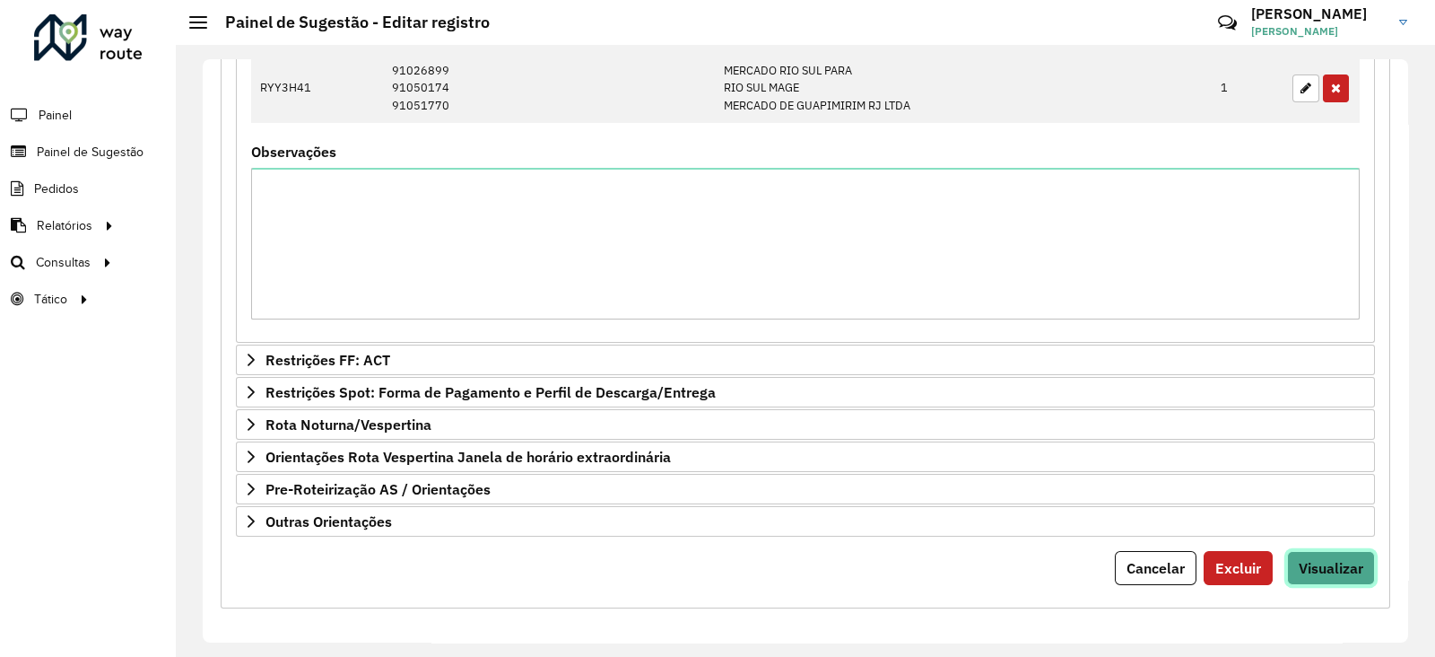
click at [1343, 559] on span "Visualizar" at bounding box center [1331, 568] width 65 height 18
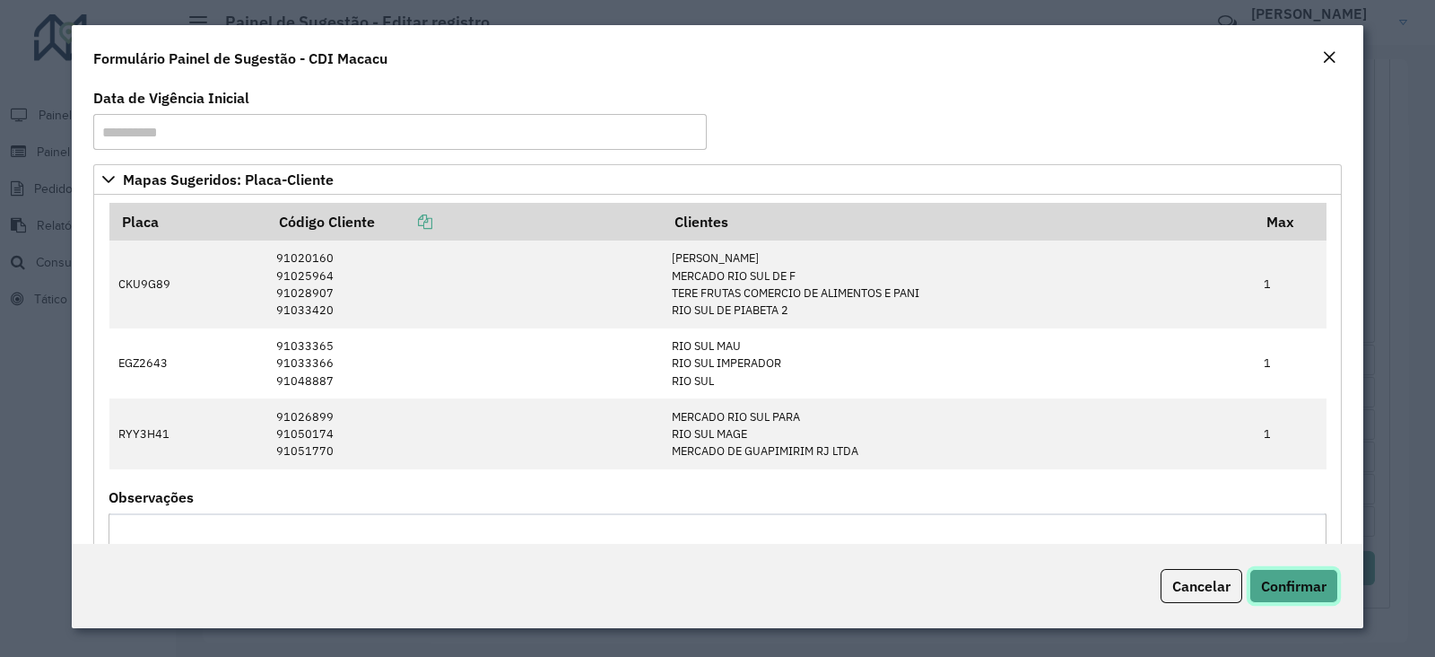
click at [1274, 590] on span "Confirmar" at bounding box center [1293, 586] width 65 height 18
